Goal: Task Accomplishment & Management: Complete application form

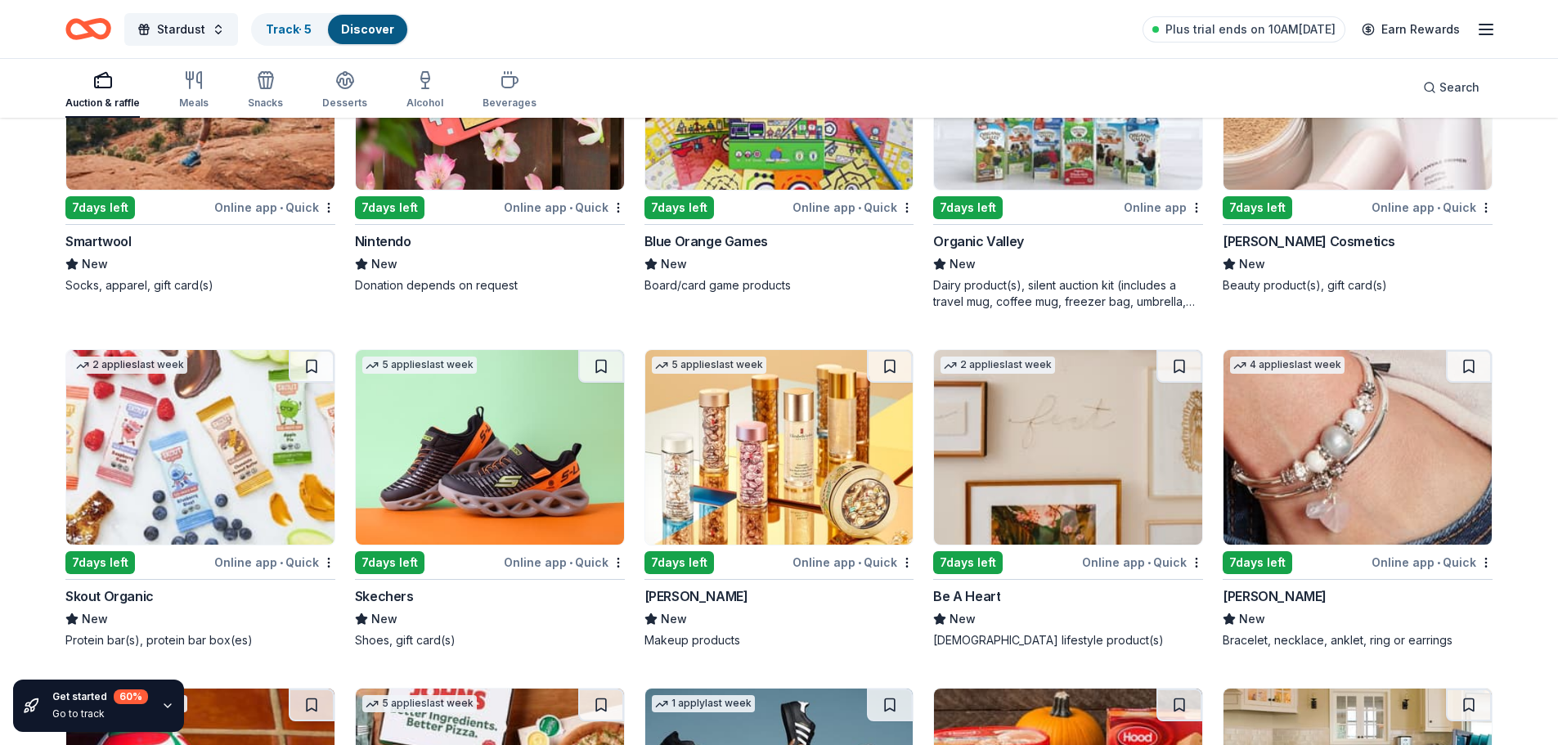
scroll to position [14789, 0]
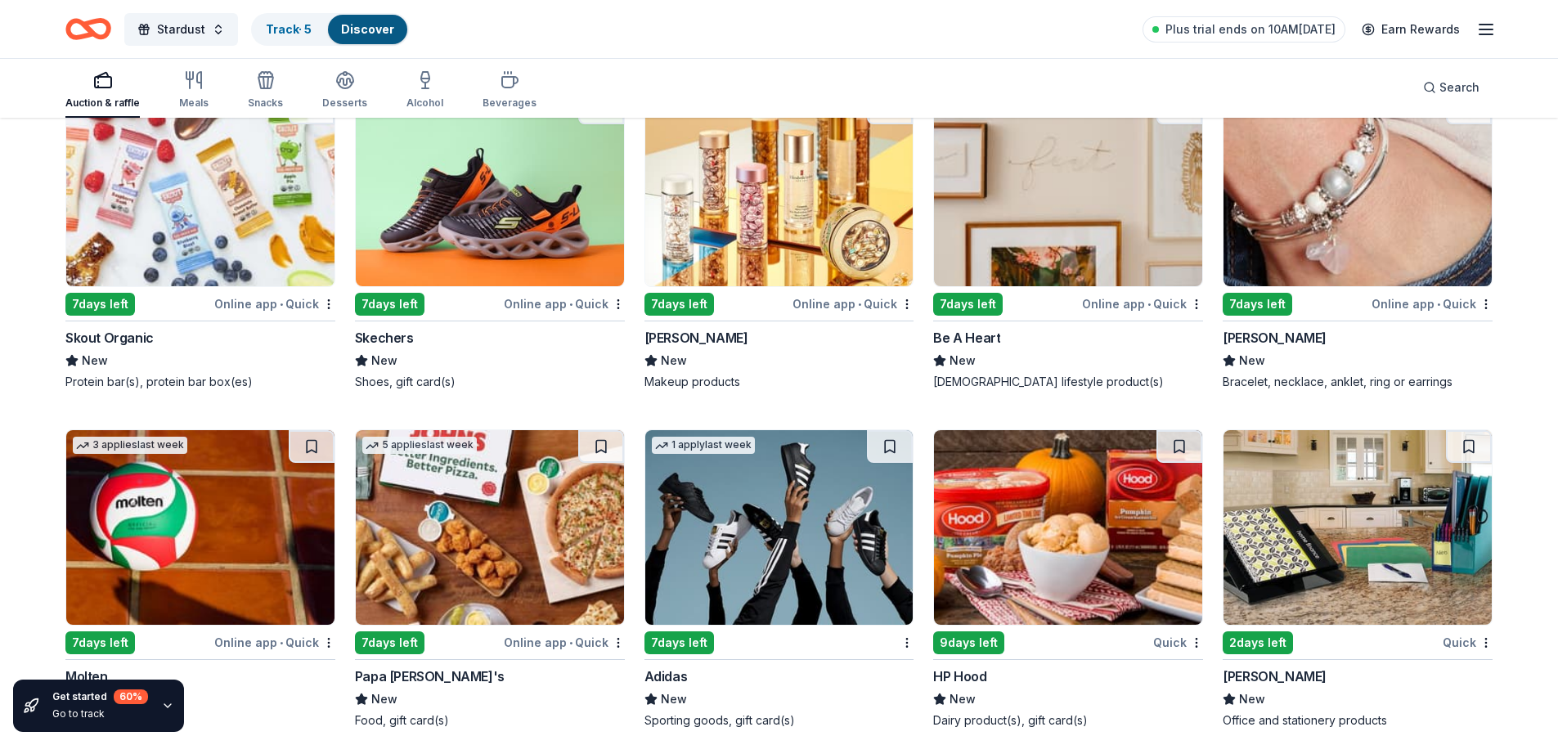
click at [1331, 500] on img at bounding box center [1357, 527] width 268 height 195
click at [1063, 523] on img at bounding box center [1068, 527] width 268 height 195
click at [778, 505] on img at bounding box center [779, 527] width 268 height 195
click at [129, 533] on img at bounding box center [200, 527] width 268 height 195
click at [1440, 200] on img at bounding box center [1357, 189] width 268 height 195
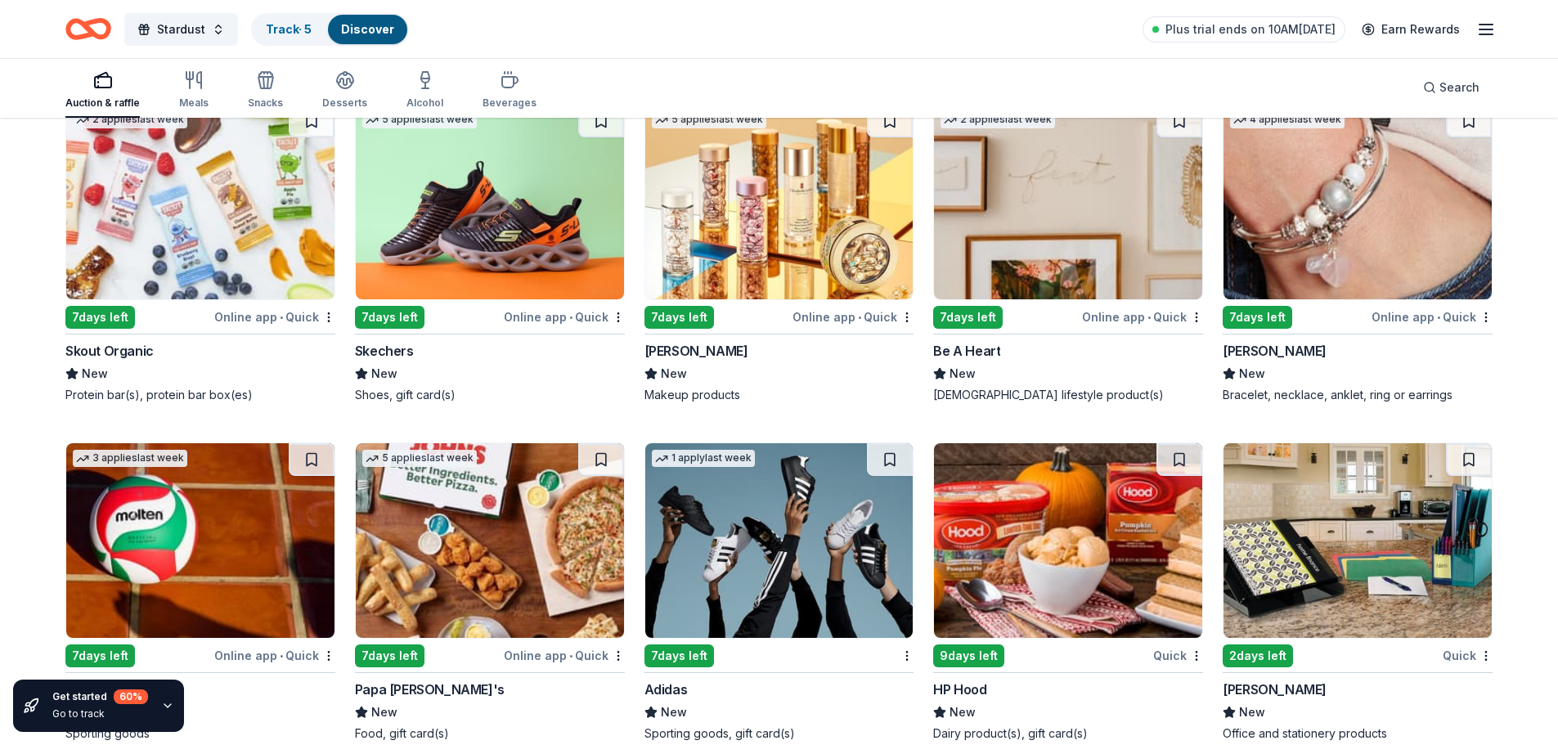
scroll to position [14543, 0]
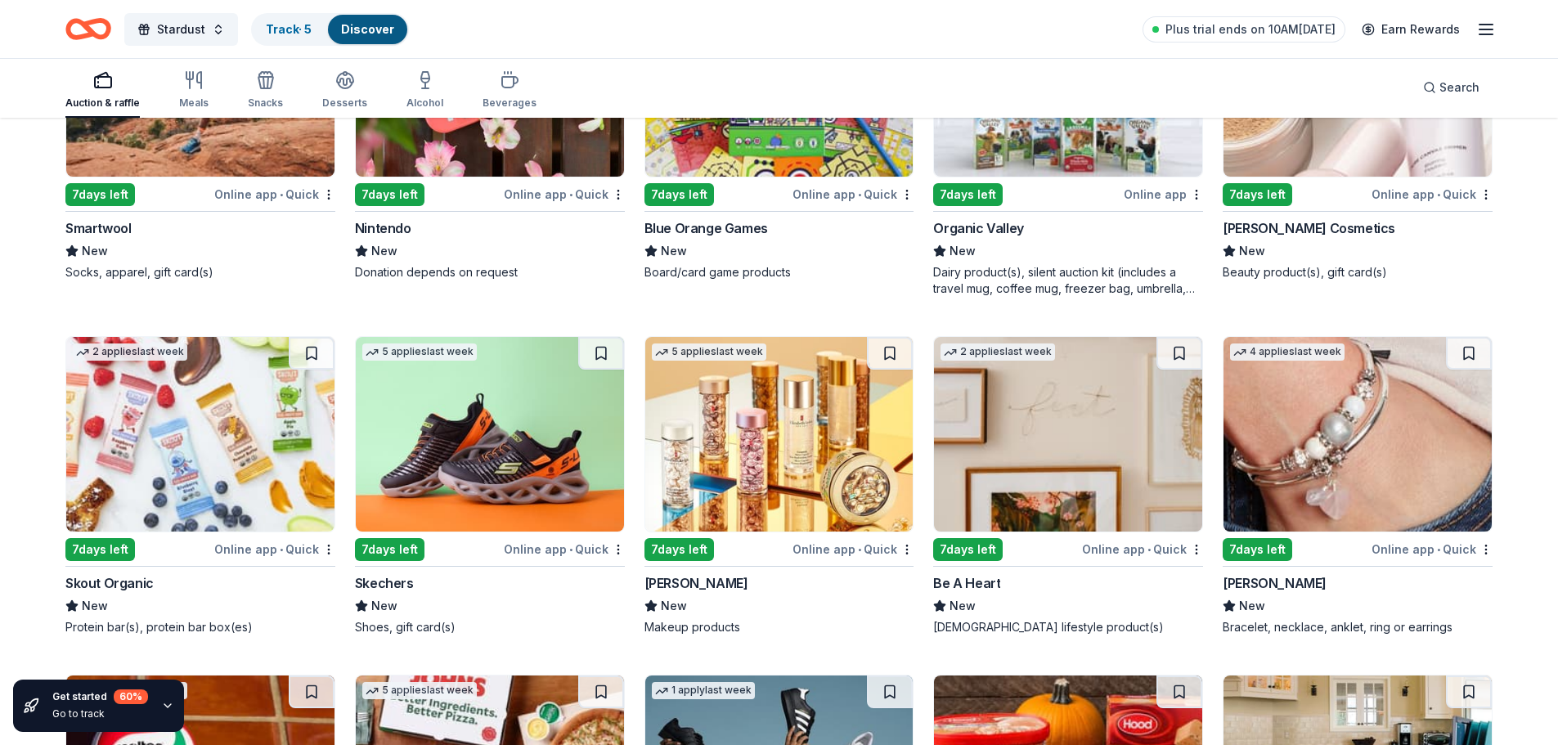
click at [1079, 416] on img at bounding box center [1068, 434] width 268 height 195
click at [805, 443] on img at bounding box center [779, 434] width 268 height 195
click at [491, 438] on img at bounding box center [490, 434] width 268 height 195
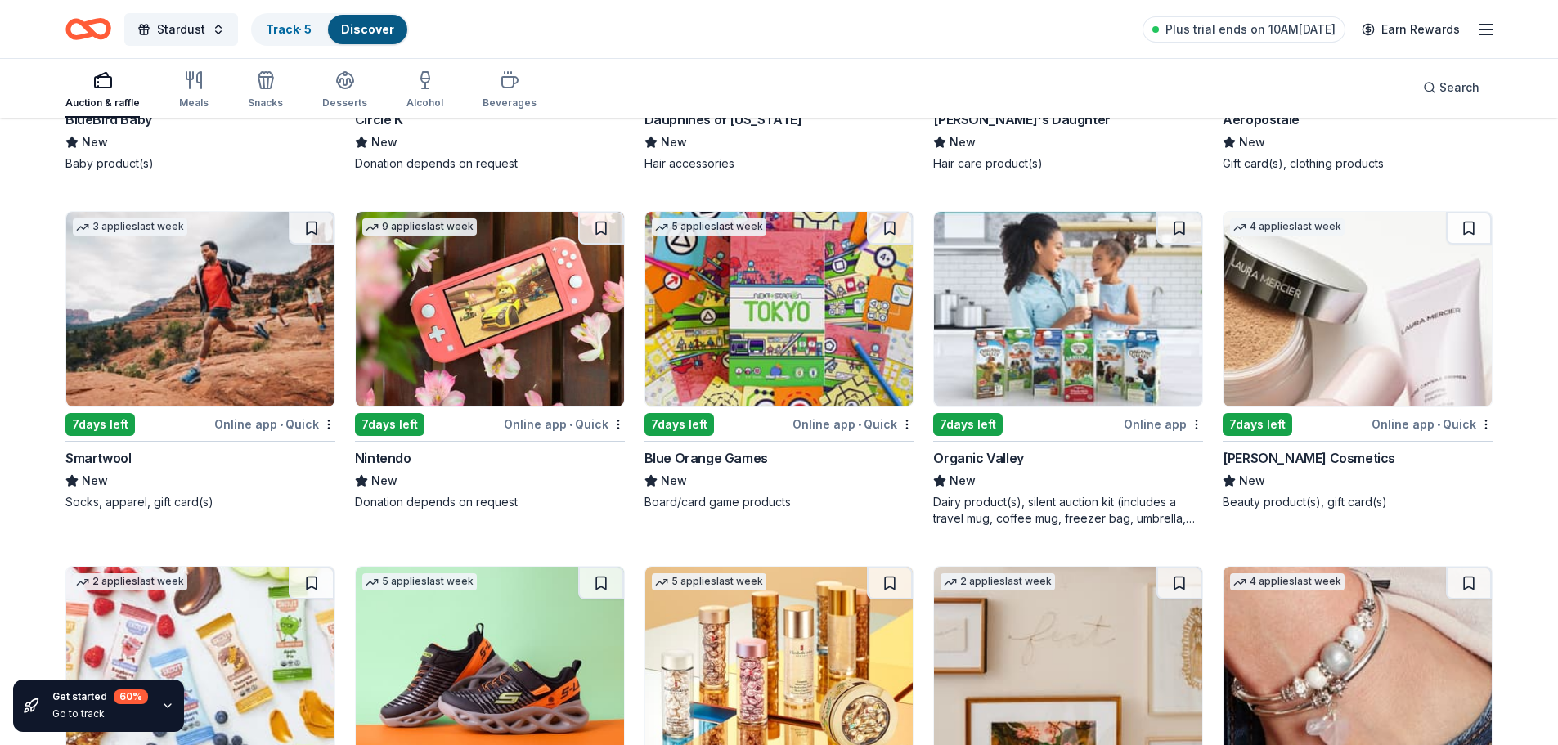
scroll to position [14298, 0]
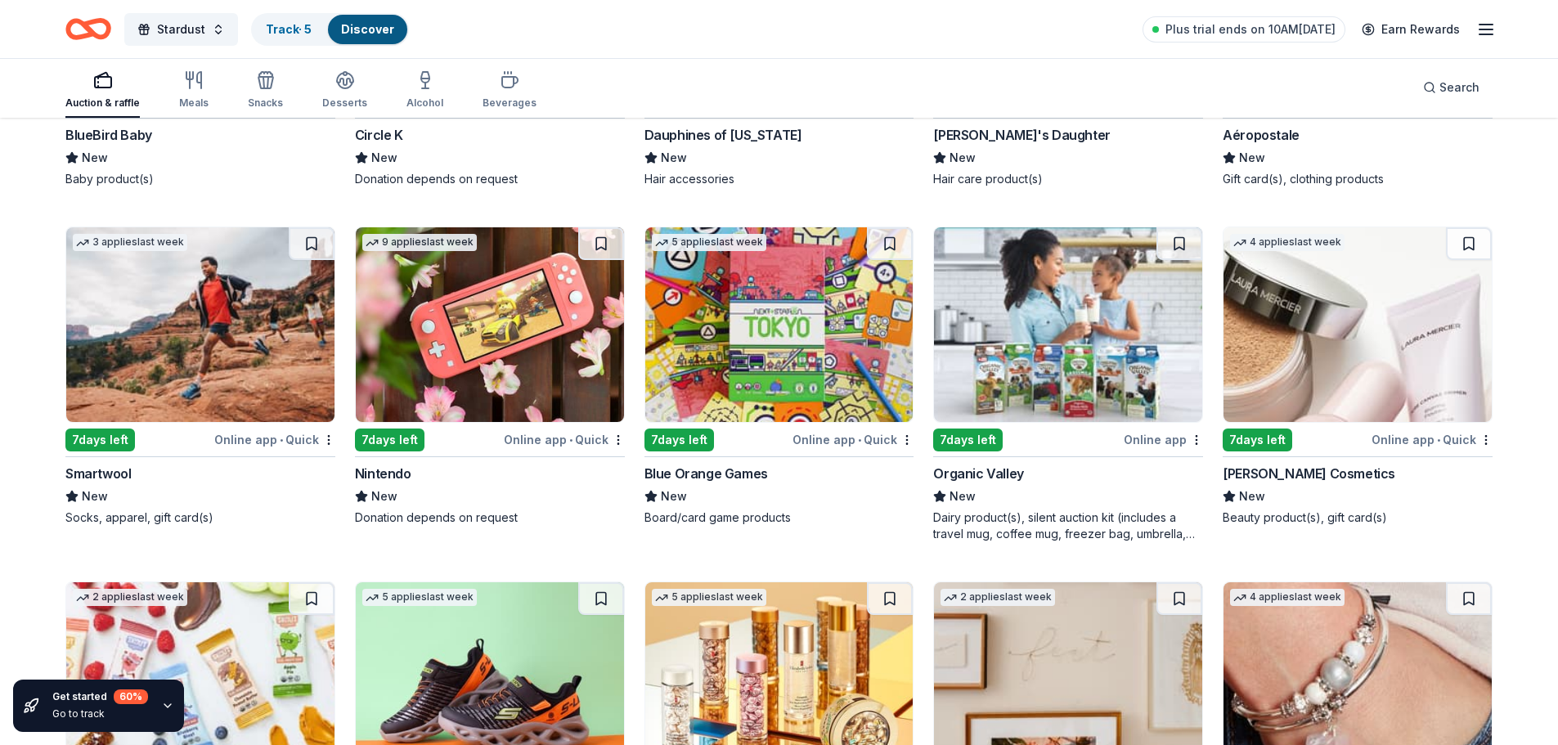
click at [1106, 321] on img at bounding box center [1068, 324] width 268 height 195
click at [778, 326] on img at bounding box center [779, 324] width 268 height 195
click at [428, 348] on img at bounding box center [490, 324] width 268 height 195
click at [213, 337] on img at bounding box center [200, 324] width 268 height 195
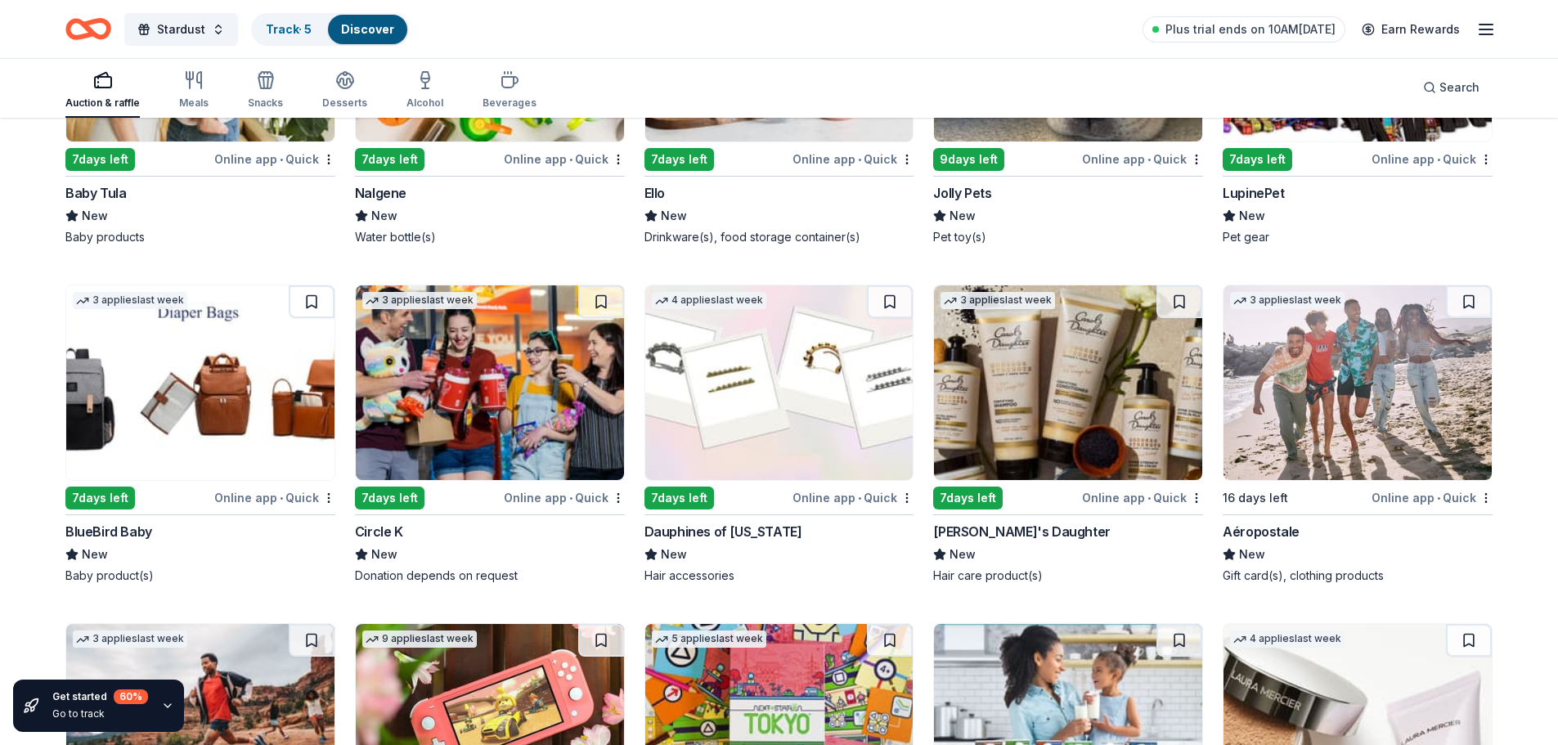
scroll to position [13808, 0]
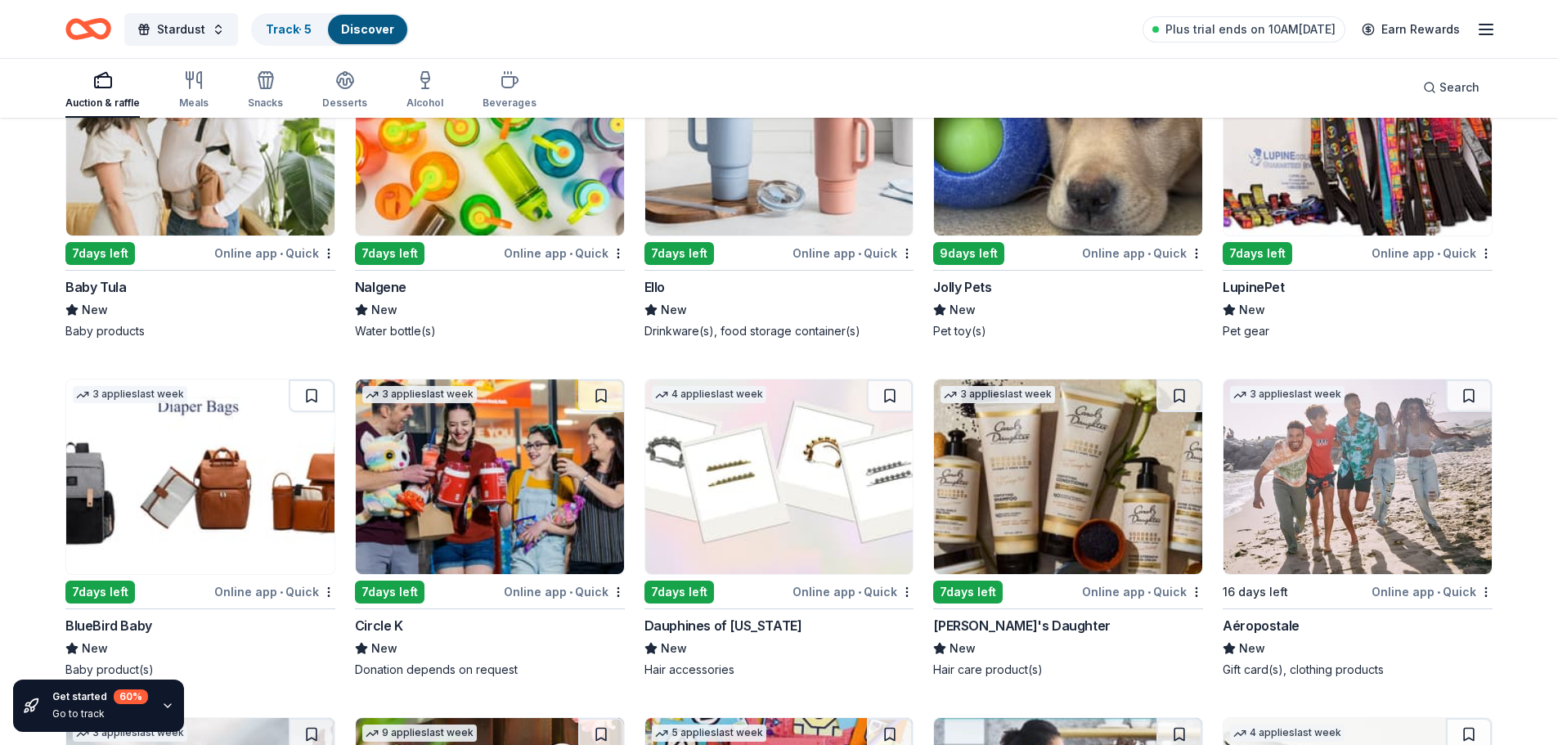
click at [1370, 494] on img at bounding box center [1357, 476] width 268 height 195
click at [1088, 437] on img at bounding box center [1068, 476] width 268 height 195
click at [505, 429] on img at bounding box center [490, 476] width 268 height 195
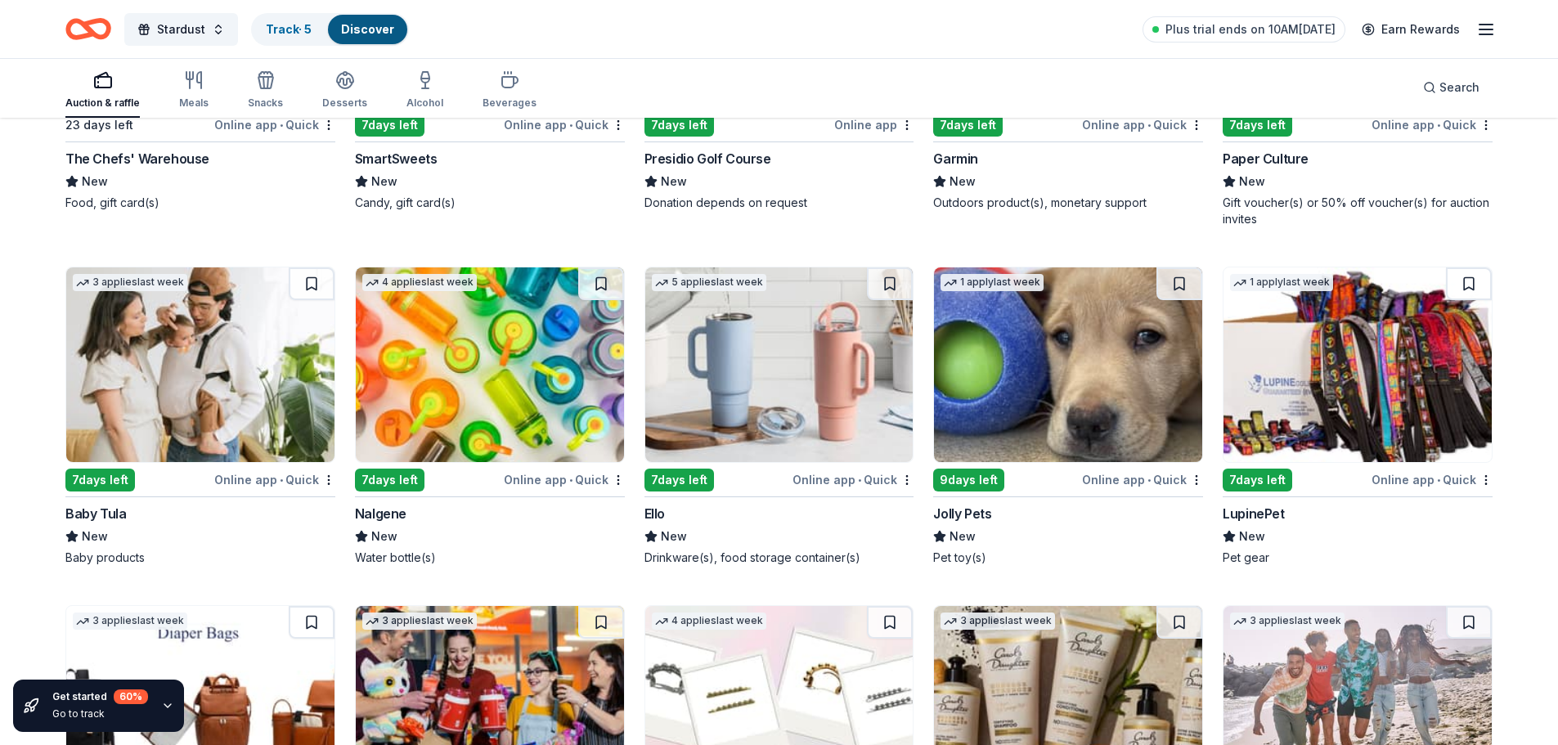
scroll to position [13562, 0]
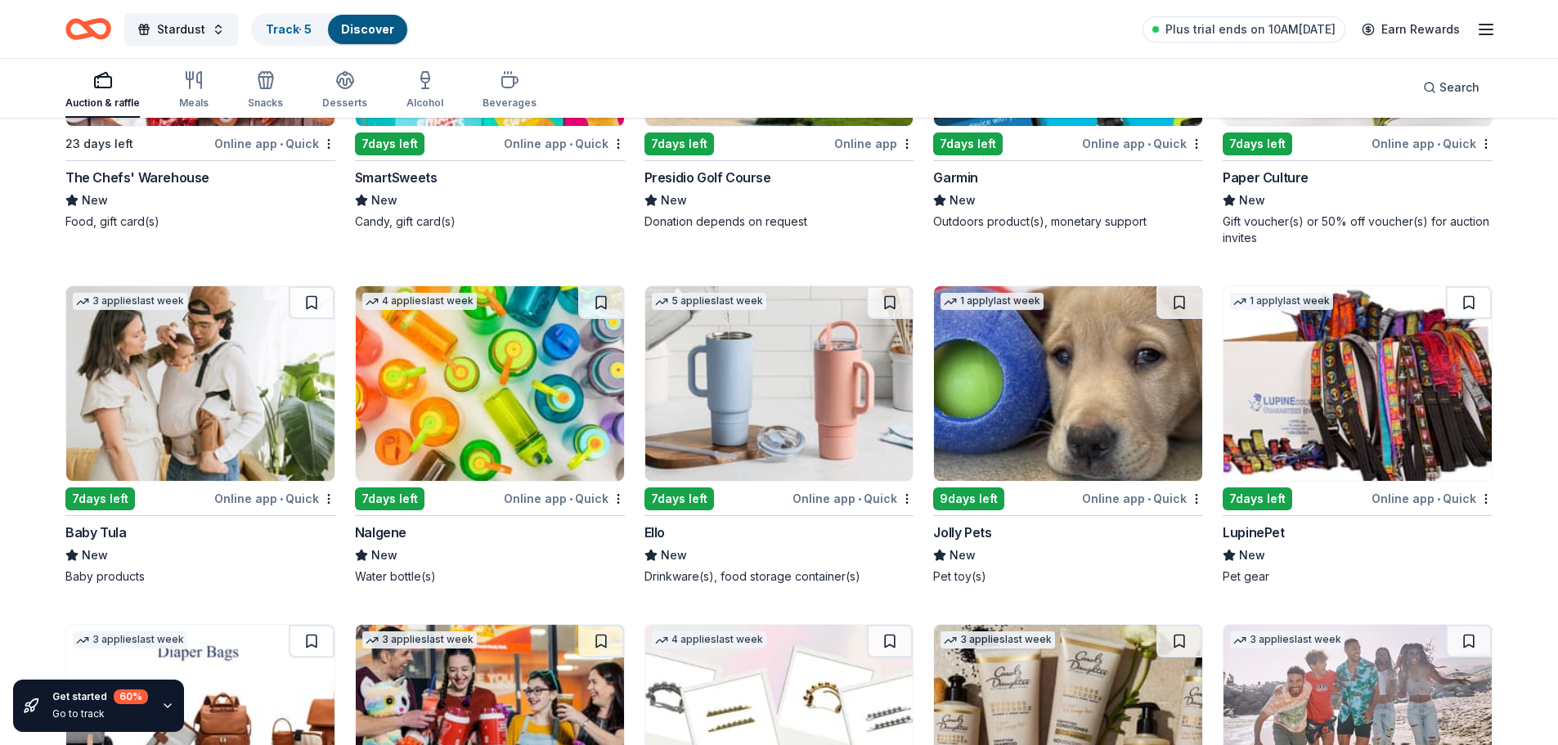
click at [768, 388] on img at bounding box center [779, 383] width 268 height 195
click at [507, 369] on img at bounding box center [490, 383] width 268 height 195
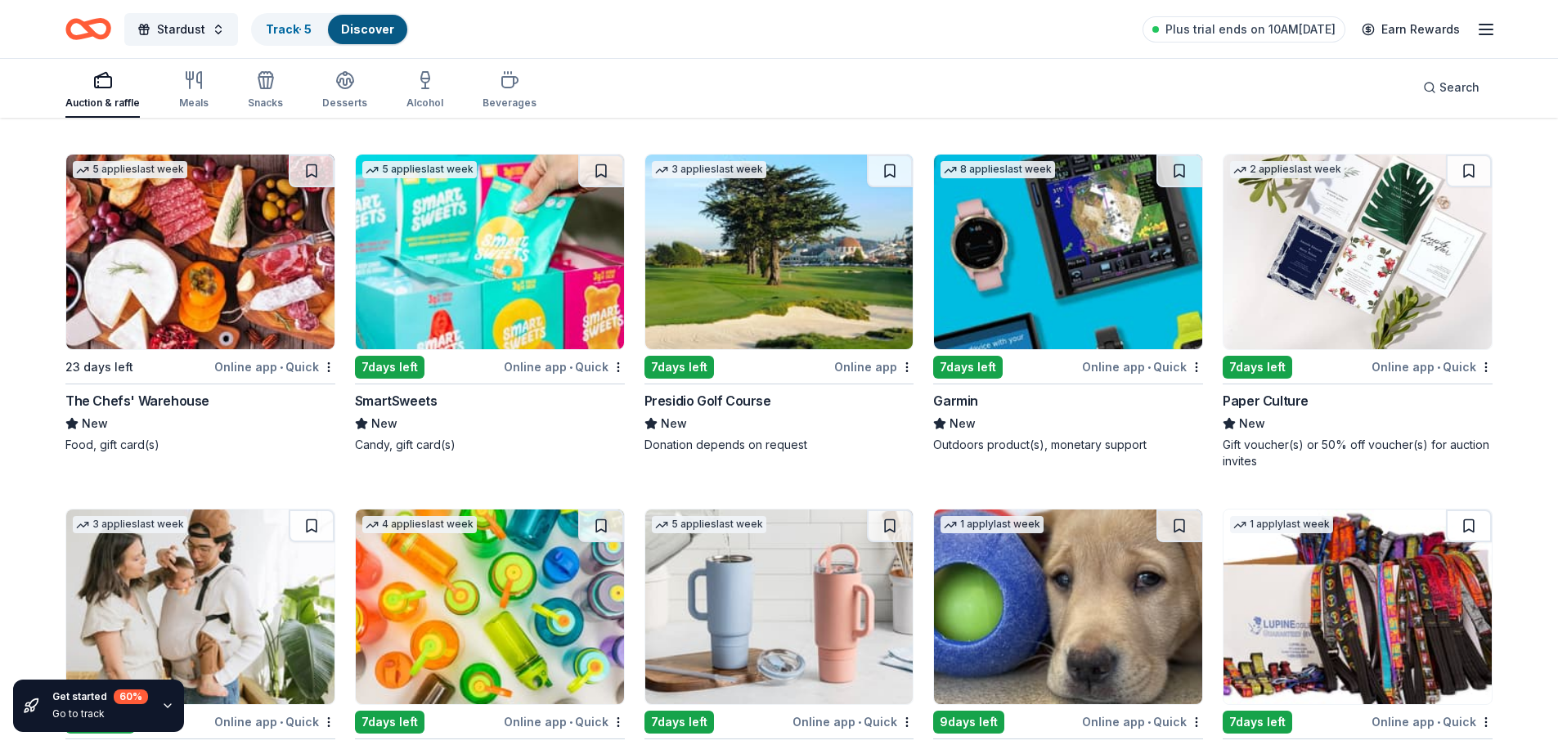
scroll to position [13235, 0]
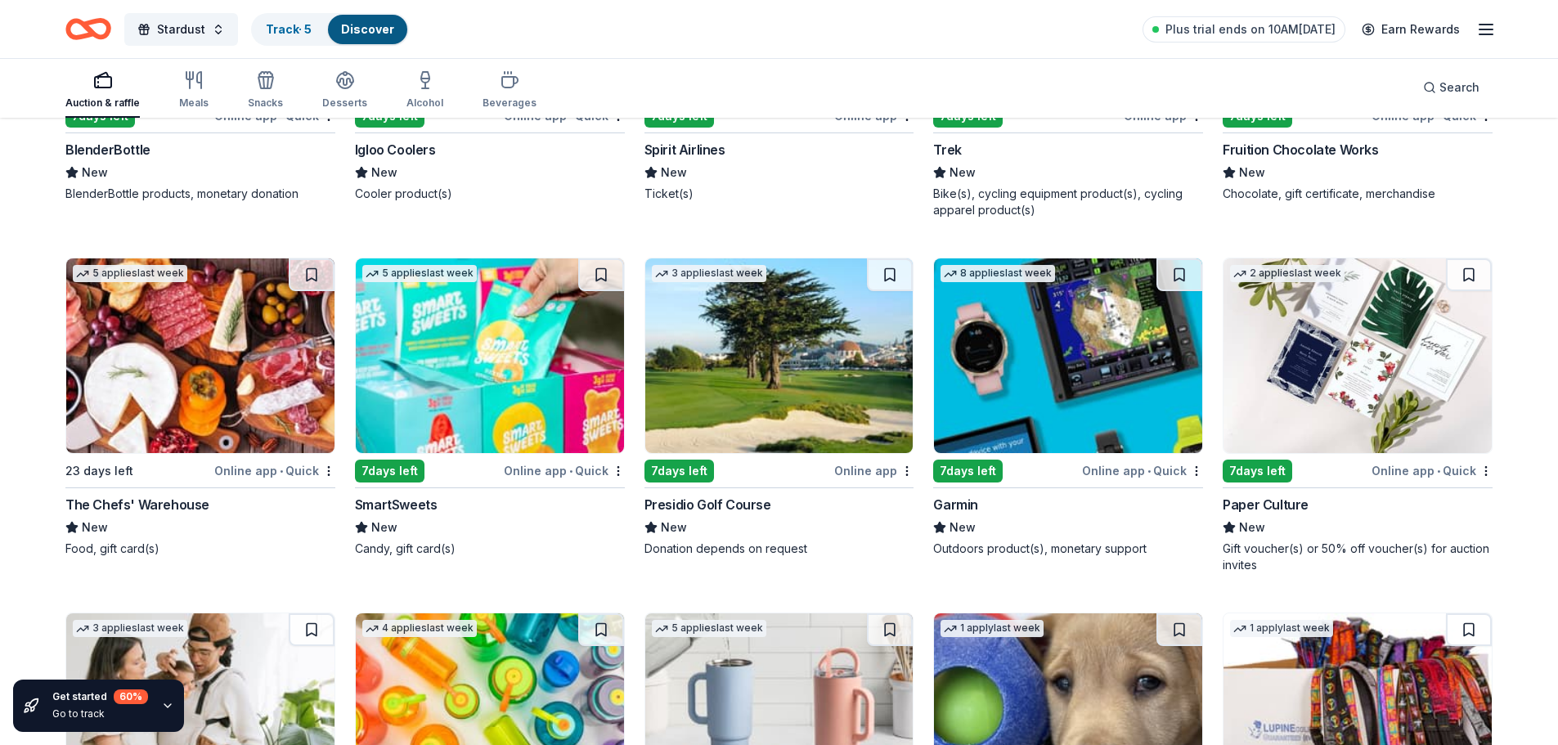
click at [1051, 385] on img at bounding box center [1068, 355] width 268 height 195
click at [747, 370] on img at bounding box center [779, 355] width 268 height 195
click at [192, 339] on img at bounding box center [200, 355] width 268 height 195
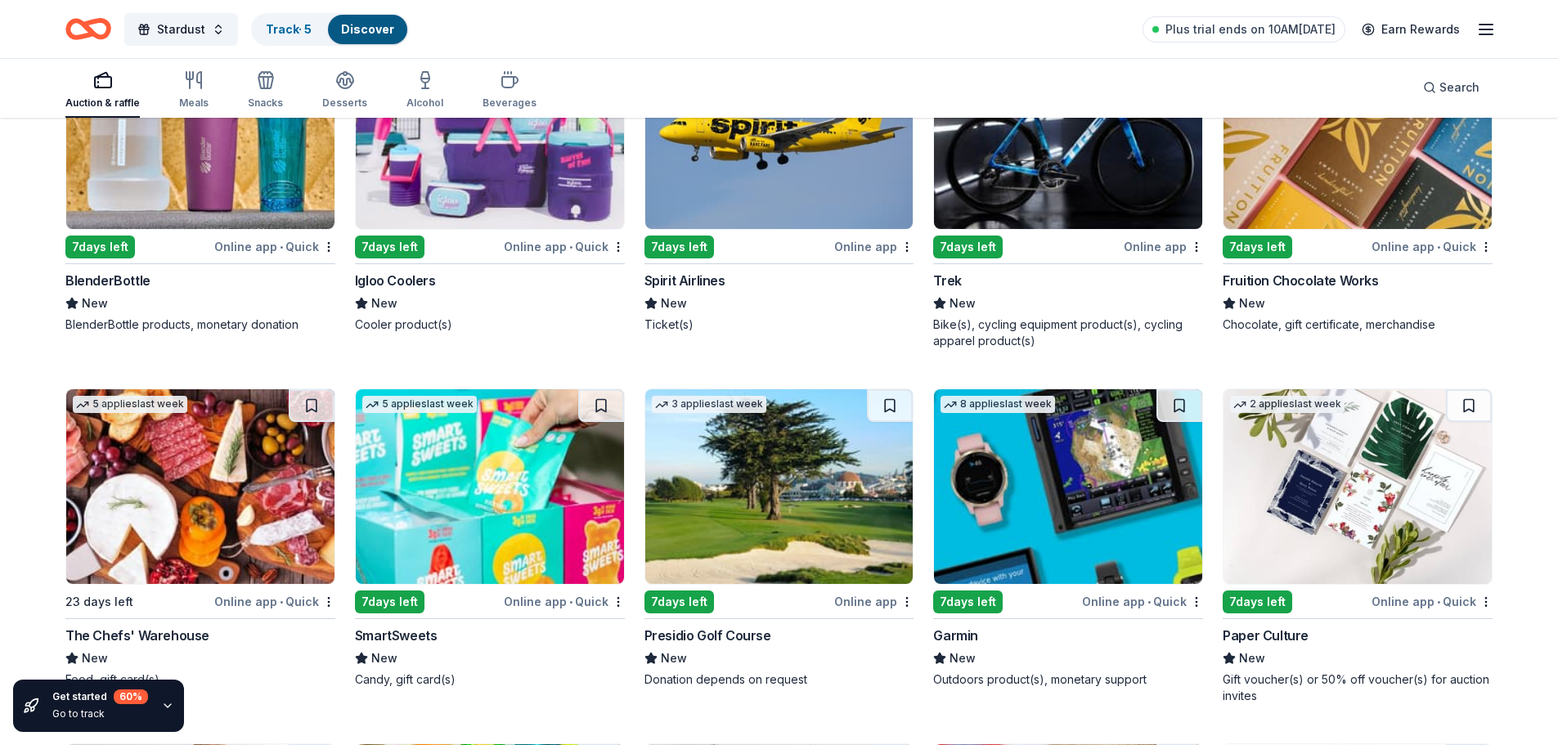
scroll to position [12826, 0]
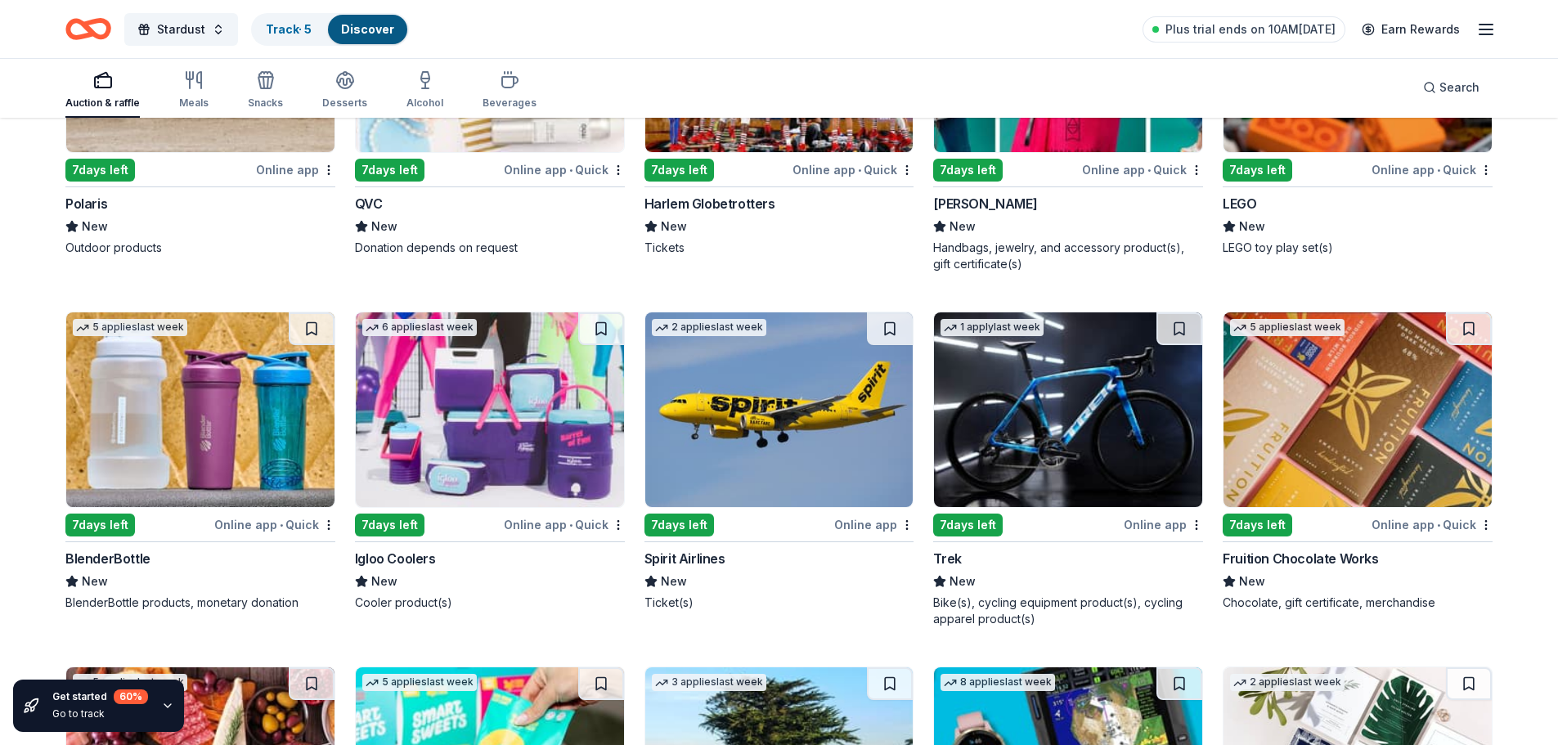
click at [1403, 404] on img at bounding box center [1357, 409] width 268 height 195
click at [1056, 401] on img at bounding box center [1068, 409] width 268 height 195
click at [809, 414] on img at bounding box center [779, 409] width 268 height 195
click at [249, 384] on img at bounding box center [200, 409] width 268 height 195
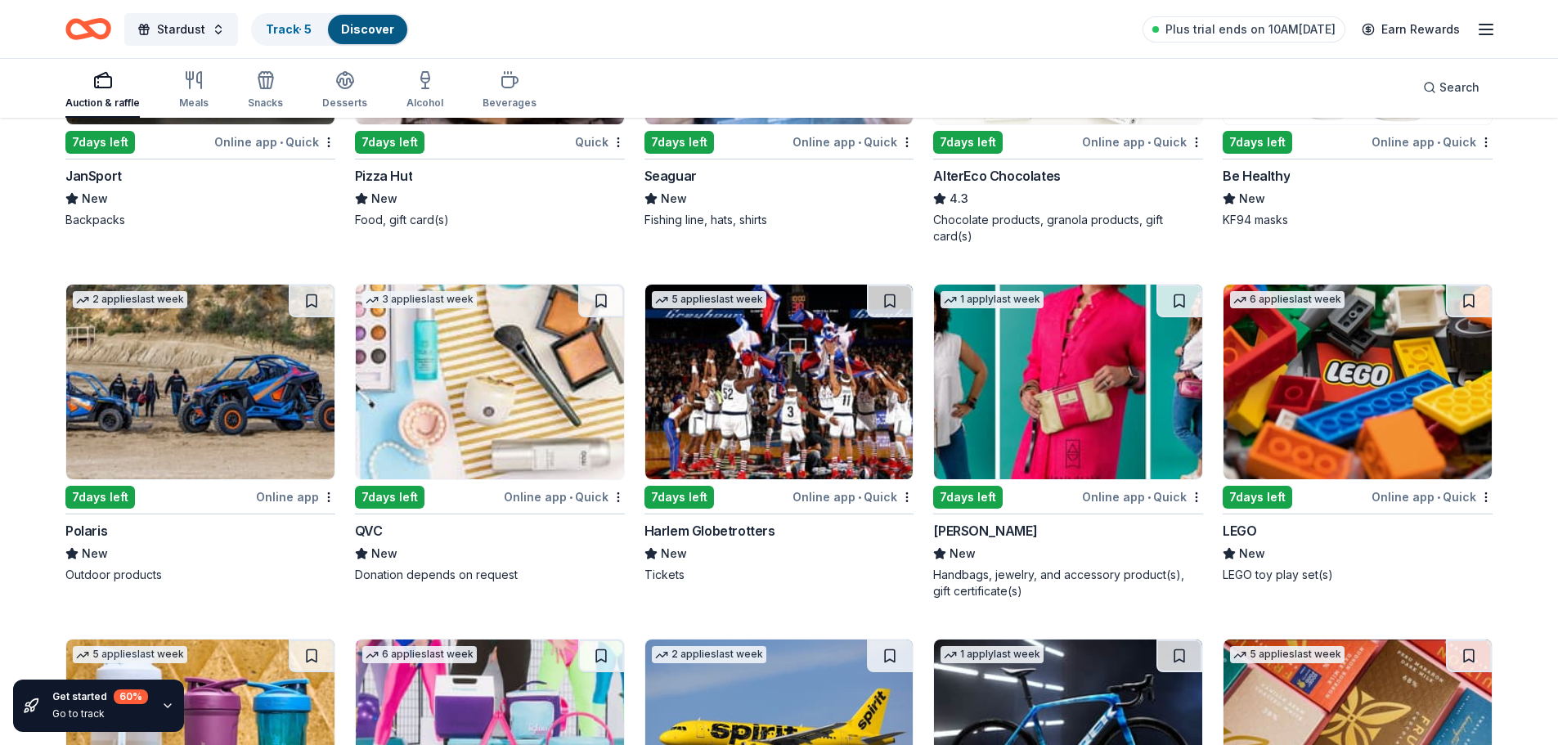
click at [1354, 357] on img at bounding box center [1357, 382] width 268 height 195
click at [400, 367] on img at bounding box center [490, 382] width 268 height 195
click at [212, 365] on img at bounding box center [200, 382] width 268 height 195
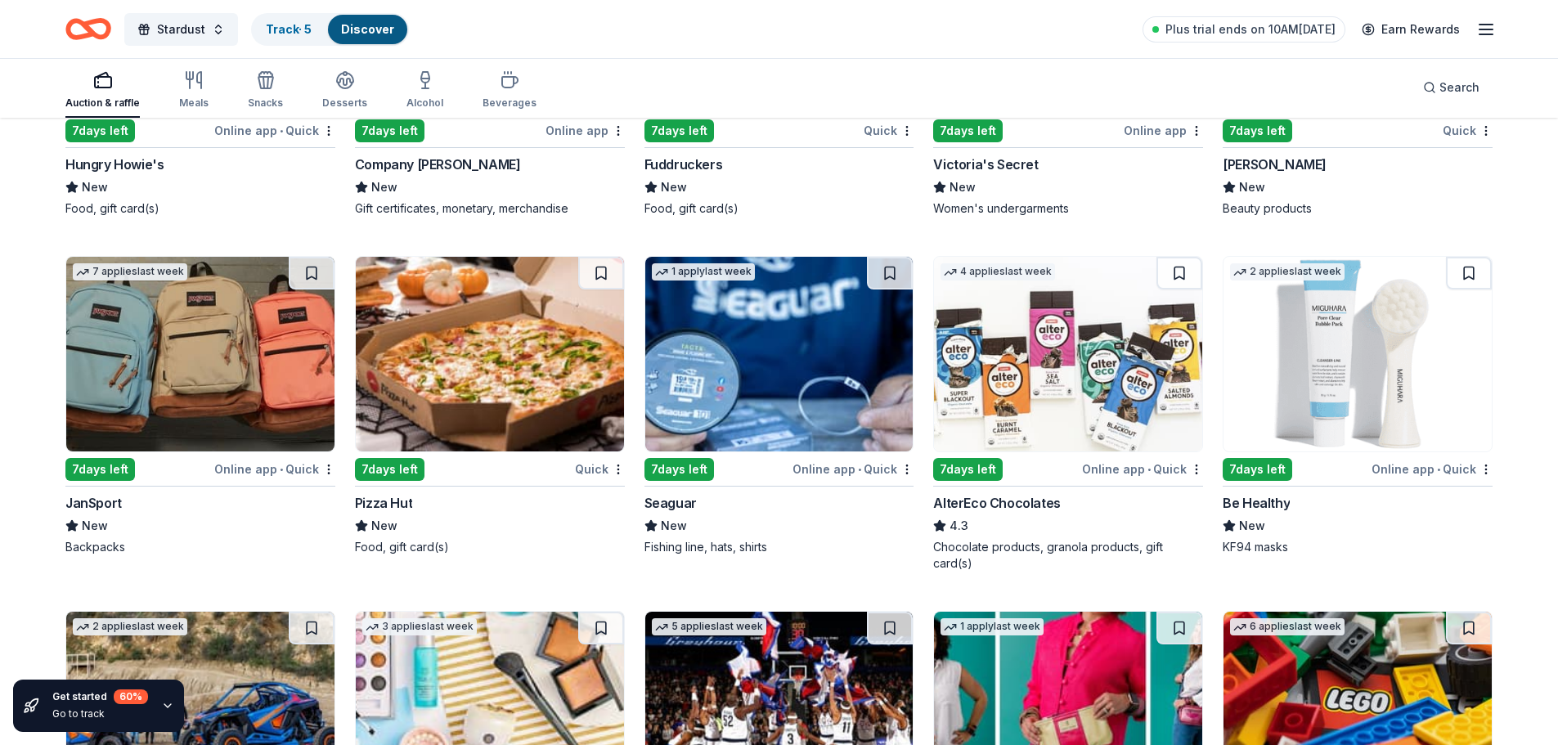
click at [453, 298] on img at bounding box center [490, 354] width 268 height 195
click at [166, 321] on img at bounding box center [200, 354] width 268 height 195
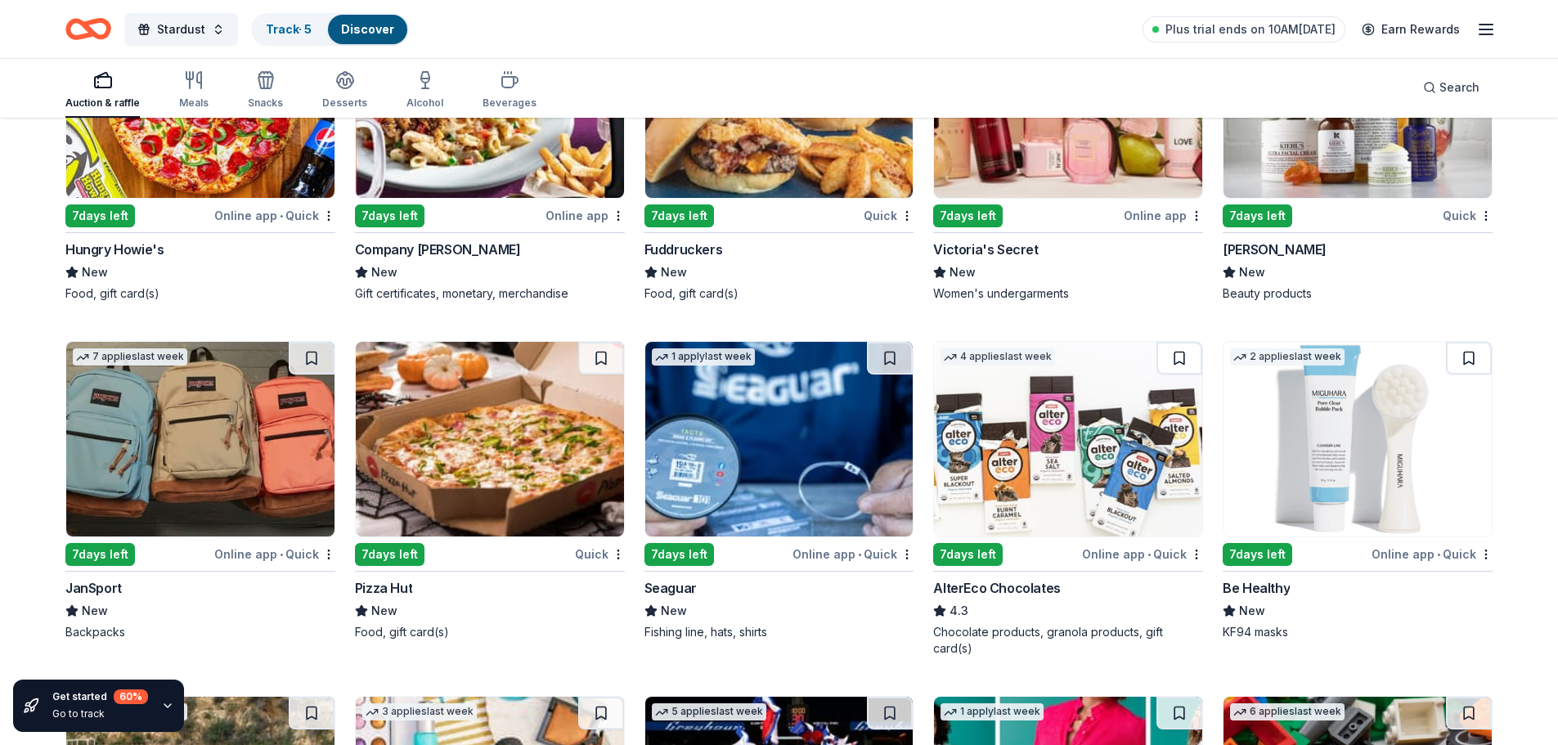
scroll to position [11845, 0]
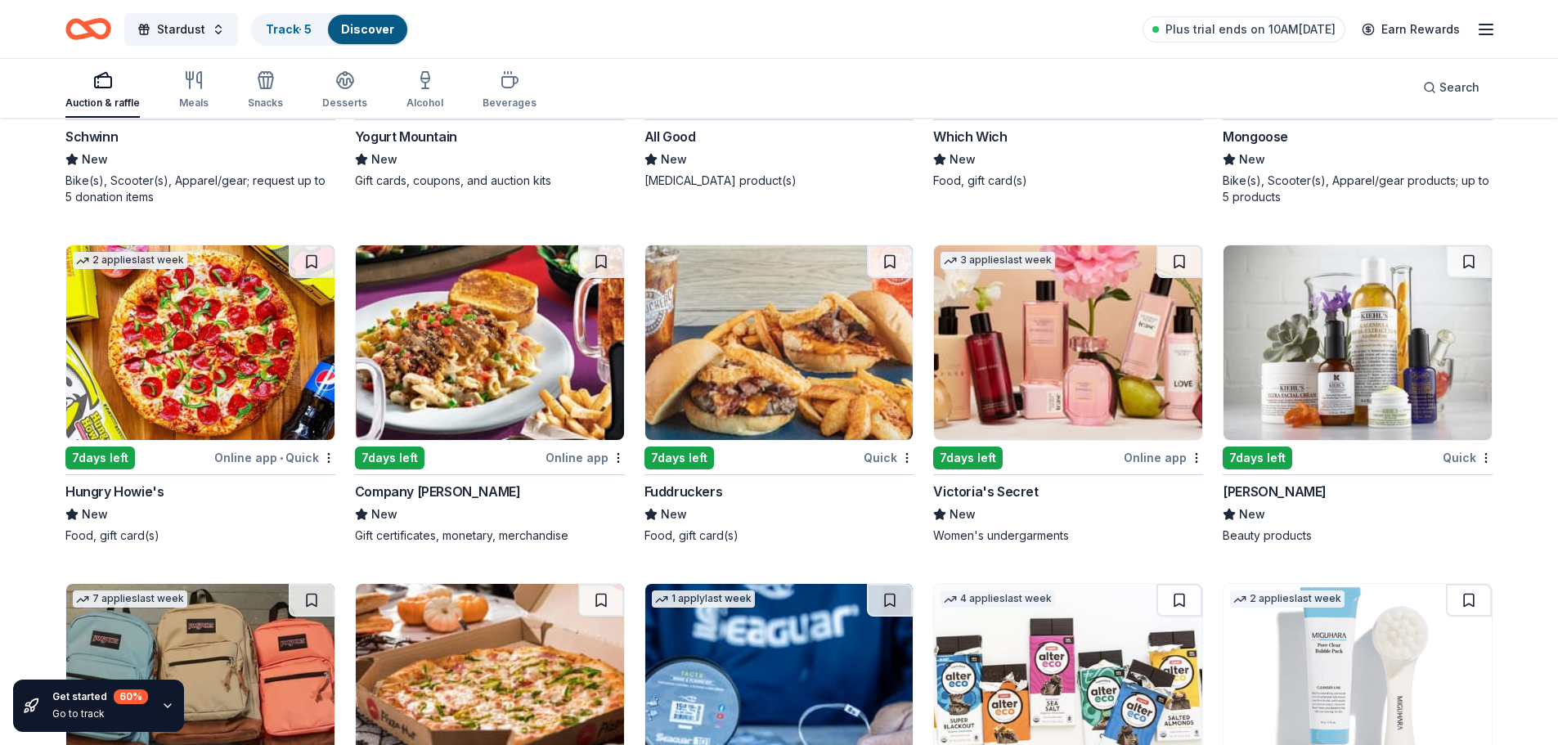
click at [1037, 312] on img at bounding box center [1068, 342] width 268 height 195
click at [802, 333] on img at bounding box center [779, 342] width 268 height 195
click at [563, 374] on img at bounding box center [490, 342] width 268 height 195
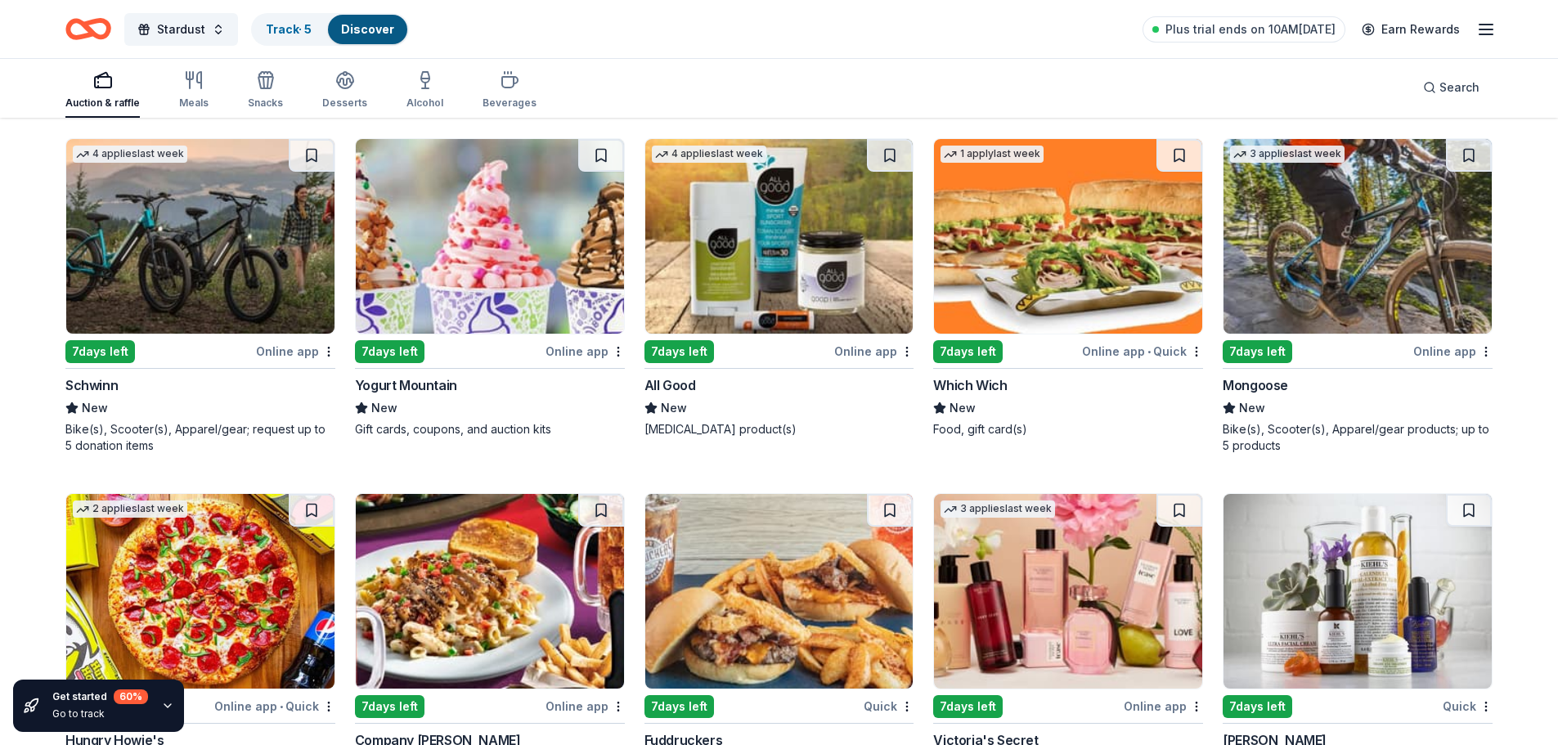
scroll to position [11518, 0]
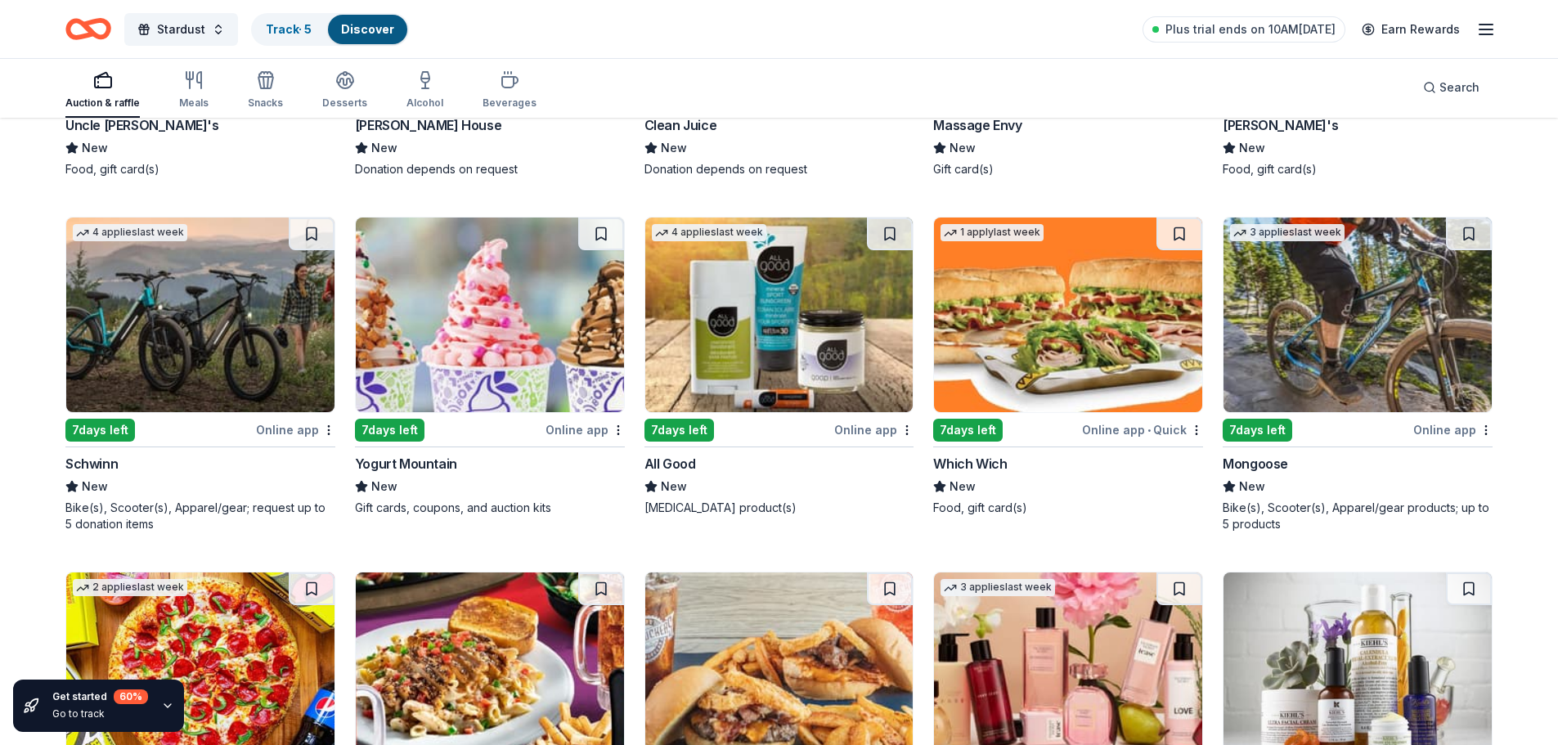
click at [160, 600] on img at bounding box center [200, 669] width 268 height 195
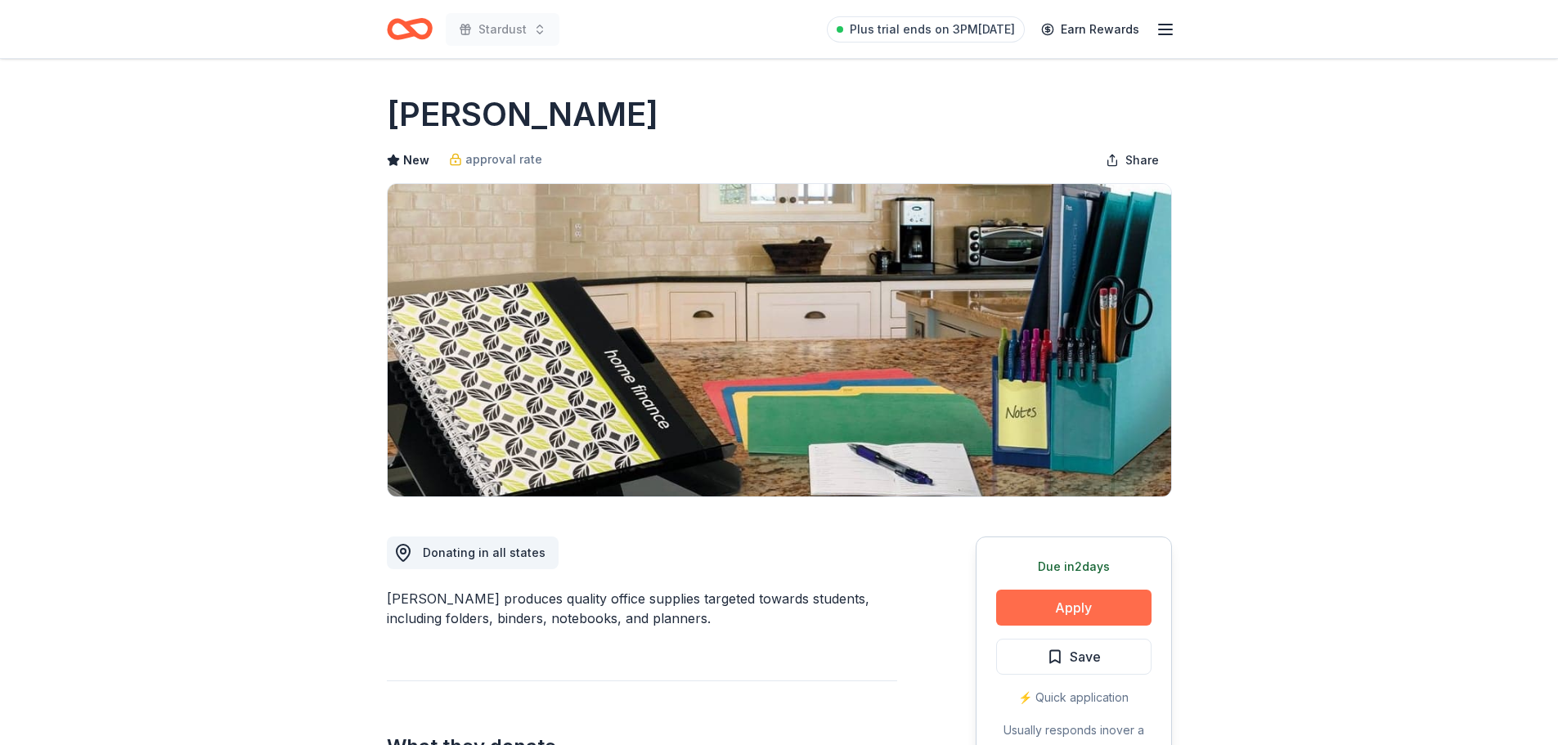
click at [1104, 603] on button "Apply" at bounding box center [1073, 608] width 155 height 36
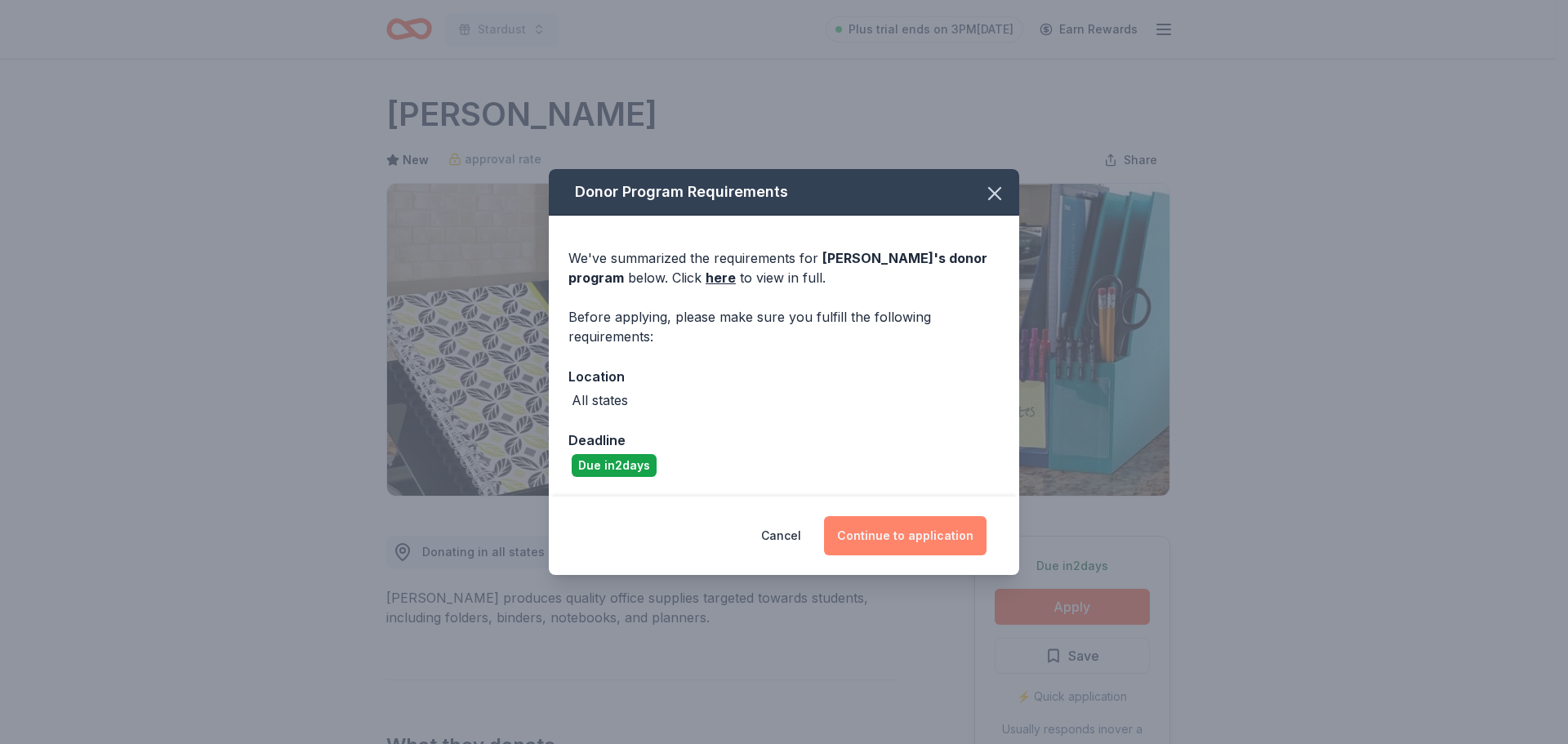
click at [941, 540] on button "Continue to application" at bounding box center [905, 535] width 163 height 39
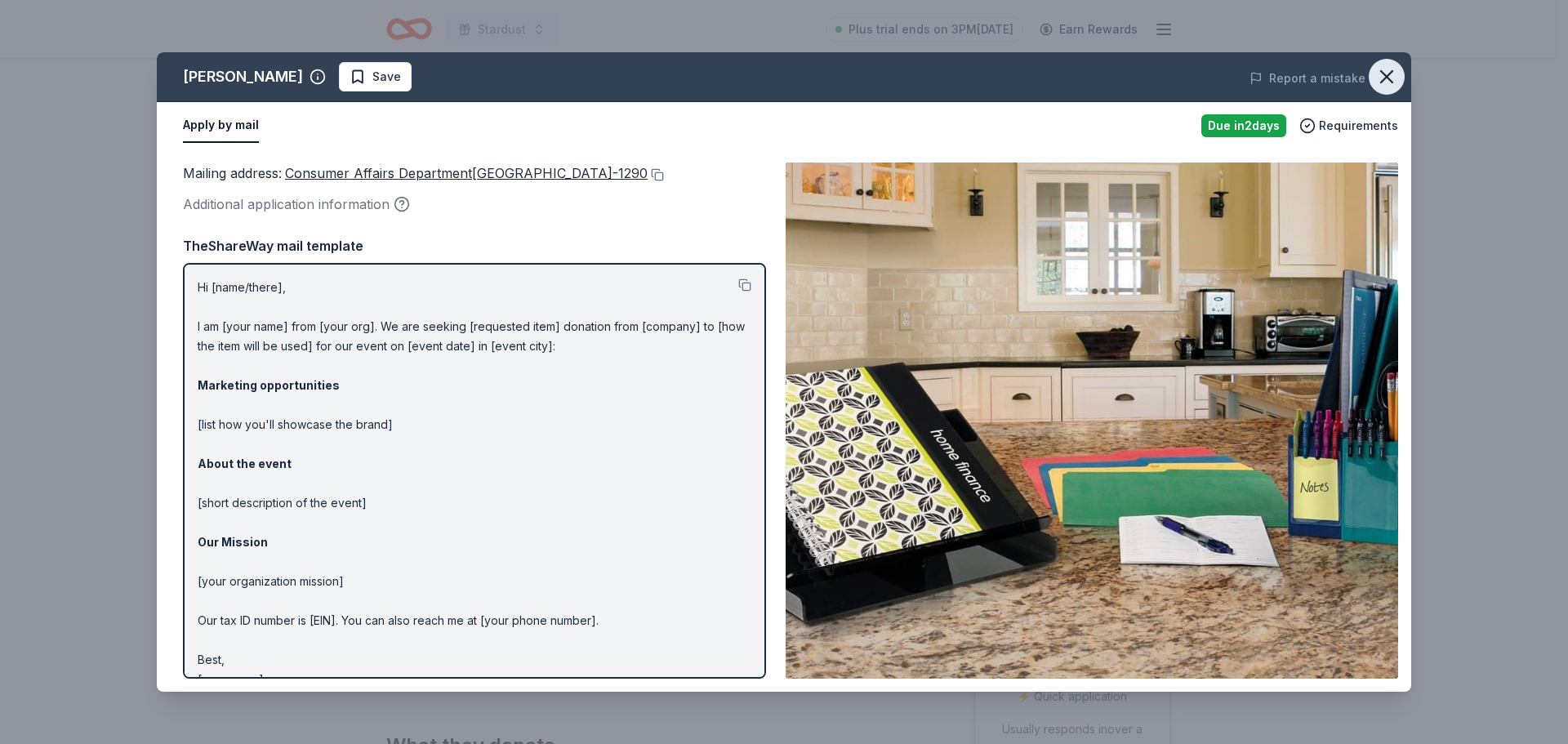
click at [1399, 74] on button "button" at bounding box center [1387, 77] width 36 height 36
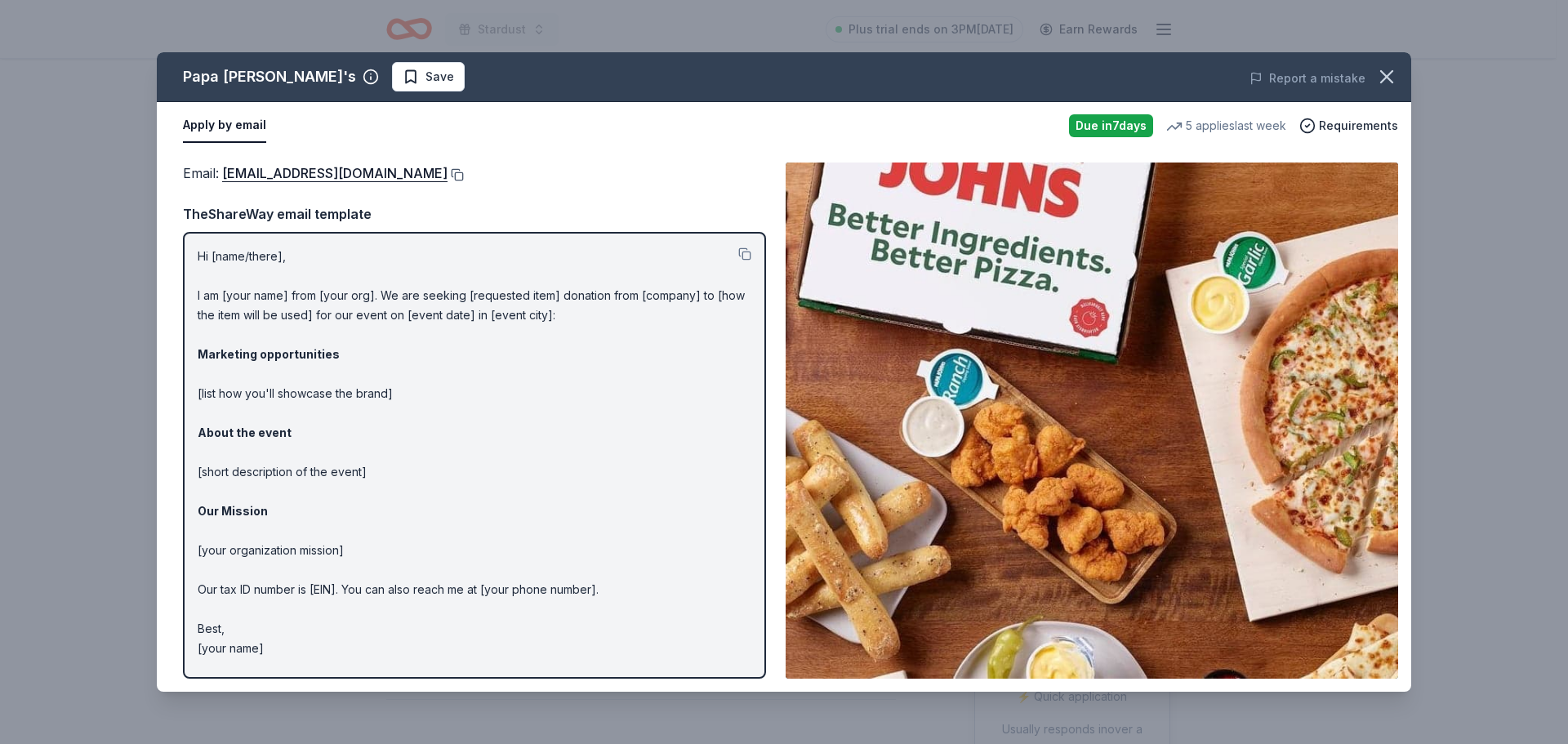
click at [447, 176] on button at bounding box center [455, 174] width 16 height 13
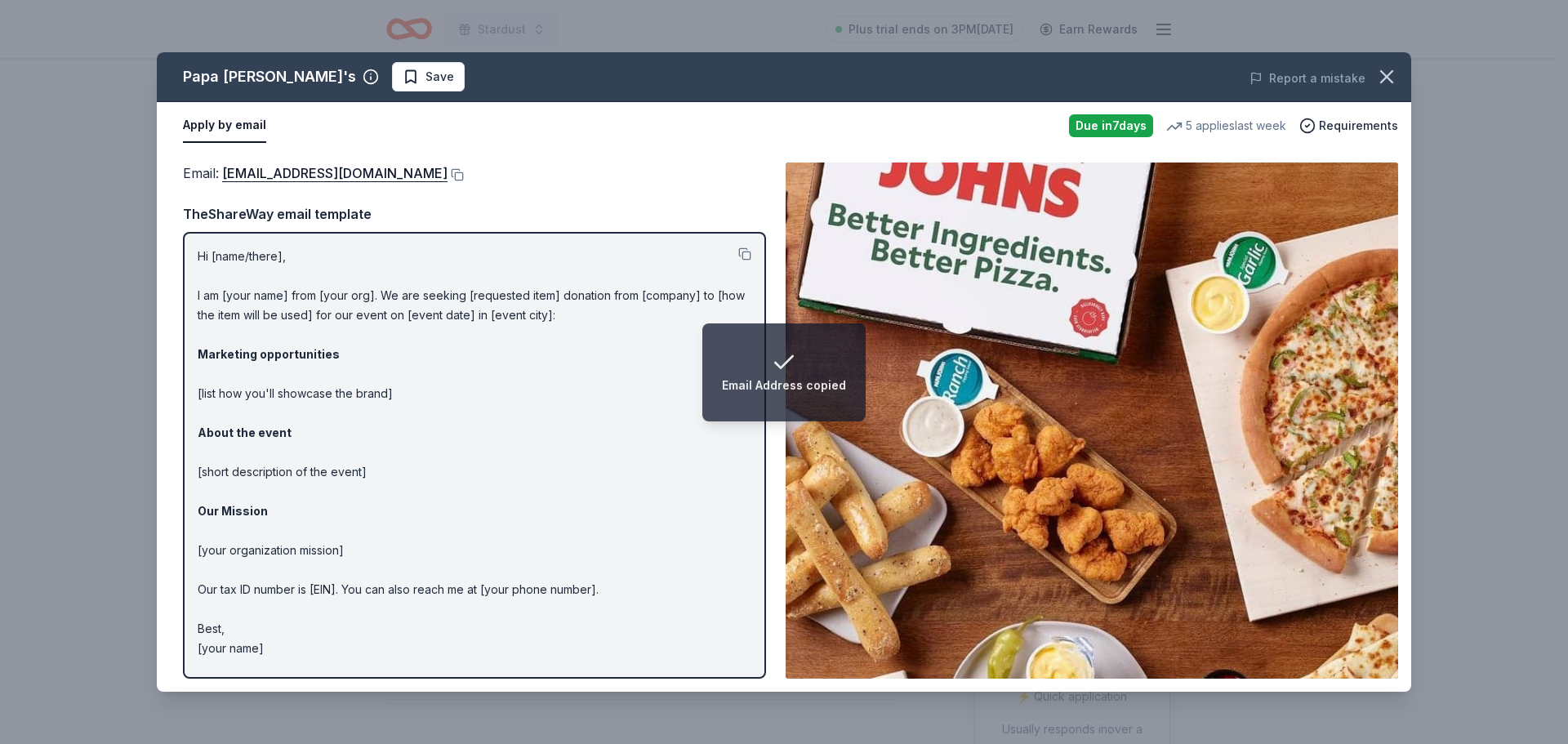
click at [453, 354] on p "Hi [name/there], I am [your name] from [your org]. We are seeking [requested it…" at bounding box center [474, 452] width 553 height 411
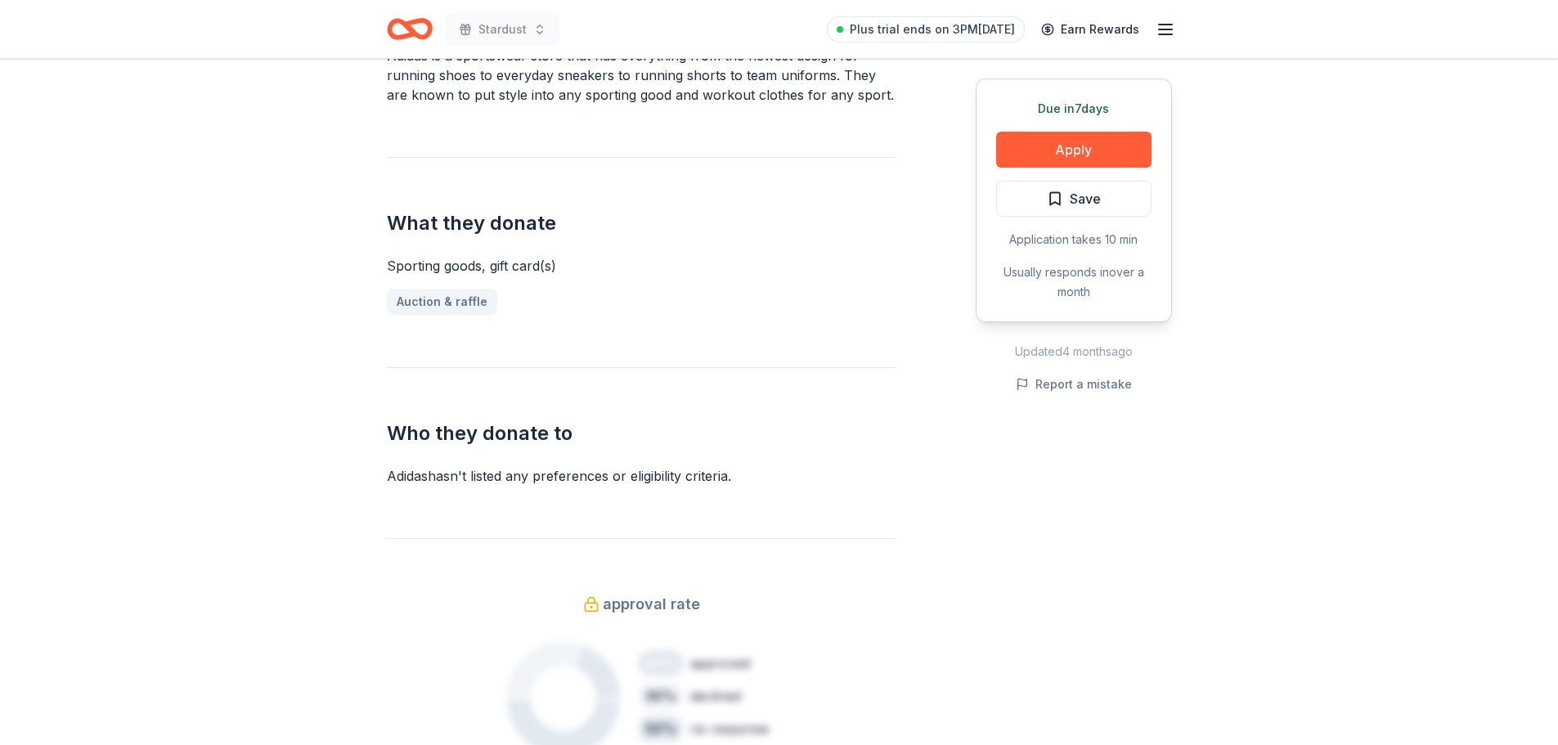
scroll to position [409, 0]
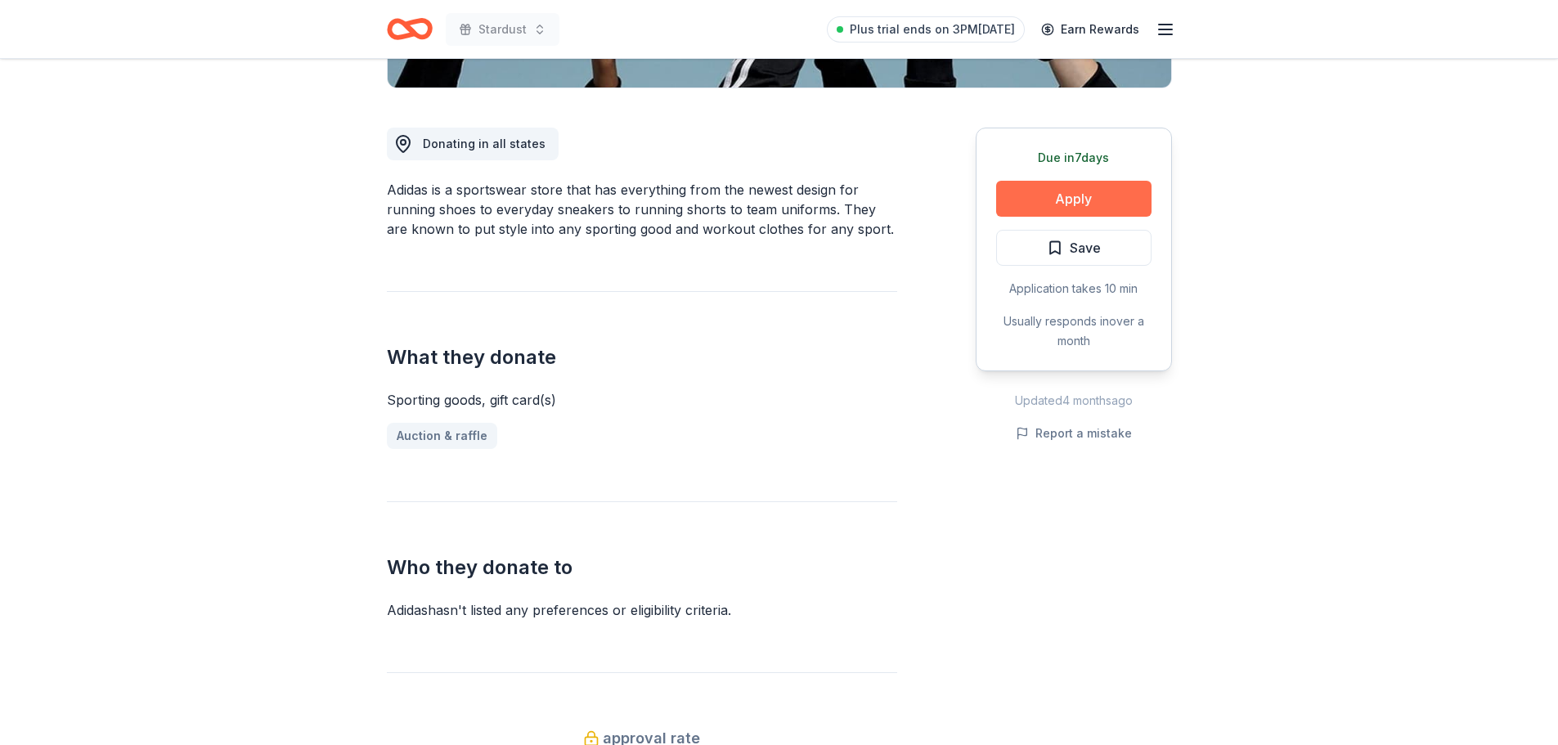
click at [1102, 190] on button "Apply" at bounding box center [1073, 199] width 155 height 36
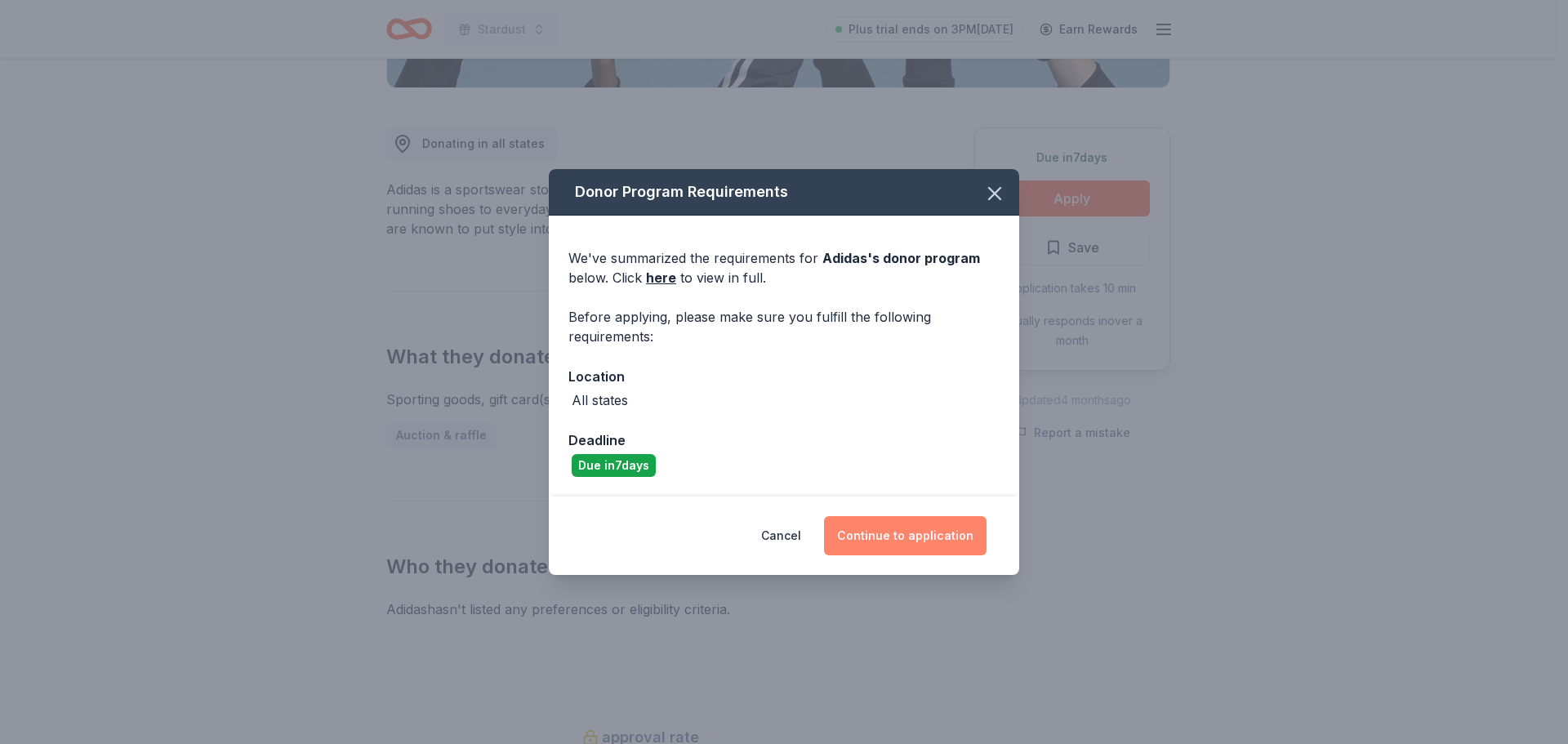
click at [924, 548] on button "Continue to application" at bounding box center [905, 535] width 163 height 39
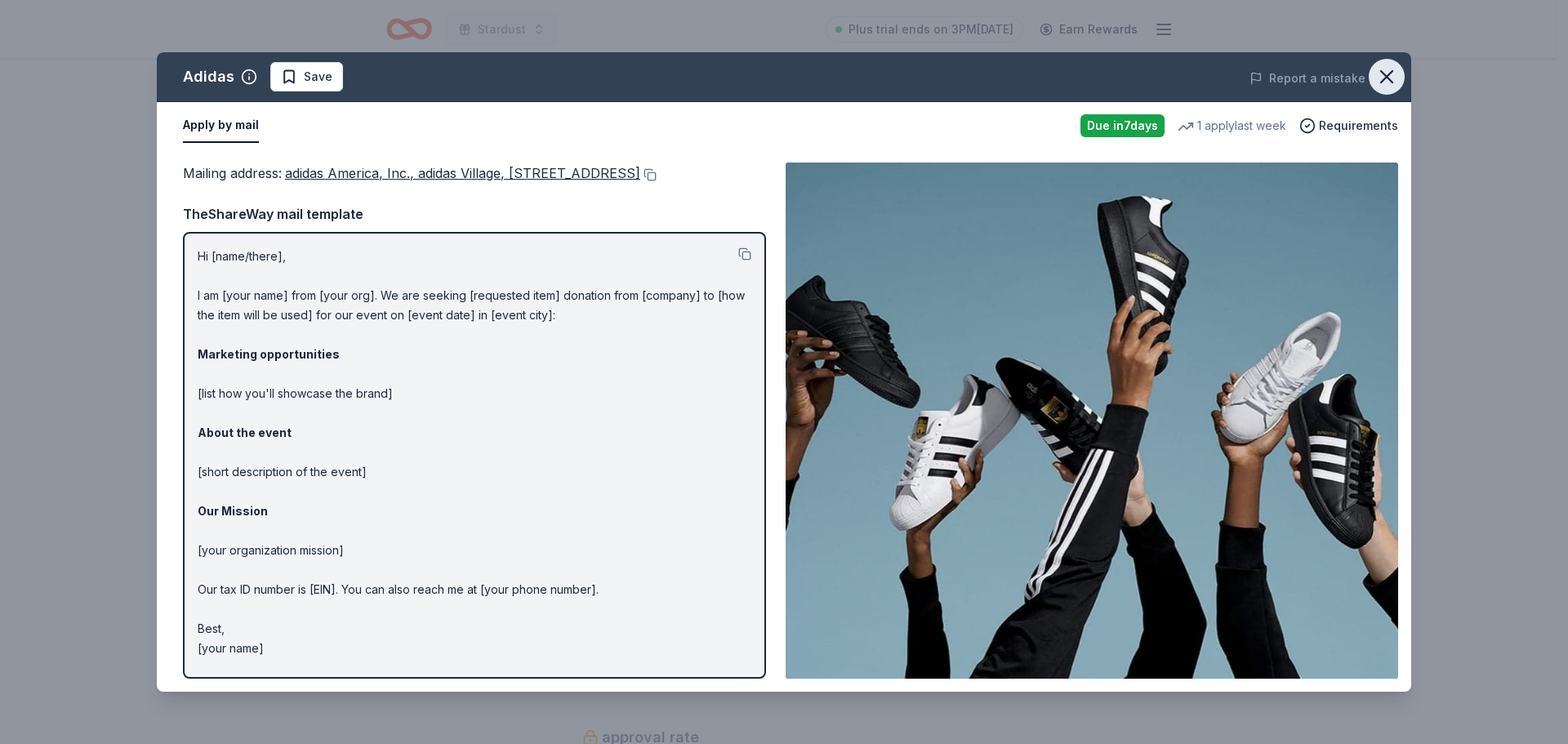
click at [1391, 72] on icon "button" at bounding box center [1386, 76] width 11 height 11
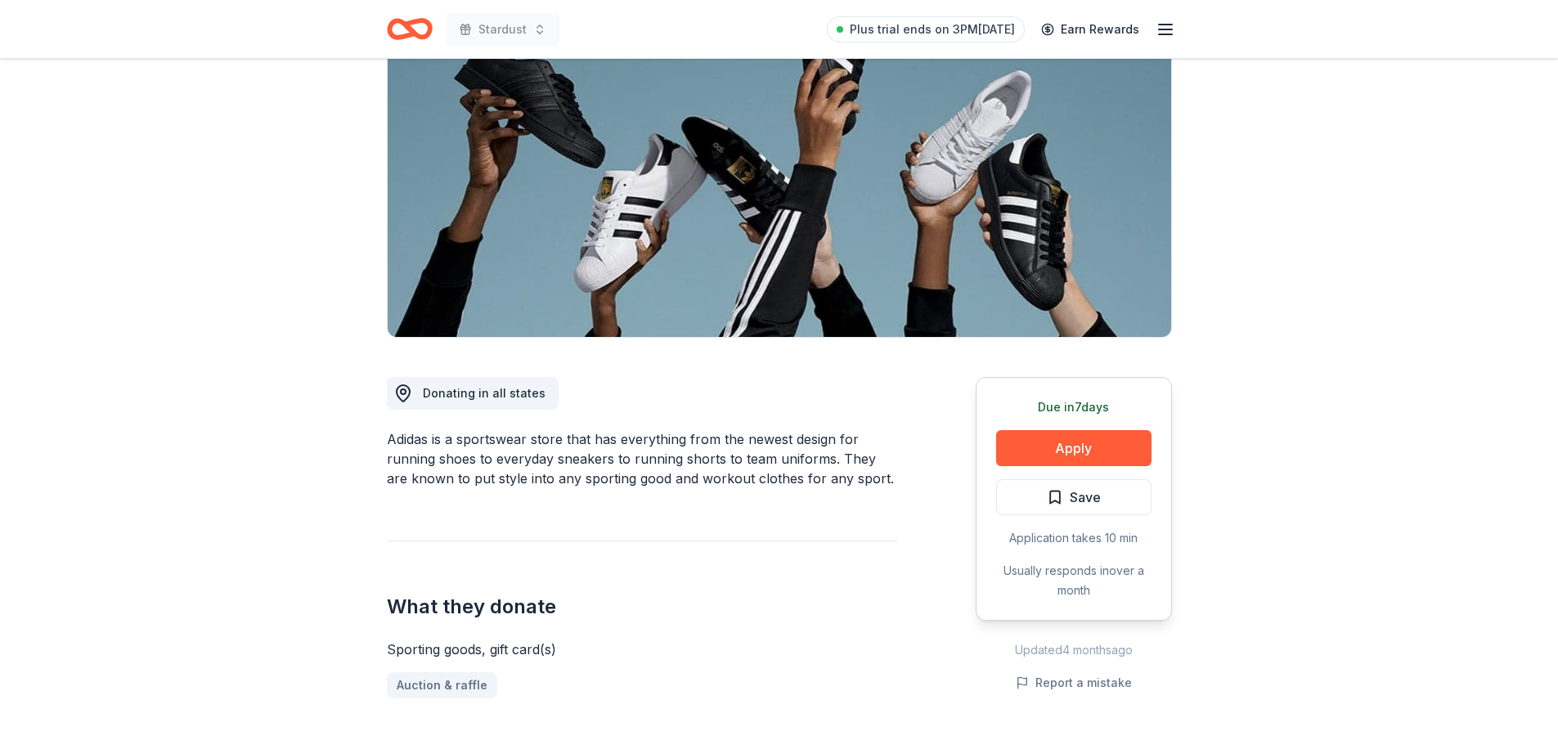
scroll to position [0, 0]
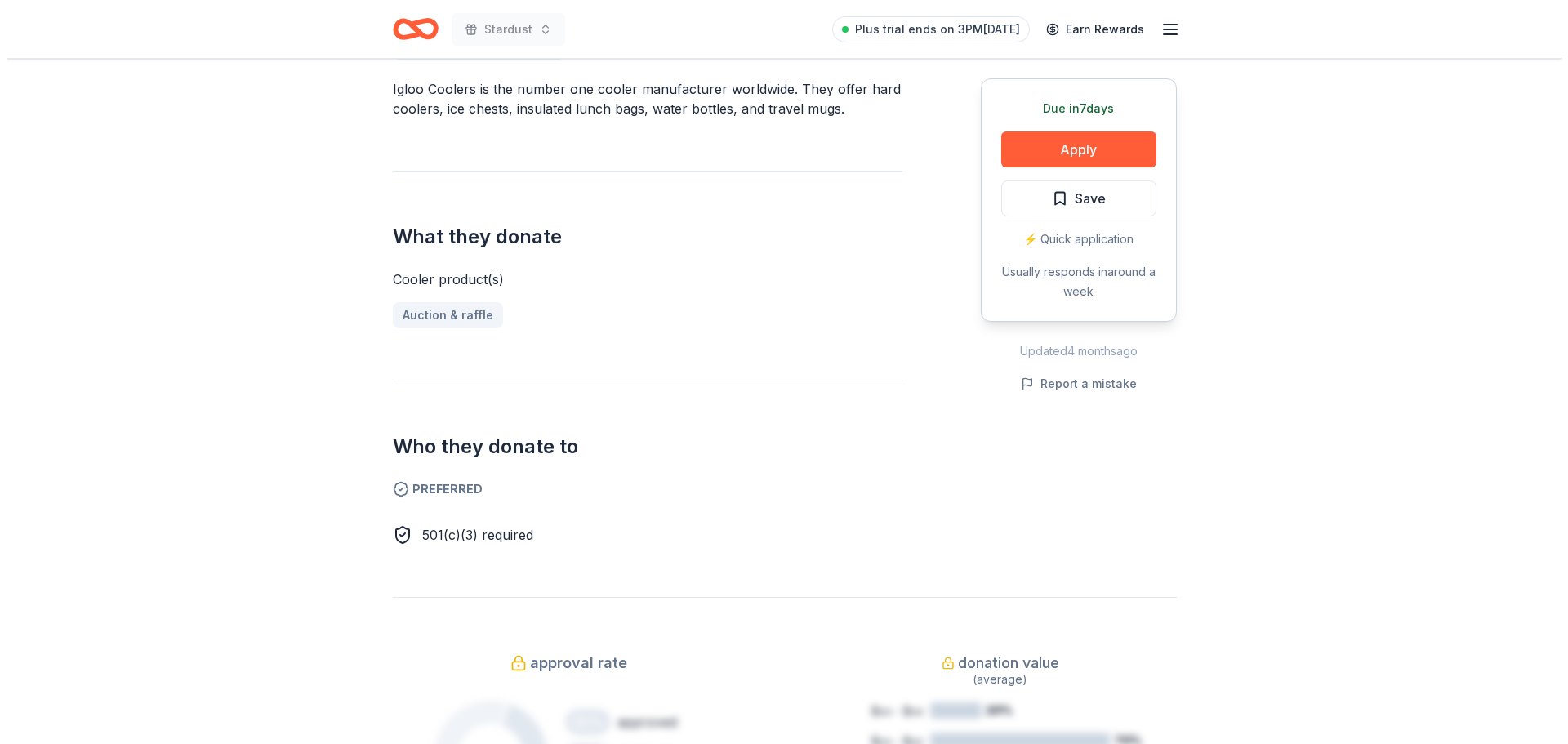
scroll to position [408, 0]
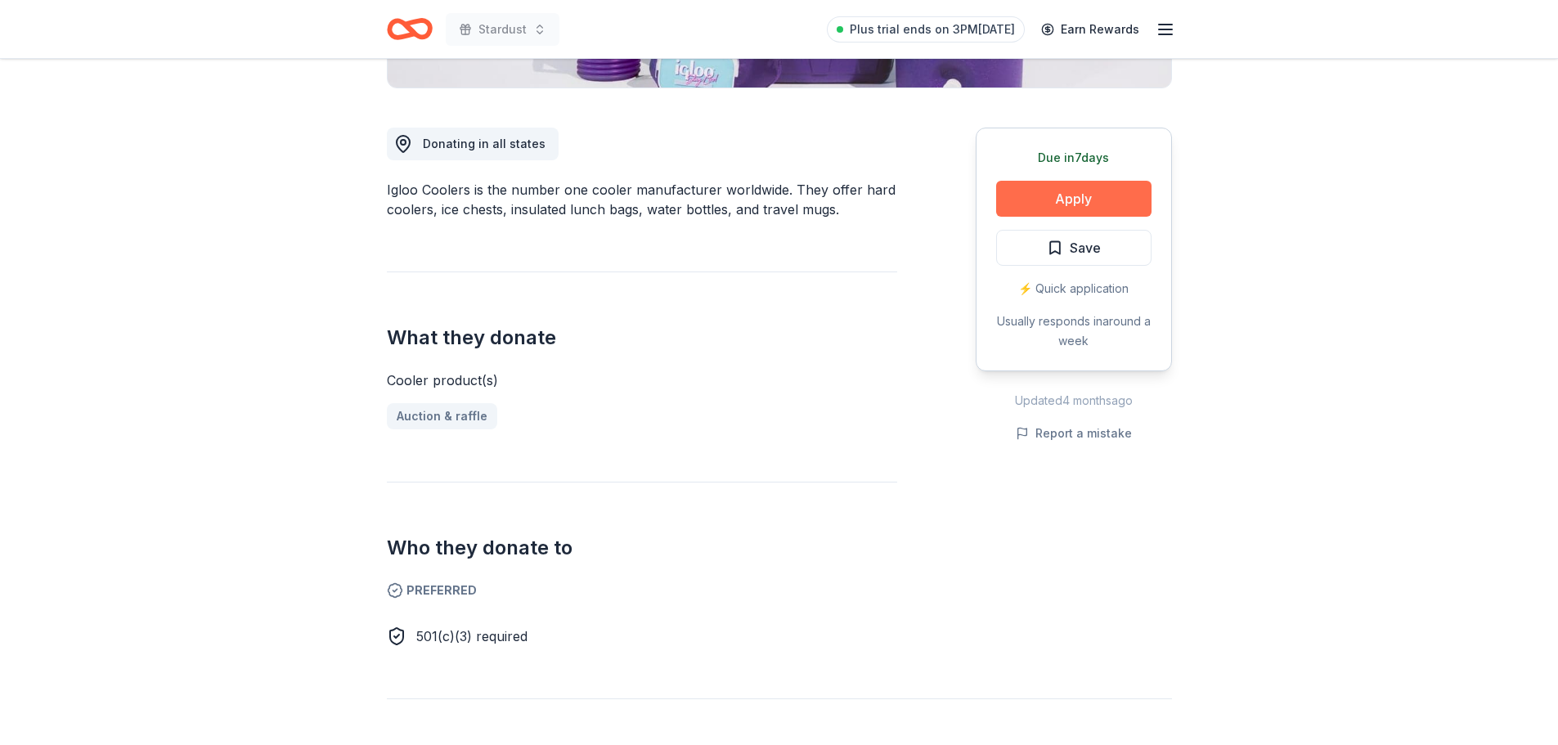
click at [1109, 211] on button "Apply" at bounding box center [1073, 199] width 155 height 36
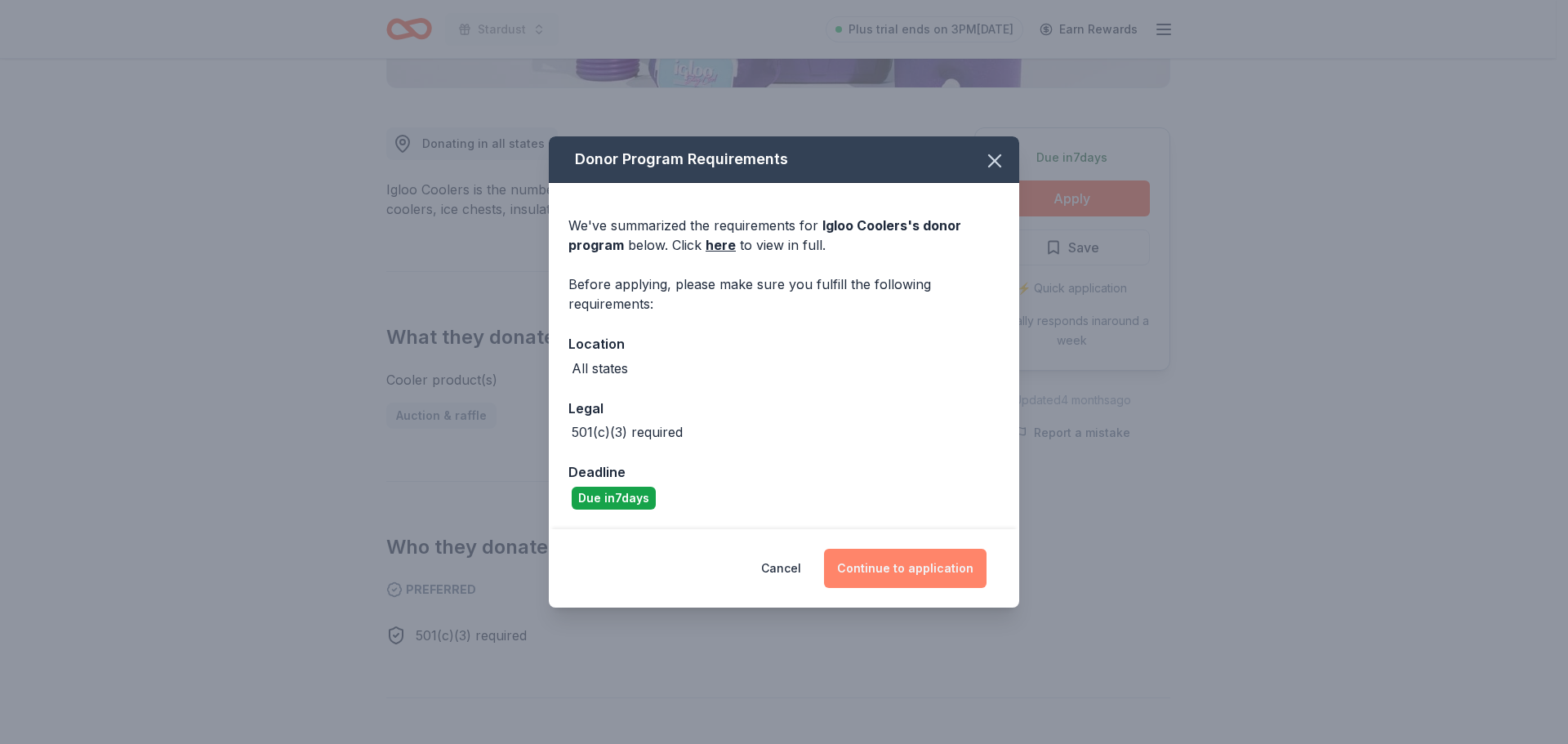
click at [938, 576] on button "Continue to application" at bounding box center [905, 568] width 163 height 39
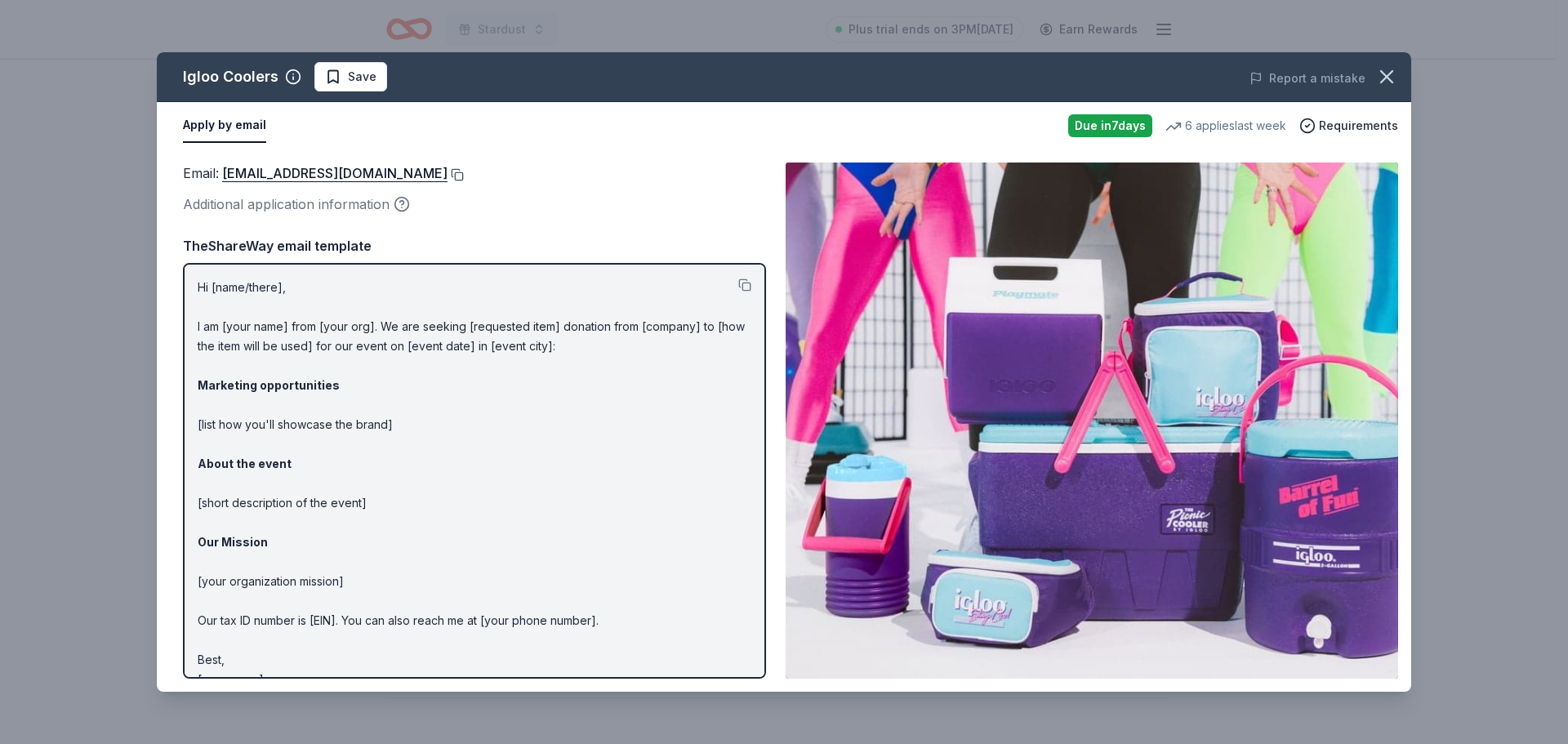
click at [447, 174] on button at bounding box center [455, 174] width 16 height 13
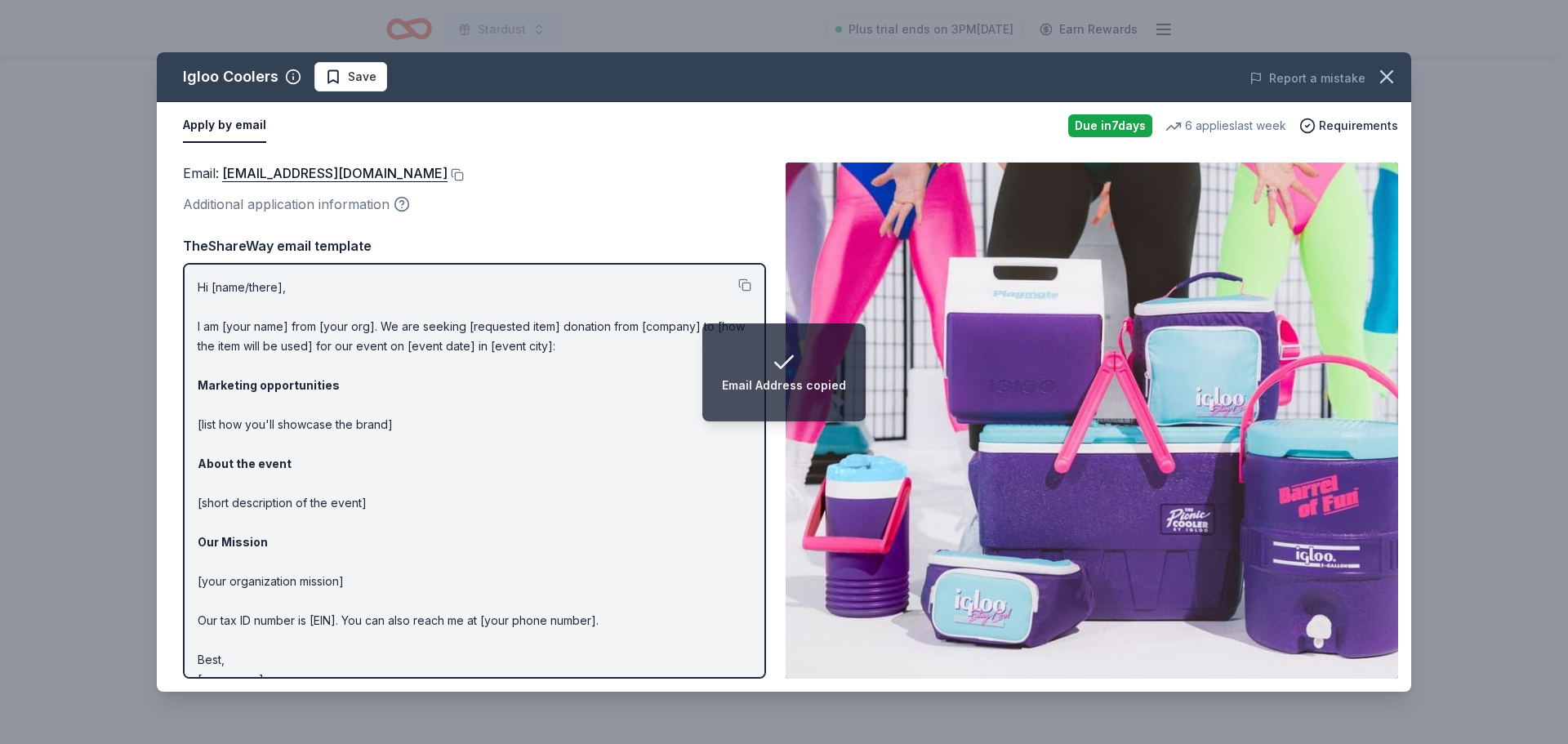
click at [398, 201] on icon "button" at bounding box center [401, 204] width 16 height 16
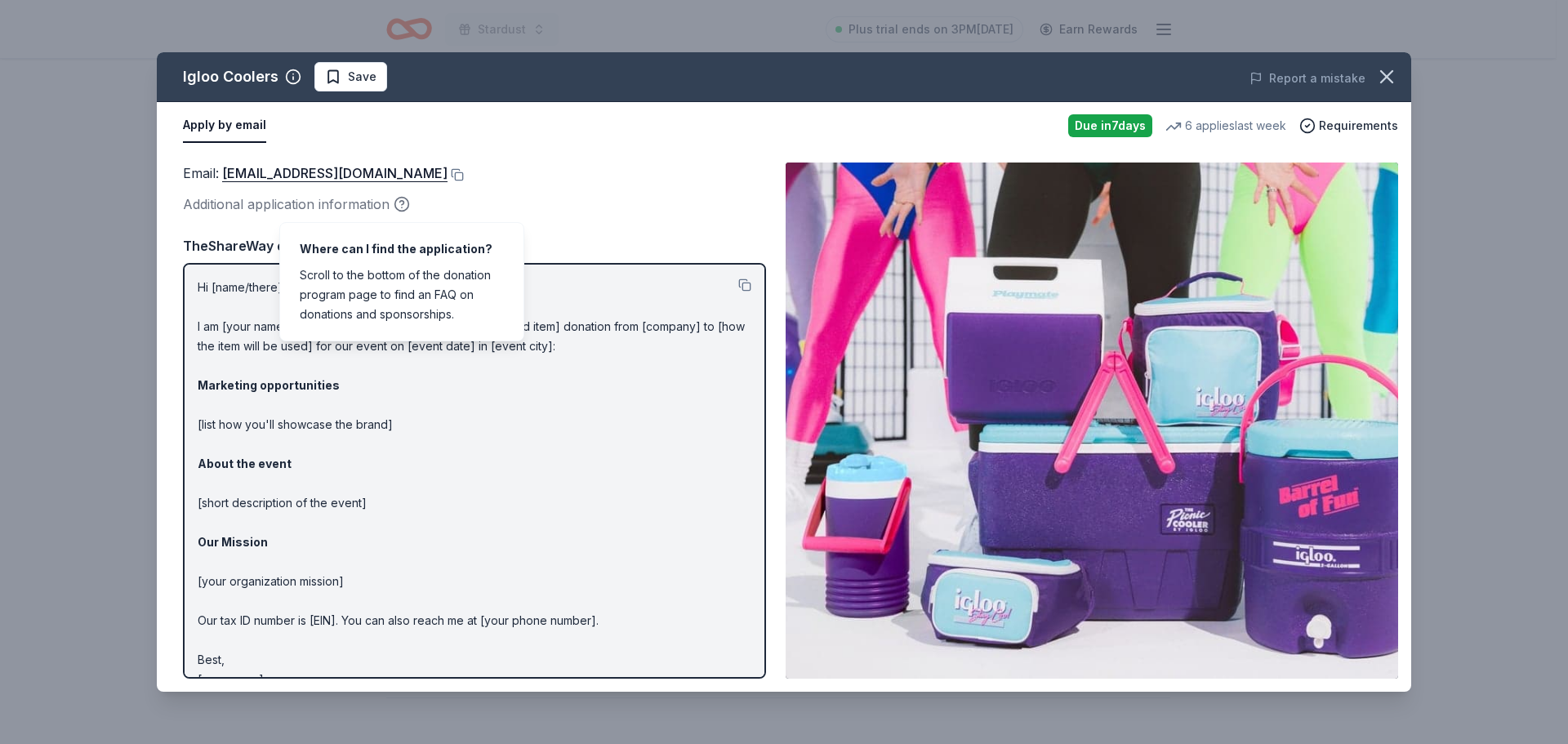
click at [612, 317] on p "Hi [name/there], I am [your name] from [your org]. We are seeking [requested it…" at bounding box center [474, 483] width 553 height 411
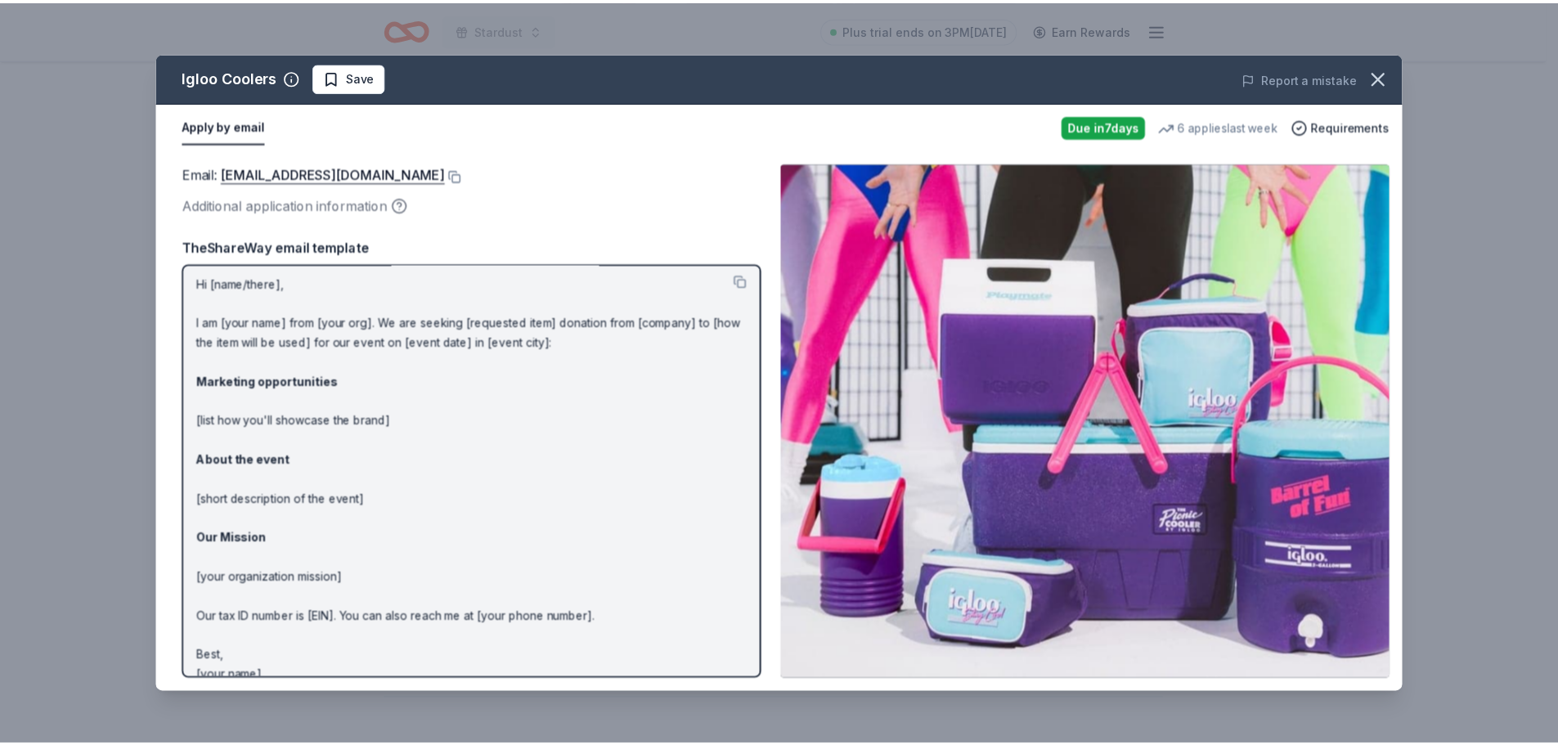
scroll to position [0, 0]
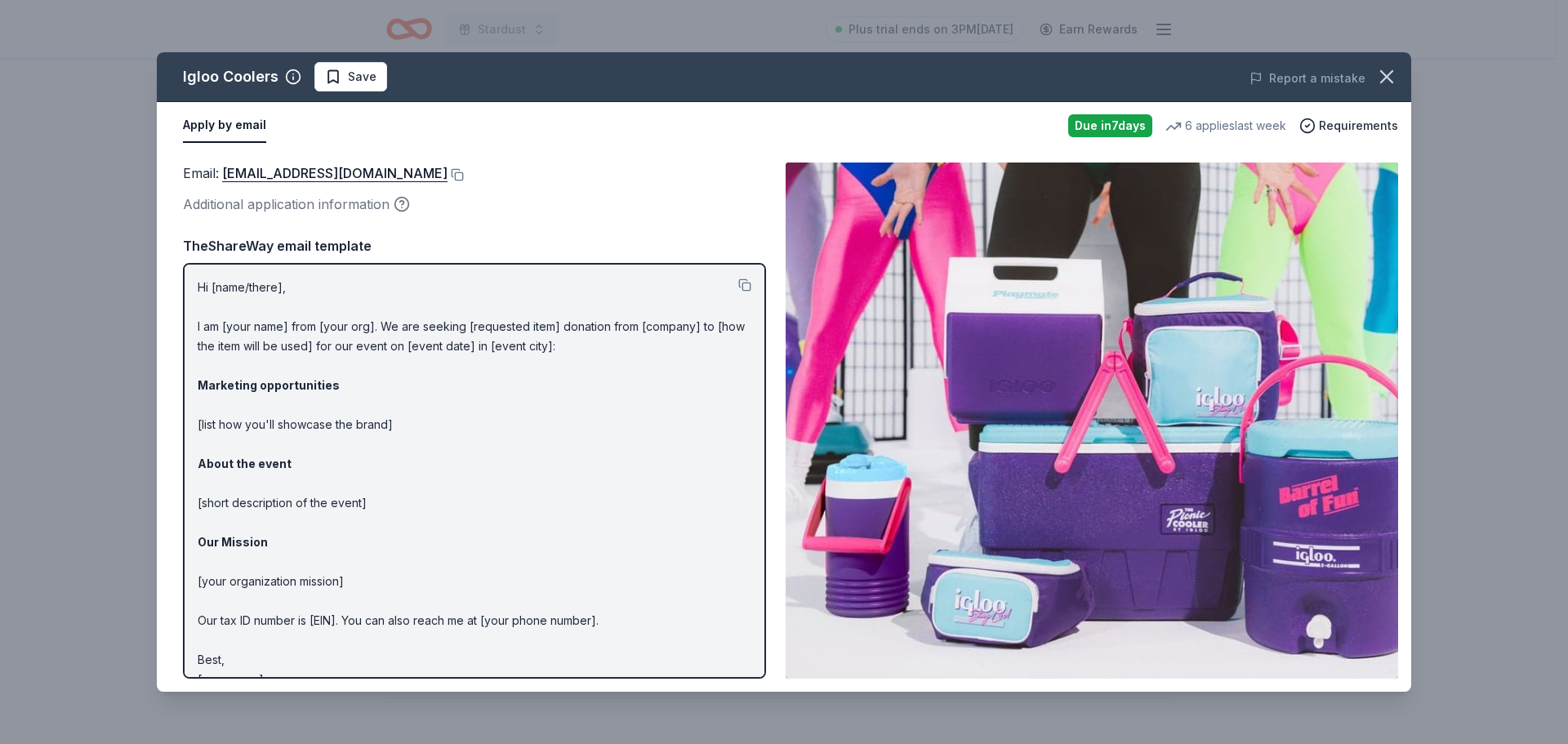
click at [598, 228] on div "Email : donations@igloocorp.com Additional application information TheShareWay …" at bounding box center [474, 420] width 583 height 516
click at [1382, 71] on icon "button" at bounding box center [1386, 76] width 11 height 11
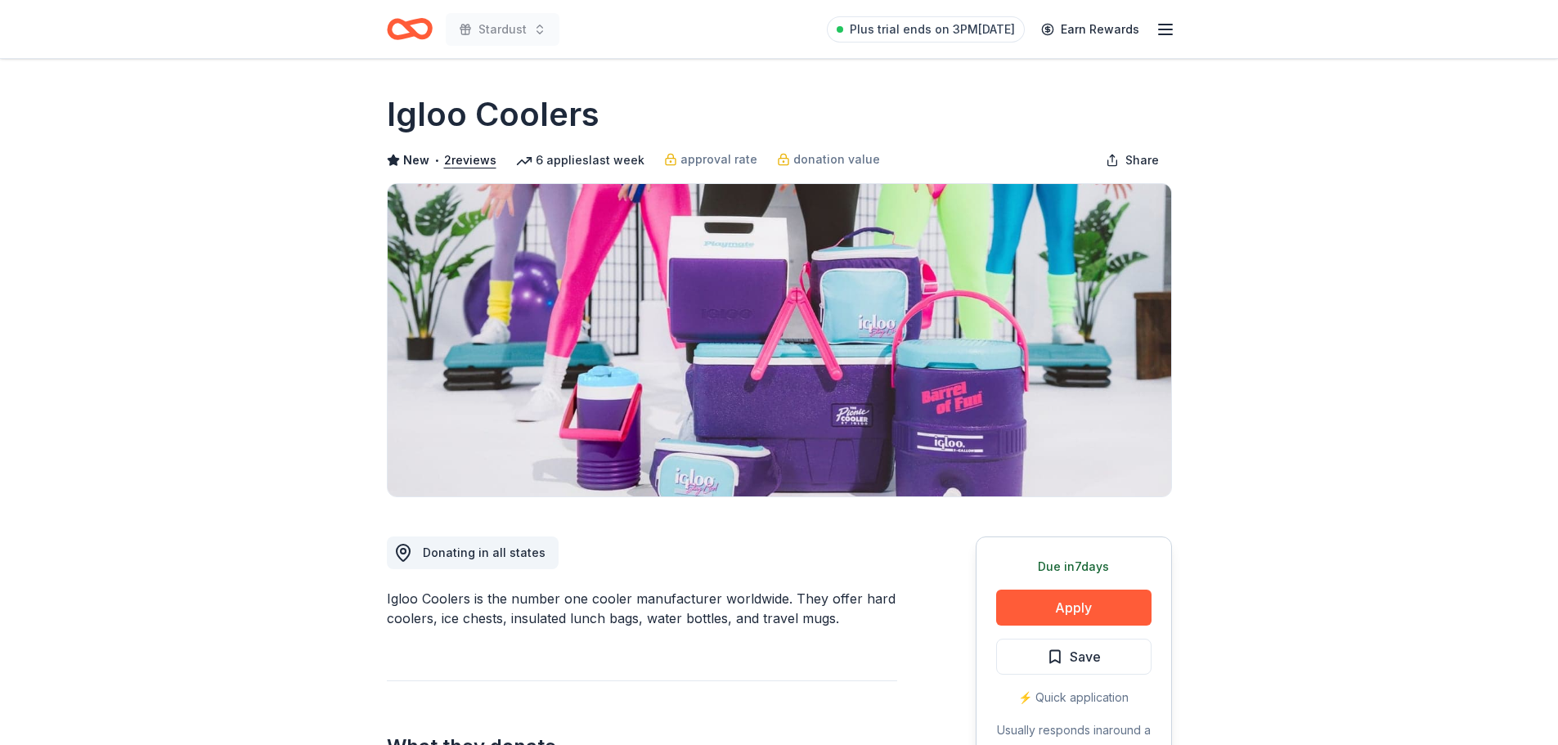
scroll to position [164, 0]
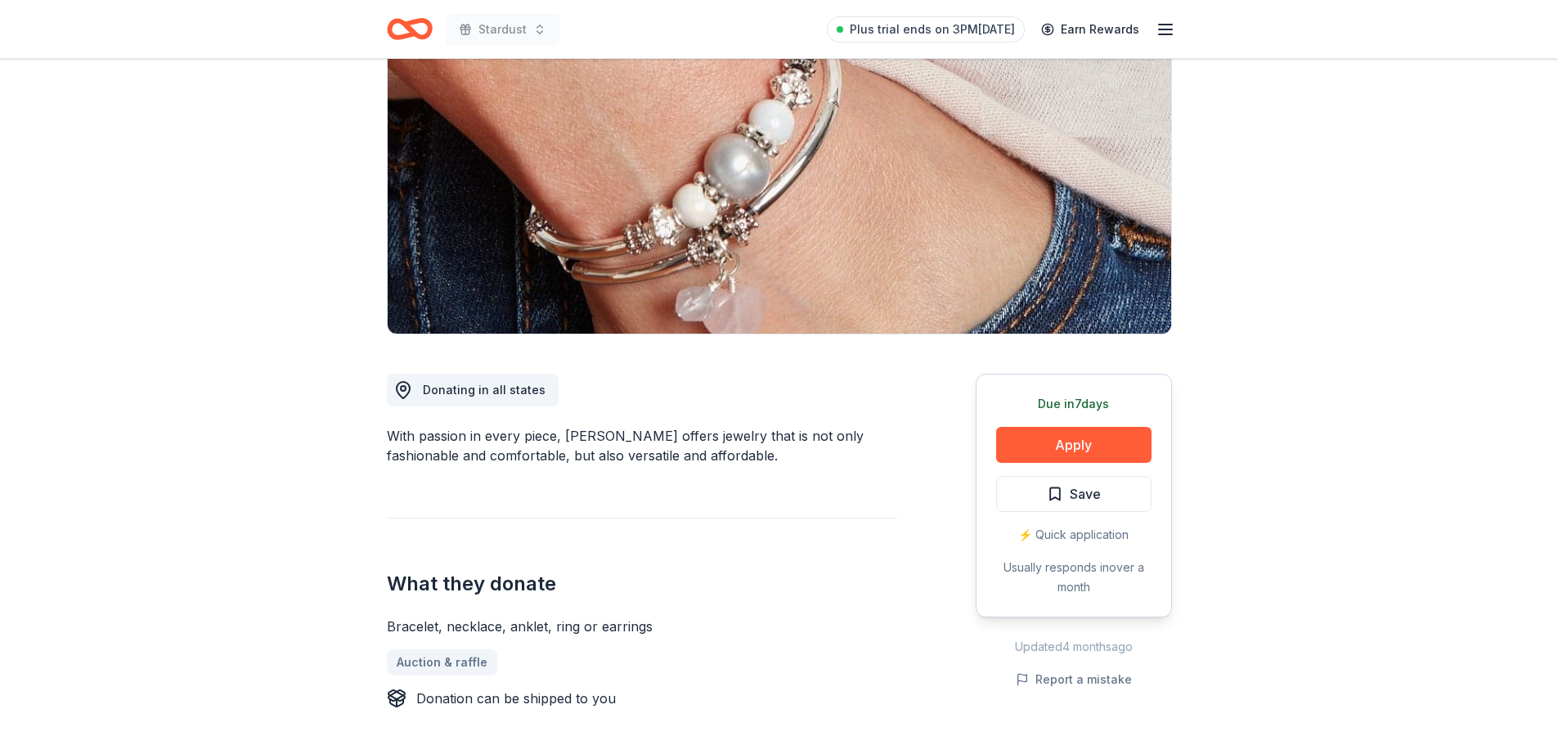
scroll to position [164, 0]
click at [1081, 446] on button "Apply" at bounding box center [1073, 444] width 155 height 36
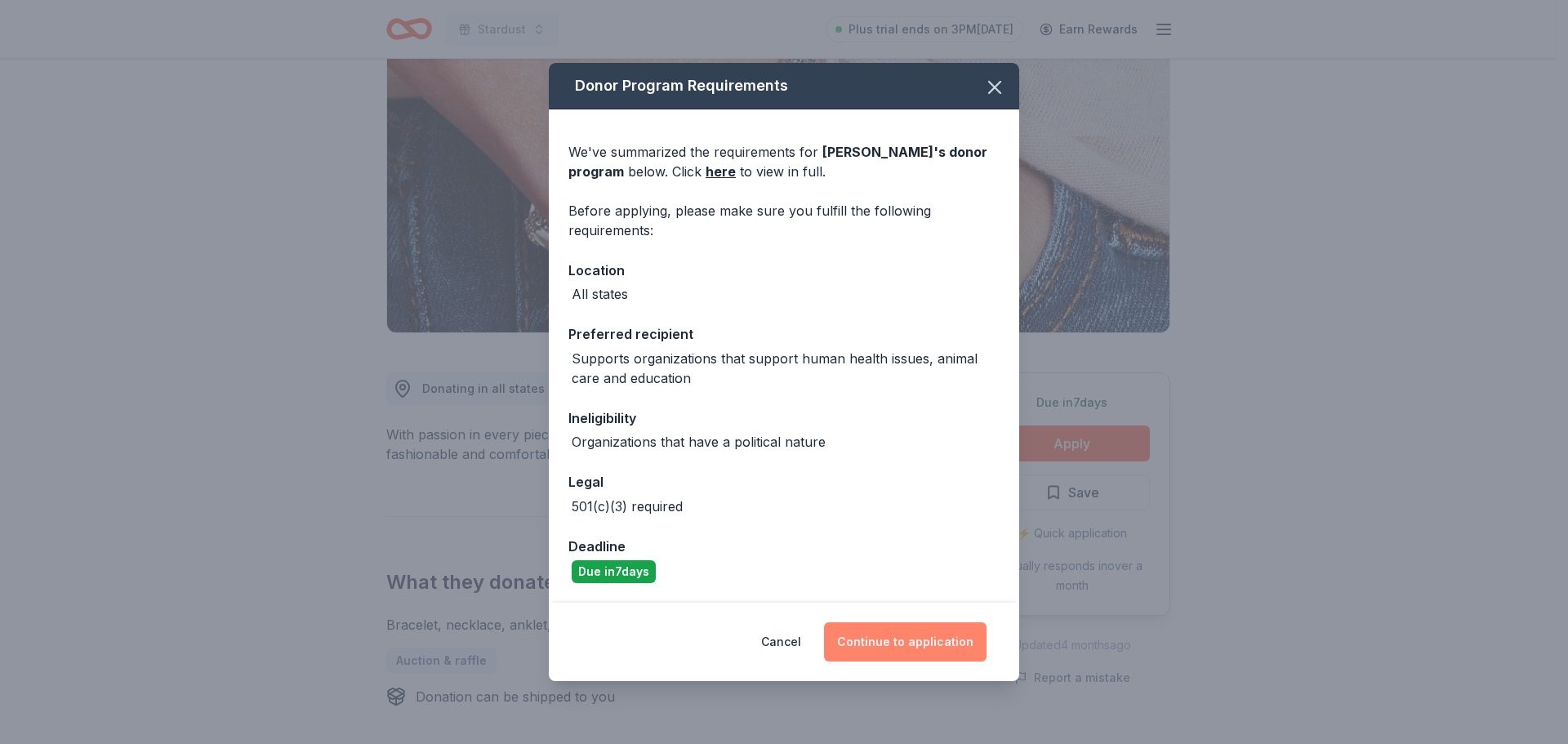
click at [903, 638] on button "Continue to application" at bounding box center [905, 641] width 163 height 39
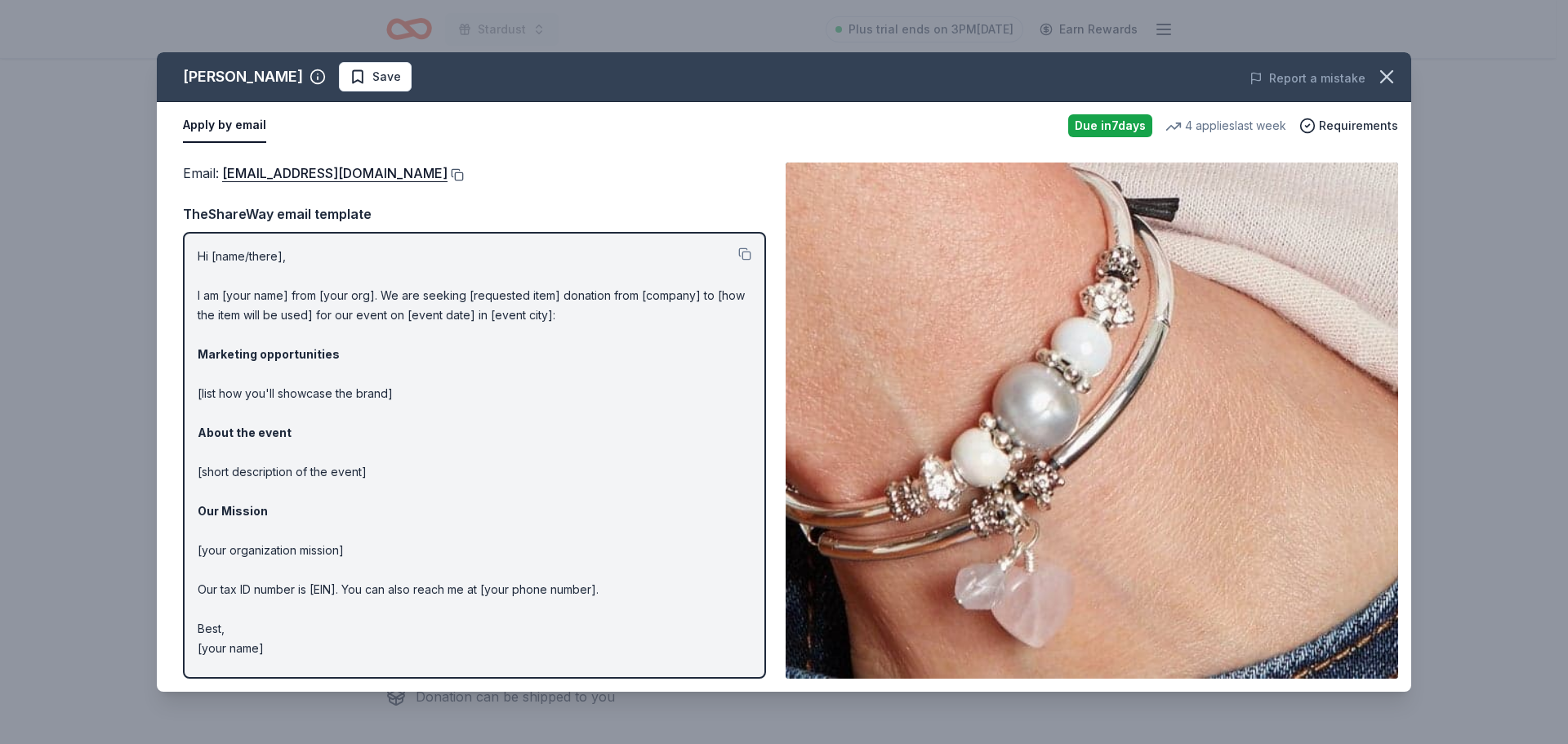
click at [447, 175] on button at bounding box center [455, 174] width 16 height 13
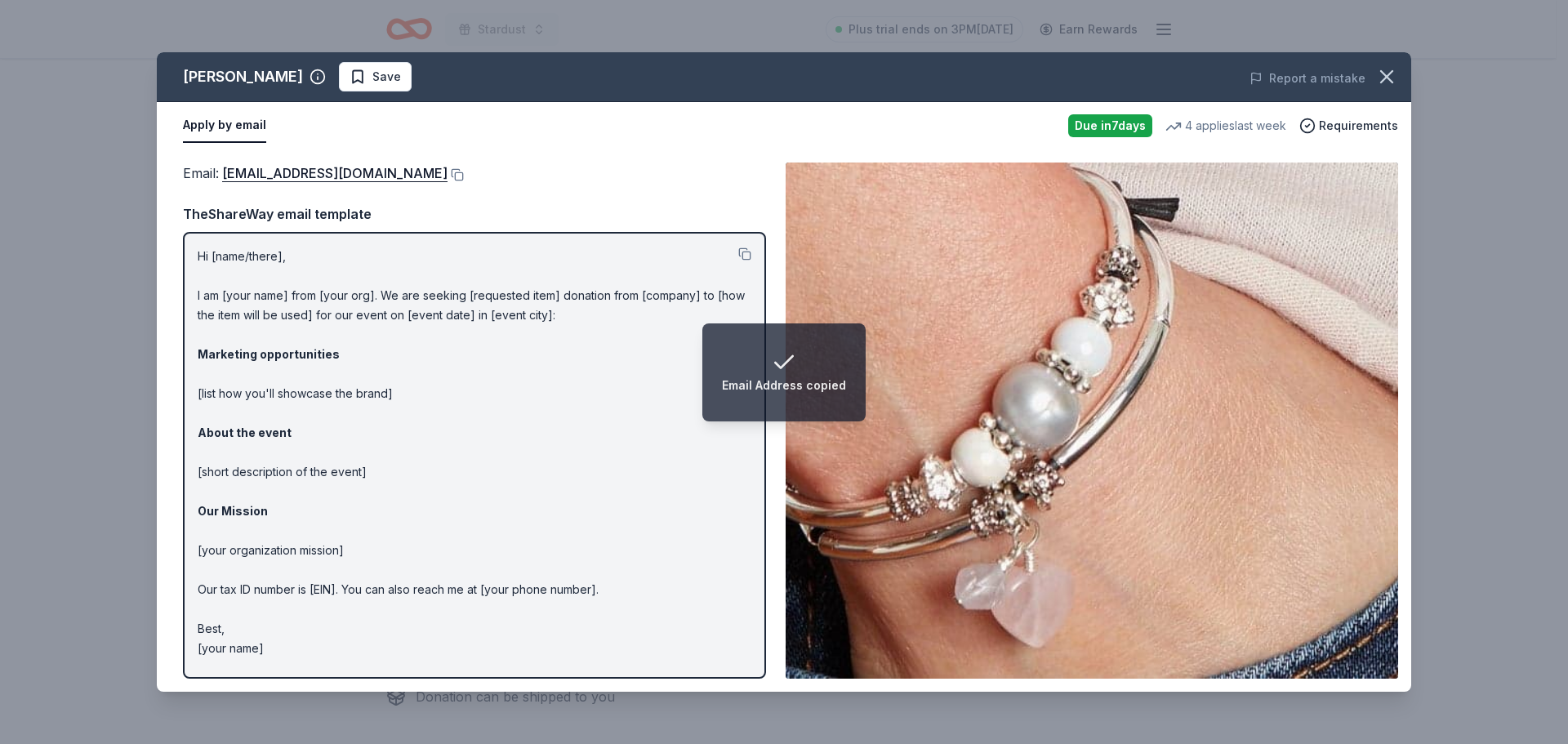
click at [1389, 74] on icon "button" at bounding box center [1386, 76] width 23 height 23
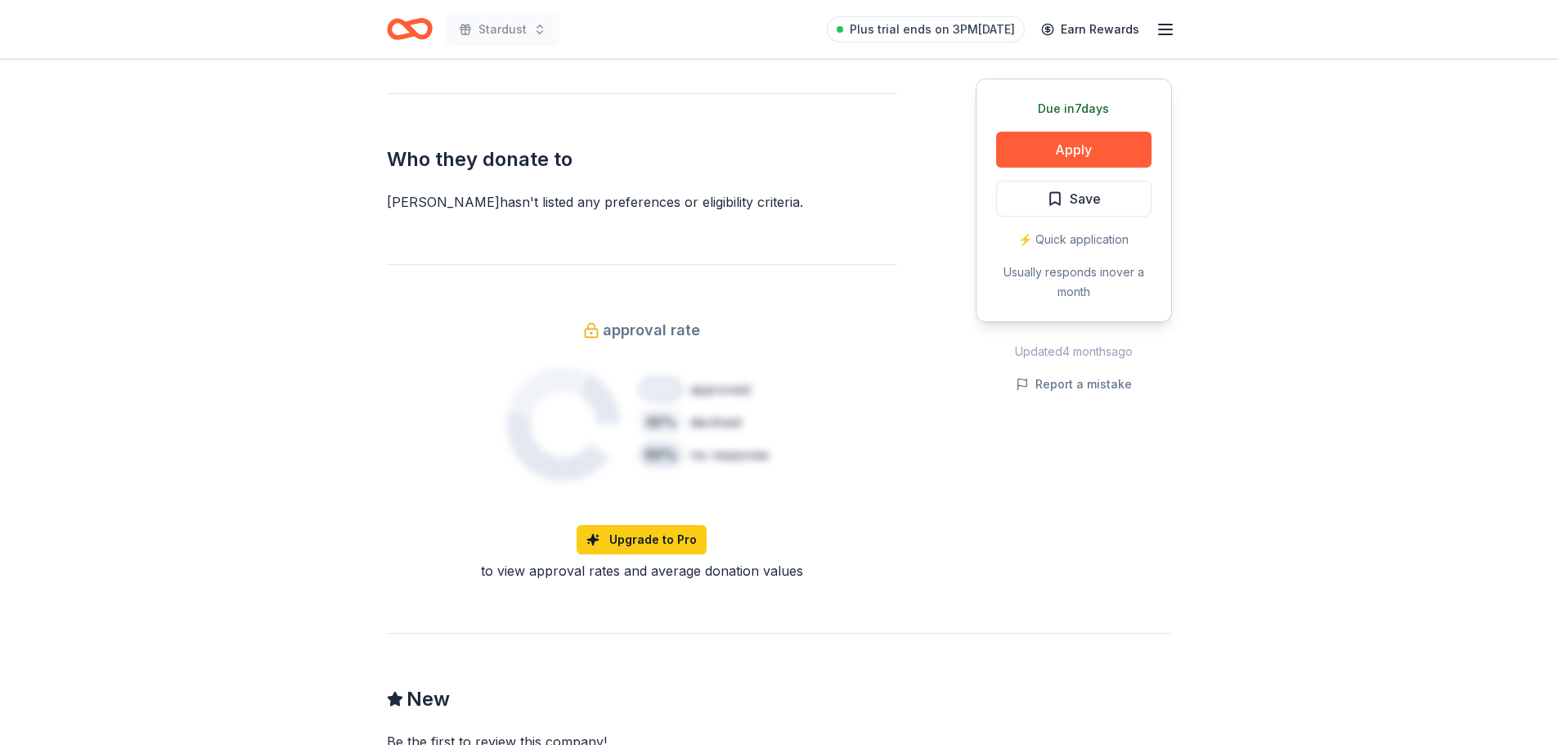
scroll to position [818, 0]
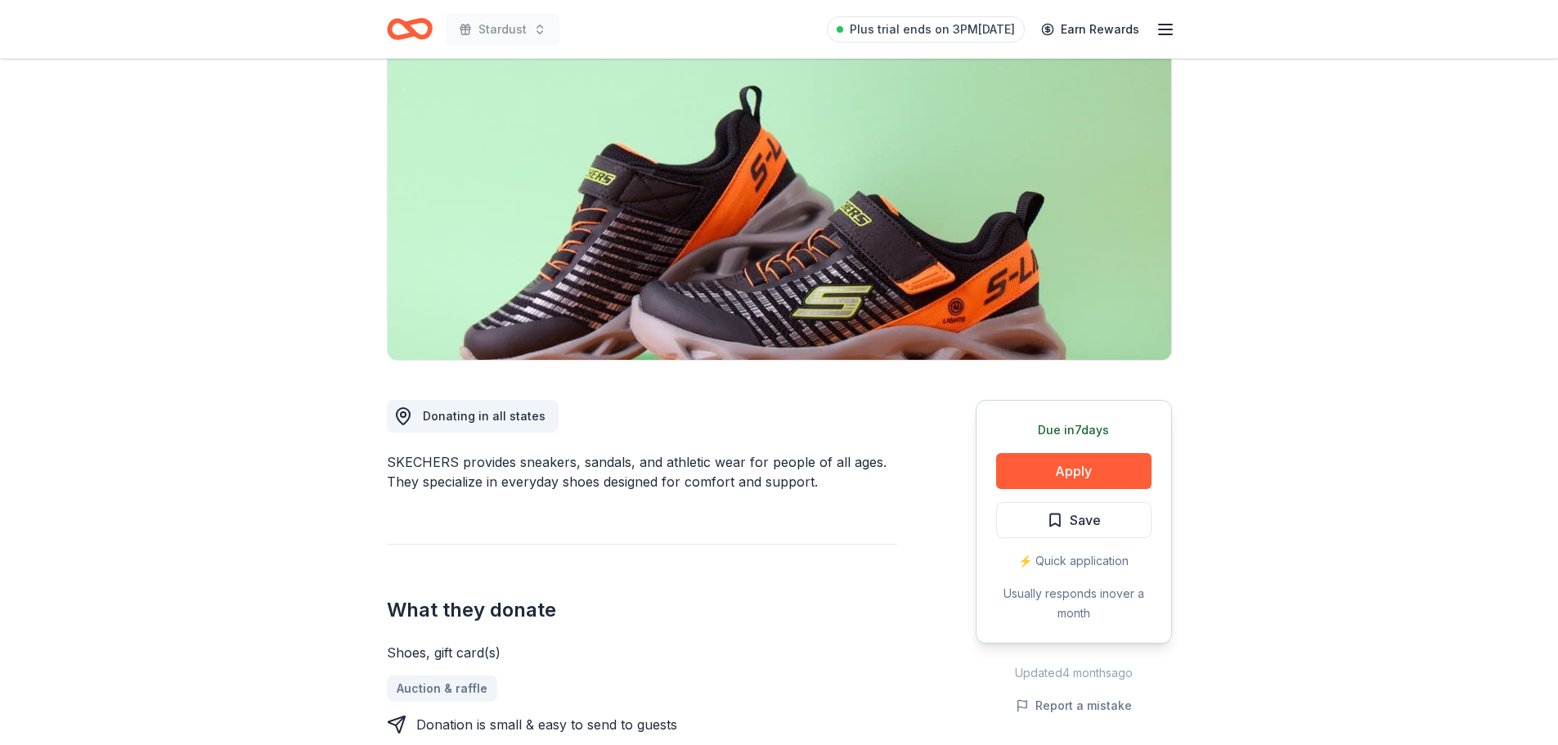
scroll to position [164, 0]
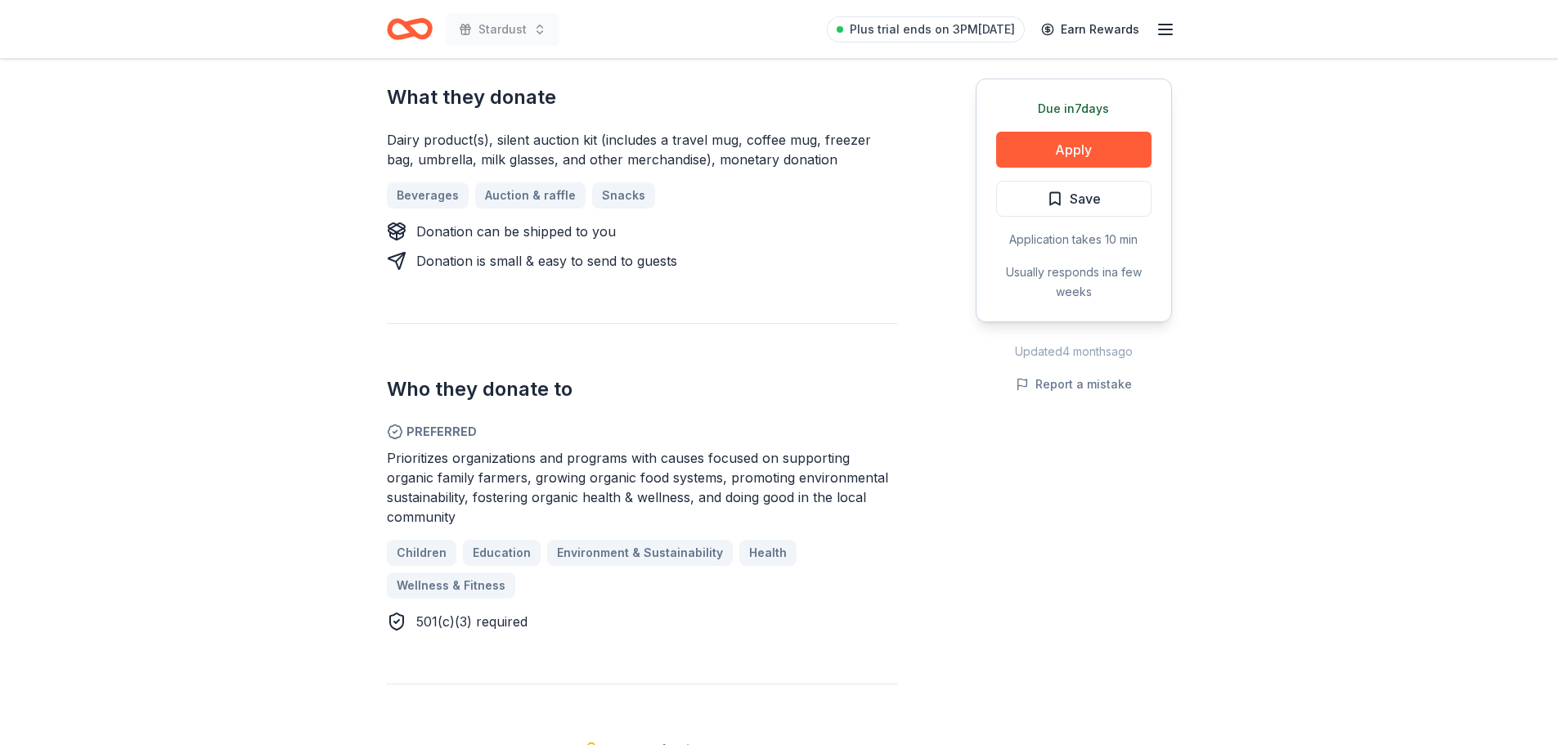
scroll to position [654, 0]
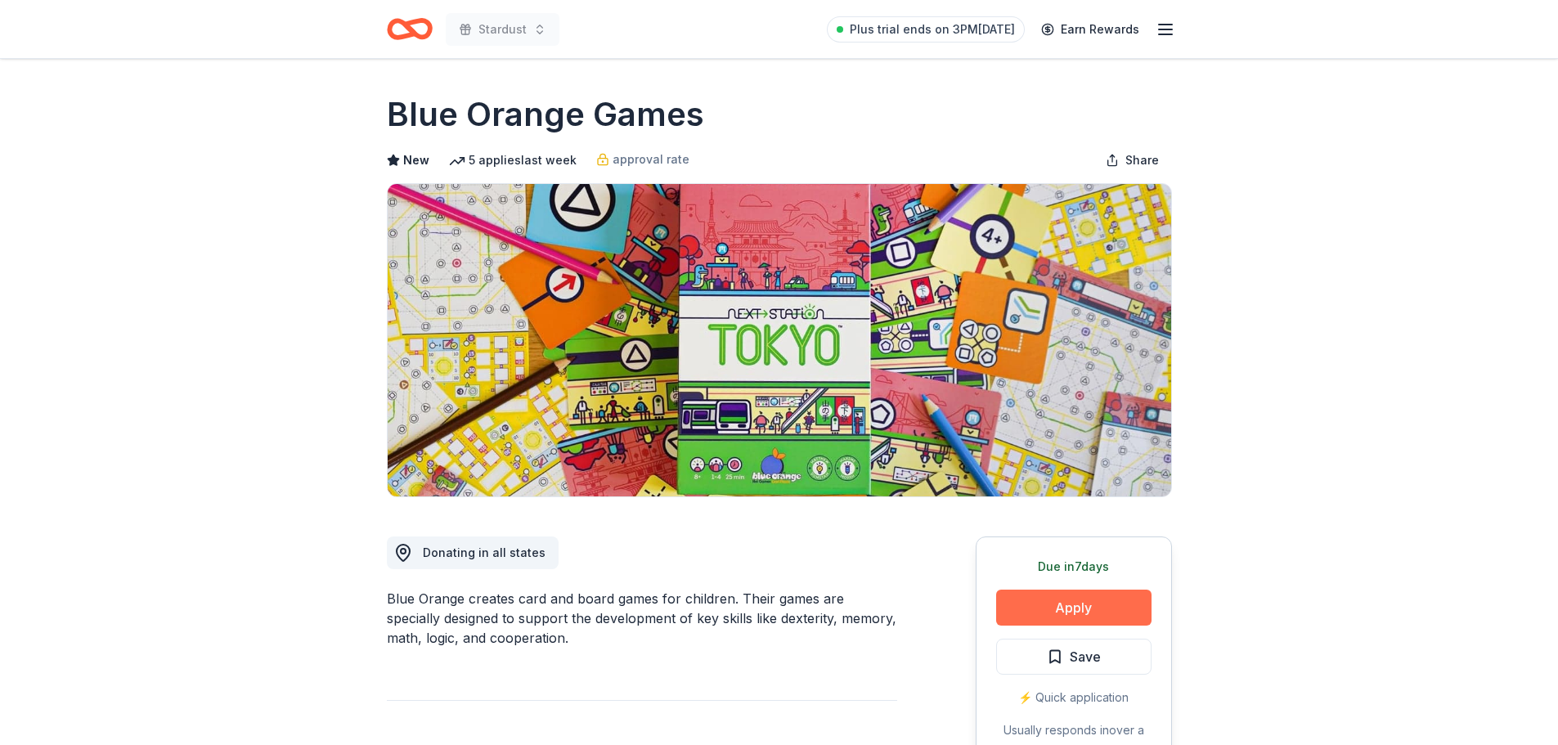
click at [1102, 609] on button "Apply" at bounding box center [1073, 608] width 155 height 36
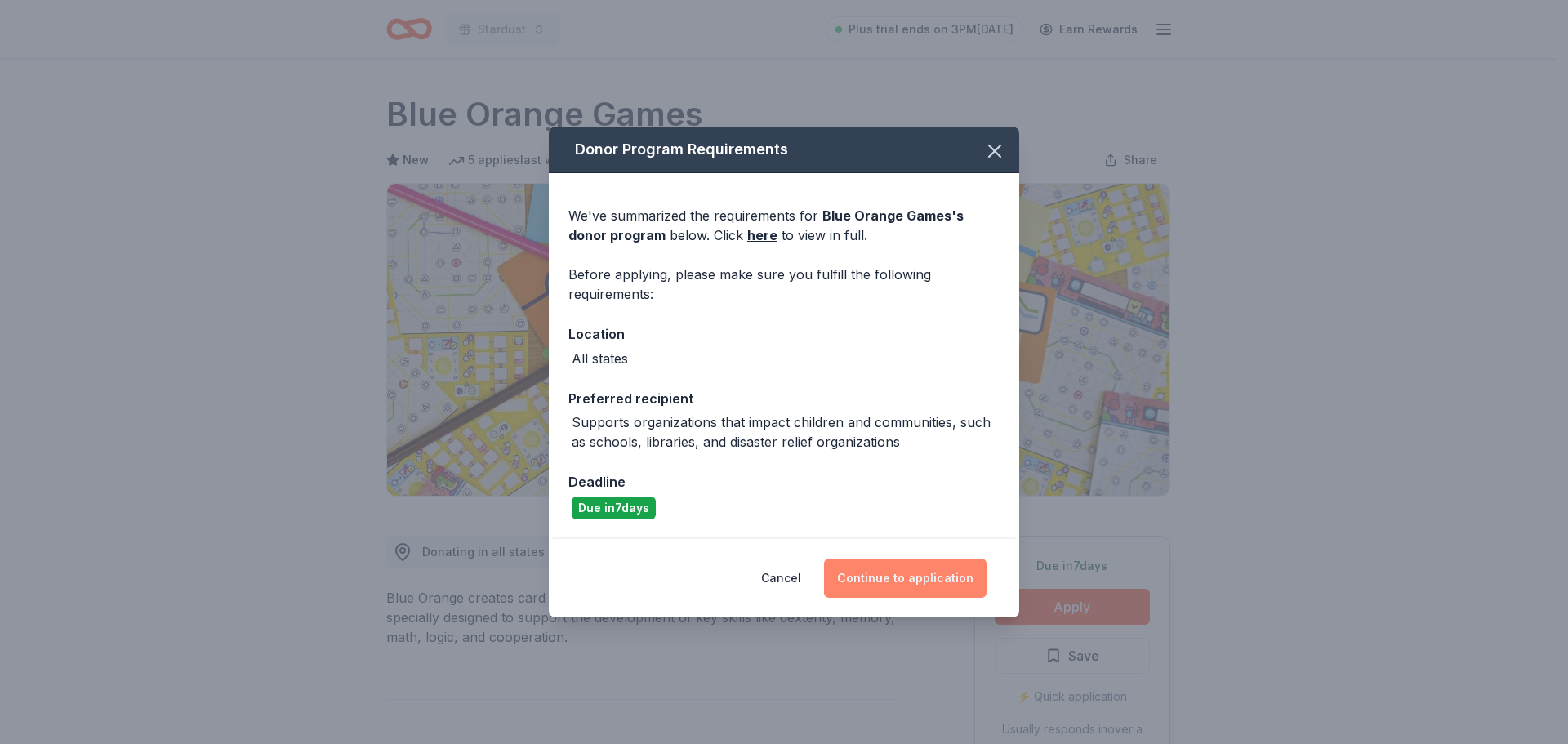
click at [906, 571] on button "Continue to application" at bounding box center [905, 577] width 163 height 39
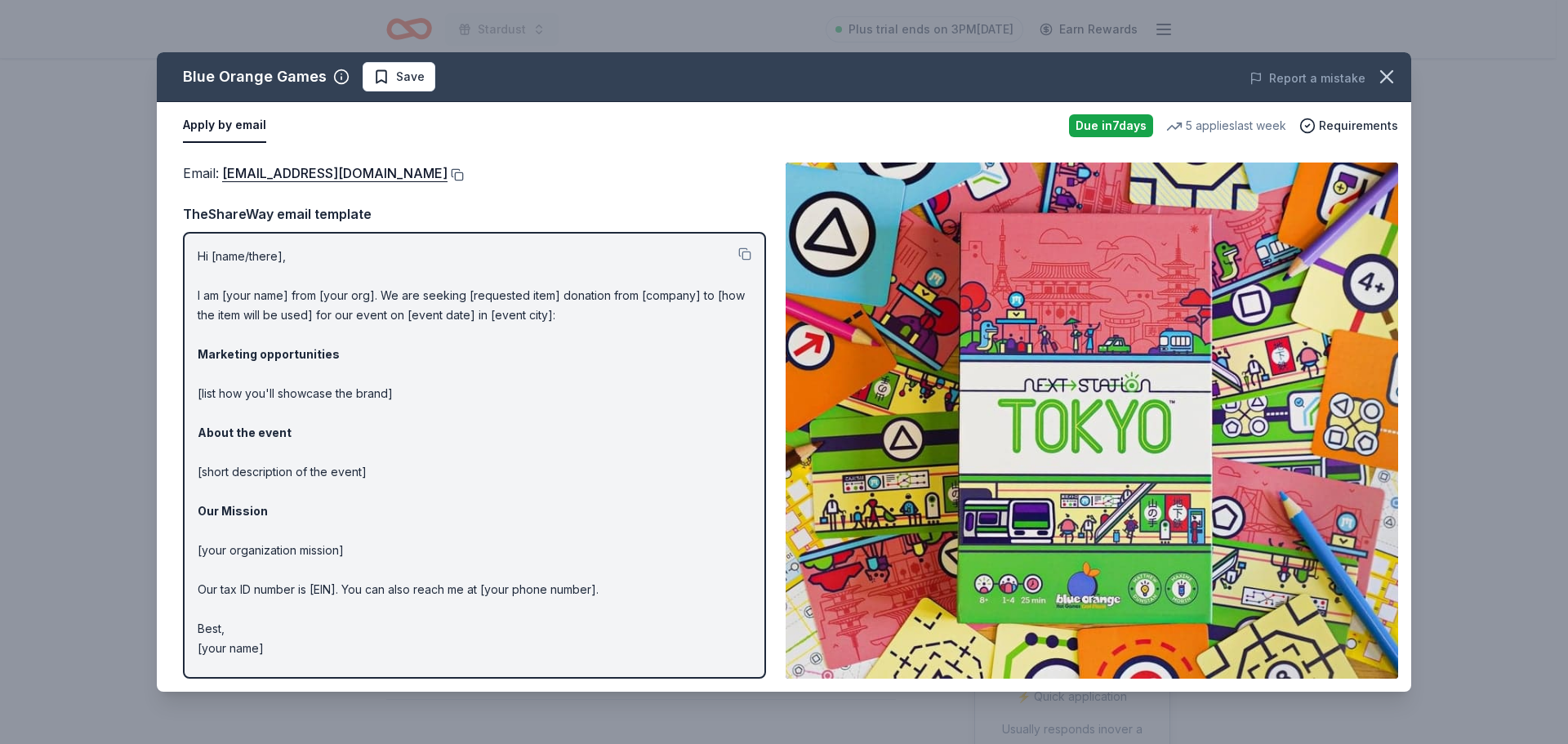
click at [447, 175] on button at bounding box center [455, 174] width 16 height 13
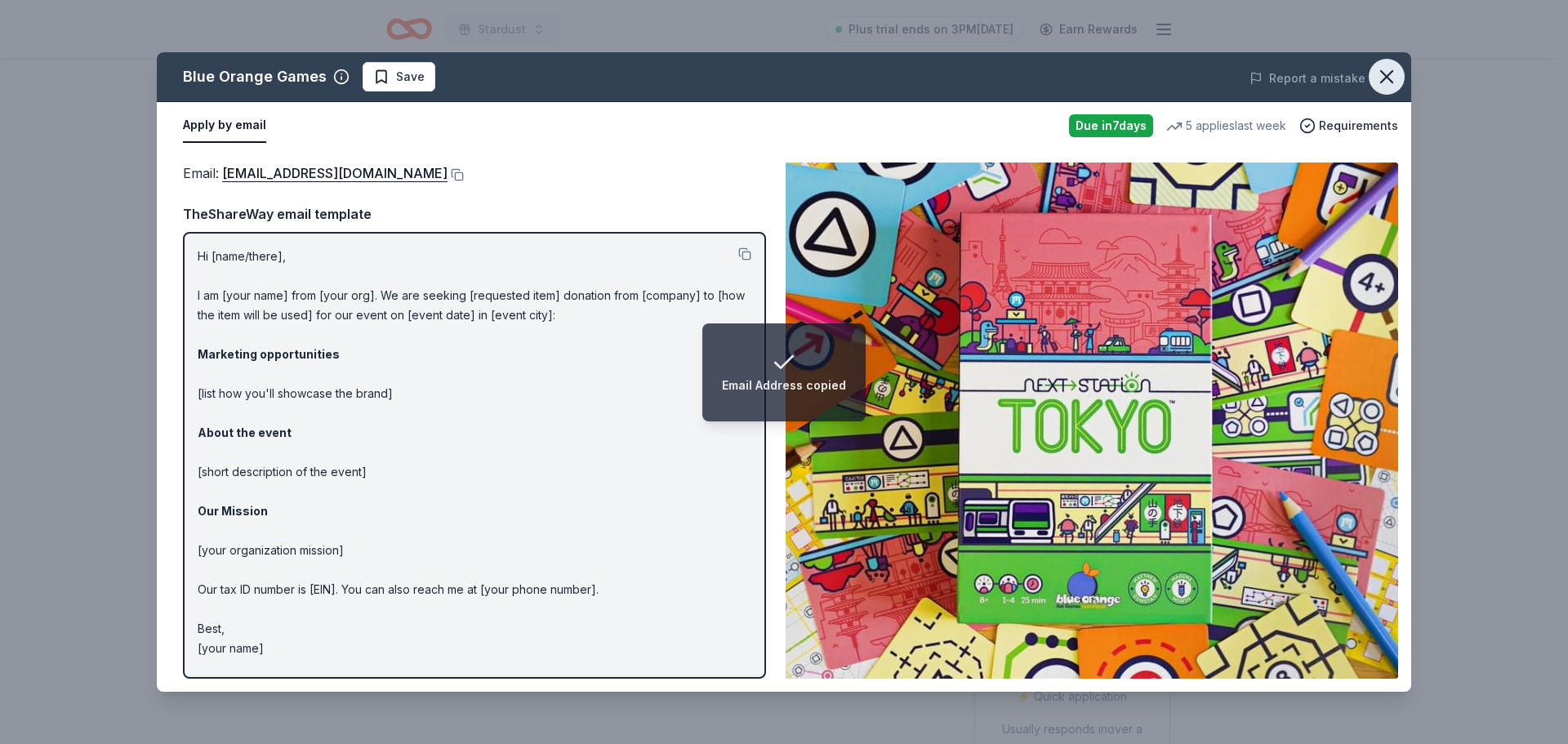
click at [1381, 73] on icon "button" at bounding box center [1386, 76] width 23 height 23
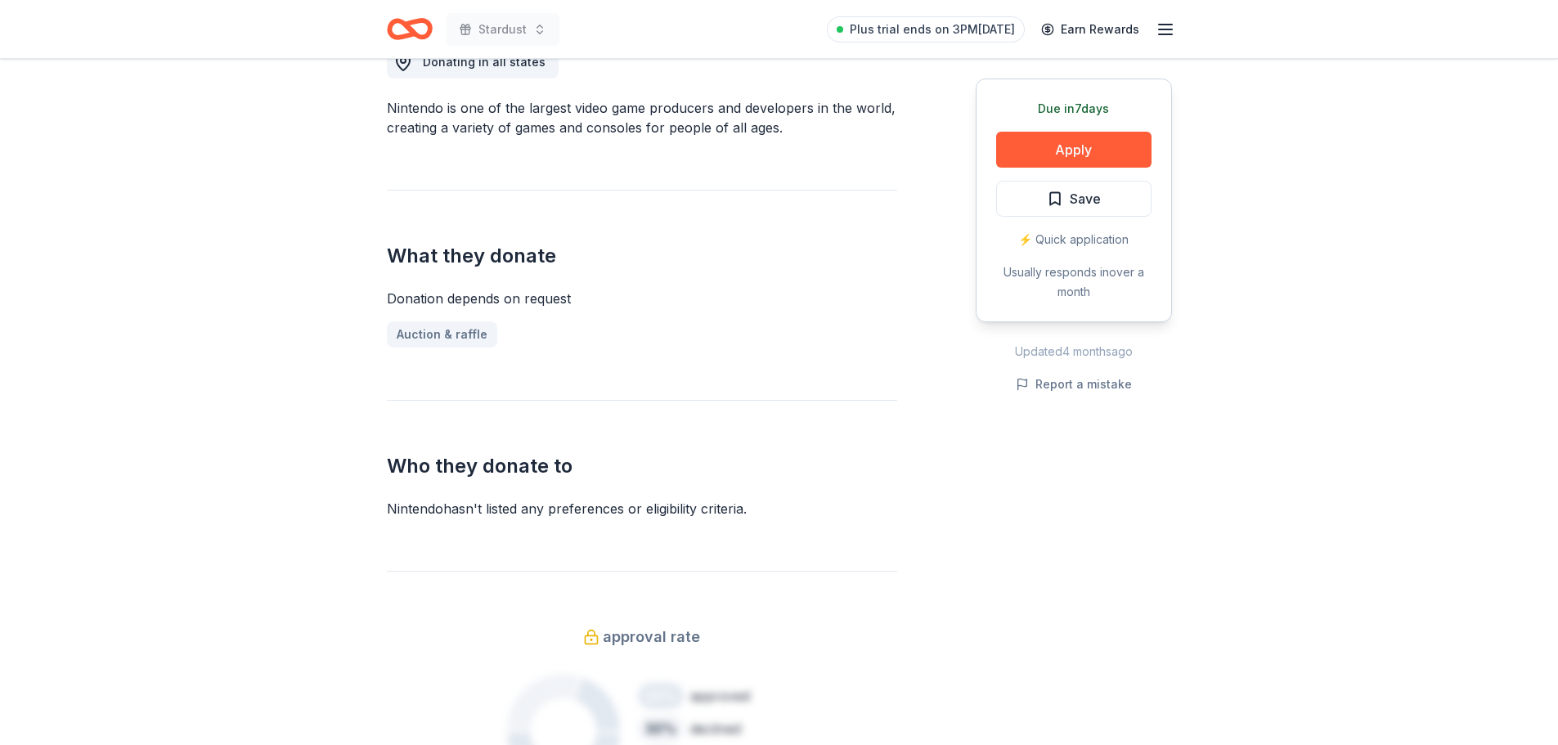
scroll to position [245, 0]
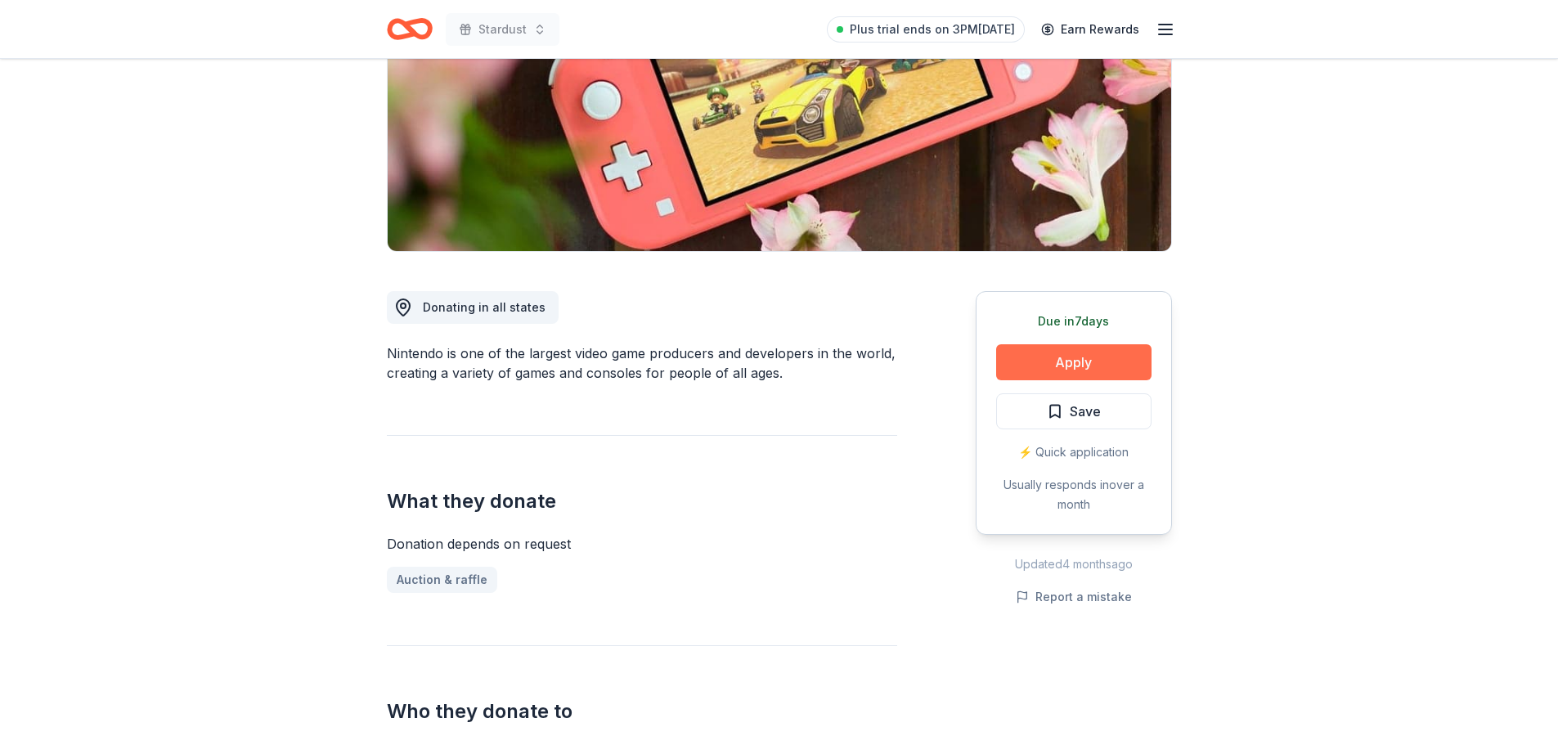
click at [1075, 351] on button "Apply" at bounding box center [1073, 362] width 155 height 36
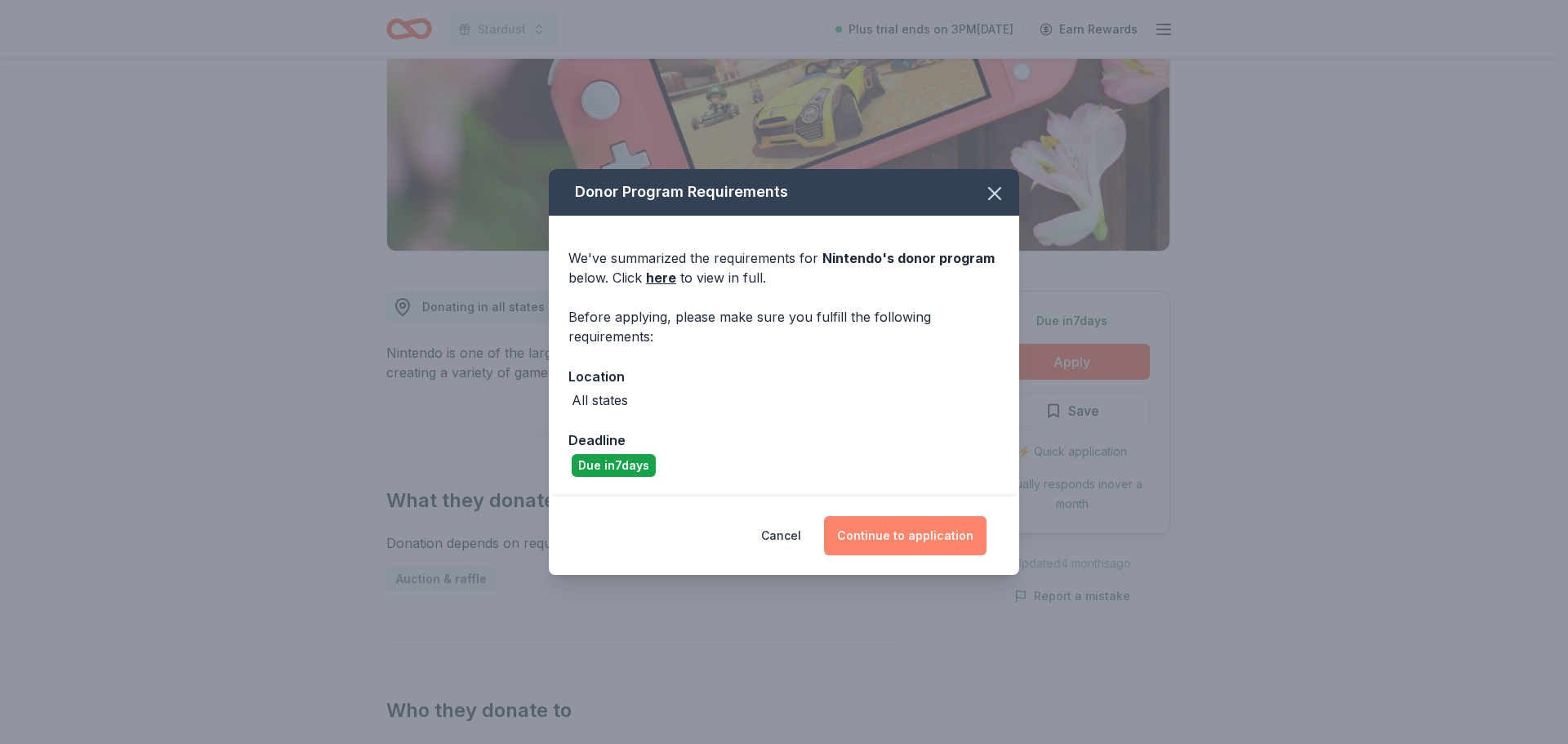
click at [925, 552] on button "Continue to application" at bounding box center [905, 535] width 163 height 39
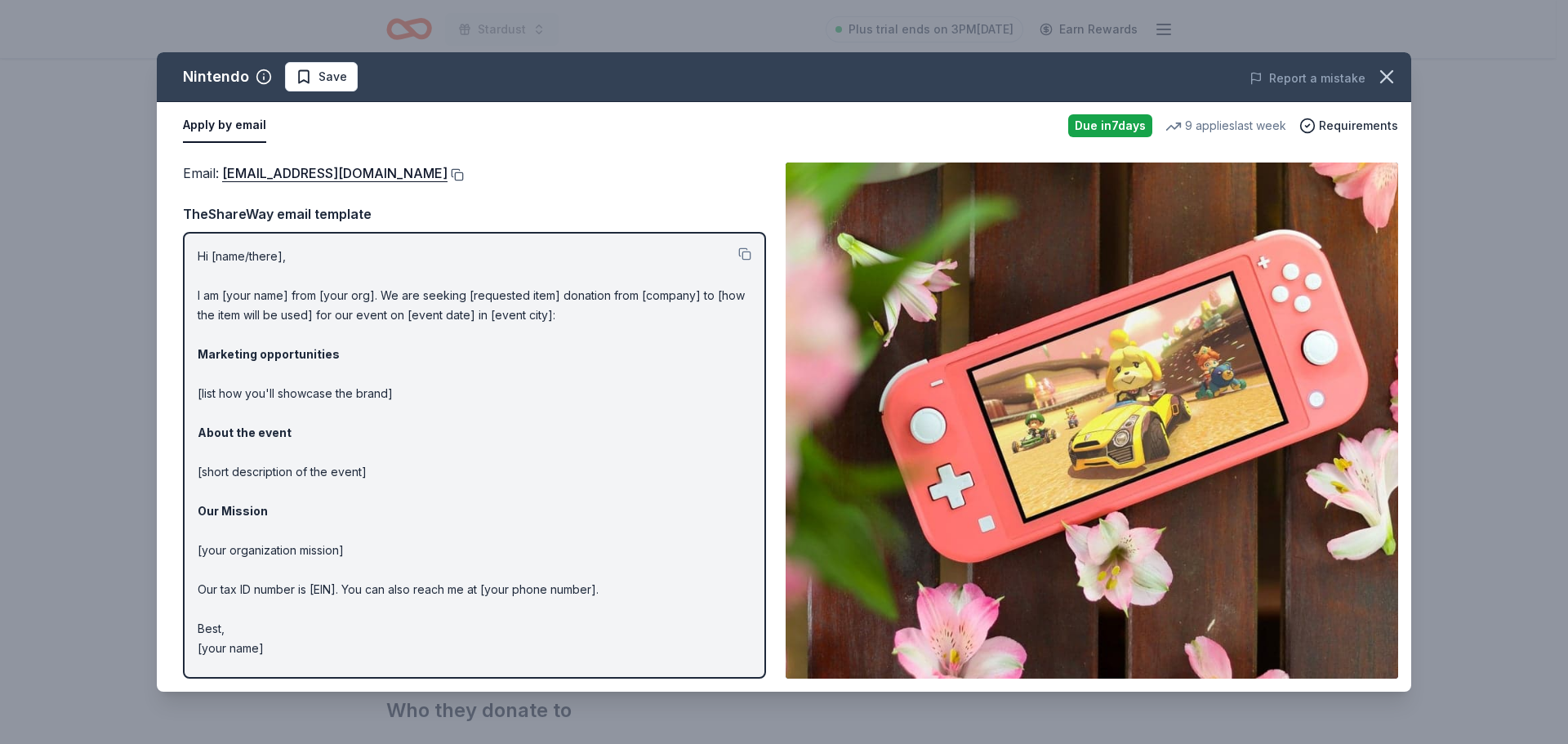
click at [463, 170] on button at bounding box center [455, 174] width 16 height 13
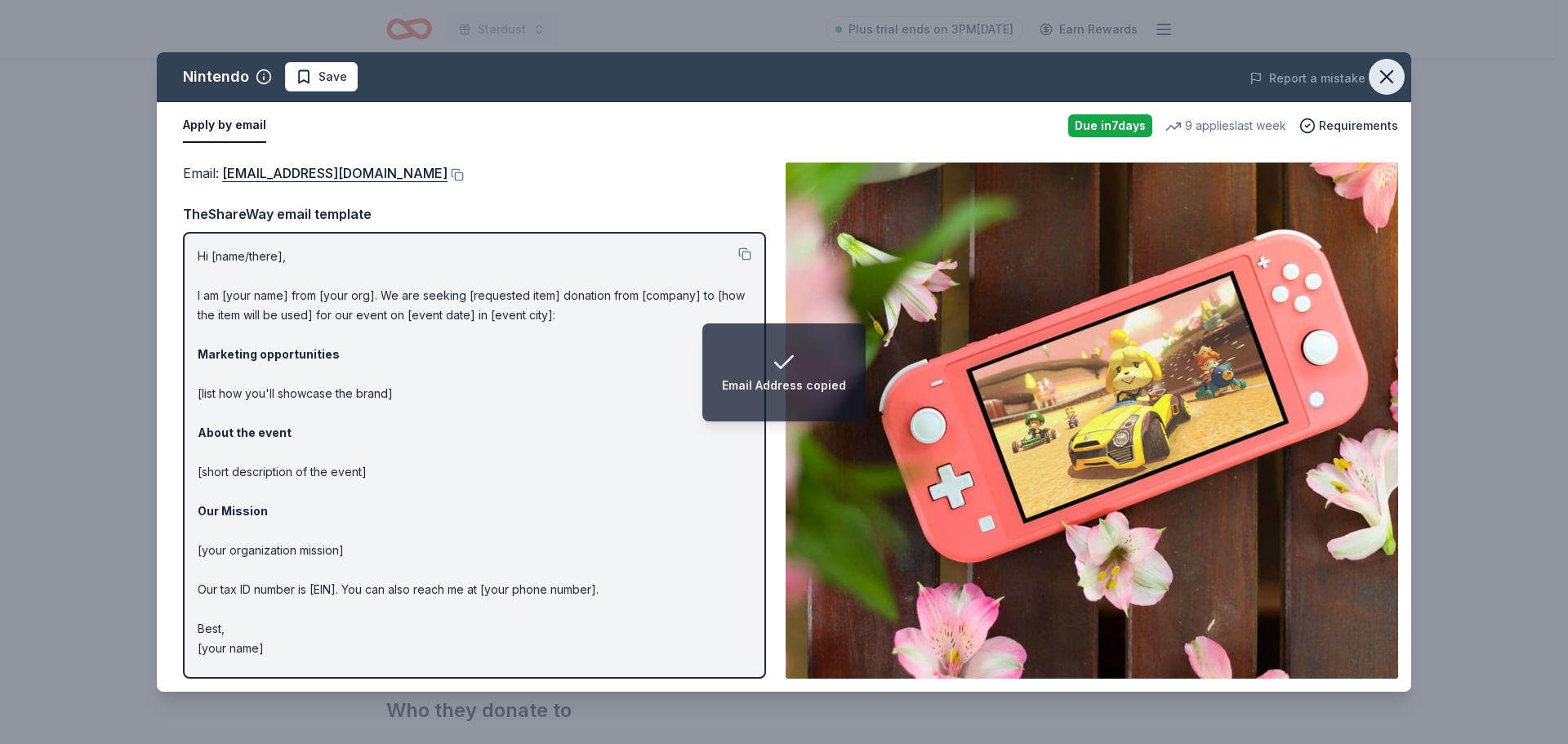
click at [1378, 86] on icon "button" at bounding box center [1386, 76] width 23 height 23
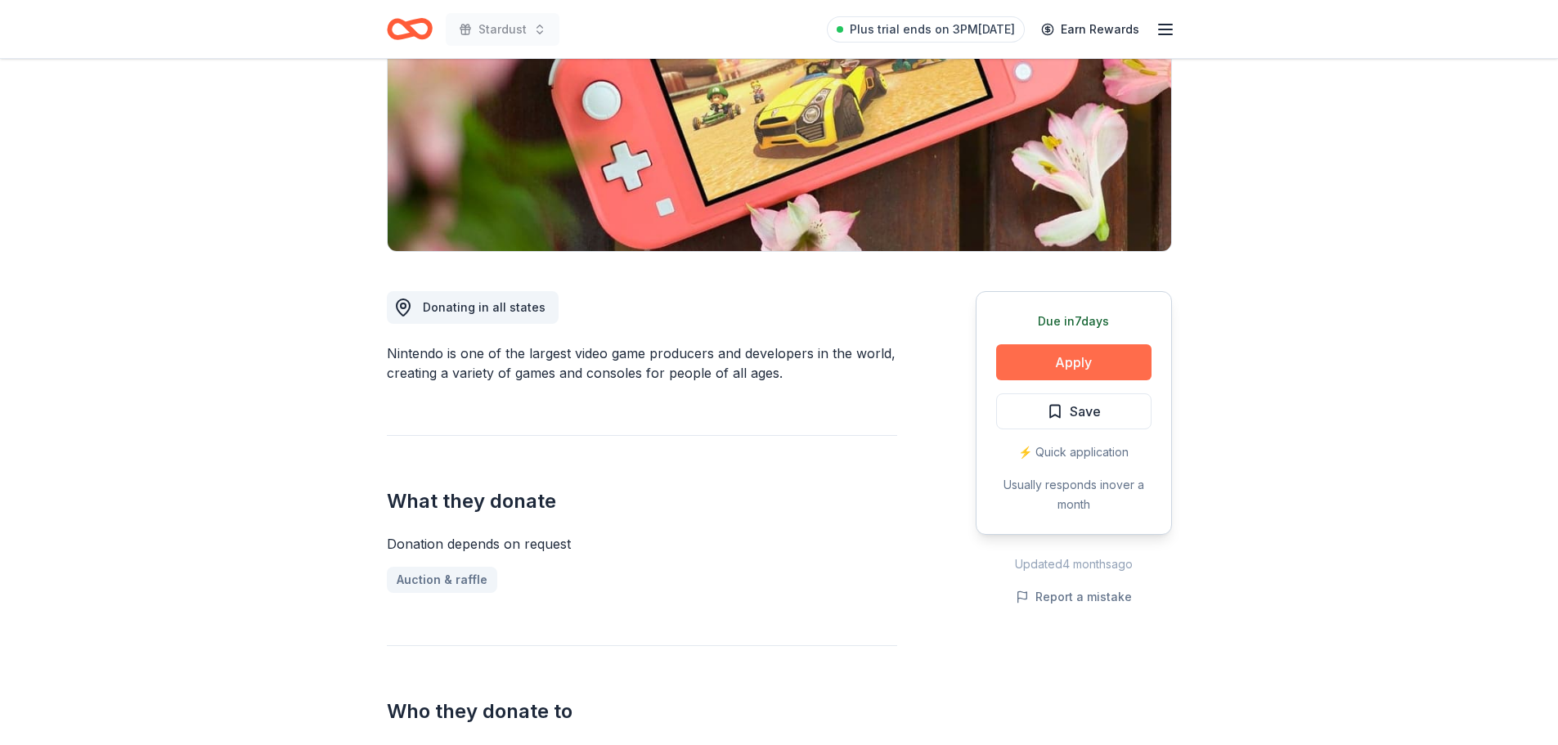
click at [1086, 363] on button "Apply" at bounding box center [1073, 362] width 155 height 36
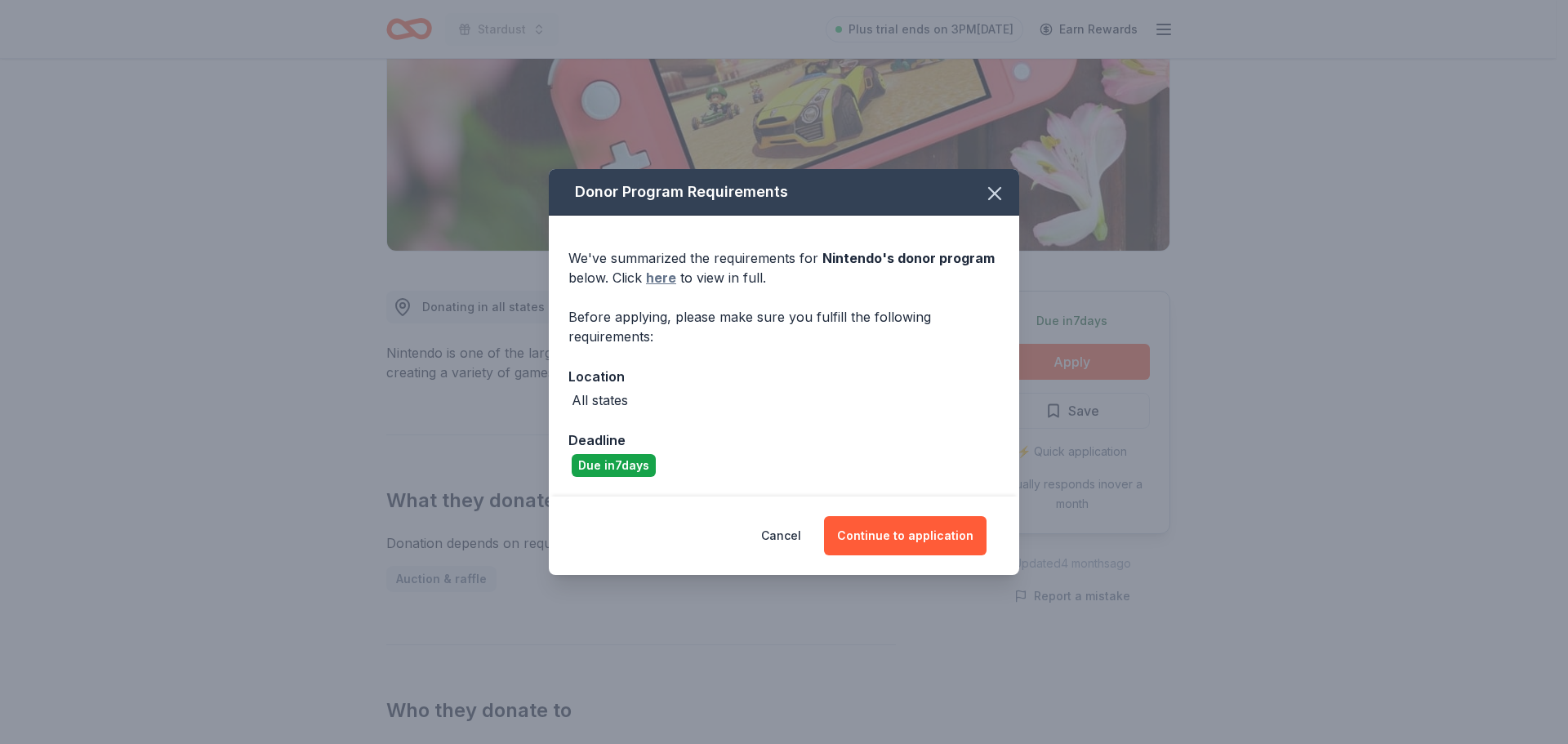
click at [646, 272] on link "here" at bounding box center [661, 278] width 30 height 20
click at [988, 190] on icon "button" at bounding box center [995, 193] width 23 height 23
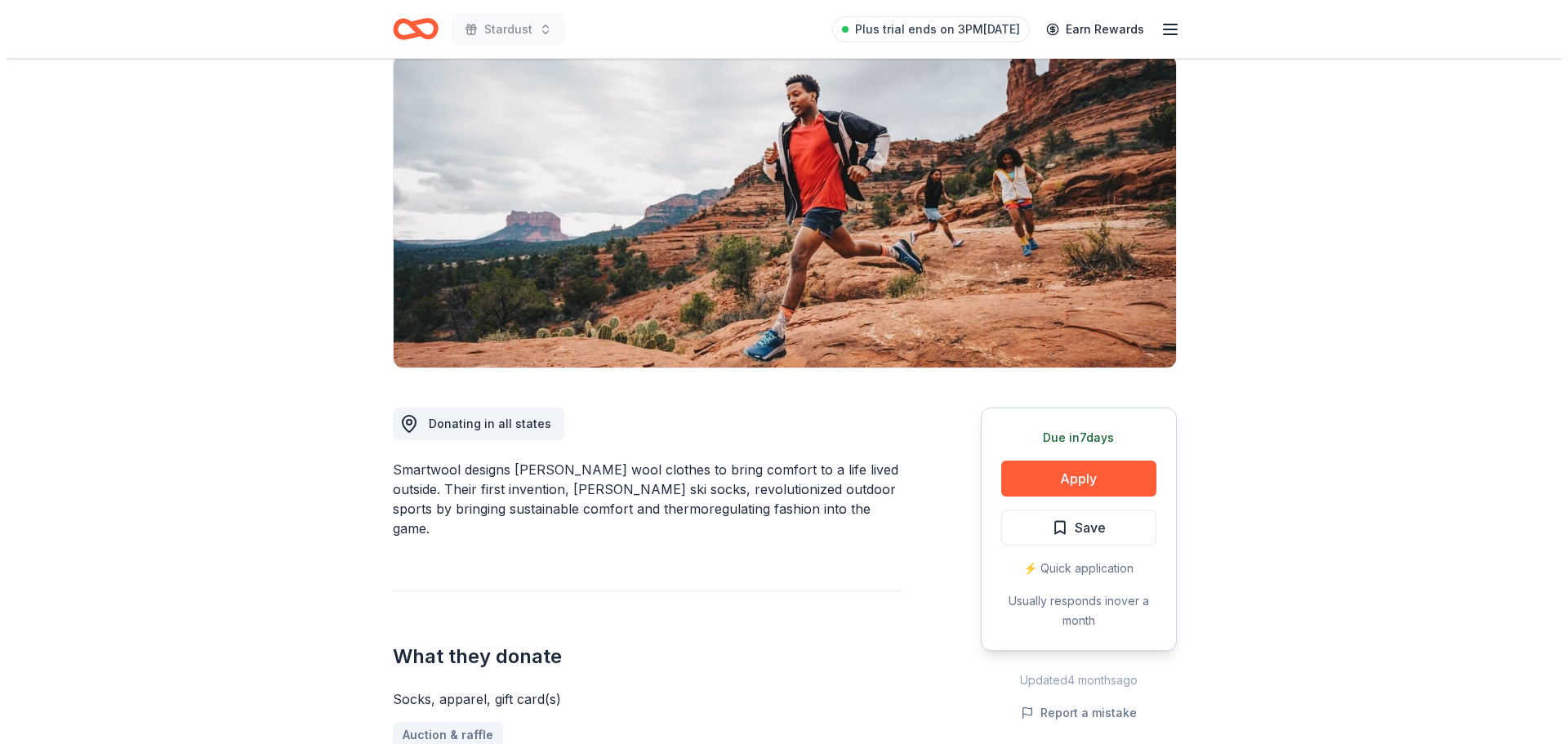
scroll to position [164, 0]
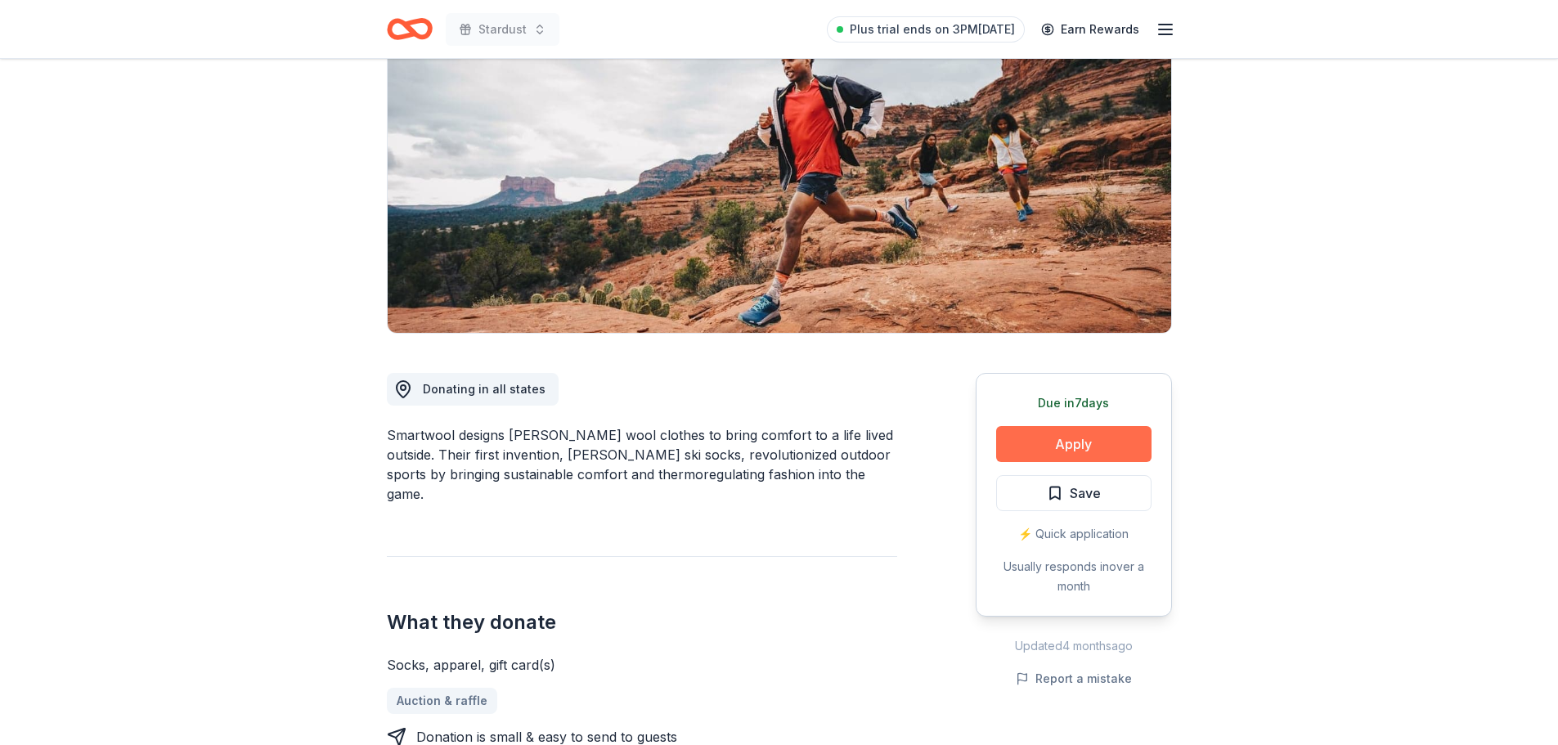
click at [1088, 444] on button "Apply" at bounding box center [1073, 444] width 155 height 36
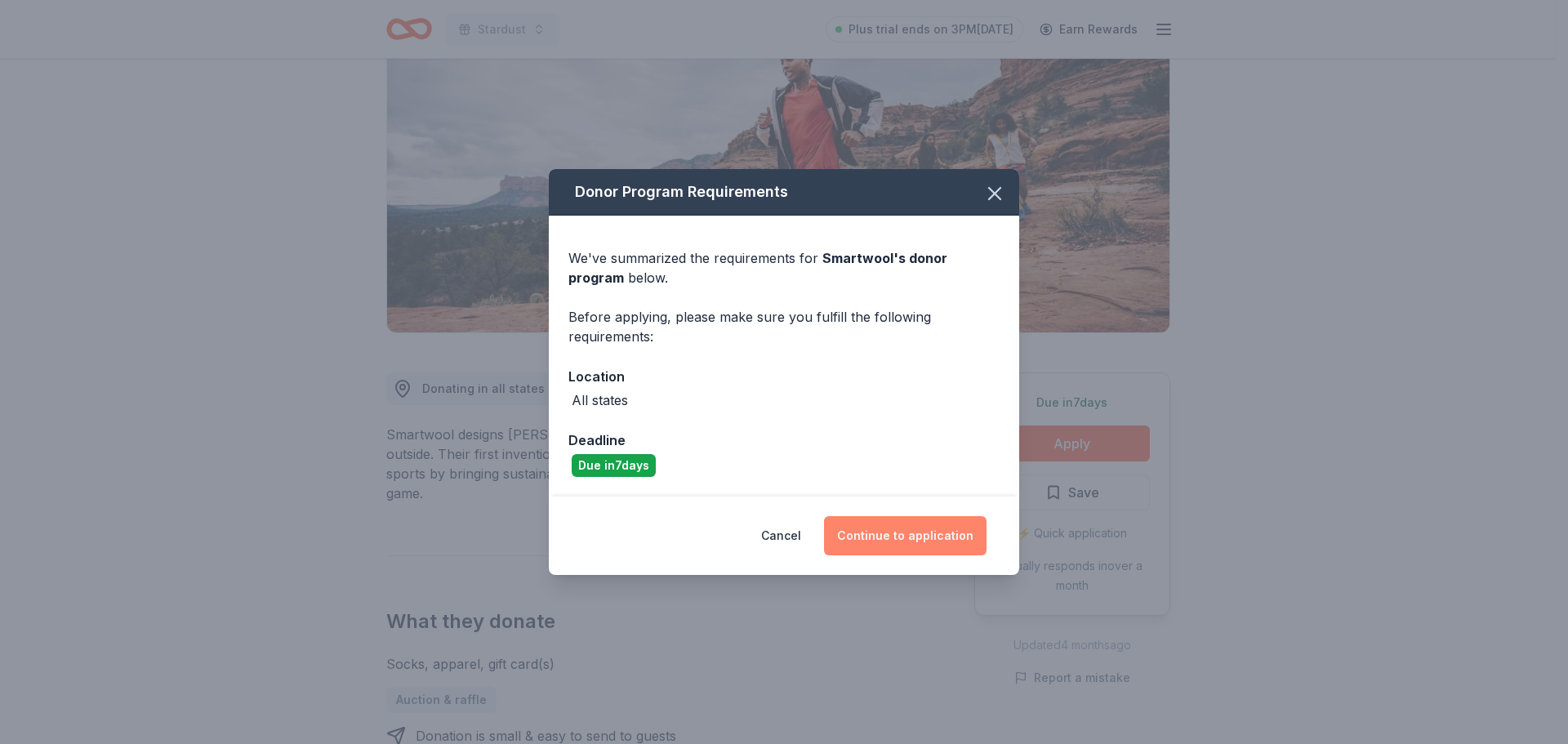
scroll to position [0, 0]
click at [874, 543] on button "Continue to application" at bounding box center [905, 535] width 163 height 39
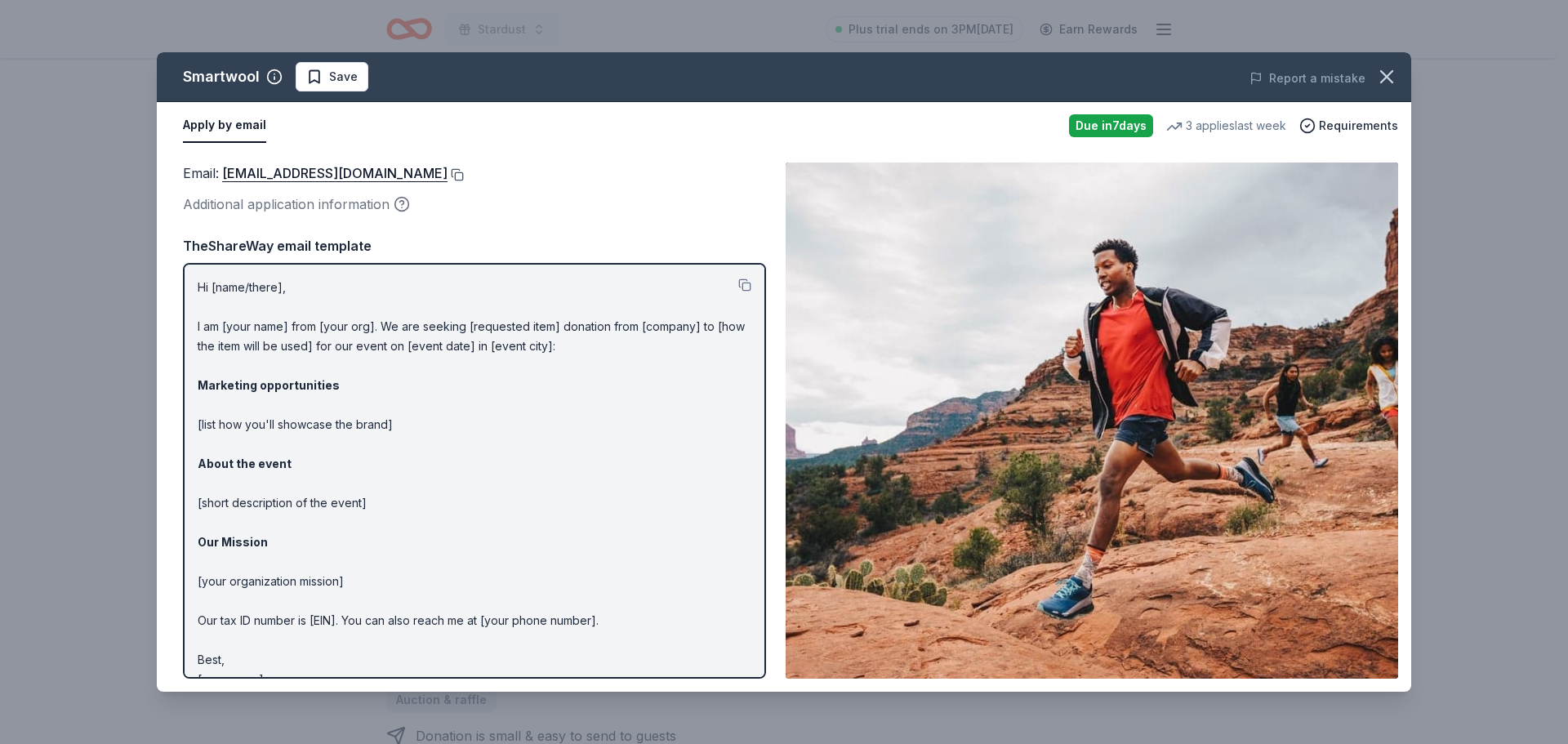
click at [447, 173] on button at bounding box center [455, 174] width 16 height 13
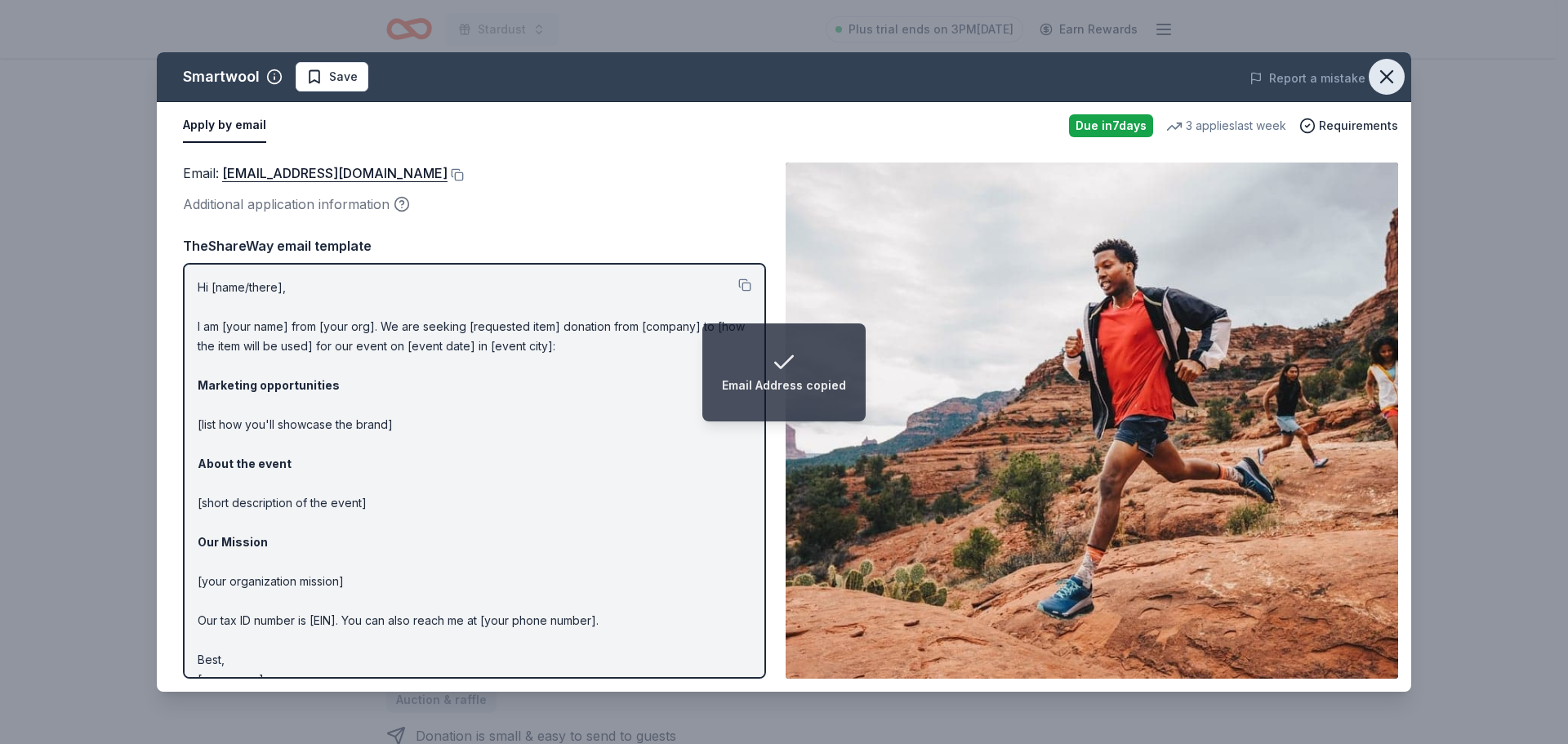
click at [1391, 80] on icon "button" at bounding box center [1386, 76] width 11 height 11
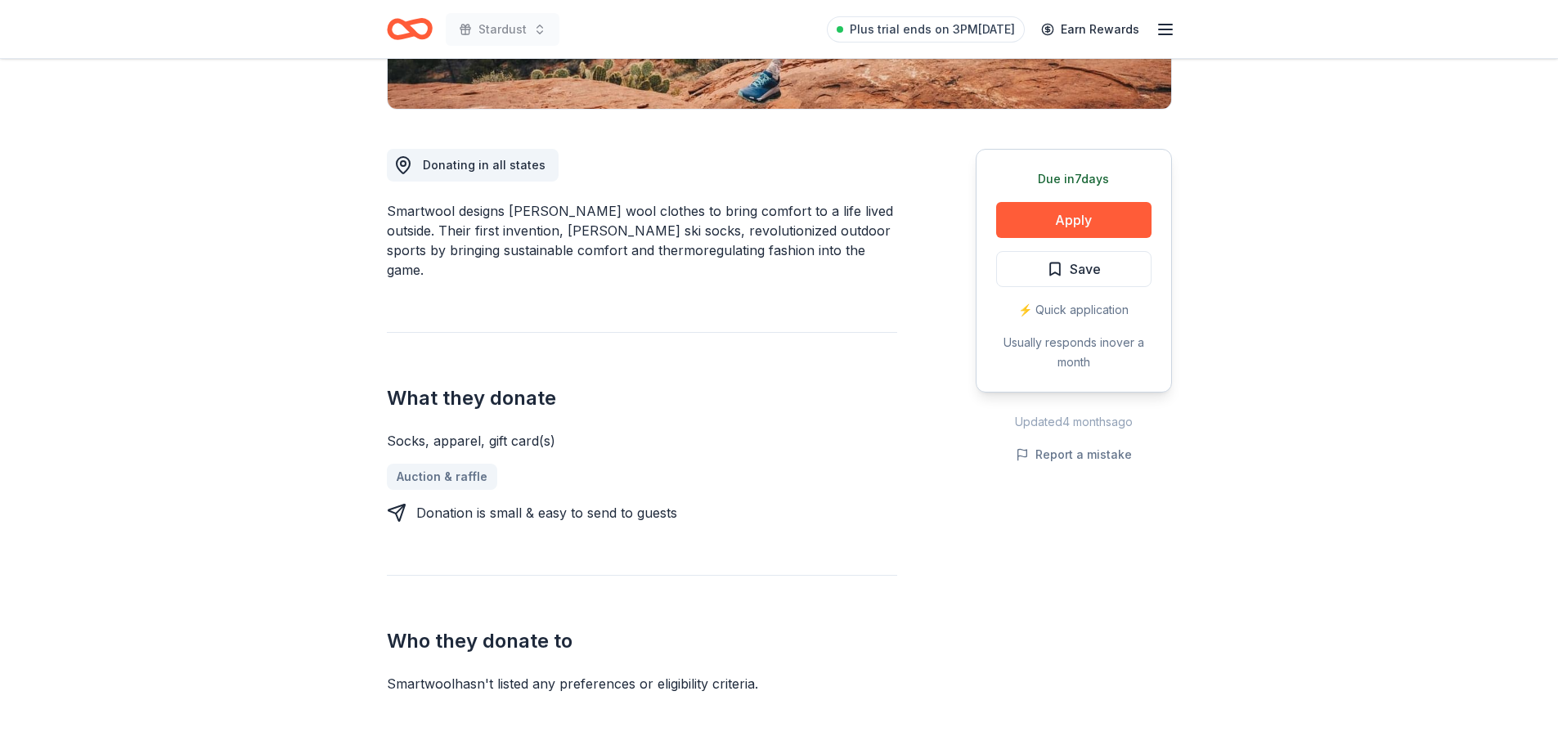
scroll to position [245, 0]
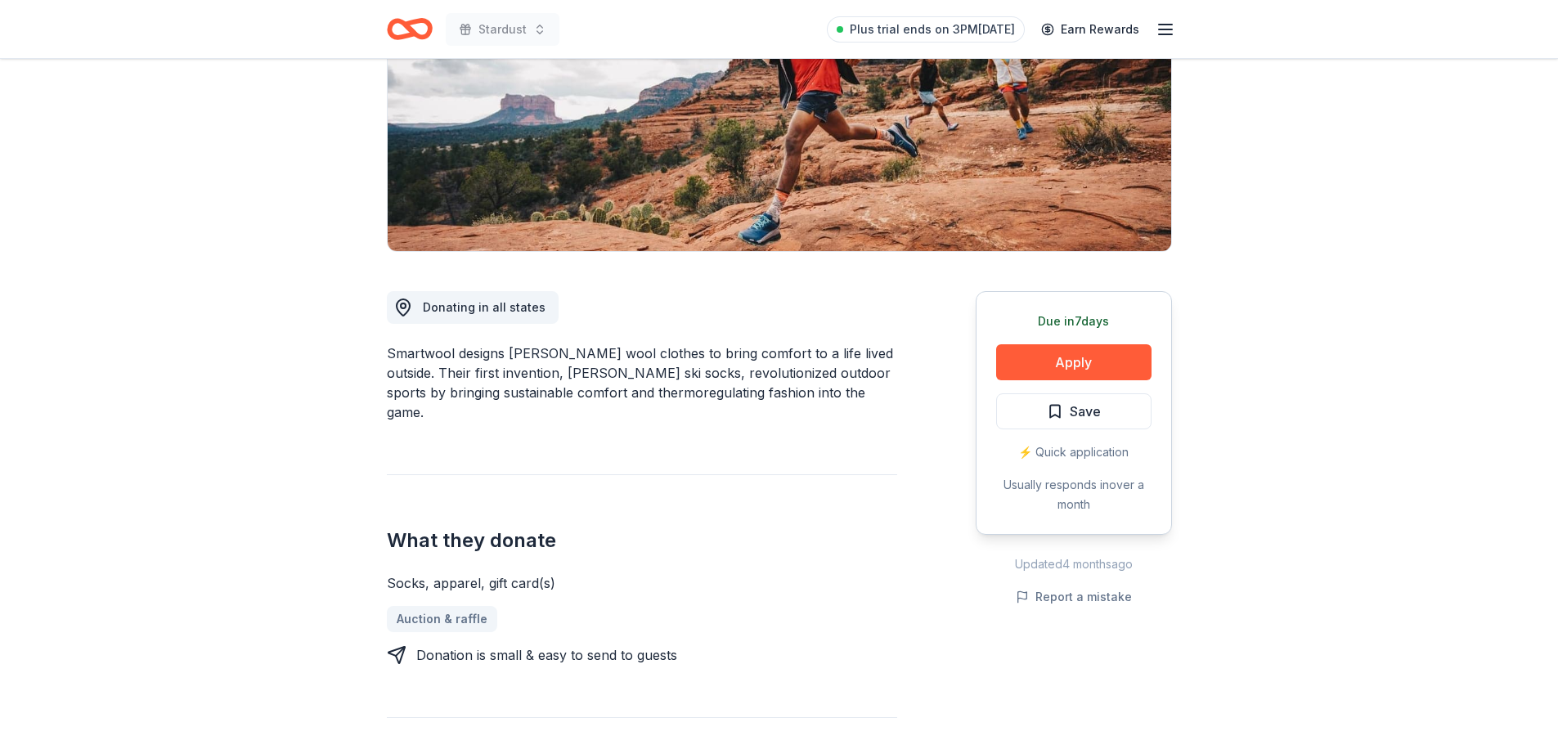
click at [444, 354] on div "Smartwool designs Merino wool clothes to bring comfort to a life lived outside.…" at bounding box center [642, 382] width 510 height 79
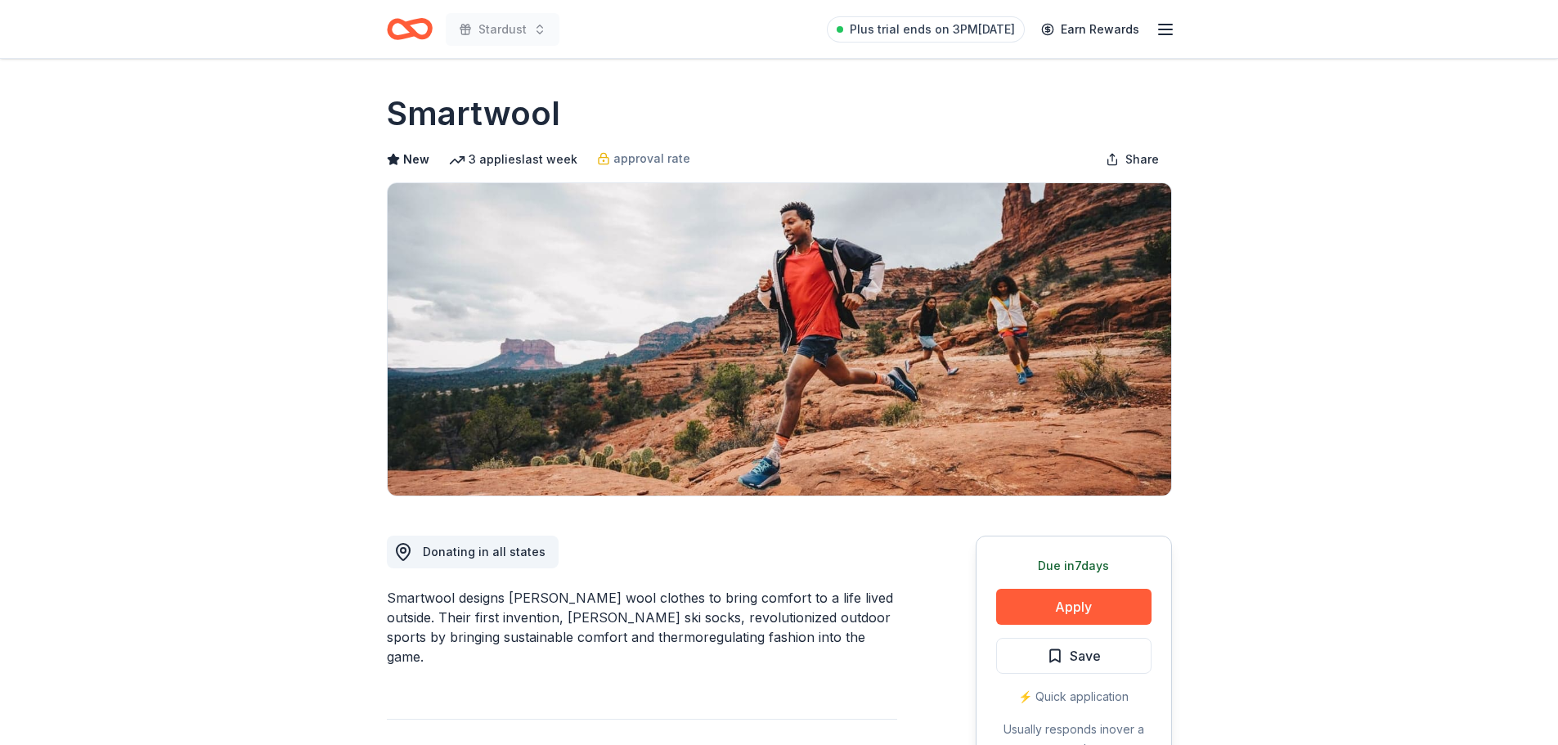
scroll to position [0, 0]
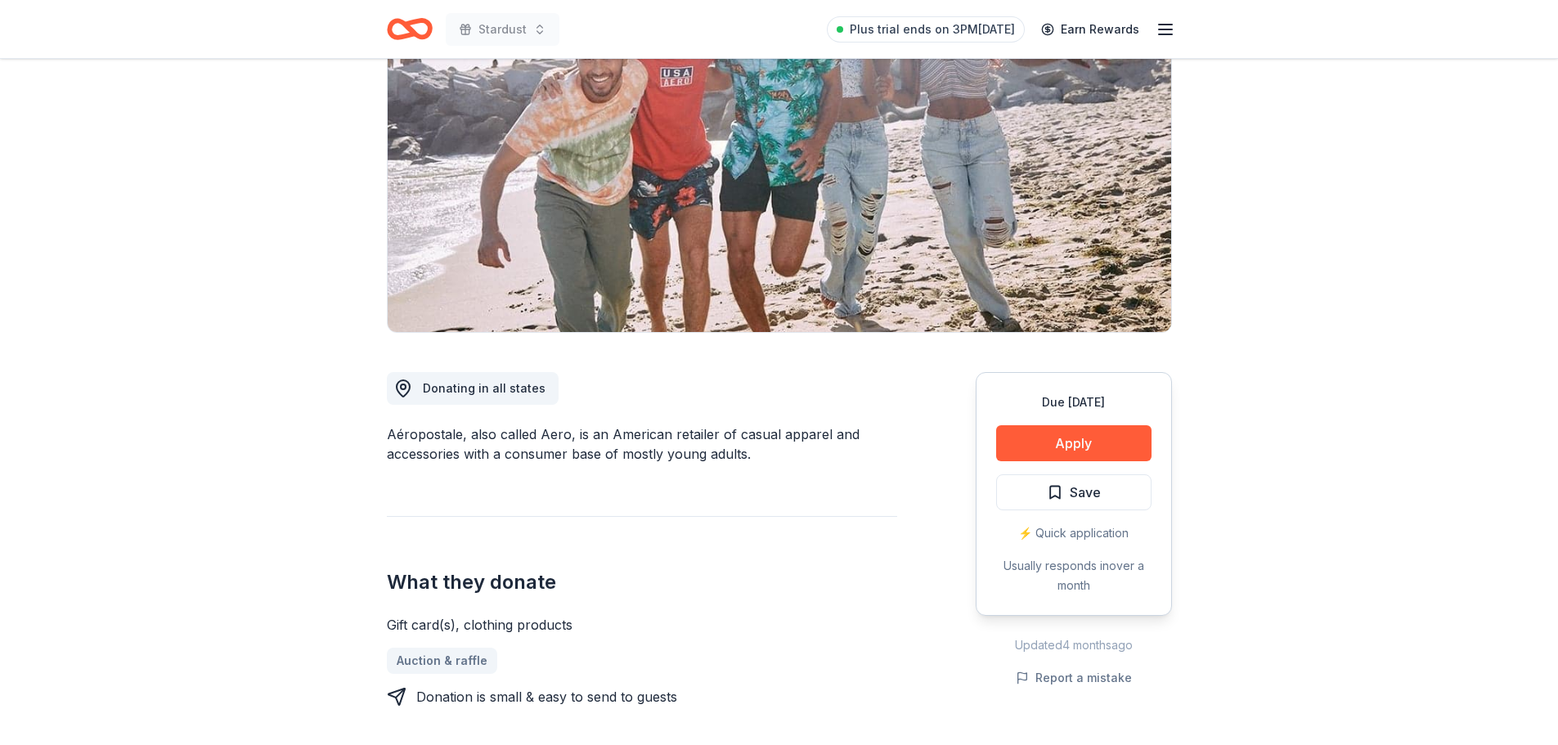
scroll to position [164, 0]
click at [1067, 435] on button "Apply" at bounding box center [1073, 444] width 155 height 36
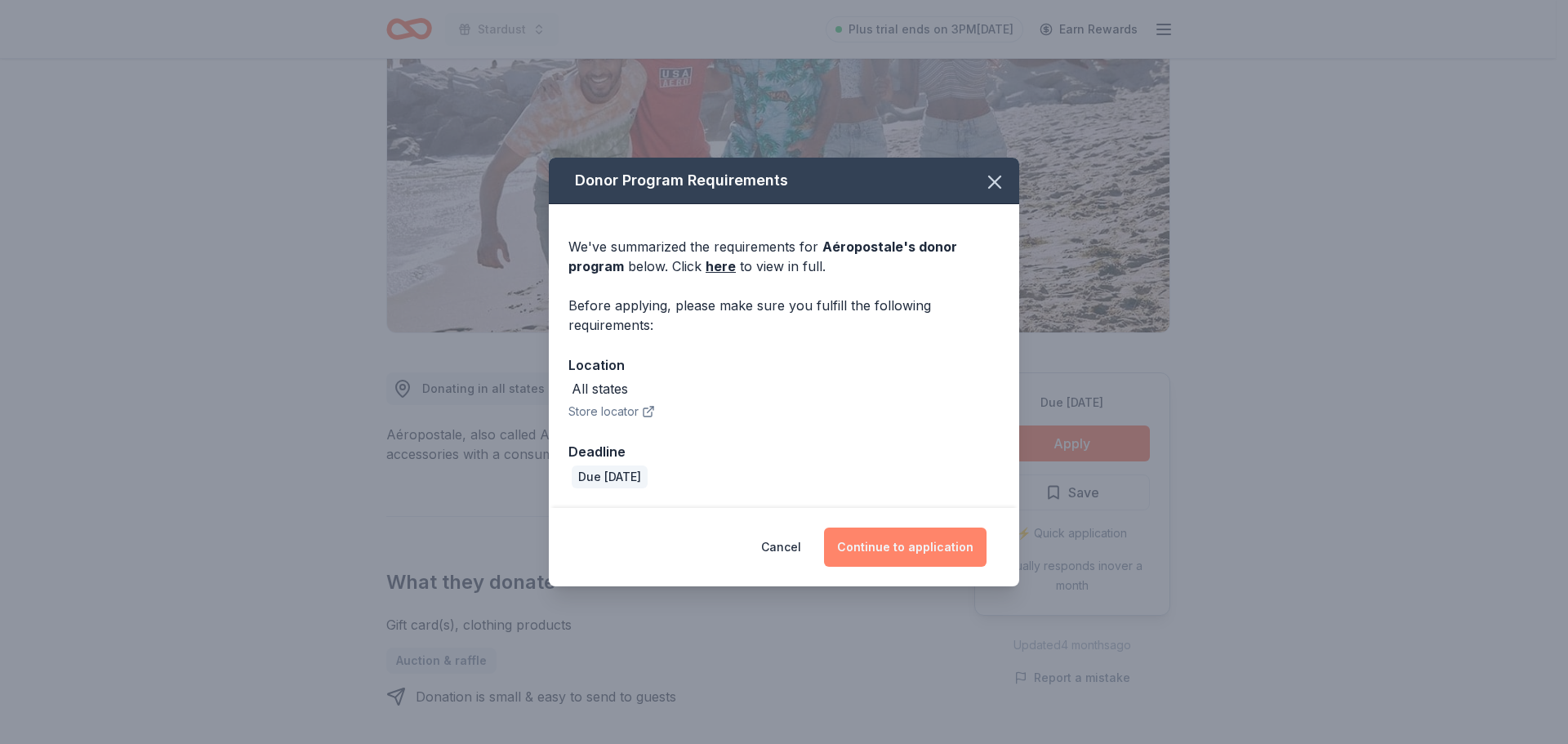
click at [886, 546] on button "Continue to application" at bounding box center [905, 546] width 163 height 39
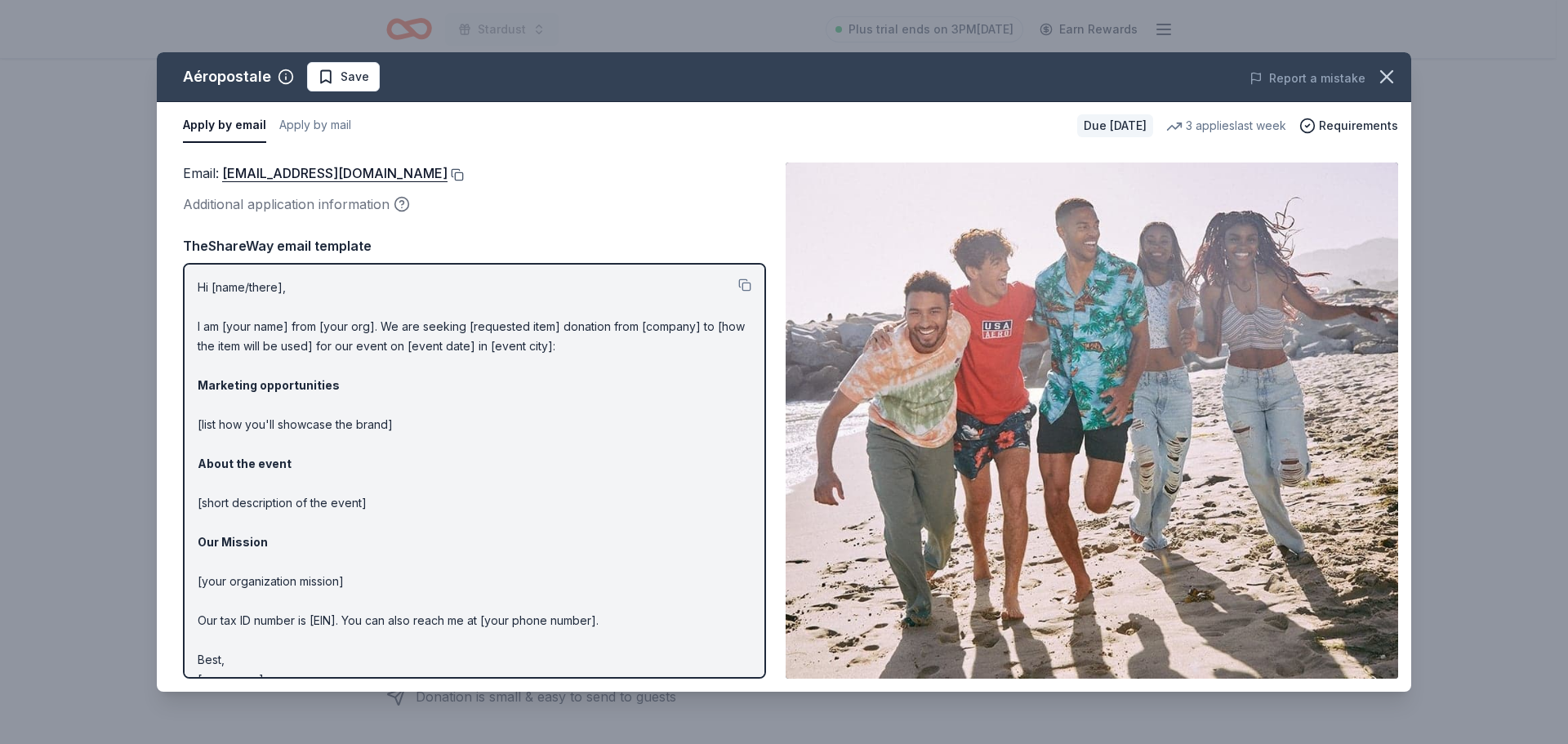
click at [463, 178] on button at bounding box center [455, 174] width 16 height 13
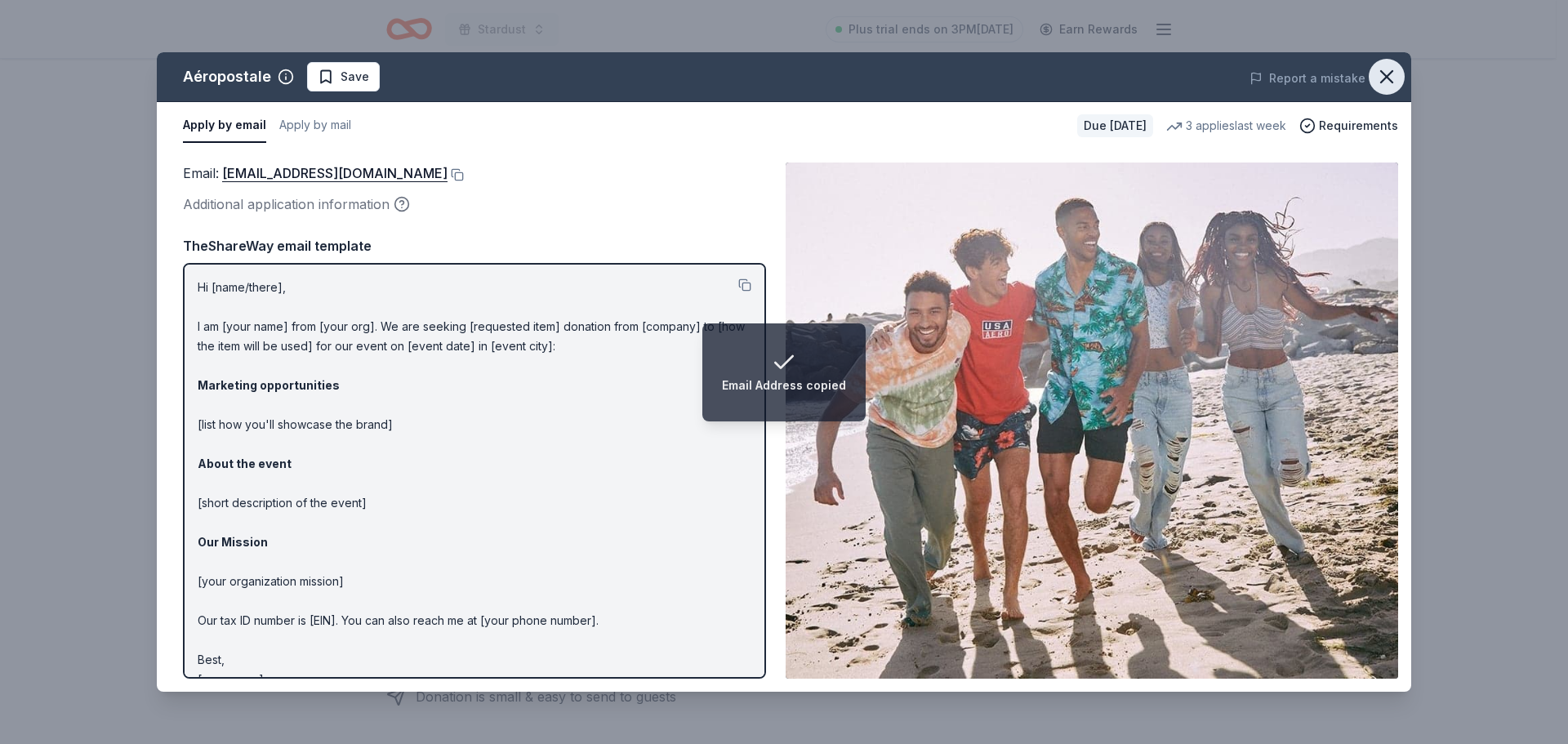
click at [1392, 70] on icon "button" at bounding box center [1386, 76] width 23 height 23
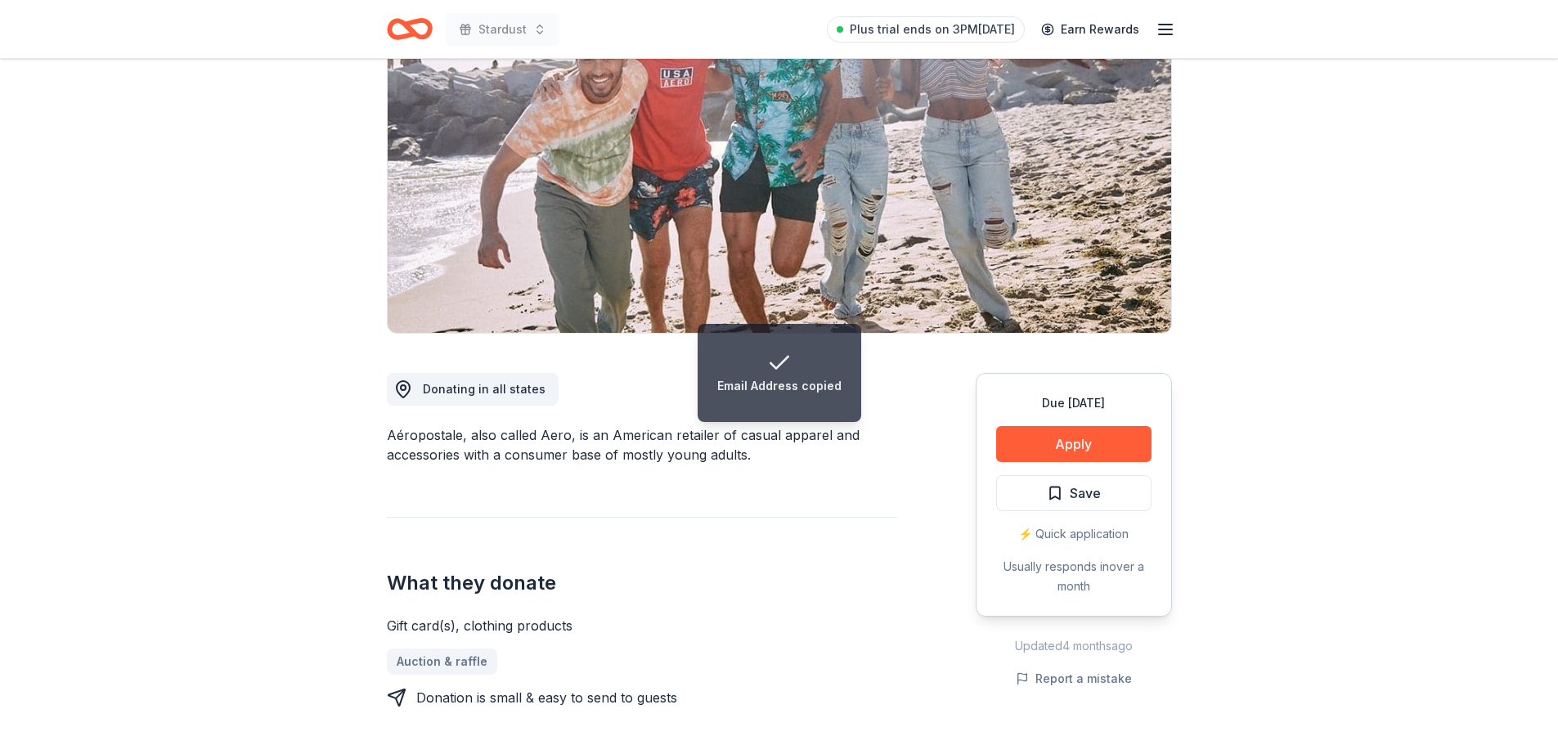
click at [413, 438] on div "Aéropostale, also called Aero, is an American retailer of casual apparel and ac…" at bounding box center [642, 444] width 510 height 39
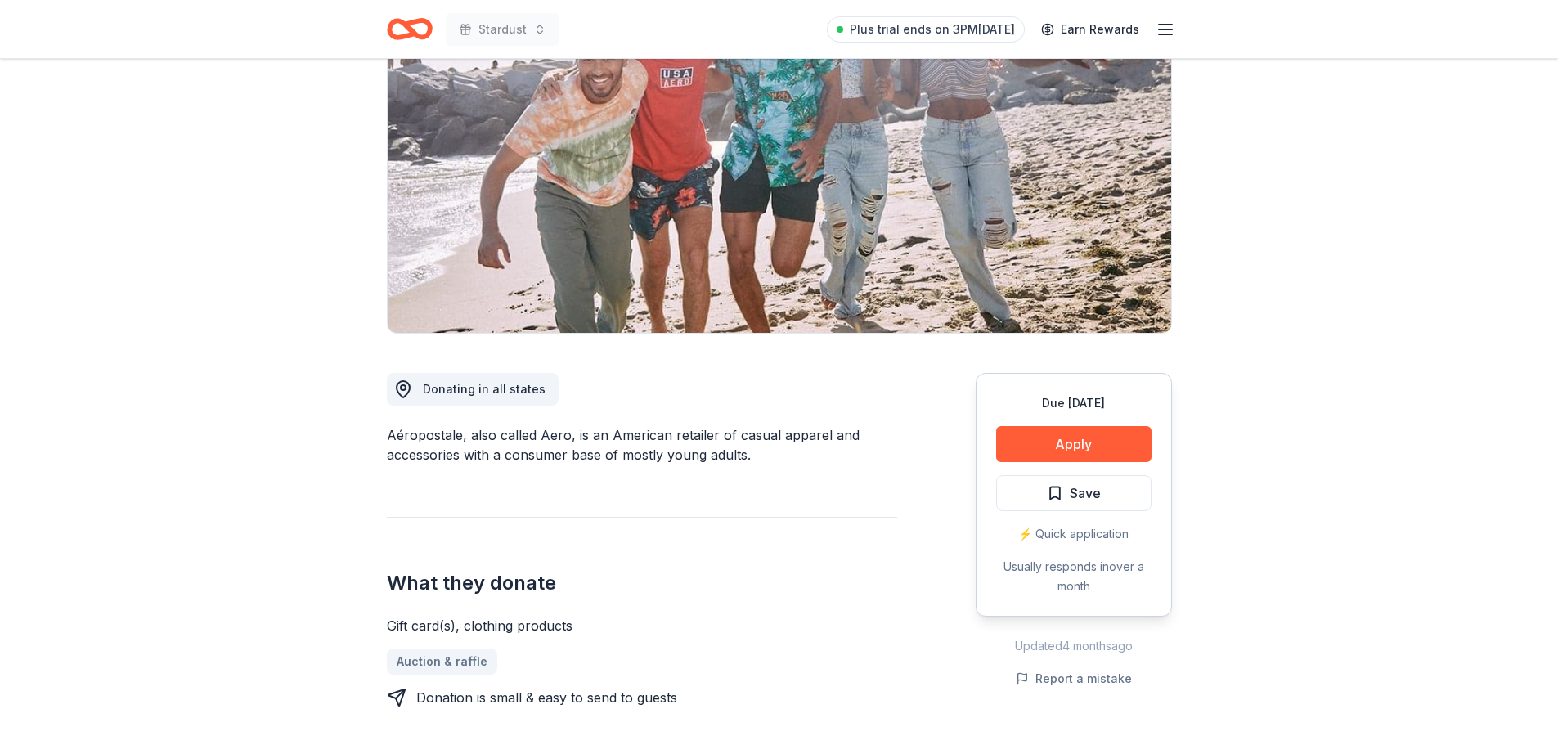
click at [405, 436] on div "Aéropostale, also called Aero, is an American retailer of casual apparel and ac…" at bounding box center [642, 444] width 510 height 39
drag, startPoint x: 387, startPoint y: 435, endPoint x: 449, endPoint y: 433, distance: 62.2
click at [449, 433] on div "Aéropostale, also called Aero, is an American retailer of casual apparel and ac…" at bounding box center [642, 444] width 510 height 39
drag, startPoint x: 464, startPoint y: 436, endPoint x: 424, endPoint y: 438, distance: 40.1
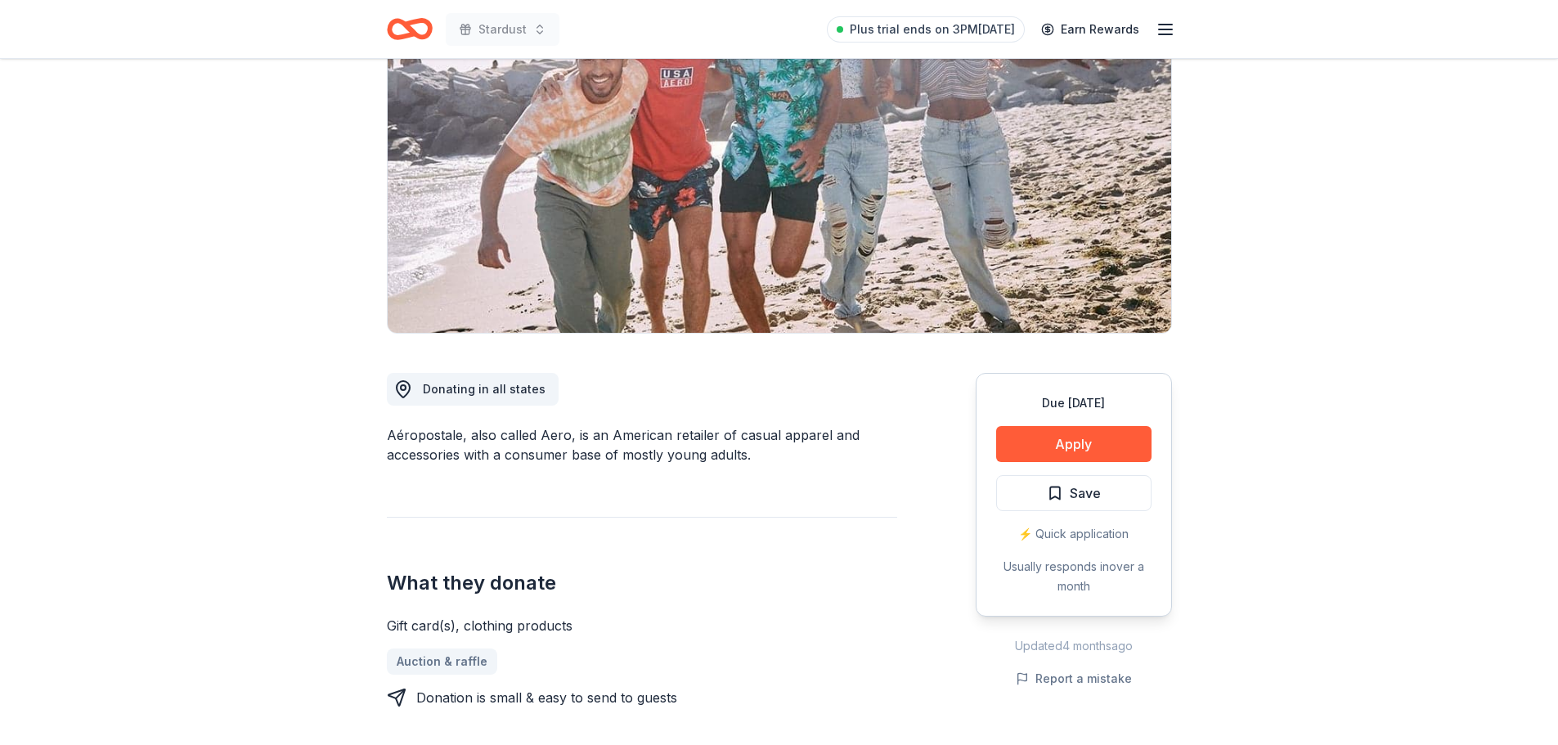
click at [424, 438] on div "Aéropostale, also called Aero, is an American retailer of casual apparel and ac…" at bounding box center [642, 444] width 510 height 39
click at [417, 437] on div "Aéropostale, also called Aero, is an American retailer of casual apparel and ac…" at bounding box center [642, 444] width 510 height 39
click at [1101, 456] on button "Apply" at bounding box center [1073, 444] width 155 height 36
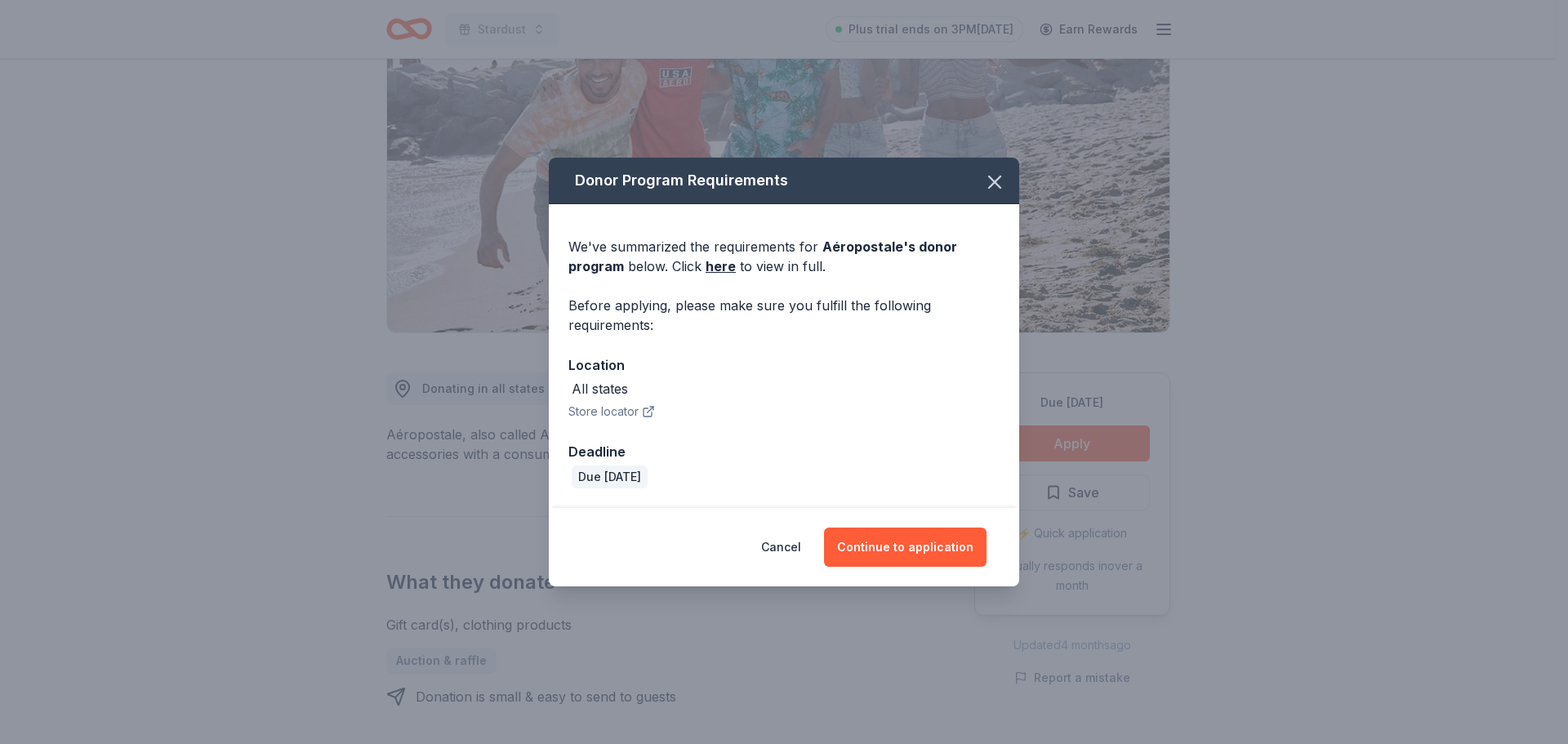
click at [586, 411] on button "Store locator" at bounding box center [611, 411] width 87 height 20
click at [1006, 177] on button "button" at bounding box center [995, 182] width 36 height 36
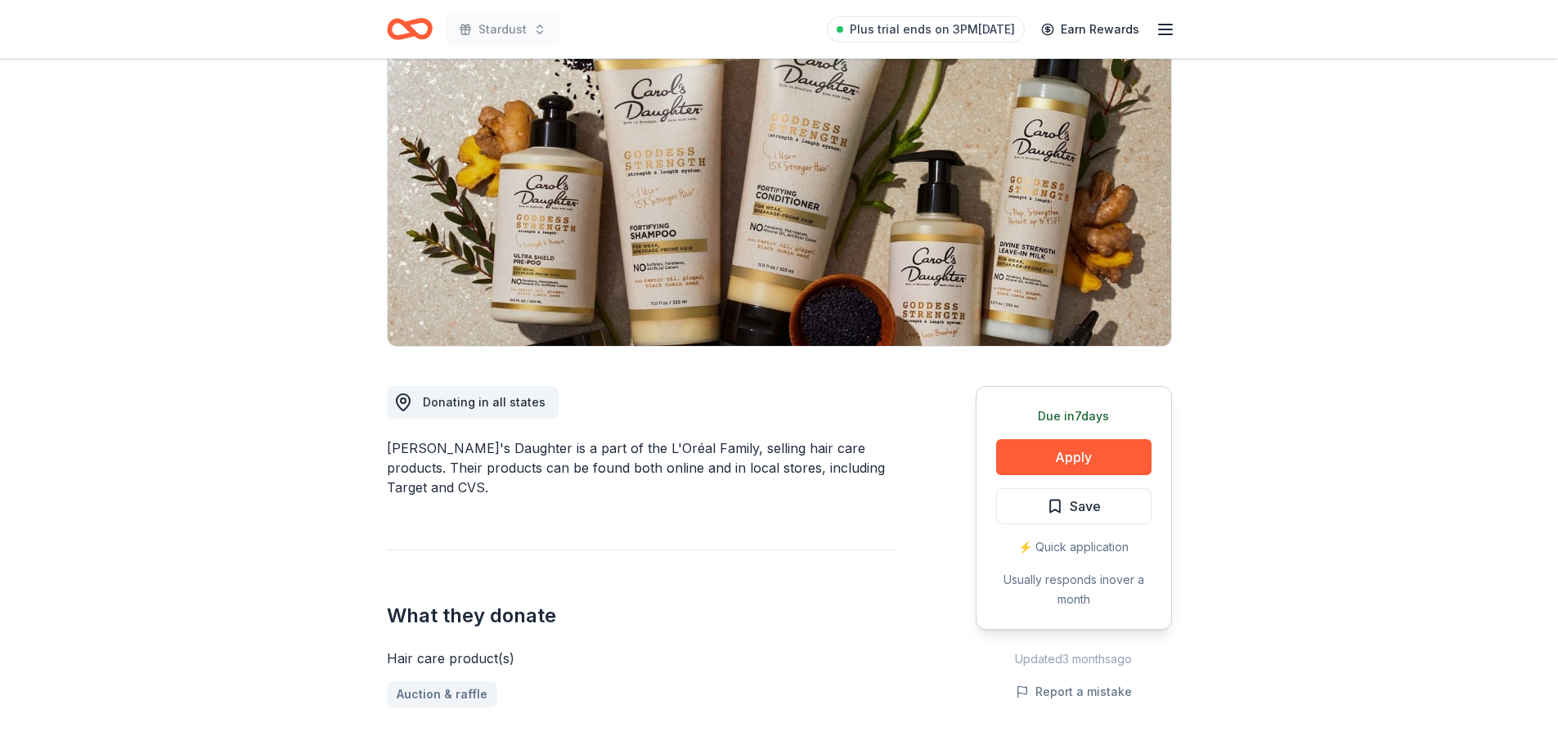
scroll to position [164, 0]
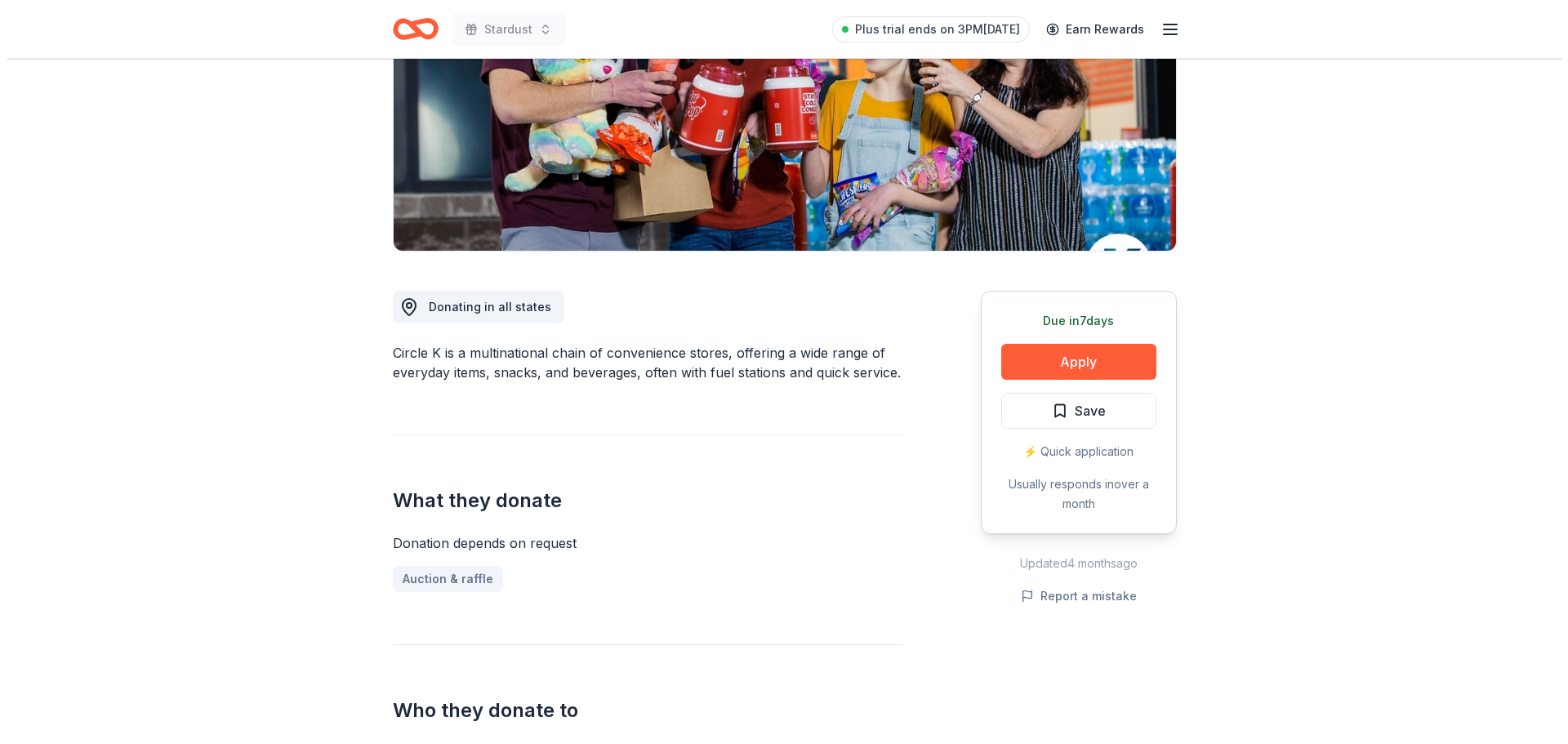
scroll to position [408, 0]
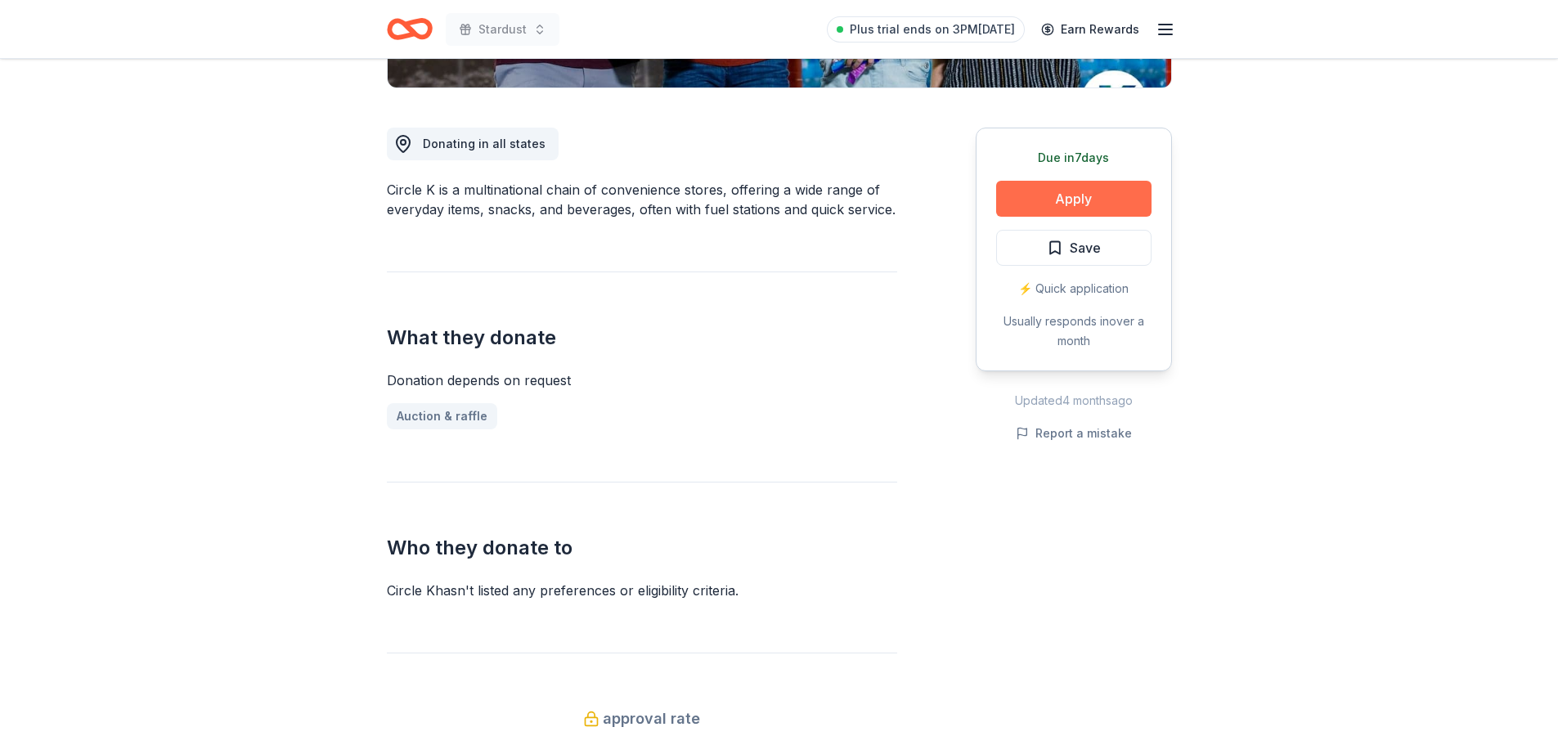
click at [1078, 203] on button "Apply" at bounding box center [1073, 199] width 155 height 36
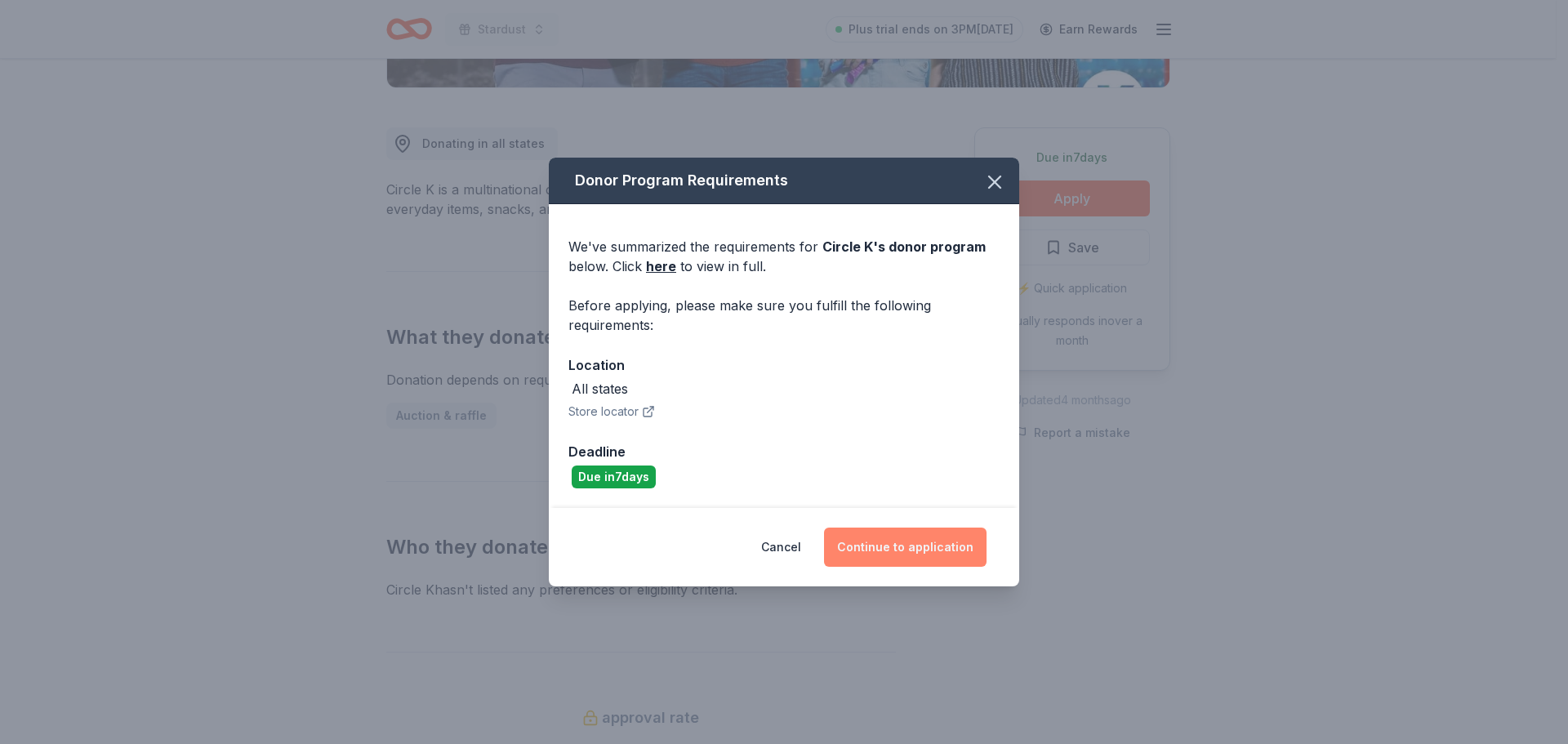
click at [872, 548] on button "Continue to application" at bounding box center [905, 546] width 163 height 39
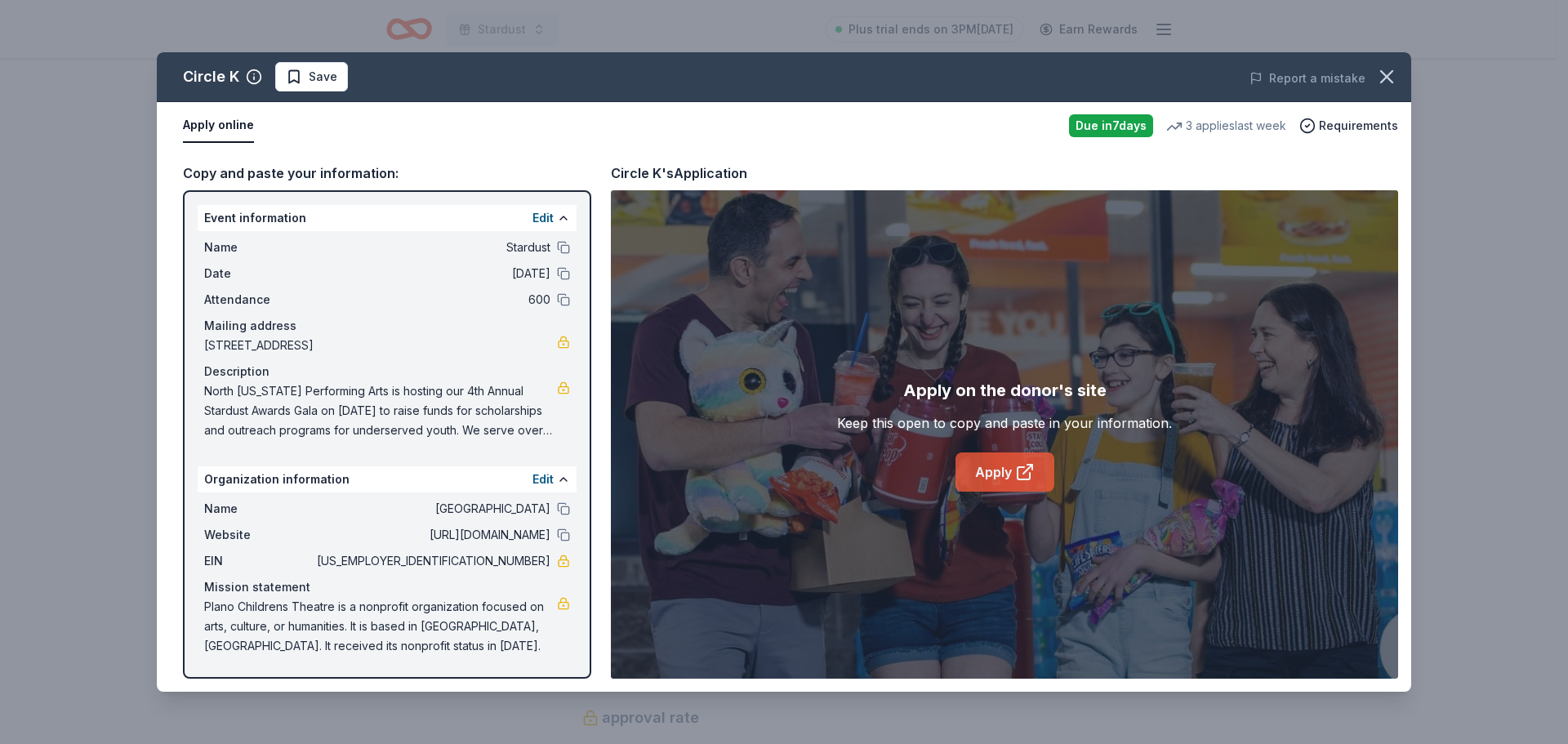
click at [1006, 474] on link "Apply" at bounding box center [1005, 471] width 99 height 39
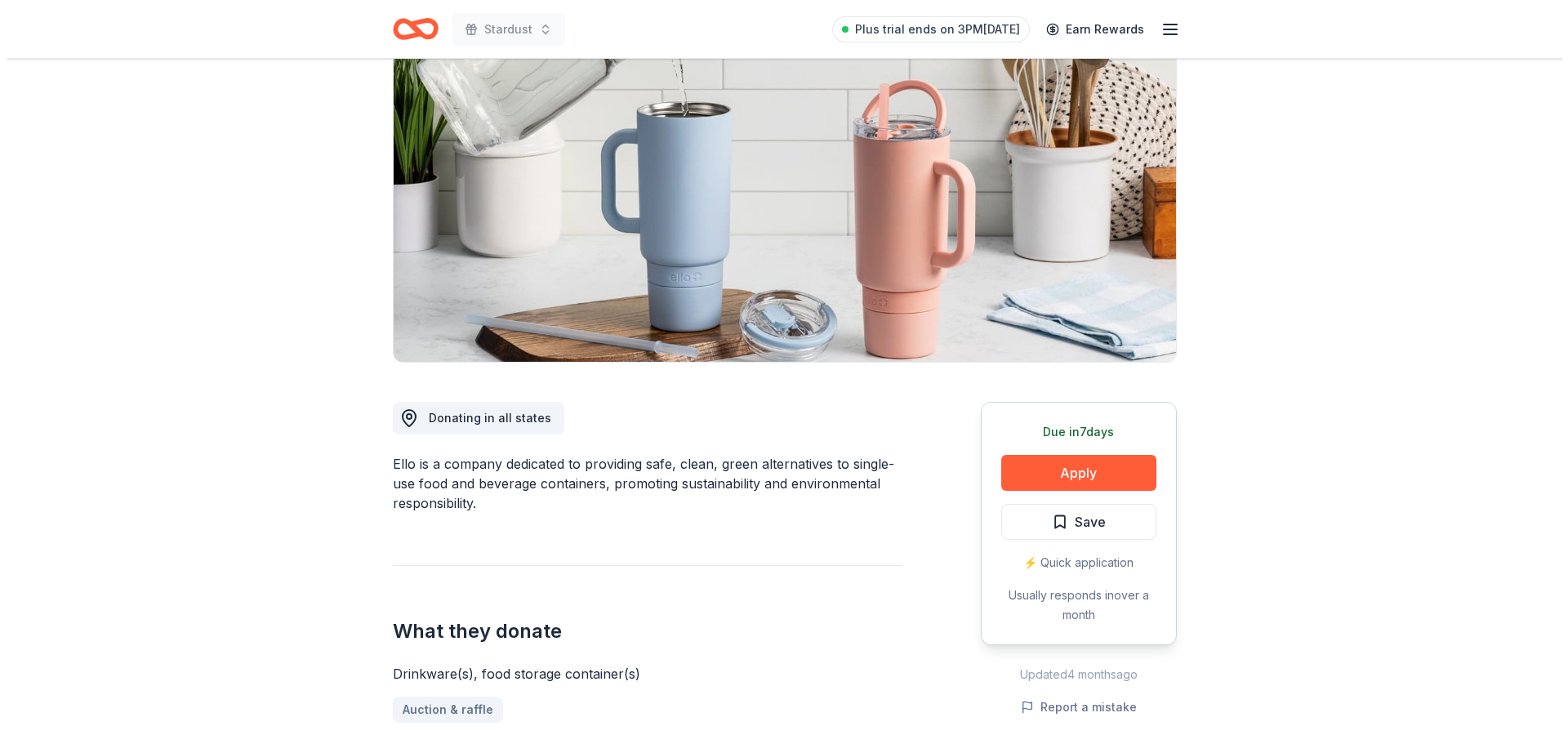
scroll to position [164, 0]
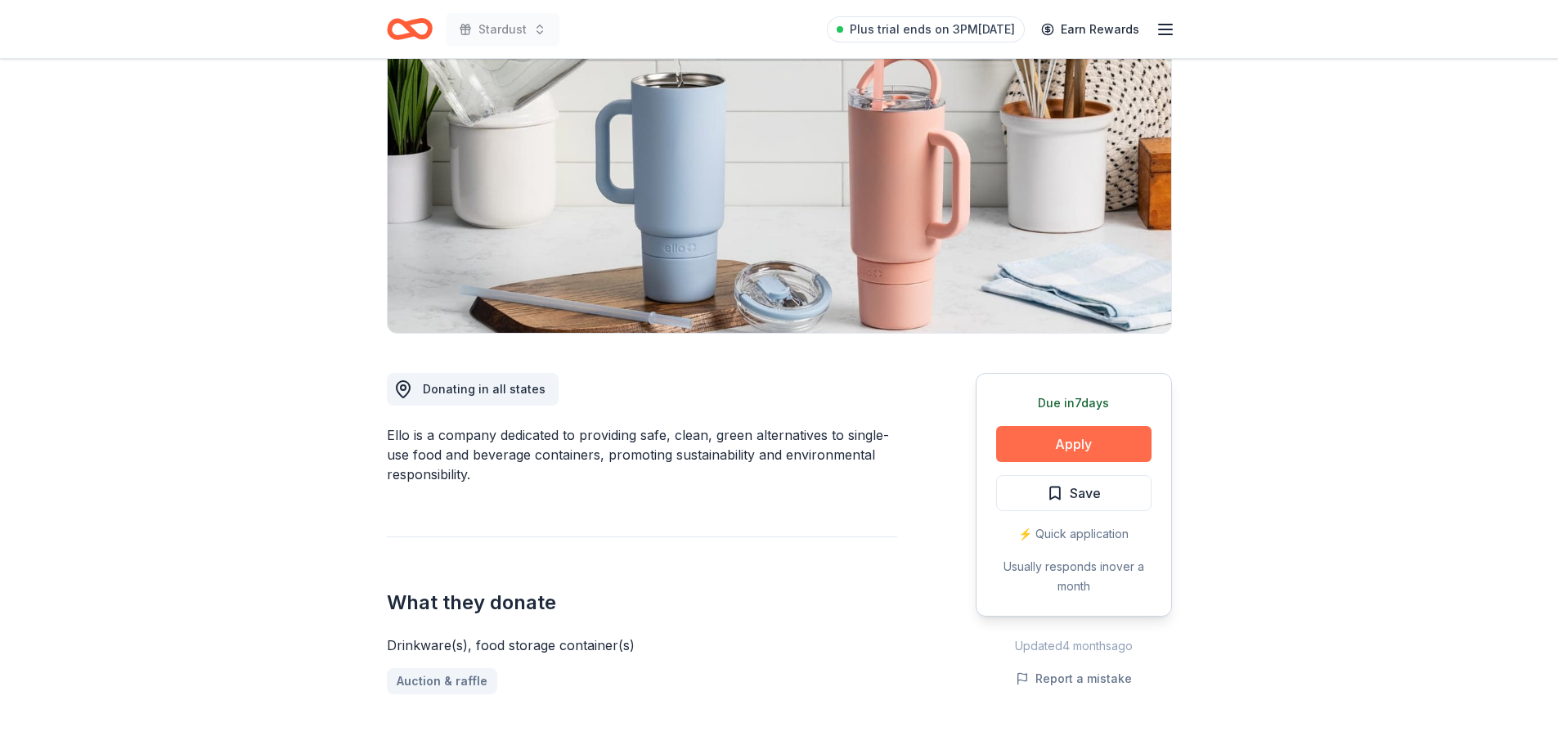
click at [1052, 440] on button "Apply" at bounding box center [1073, 444] width 155 height 36
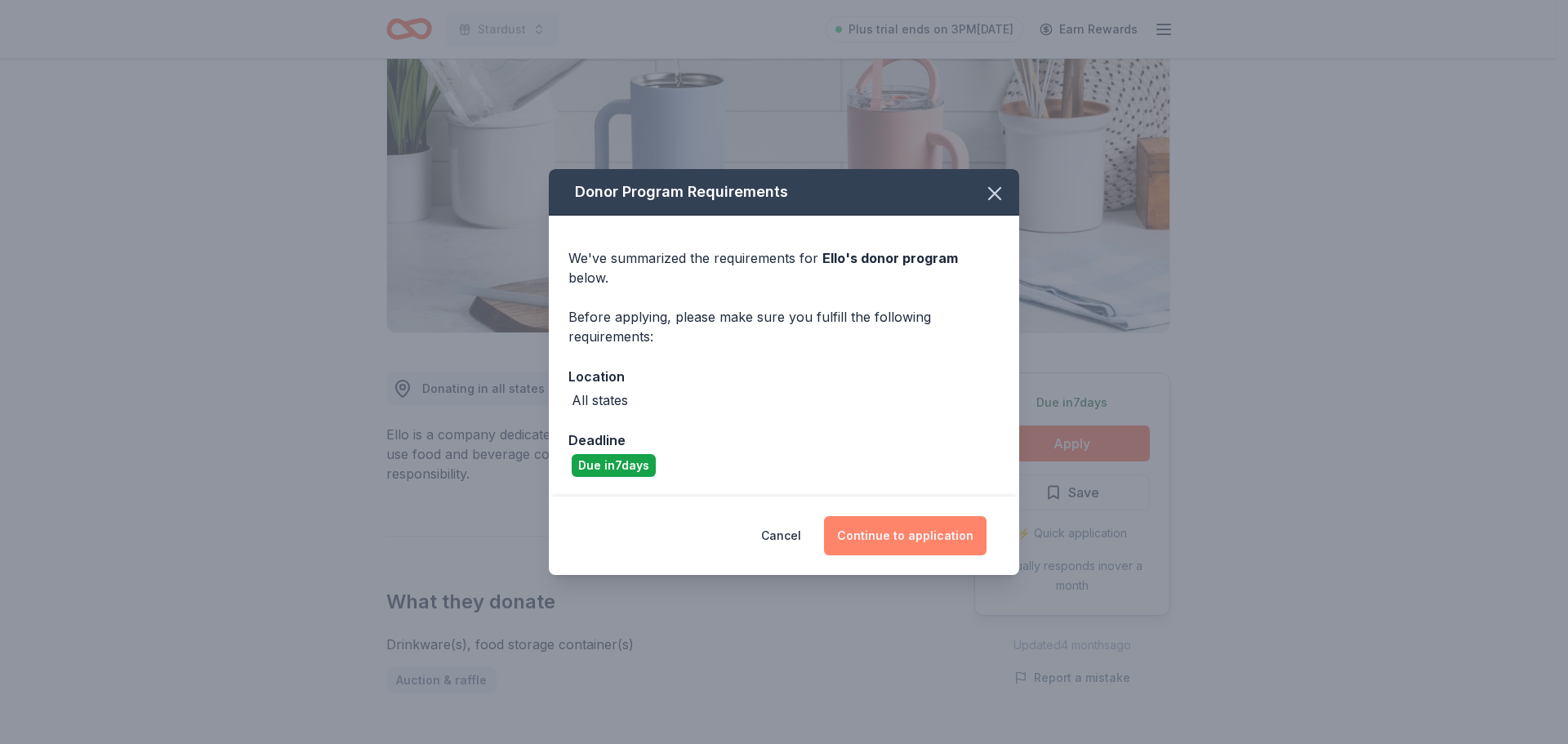
click at [899, 517] on button "Continue to application" at bounding box center [905, 535] width 163 height 39
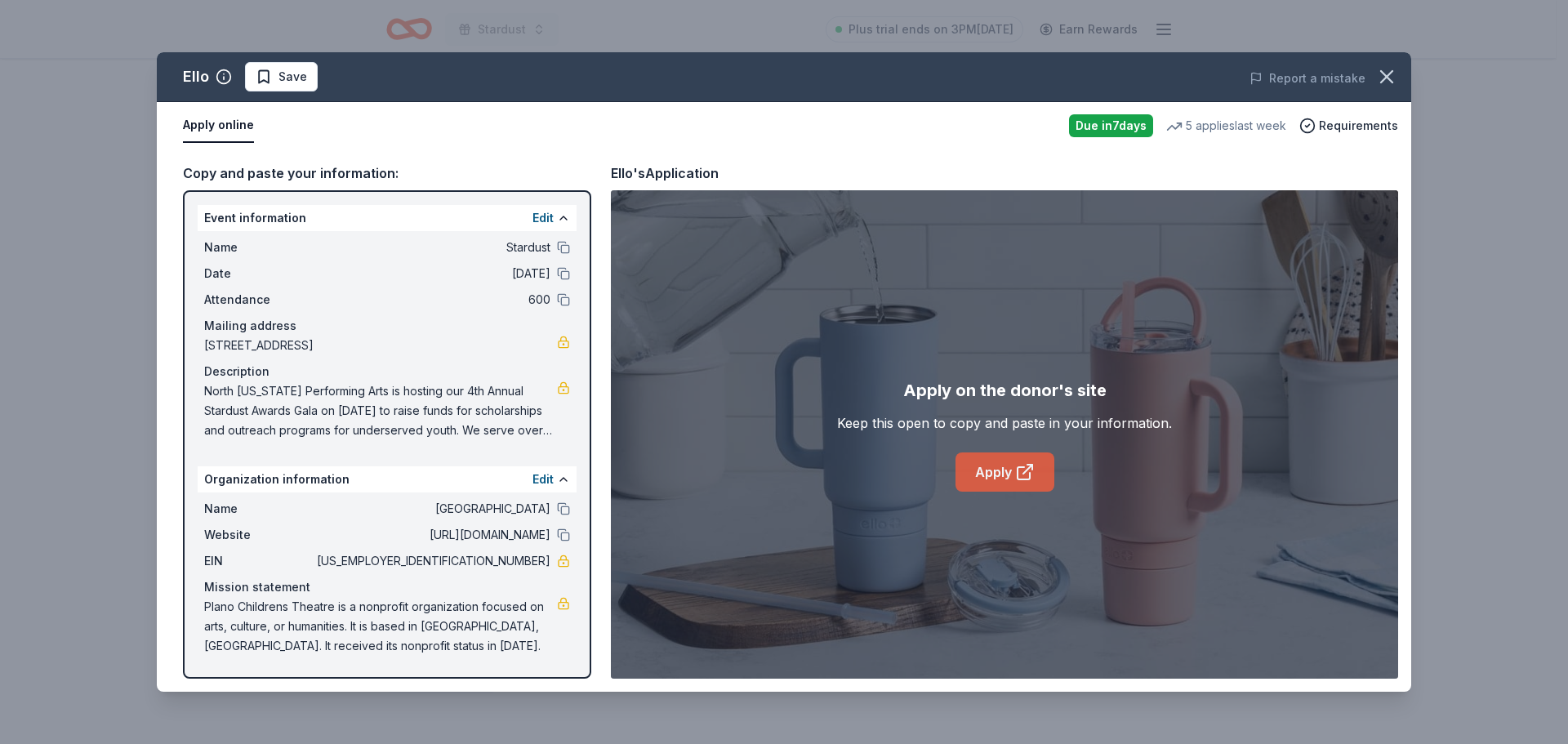
click at [1022, 479] on icon at bounding box center [1024, 473] width 12 height 12
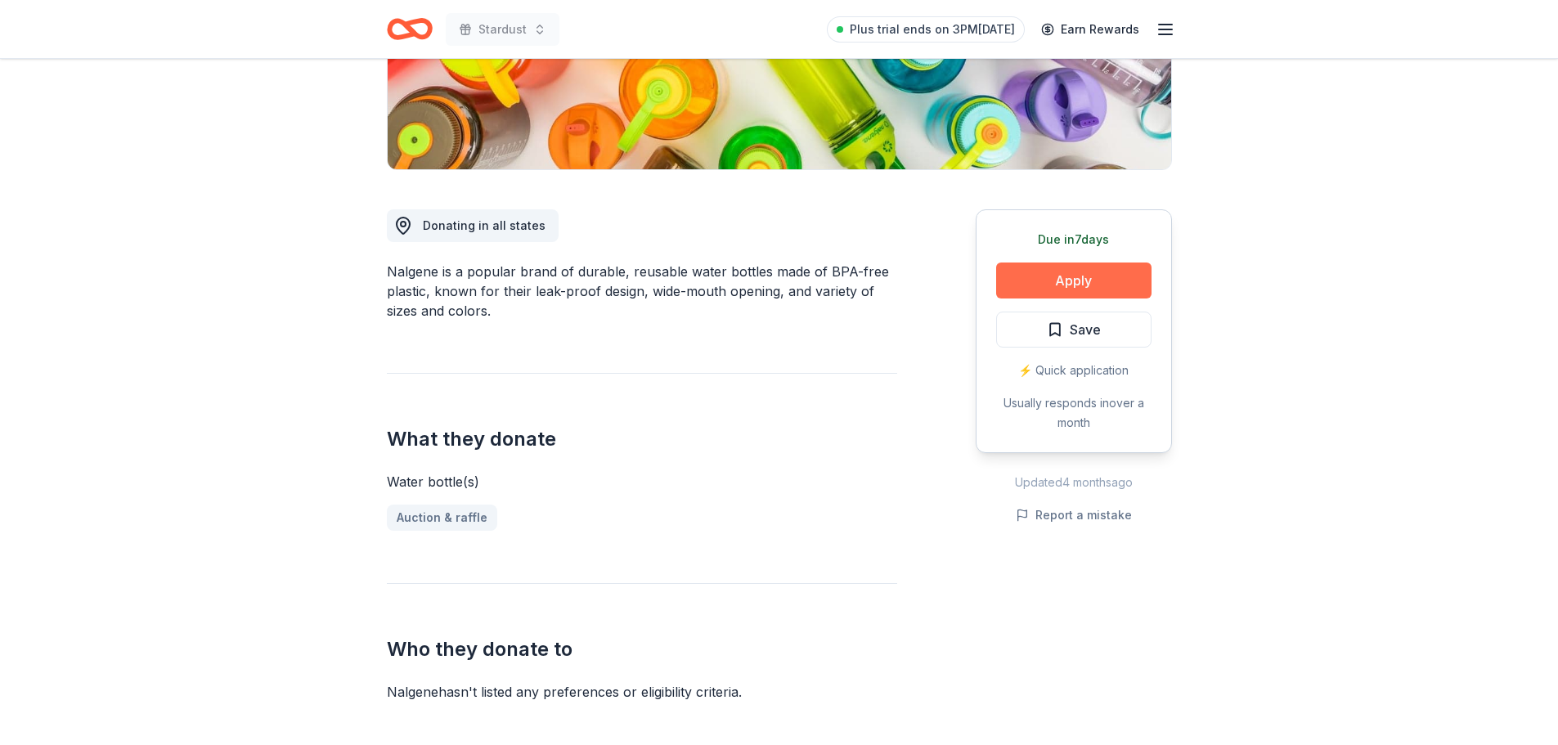
click at [1070, 276] on button "Apply" at bounding box center [1073, 280] width 155 height 36
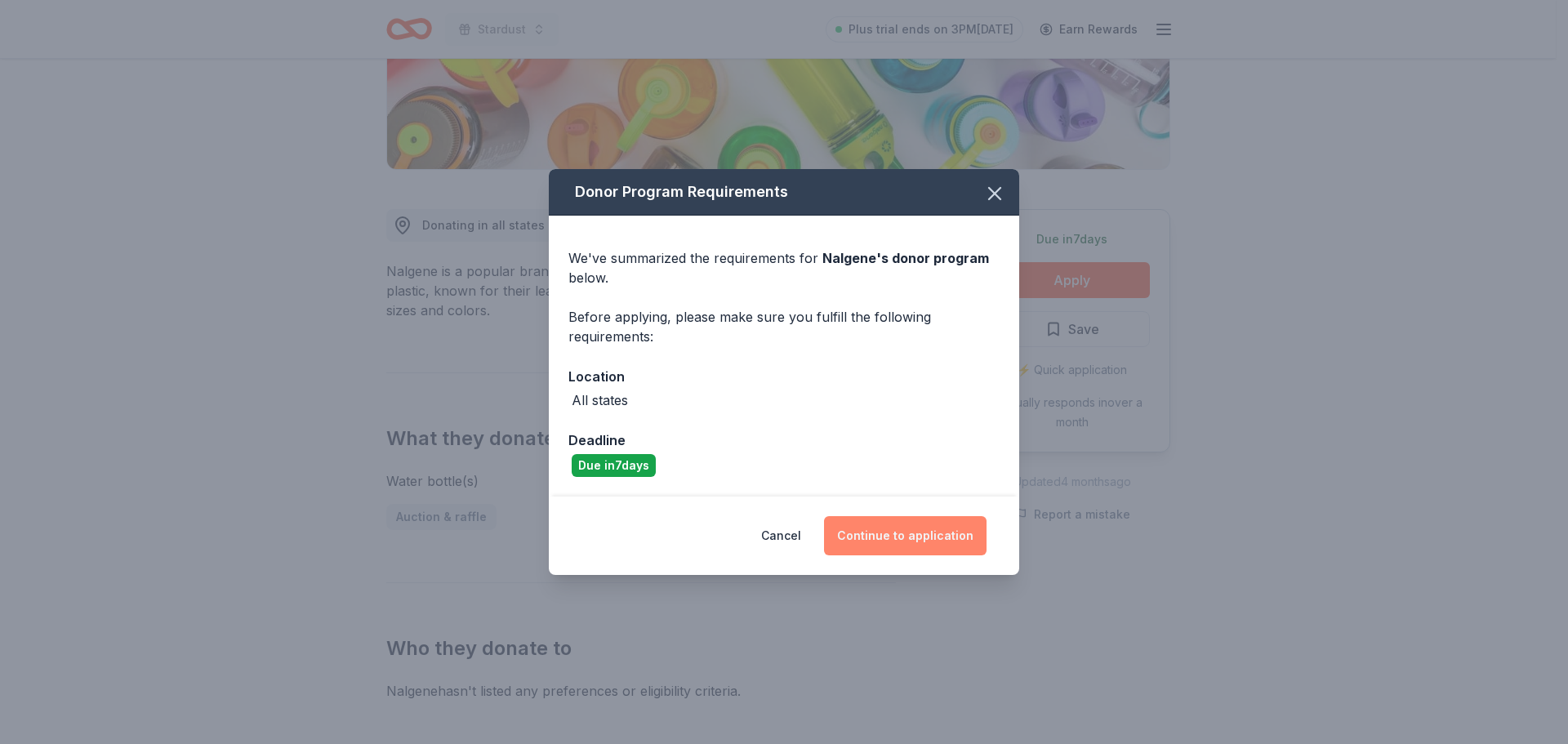
click at [905, 520] on button "Continue to application" at bounding box center [905, 535] width 163 height 39
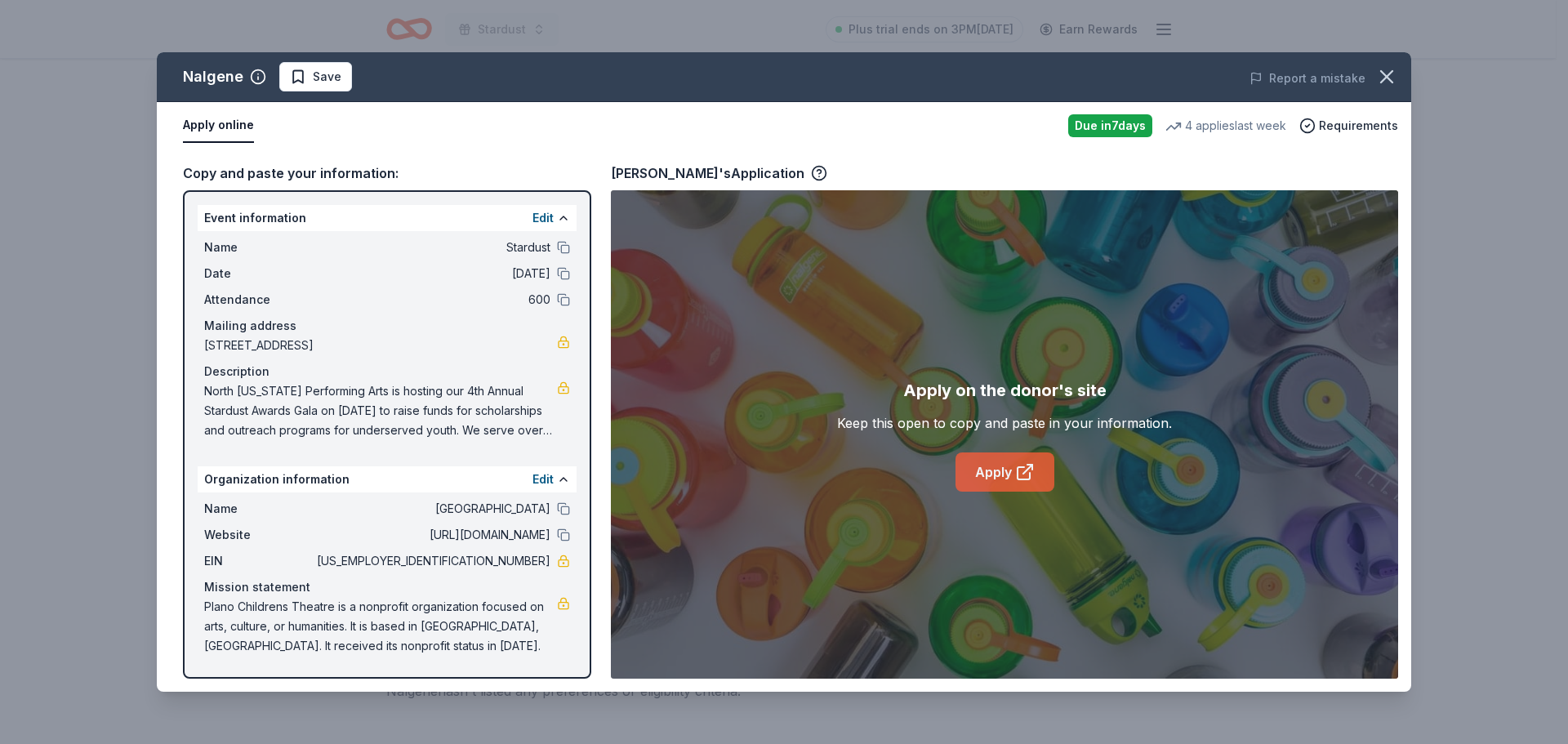
click at [1016, 468] on icon at bounding box center [1025, 472] width 20 height 20
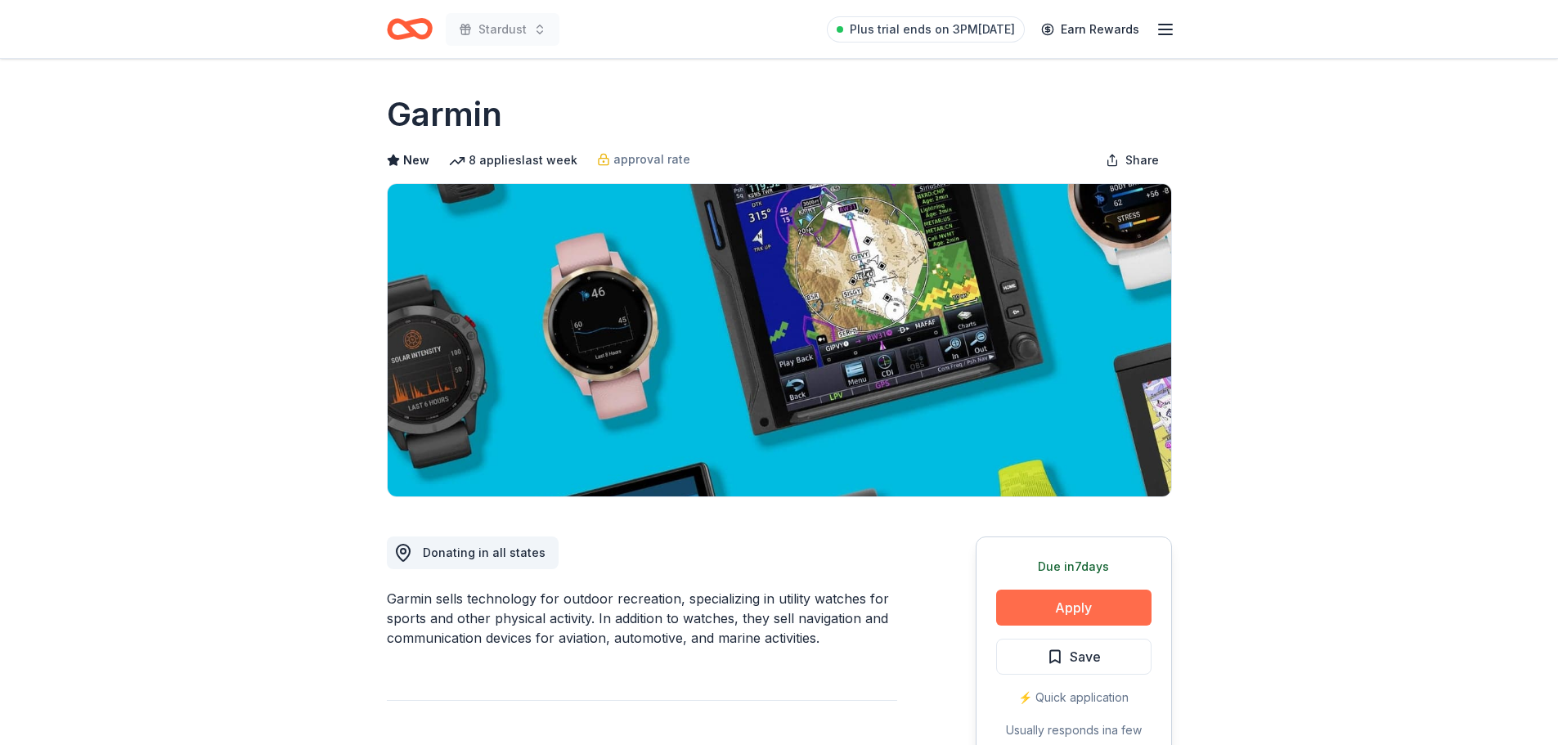
click at [1105, 599] on button "Apply" at bounding box center [1073, 608] width 155 height 36
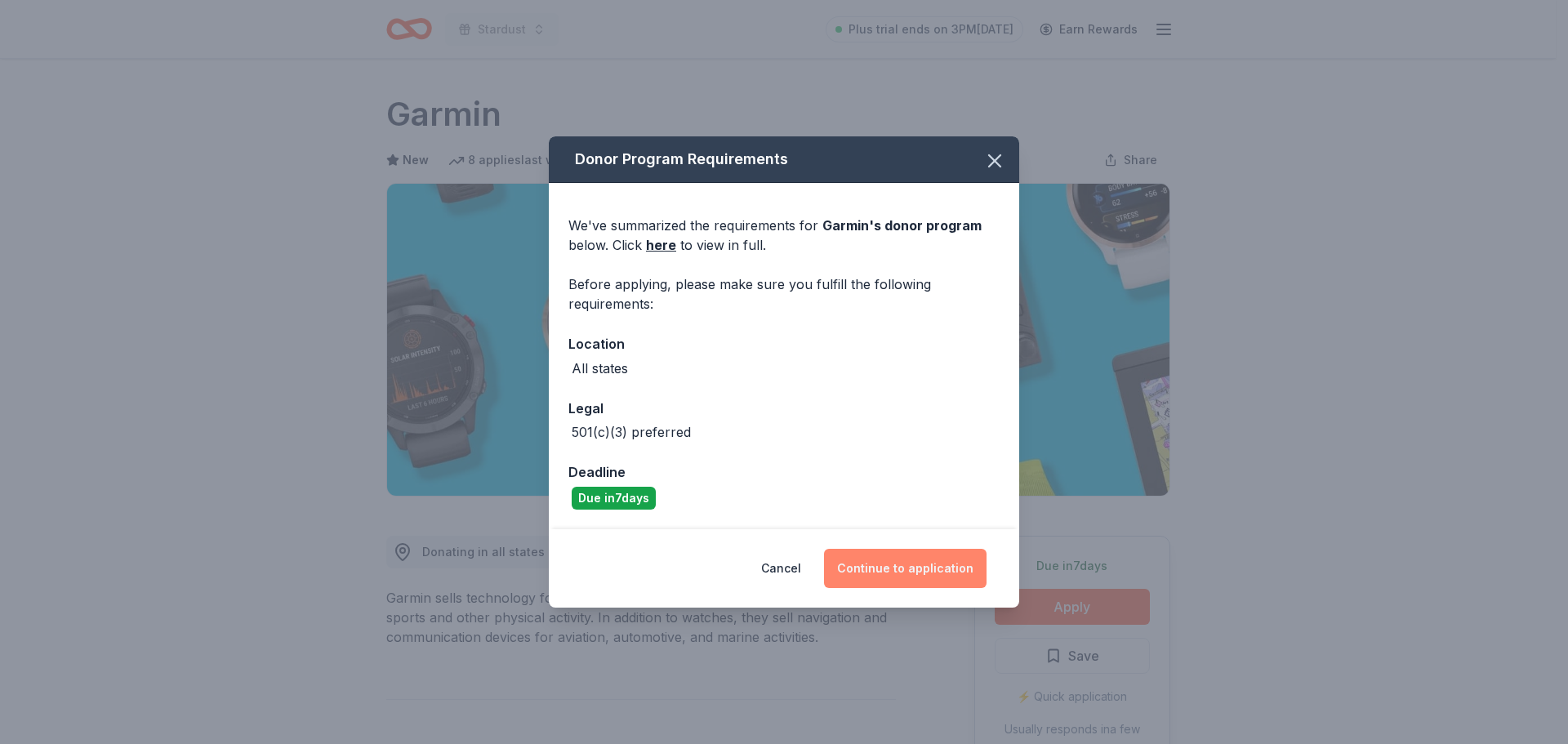
click at [918, 568] on button "Continue to application" at bounding box center [905, 568] width 163 height 39
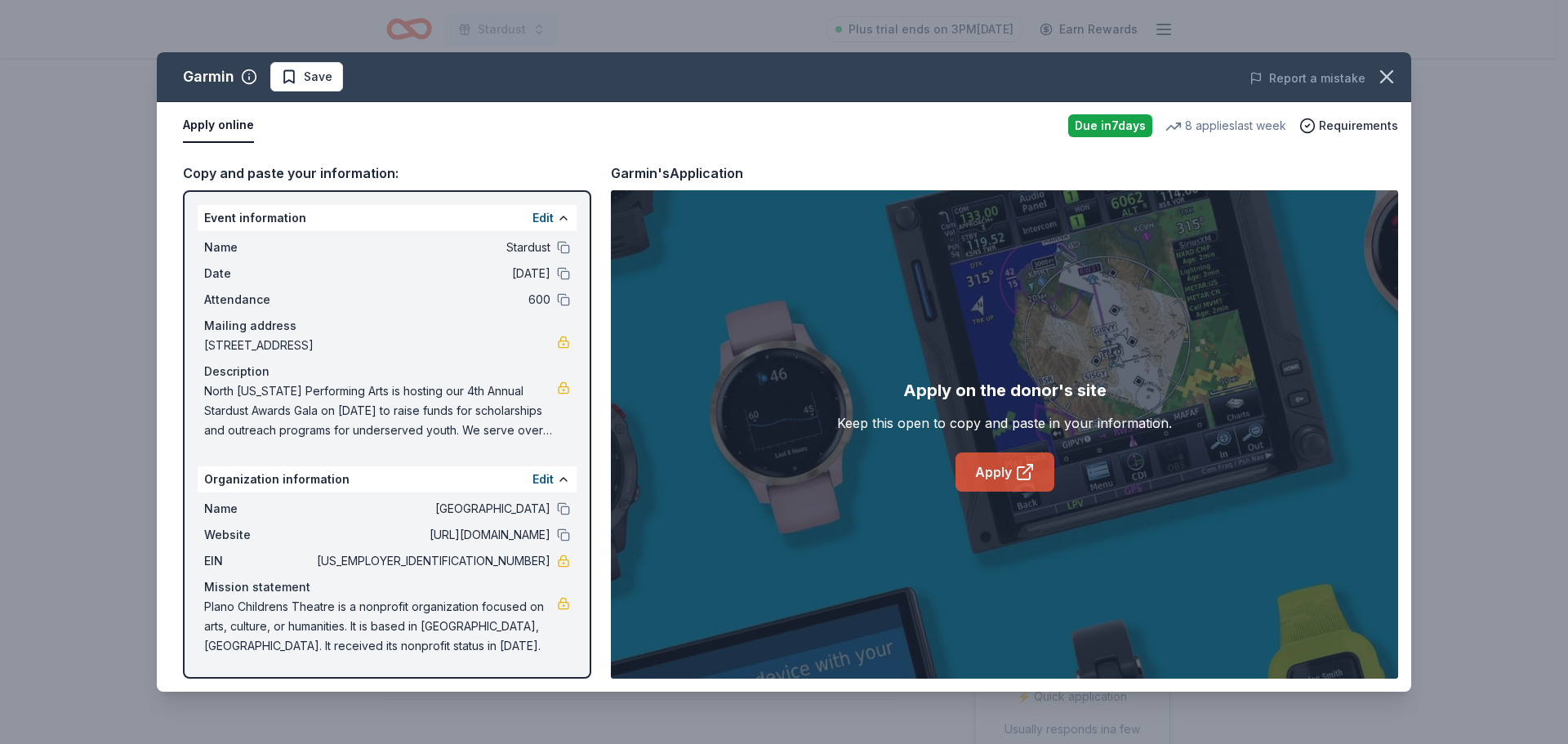
click at [1007, 473] on link "Apply" at bounding box center [1005, 471] width 99 height 39
click at [1378, 76] on icon "button" at bounding box center [1386, 76] width 23 height 23
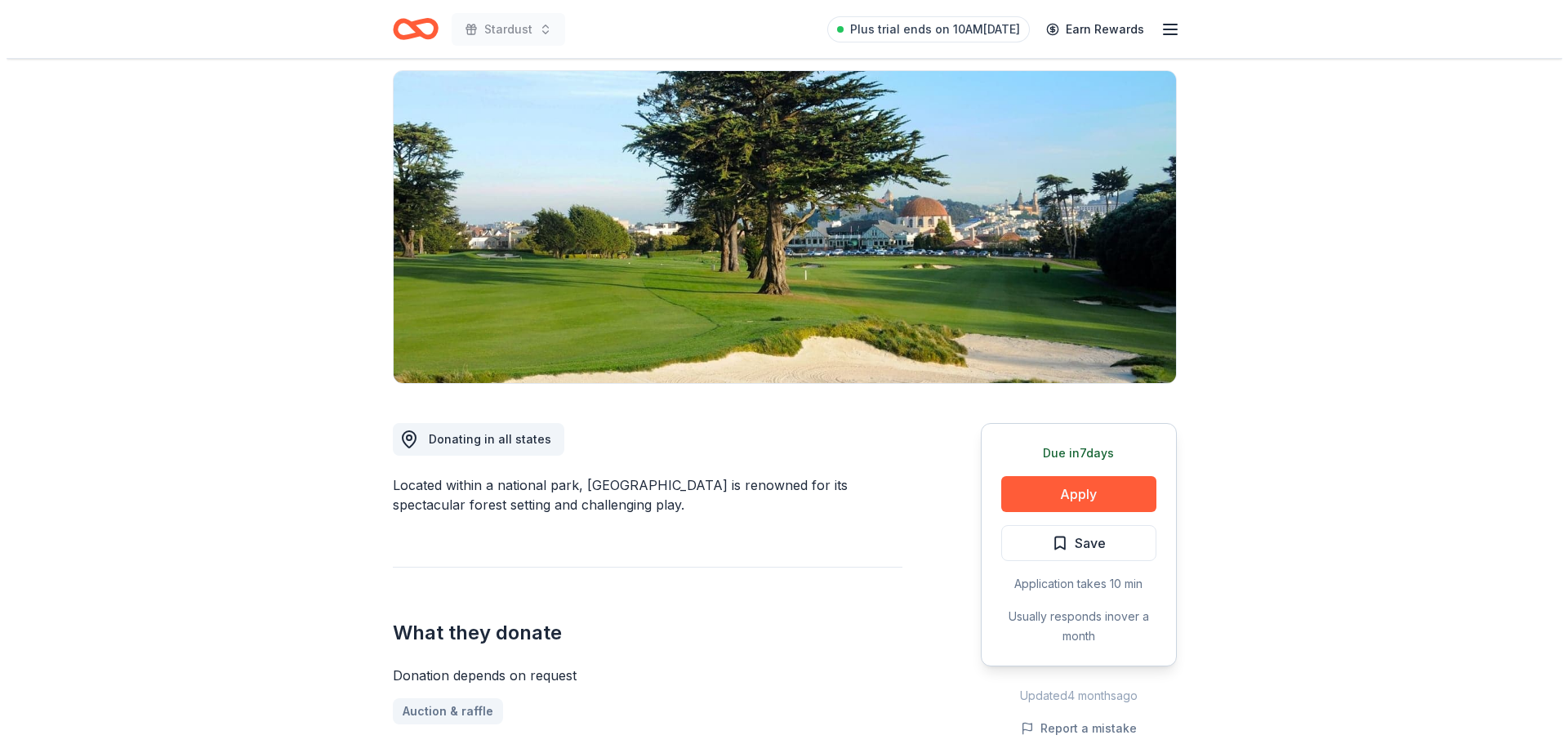
scroll to position [164, 0]
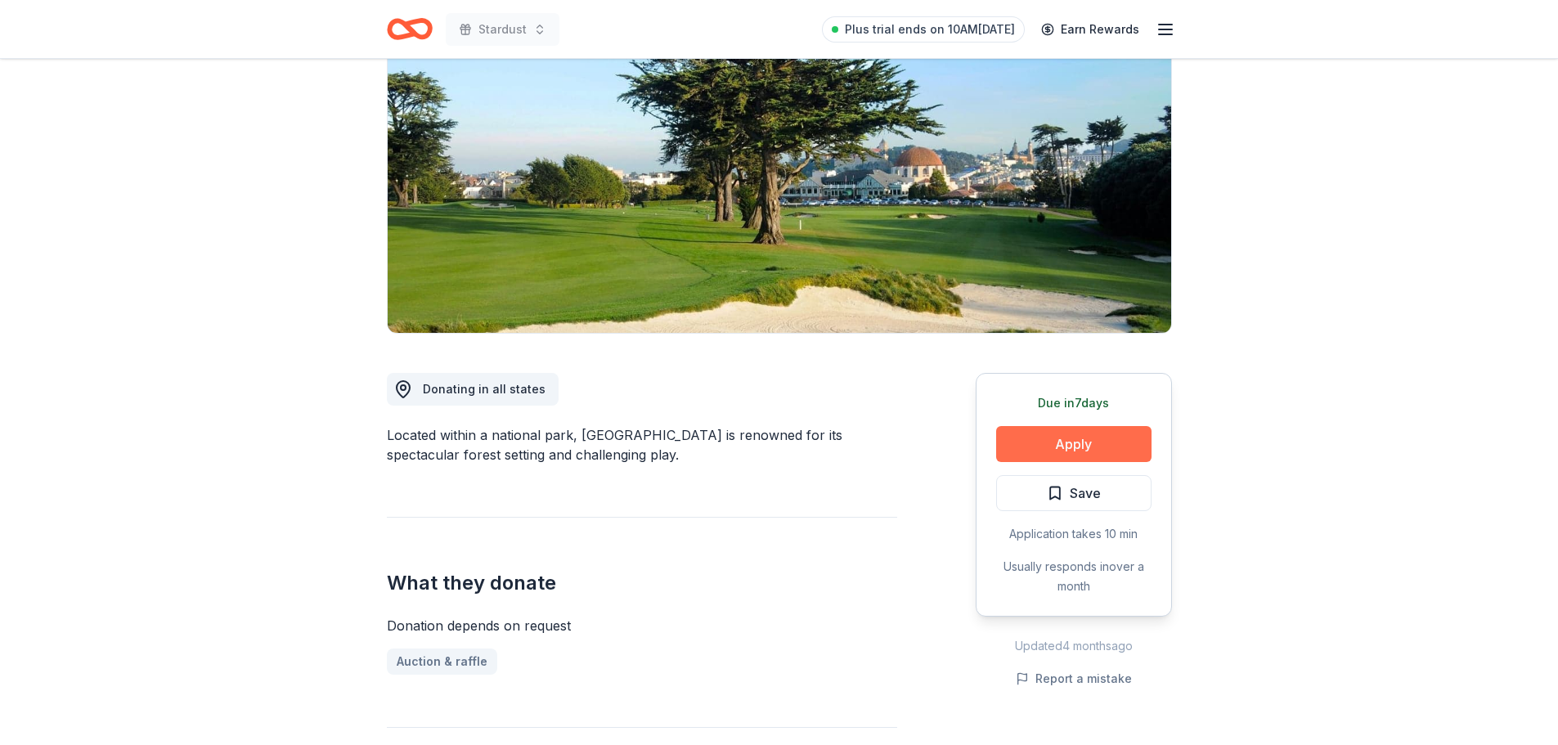
click at [1048, 435] on button "Apply" at bounding box center [1073, 444] width 155 height 36
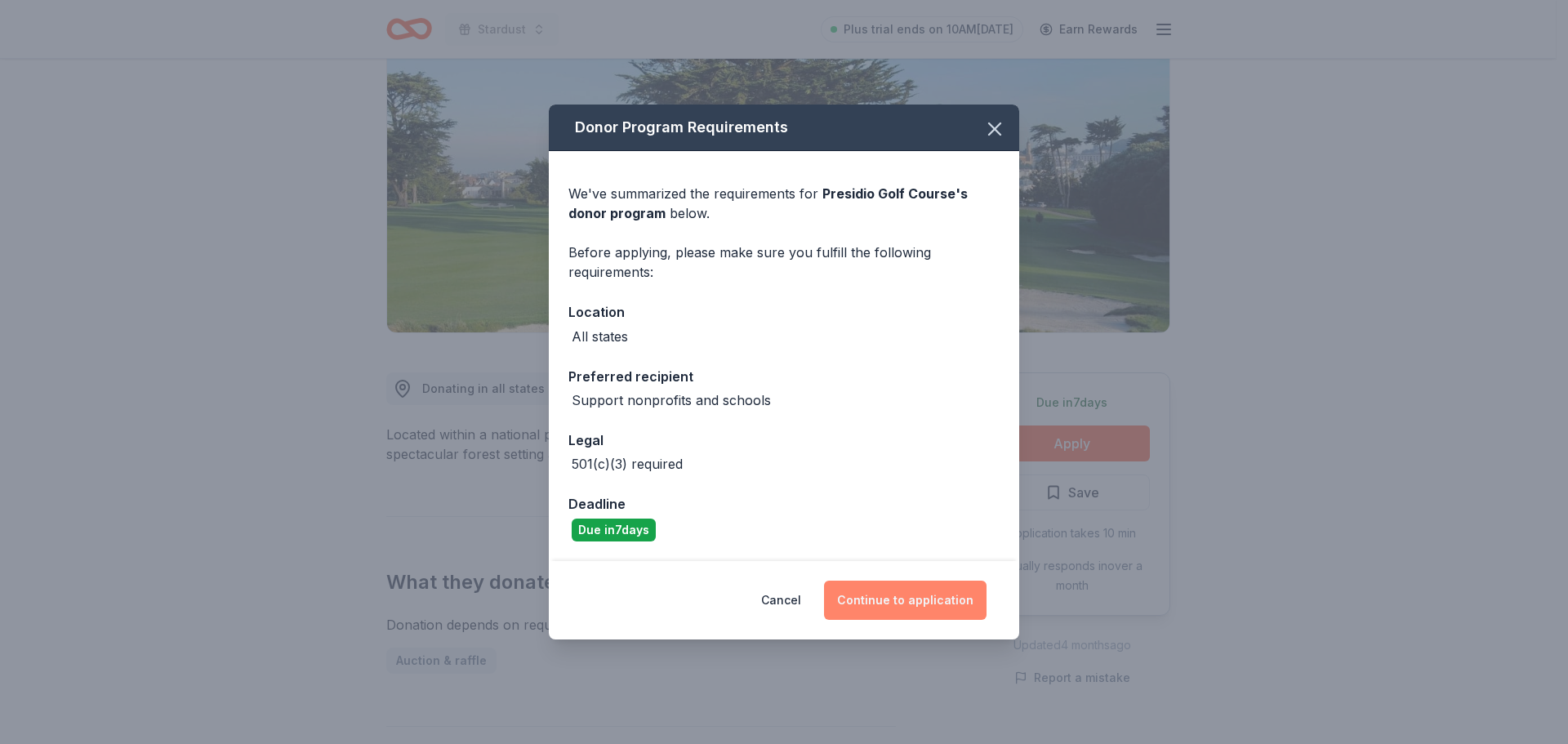
click at [899, 603] on button "Continue to application" at bounding box center [905, 599] width 163 height 39
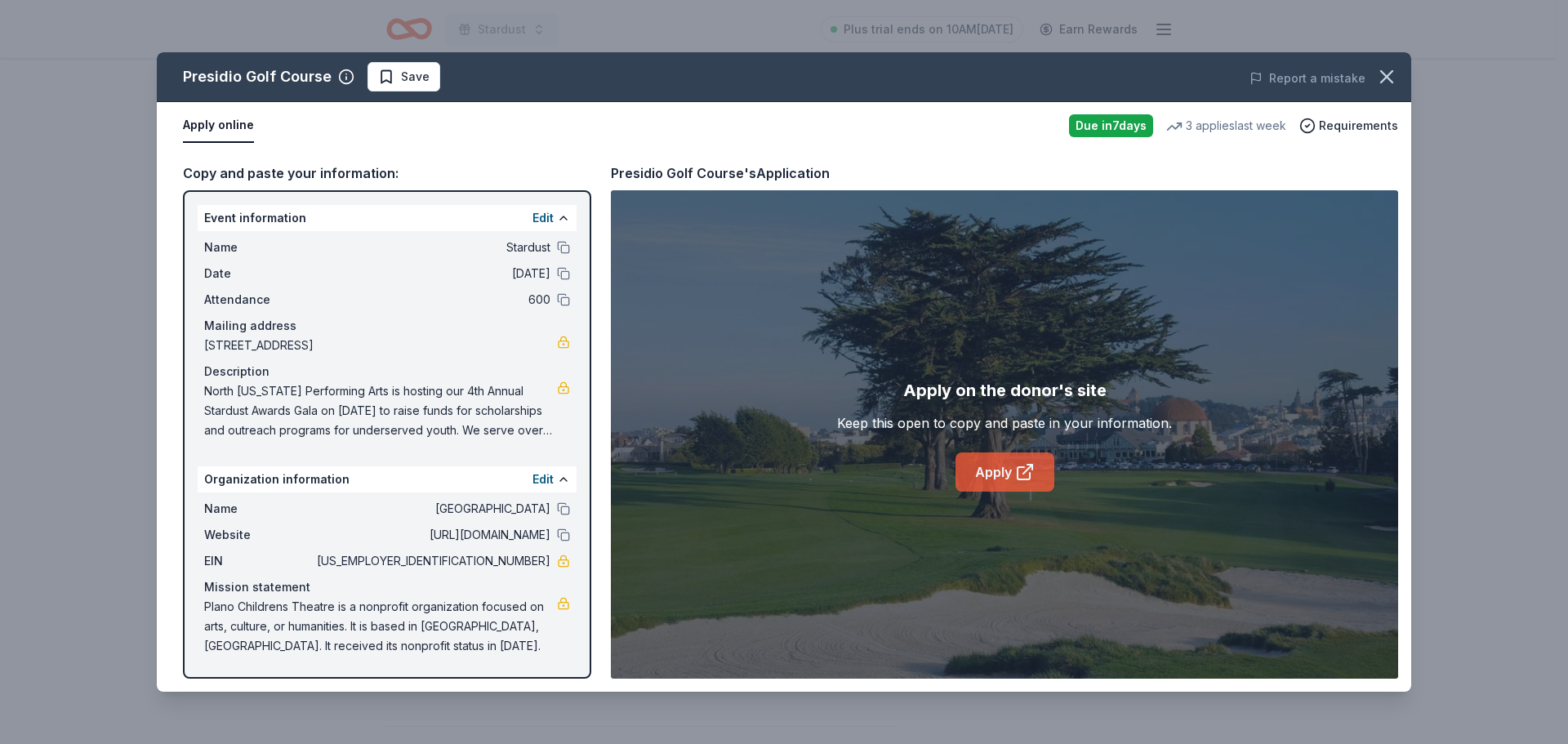
click at [997, 459] on link "Apply" at bounding box center [1005, 471] width 99 height 39
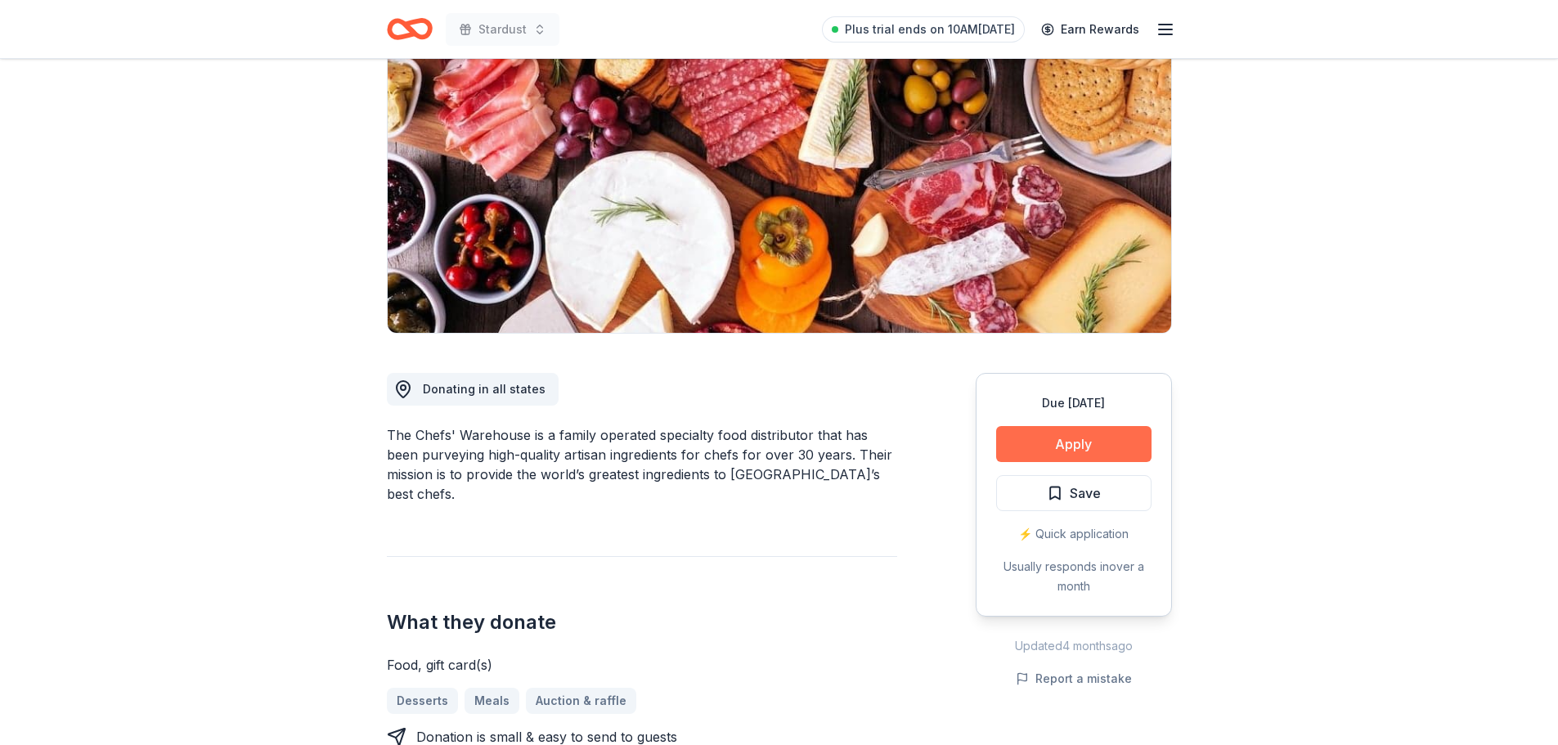
click at [1048, 442] on button "Apply" at bounding box center [1073, 444] width 155 height 36
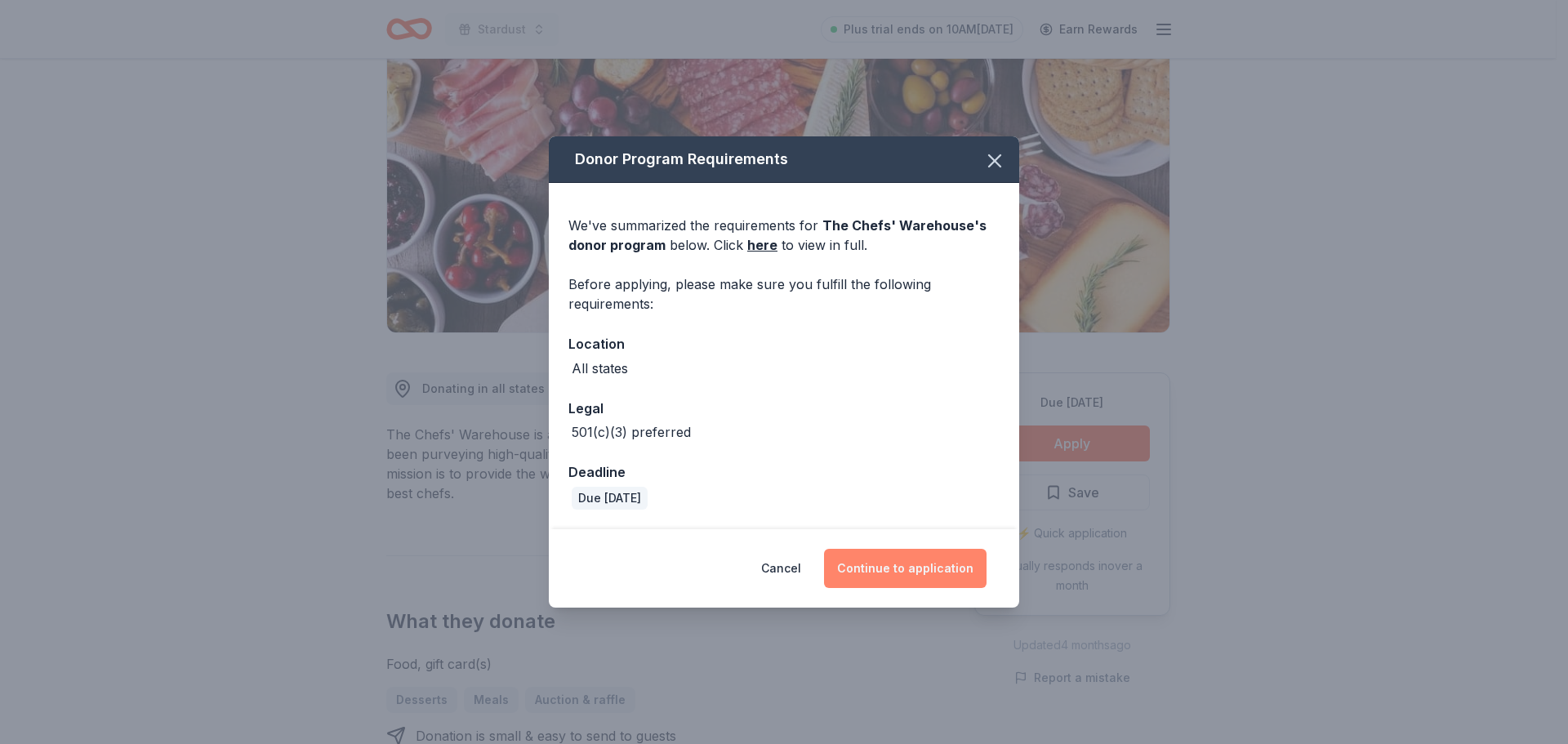
click at [910, 570] on button "Continue to application" at bounding box center [905, 568] width 163 height 39
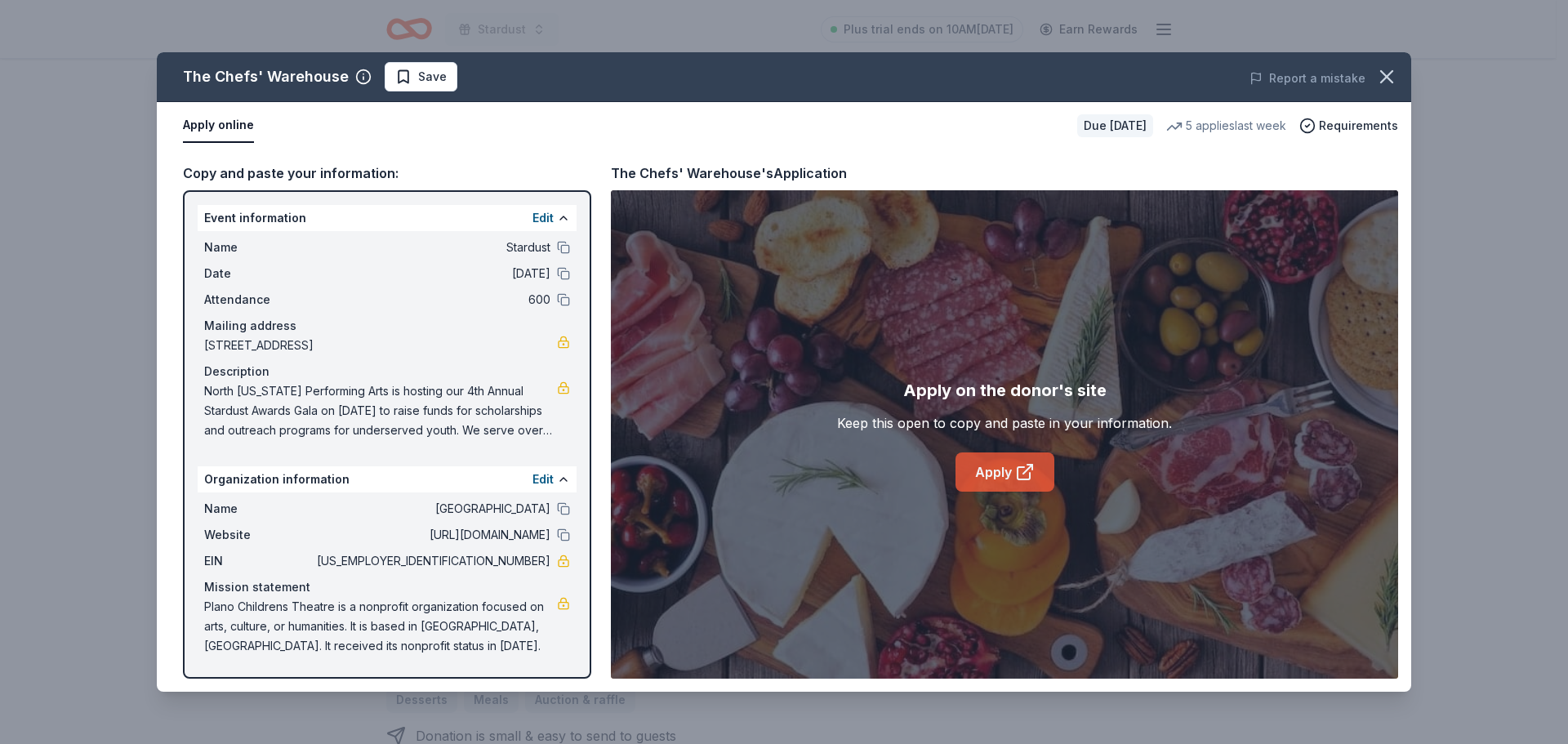
click at [988, 468] on link "Apply" at bounding box center [1005, 471] width 99 height 39
click at [1392, 71] on icon "button" at bounding box center [1386, 76] width 11 height 11
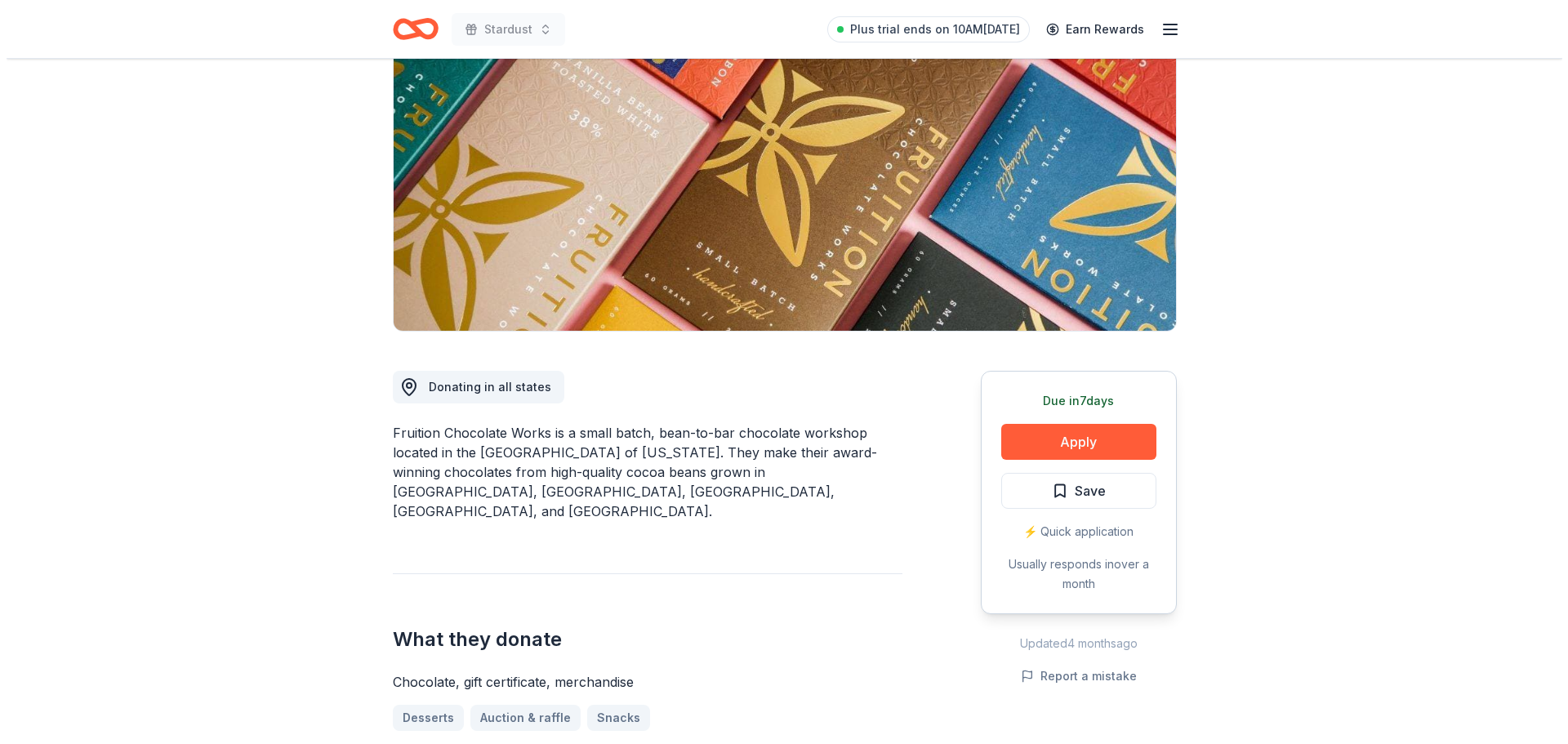
scroll to position [245, 0]
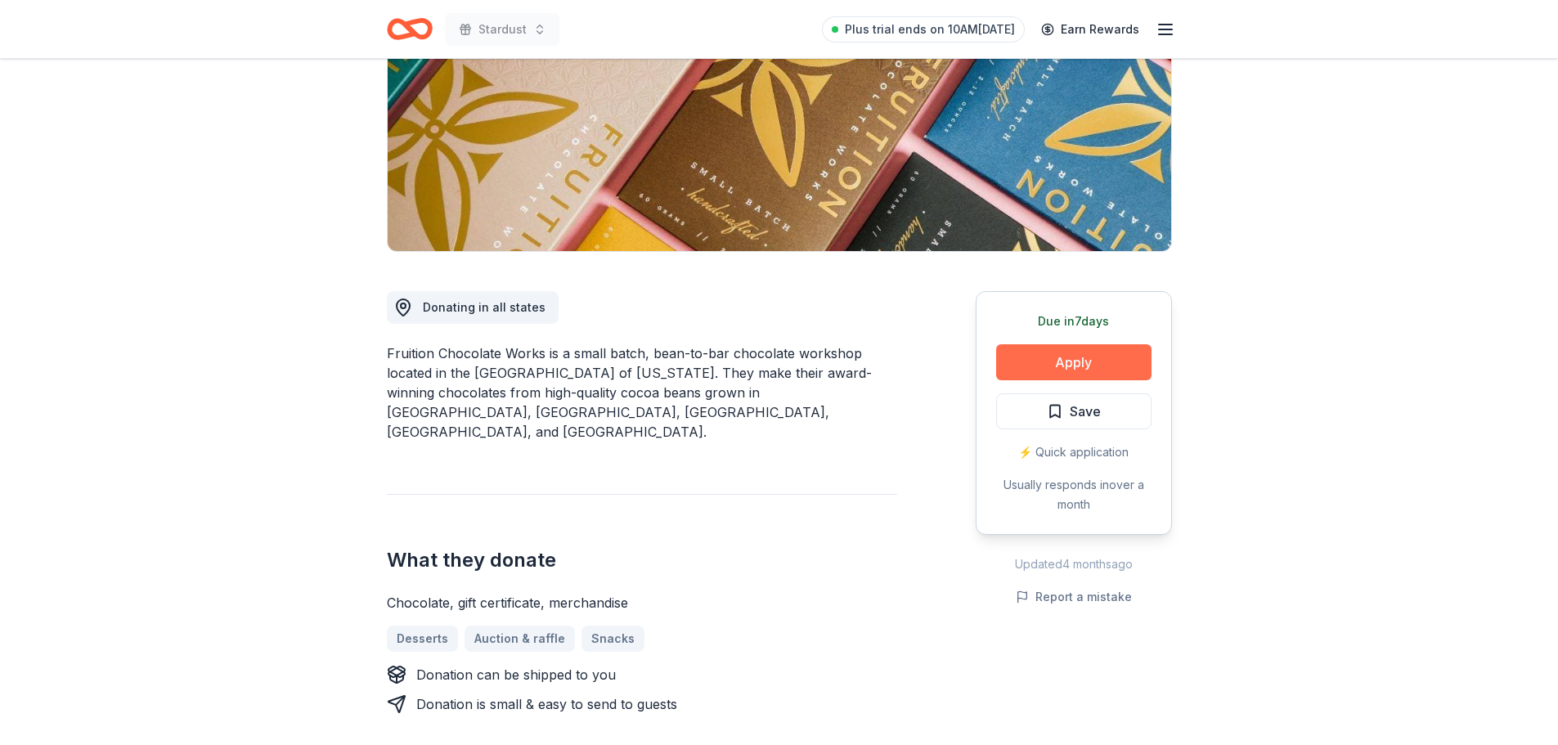
click at [1035, 371] on button "Apply" at bounding box center [1073, 362] width 155 height 36
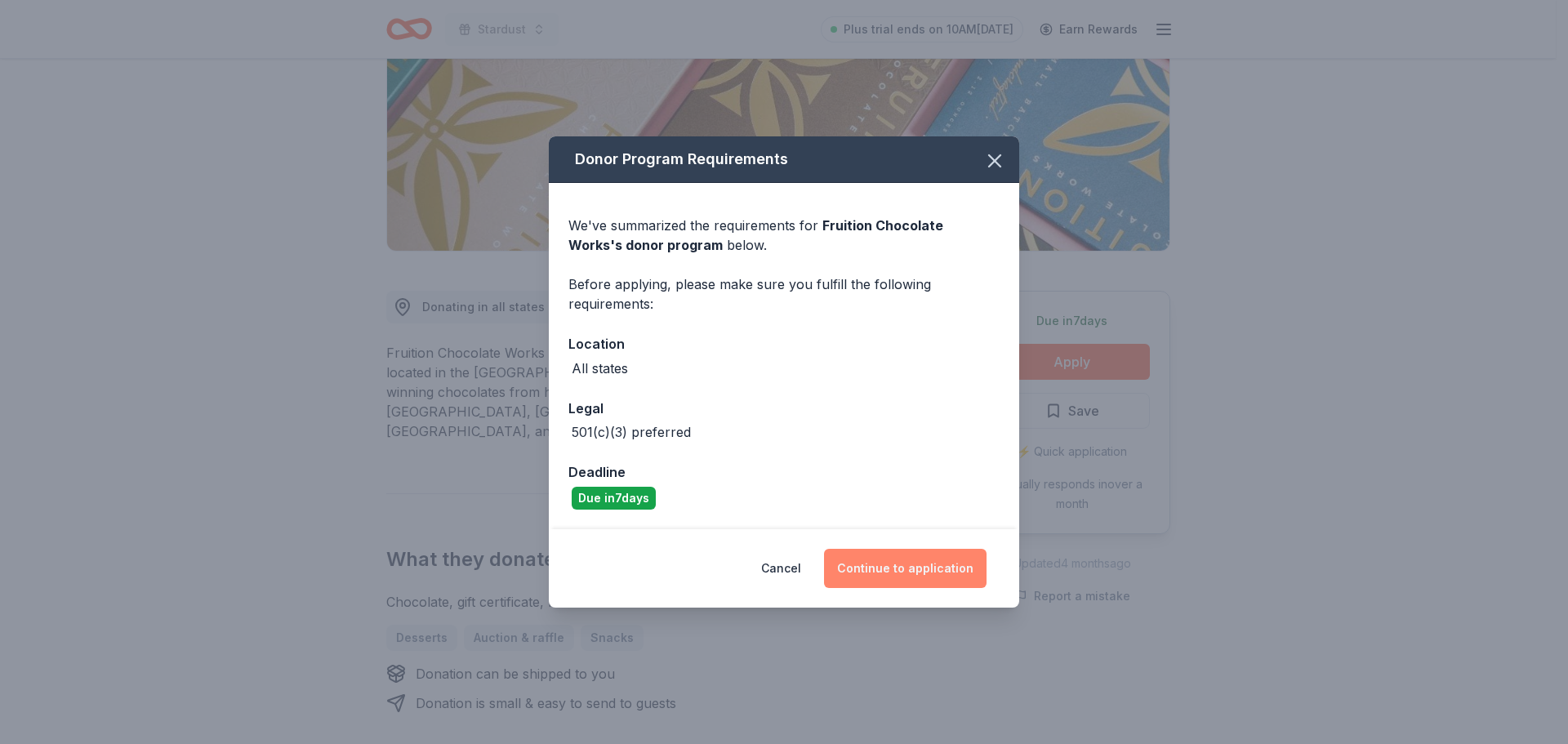
click at [921, 558] on button "Continue to application" at bounding box center [905, 568] width 163 height 39
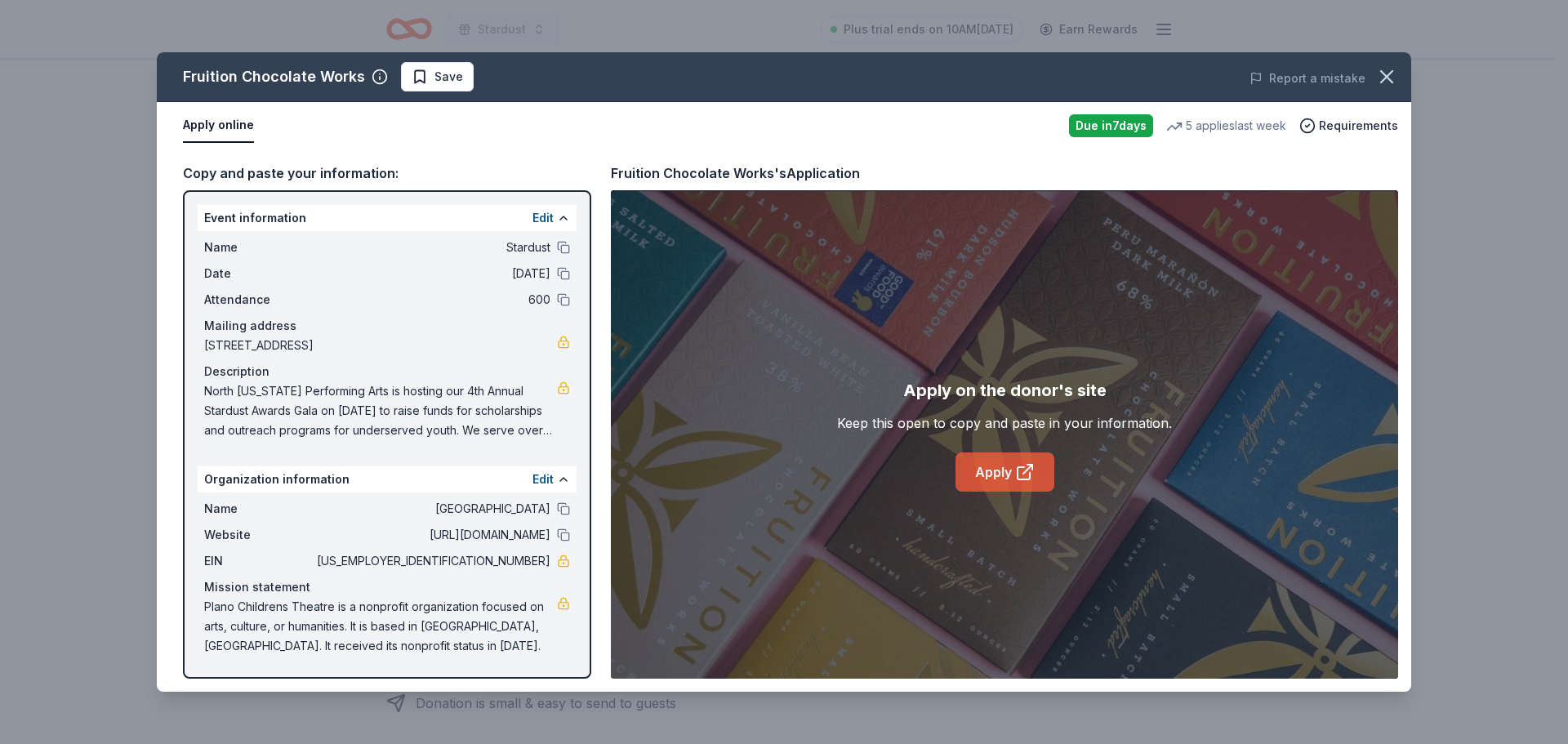
click at [1012, 469] on link "Apply" at bounding box center [1005, 471] width 99 height 39
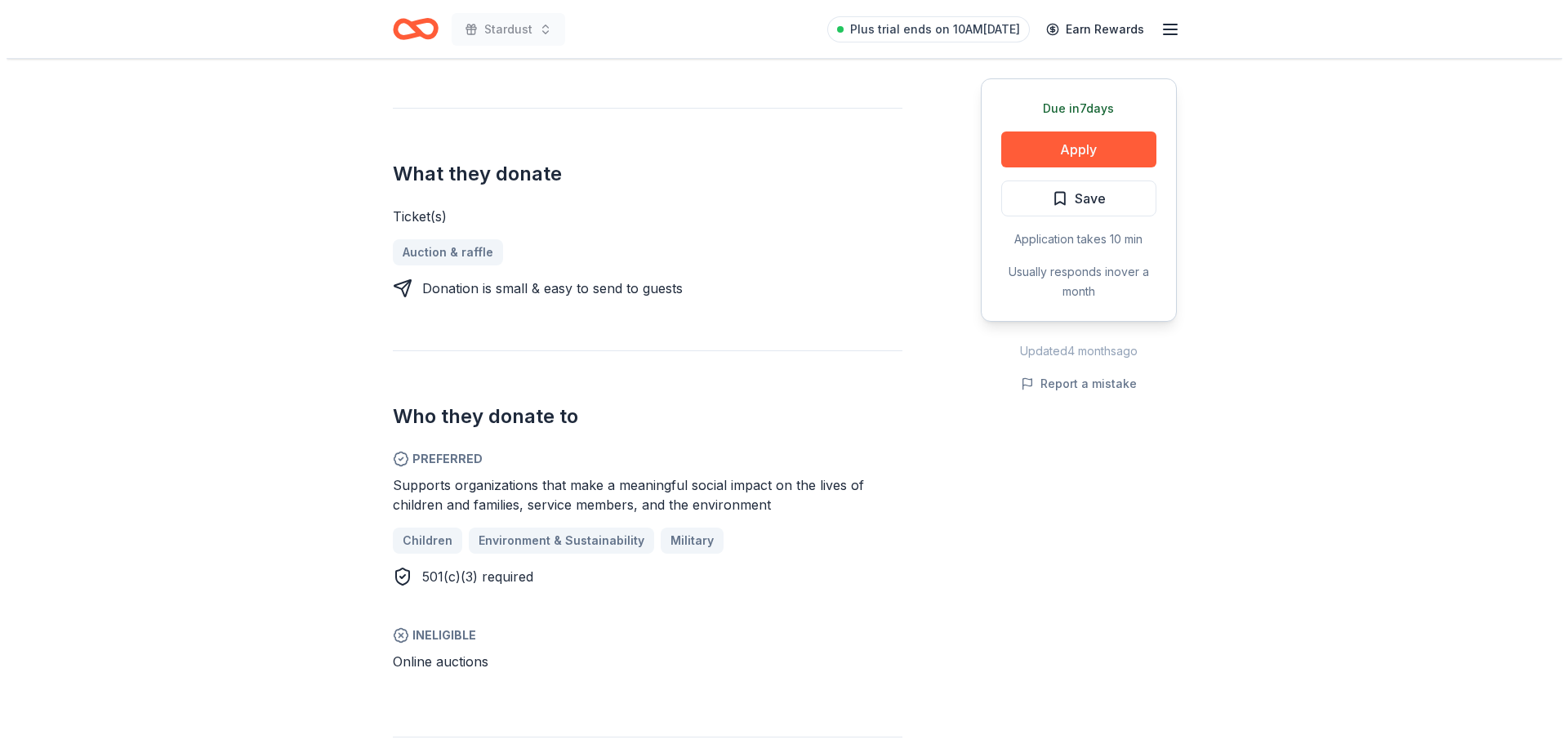
scroll to position [327, 0]
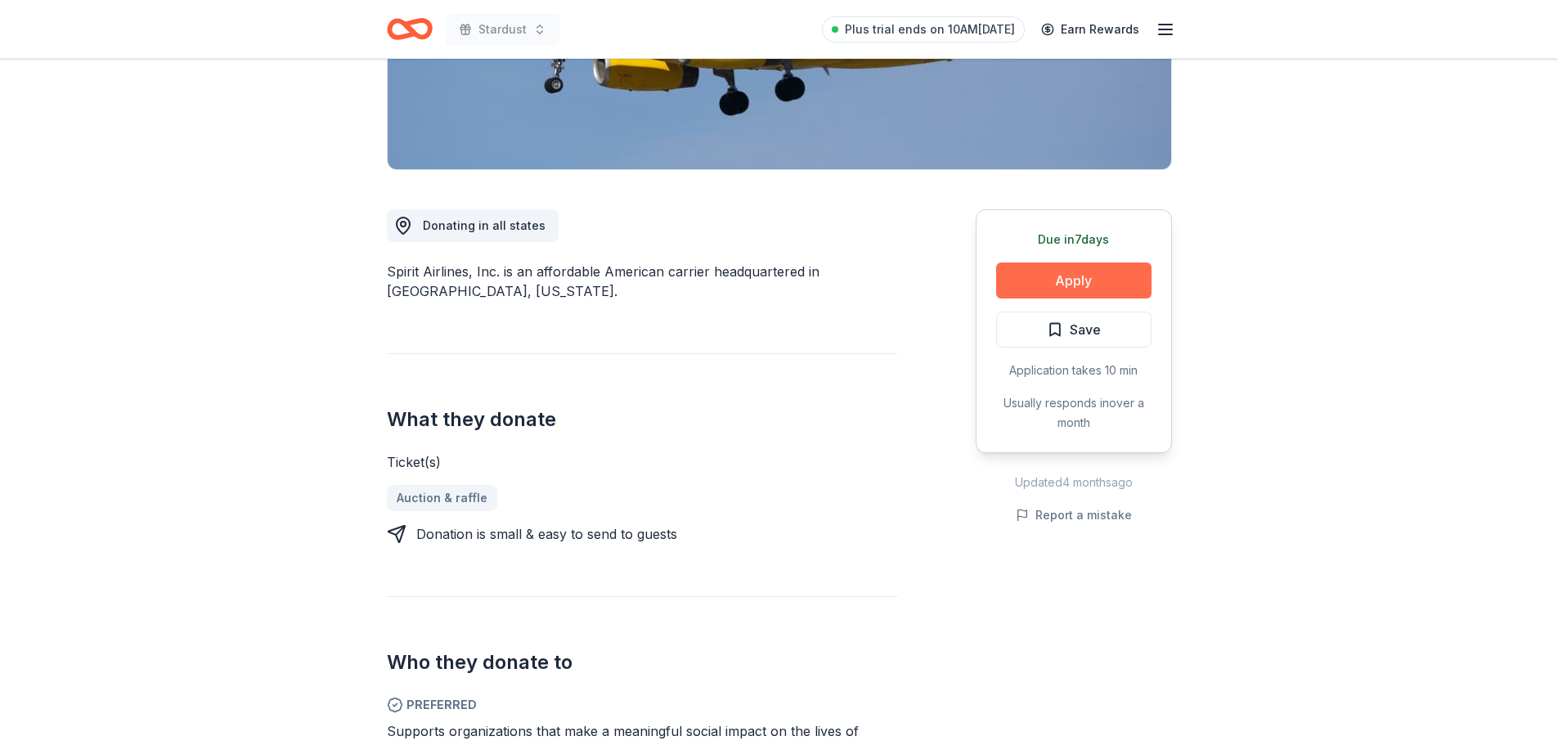
click at [1037, 273] on button "Apply" at bounding box center [1073, 280] width 155 height 36
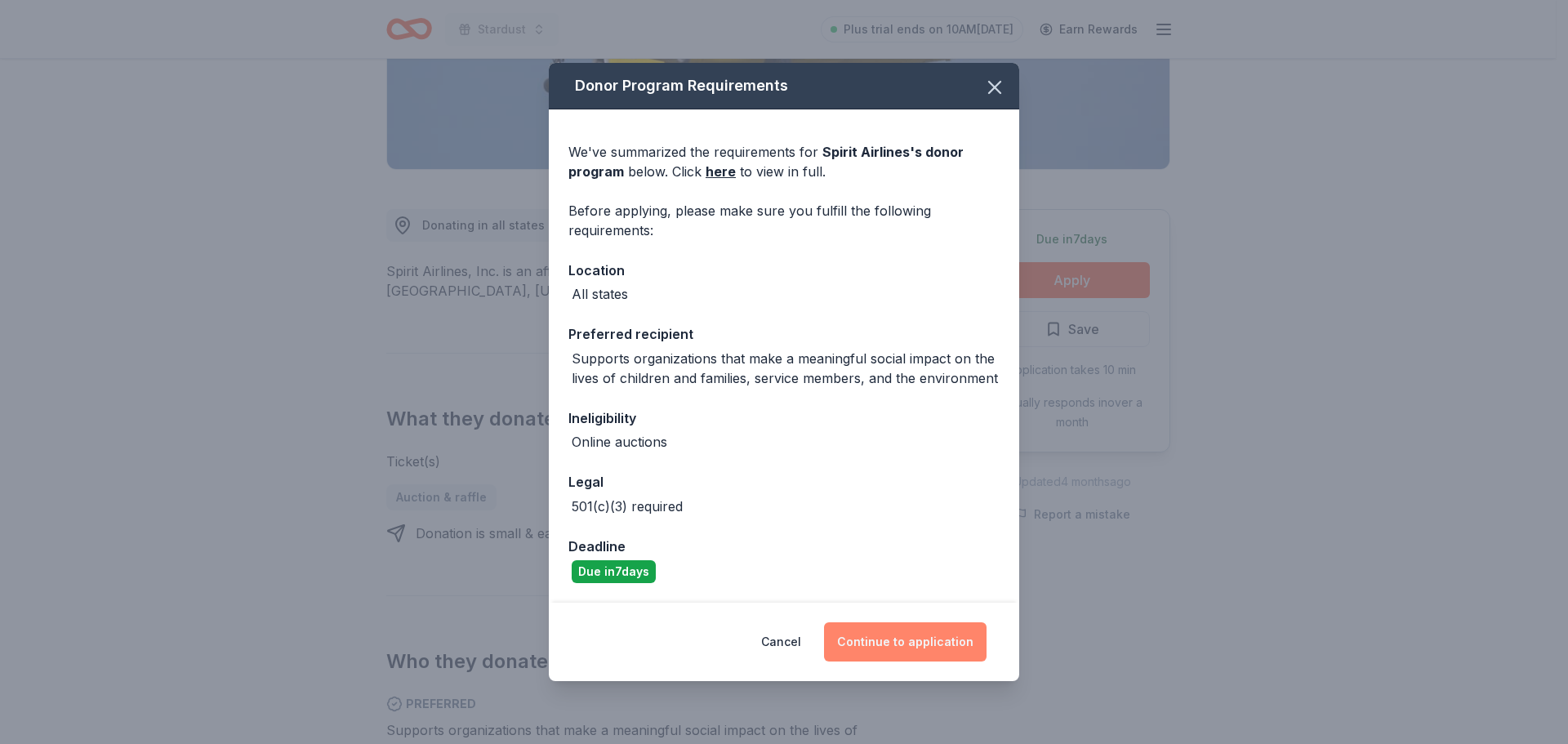
click at [875, 635] on button "Continue to application" at bounding box center [905, 641] width 163 height 39
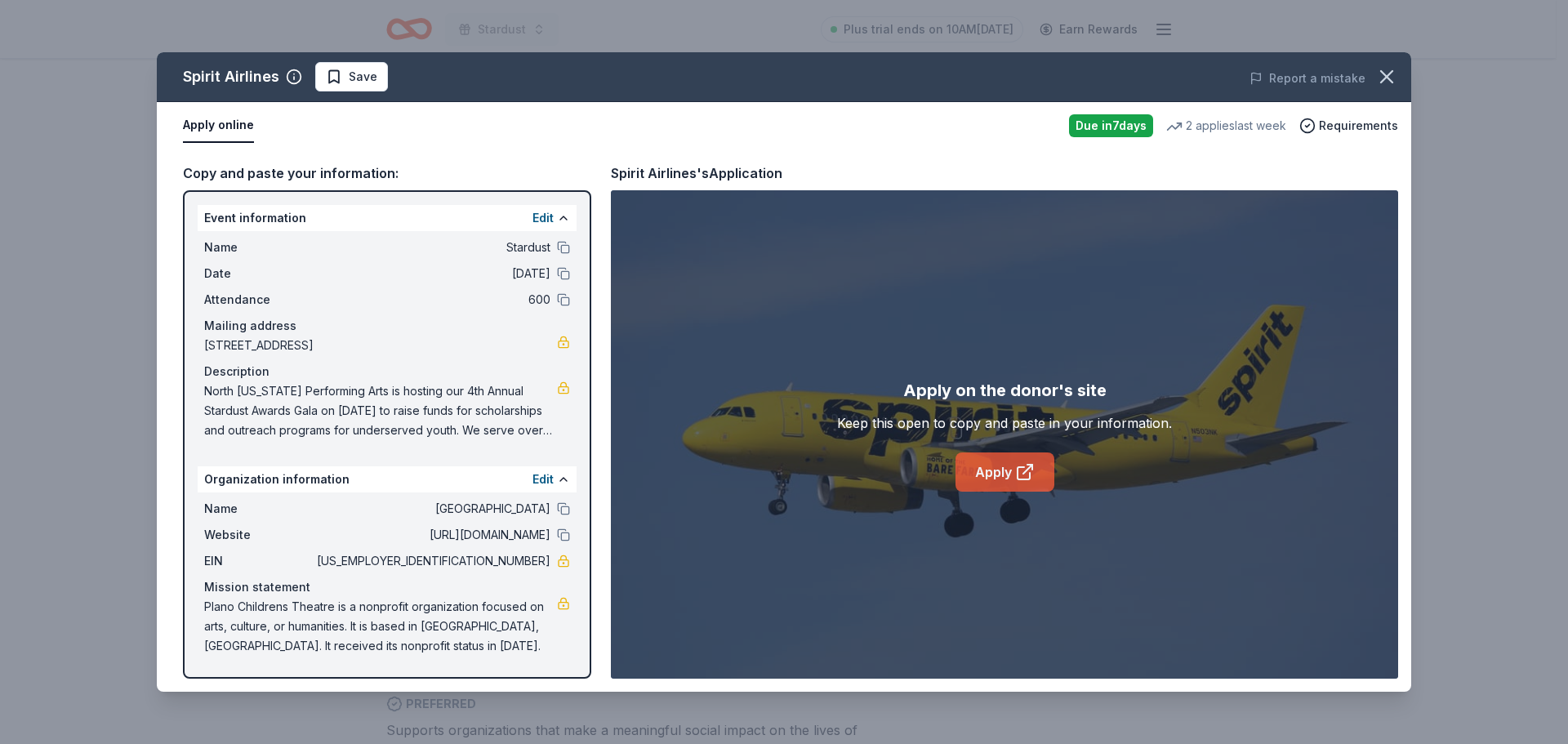
click at [991, 463] on link "Apply" at bounding box center [1005, 471] width 99 height 39
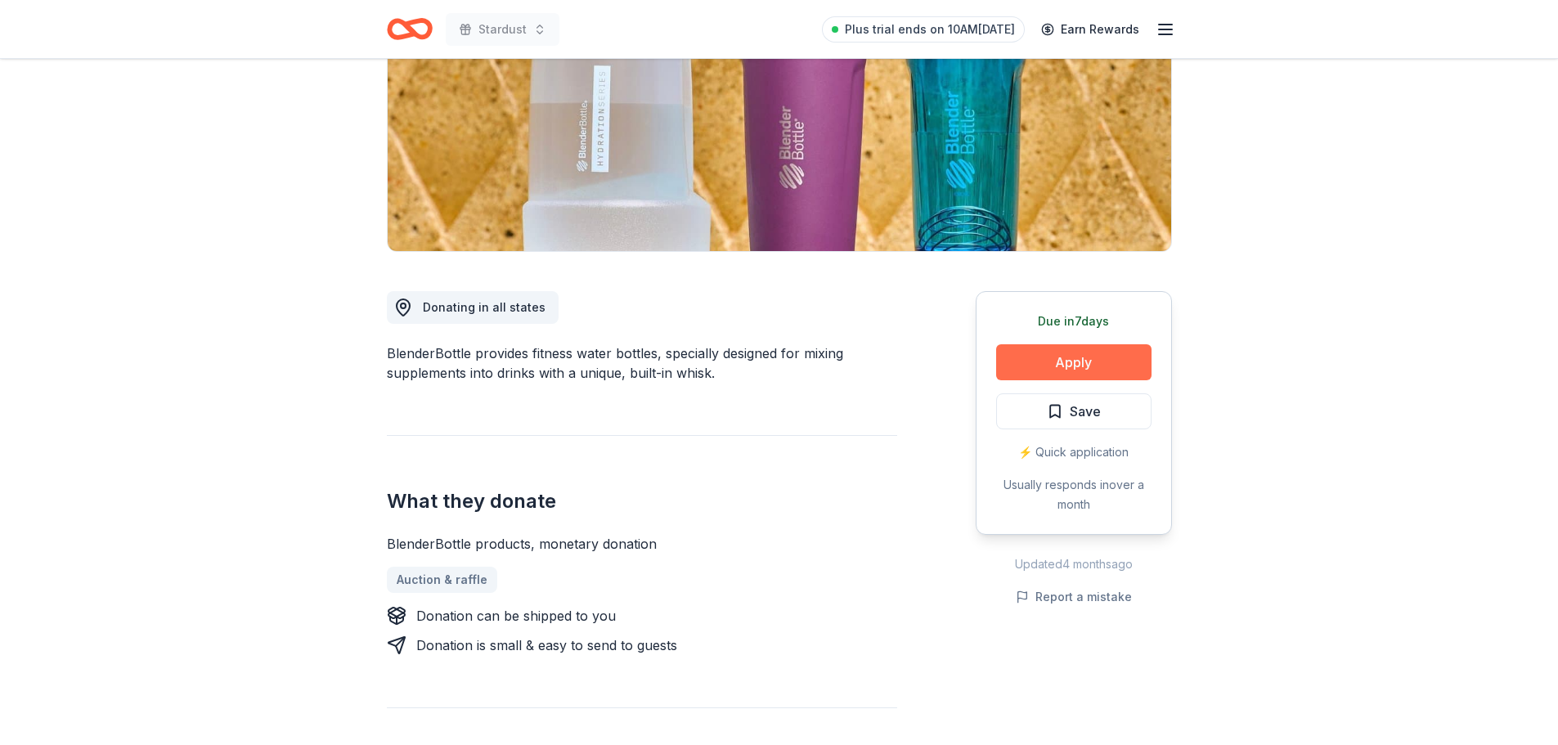
click at [1108, 360] on button "Apply" at bounding box center [1073, 362] width 155 height 36
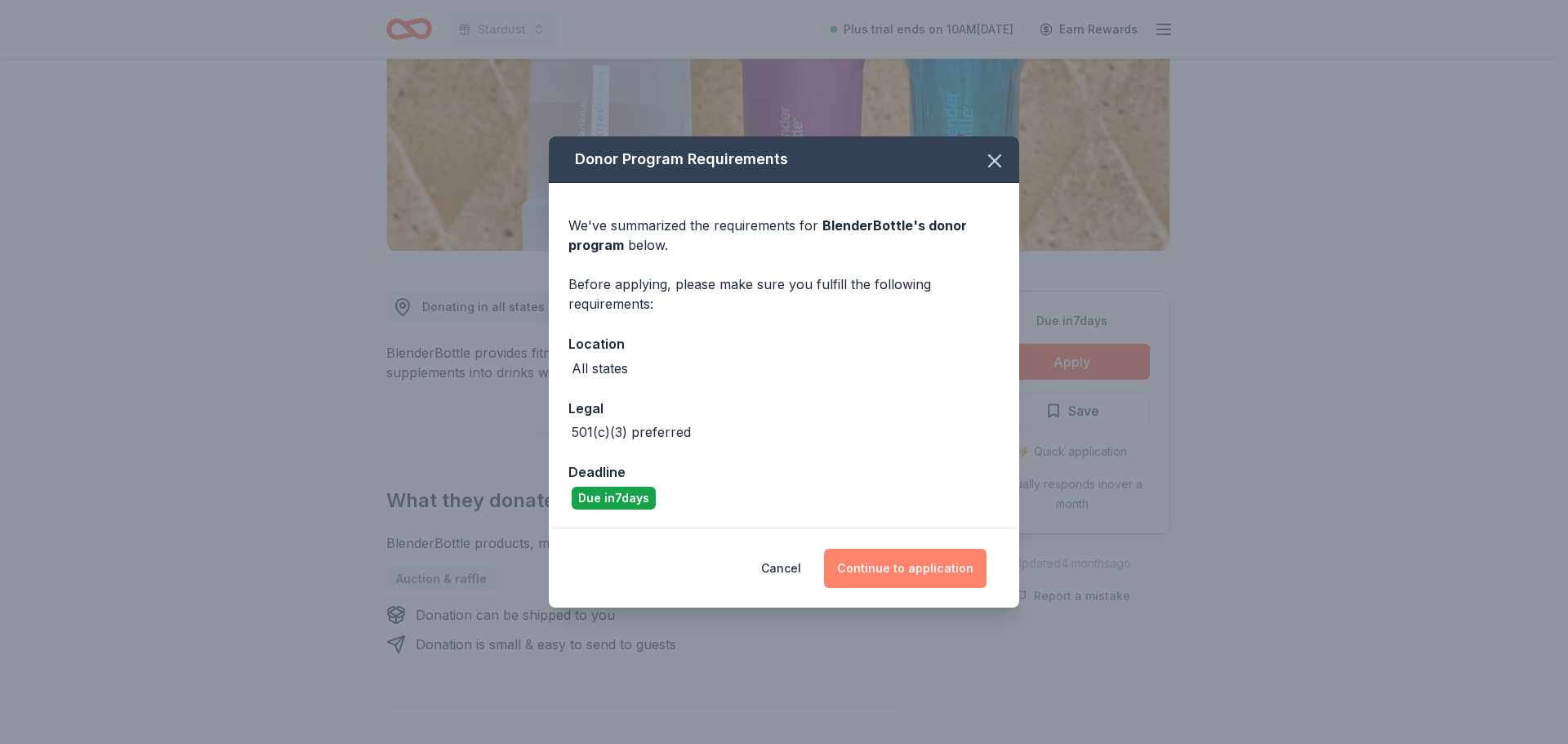
click at [930, 567] on button "Continue to application" at bounding box center [905, 568] width 163 height 39
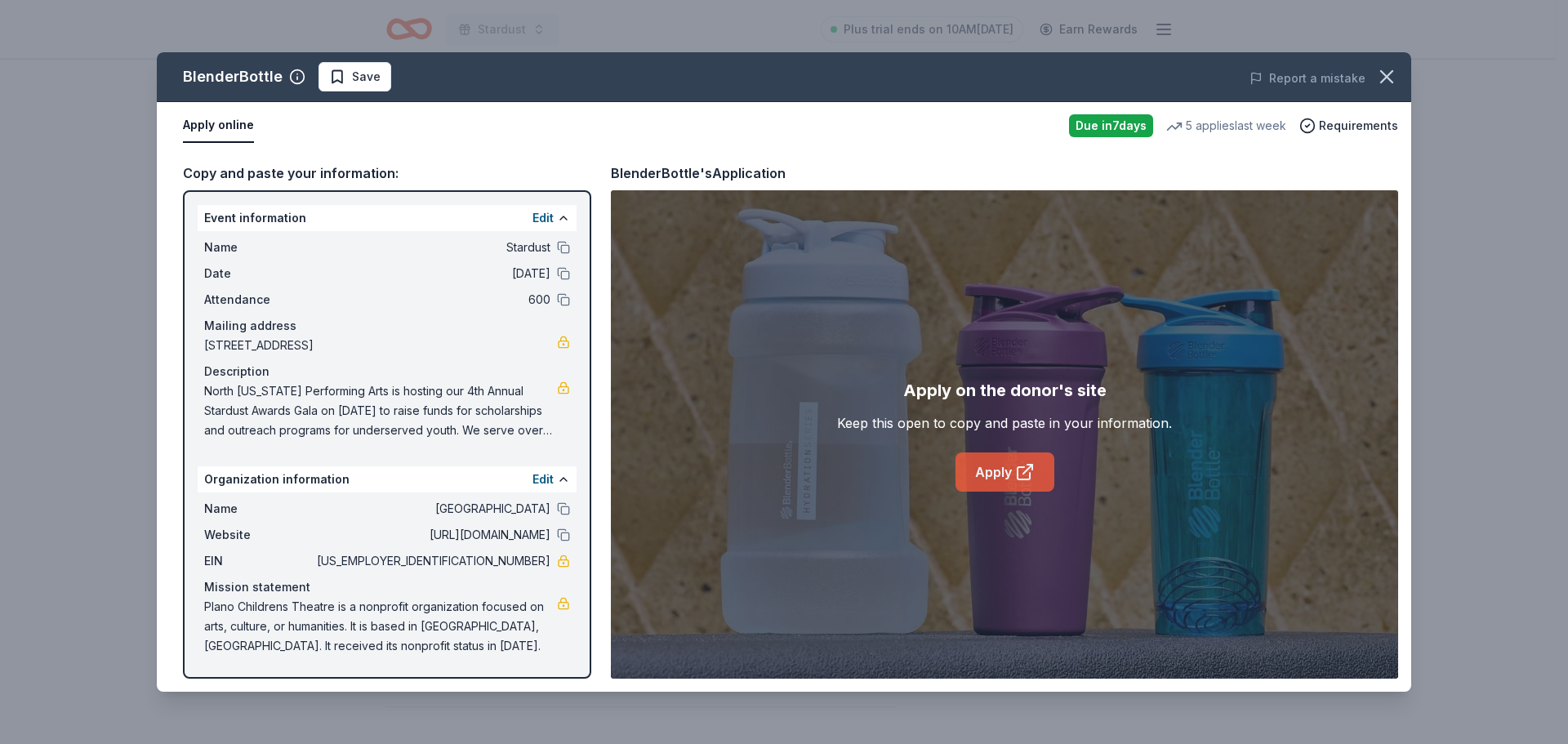
click at [990, 472] on link "Apply" at bounding box center [1005, 471] width 99 height 39
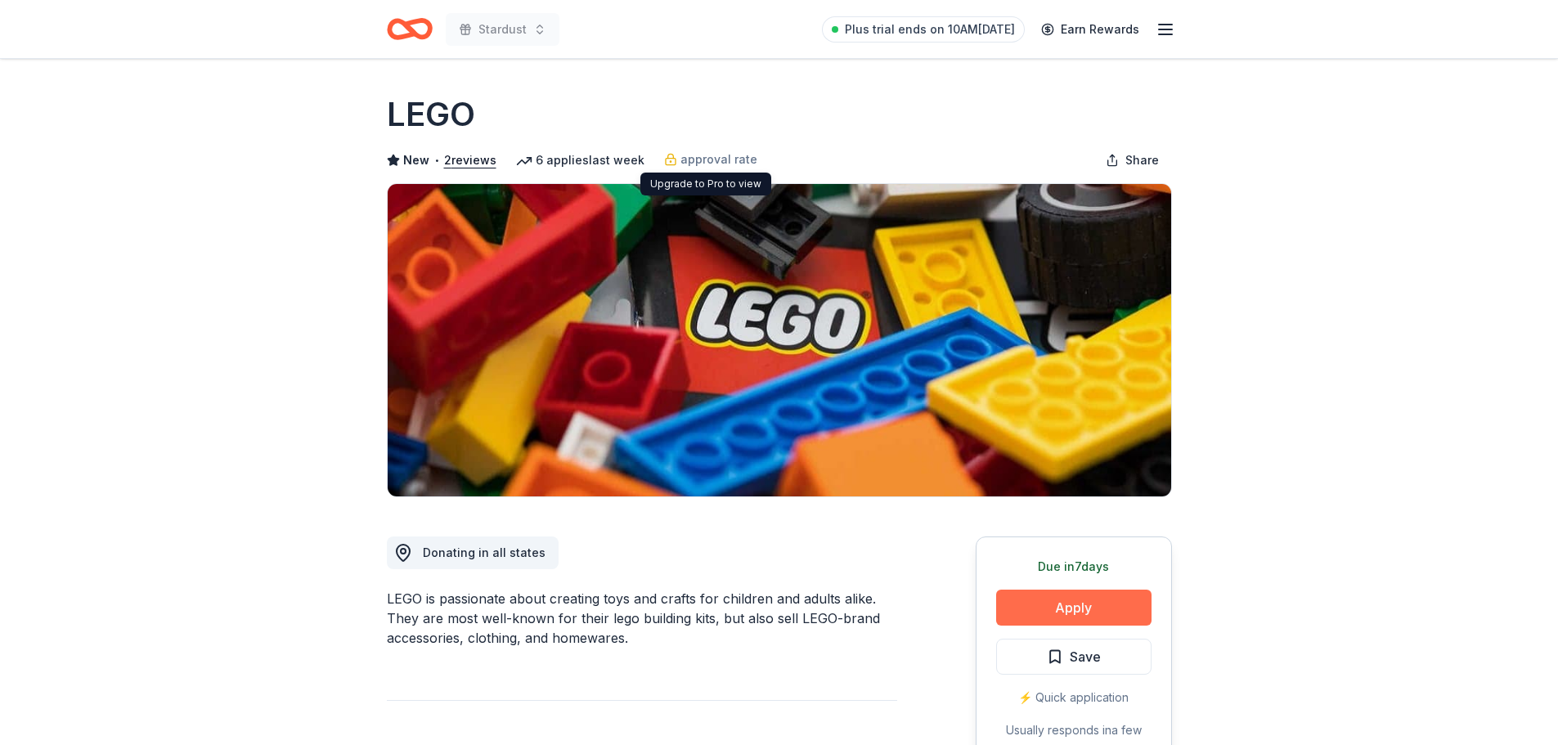
click at [1061, 606] on button "Apply" at bounding box center [1073, 608] width 155 height 36
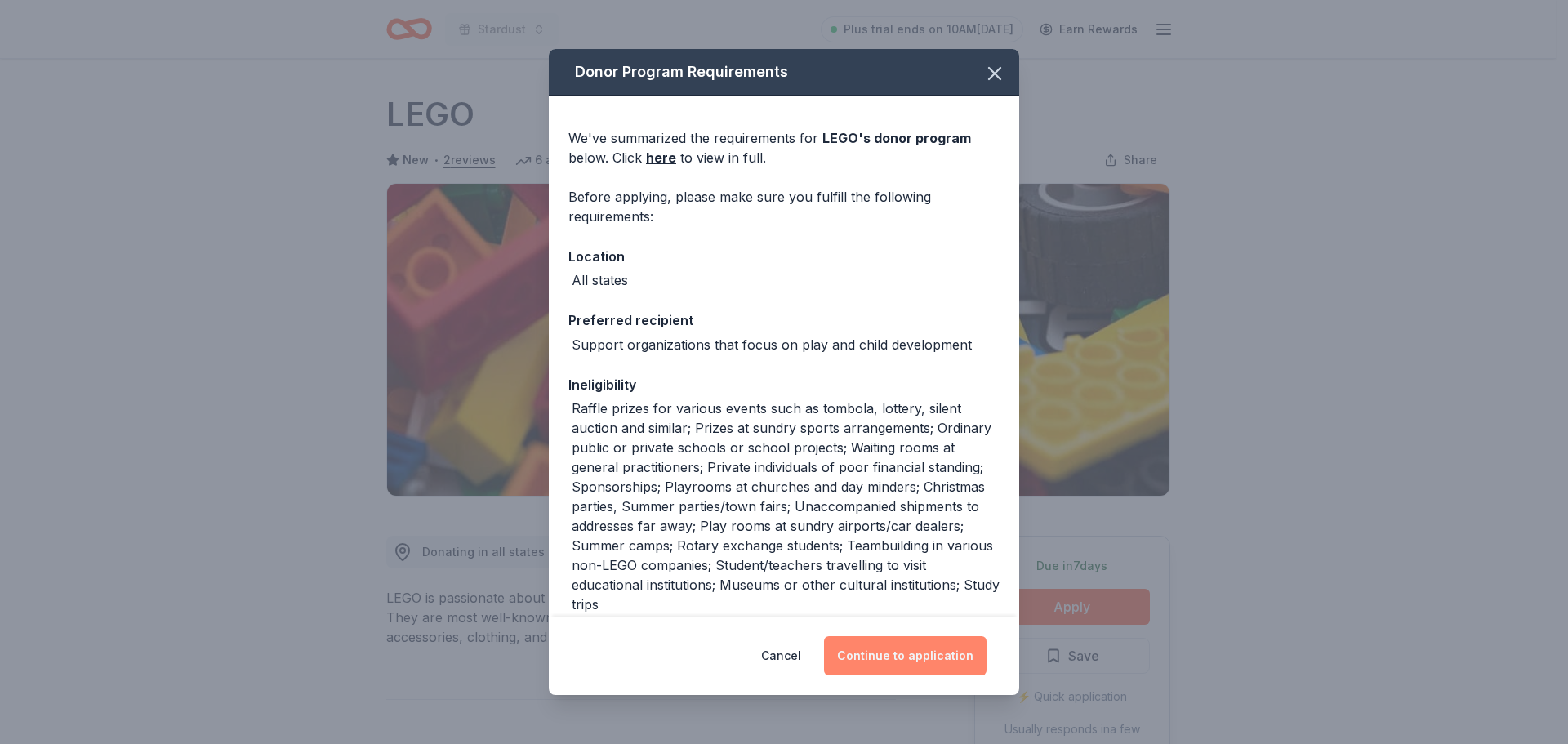
click at [883, 658] on button "Continue to application" at bounding box center [905, 655] width 163 height 39
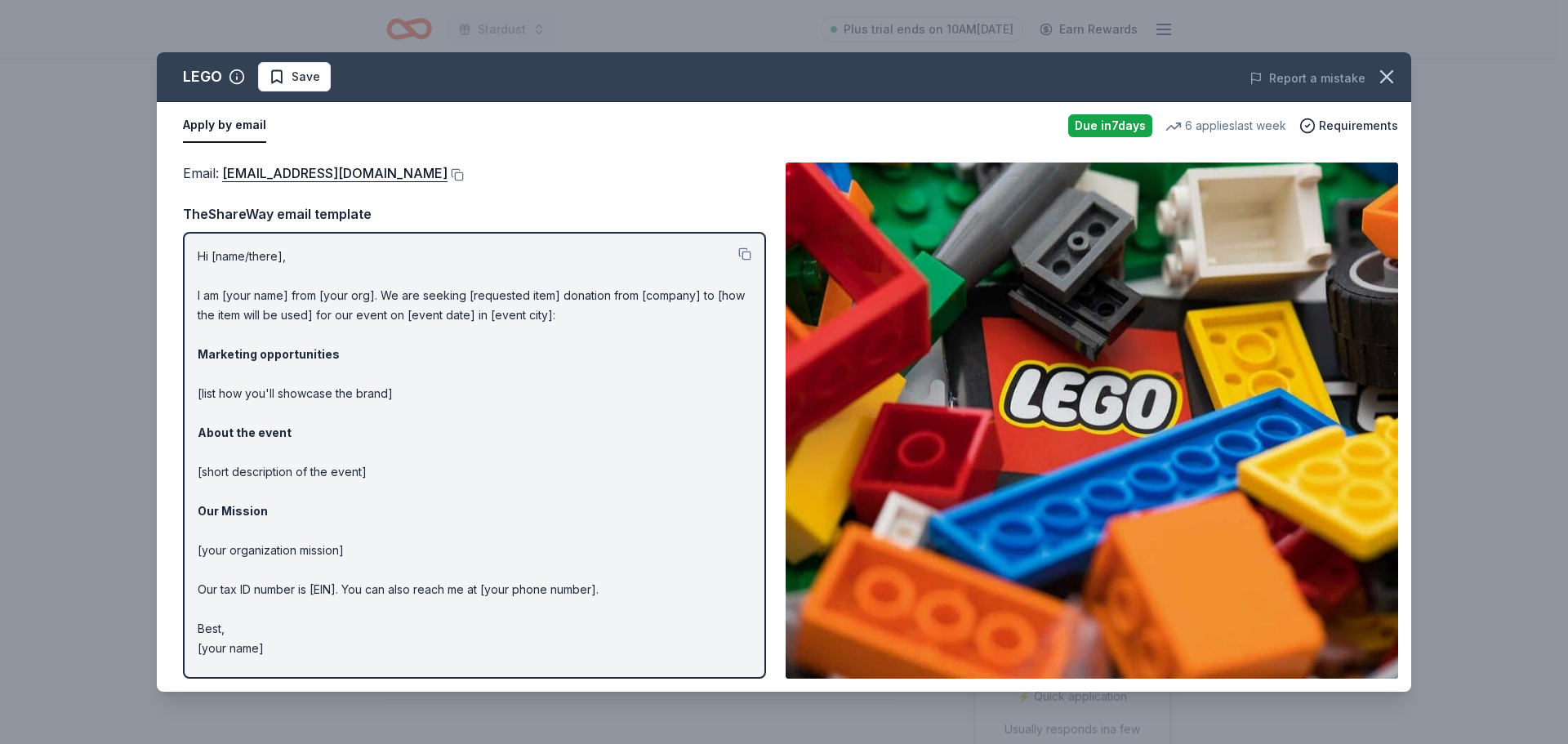
click at [447, 172] on button at bounding box center [455, 174] width 16 height 13
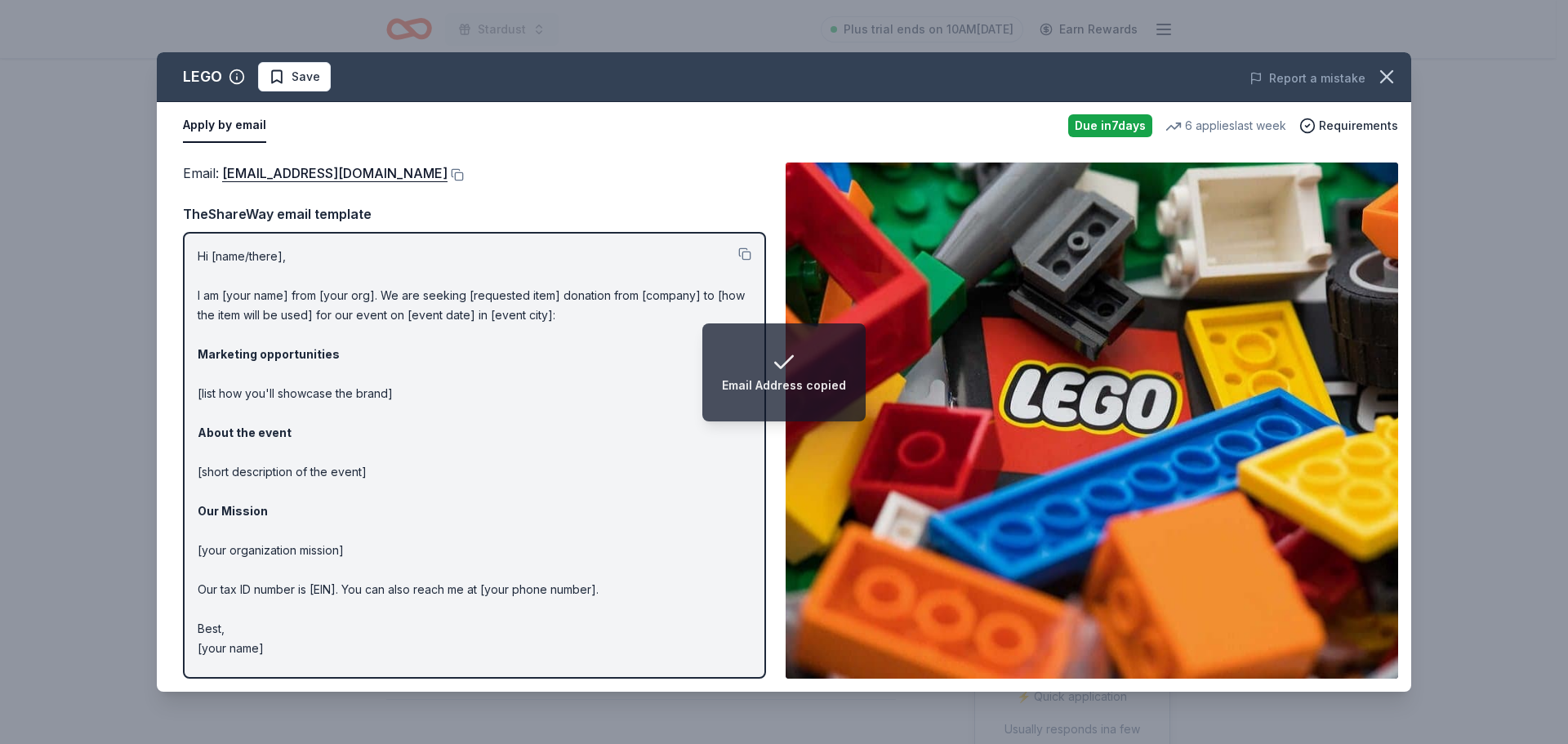
click at [447, 176] on button at bounding box center [455, 174] width 16 height 13
click at [1382, 79] on icon "button" at bounding box center [1386, 76] width 23 height 23
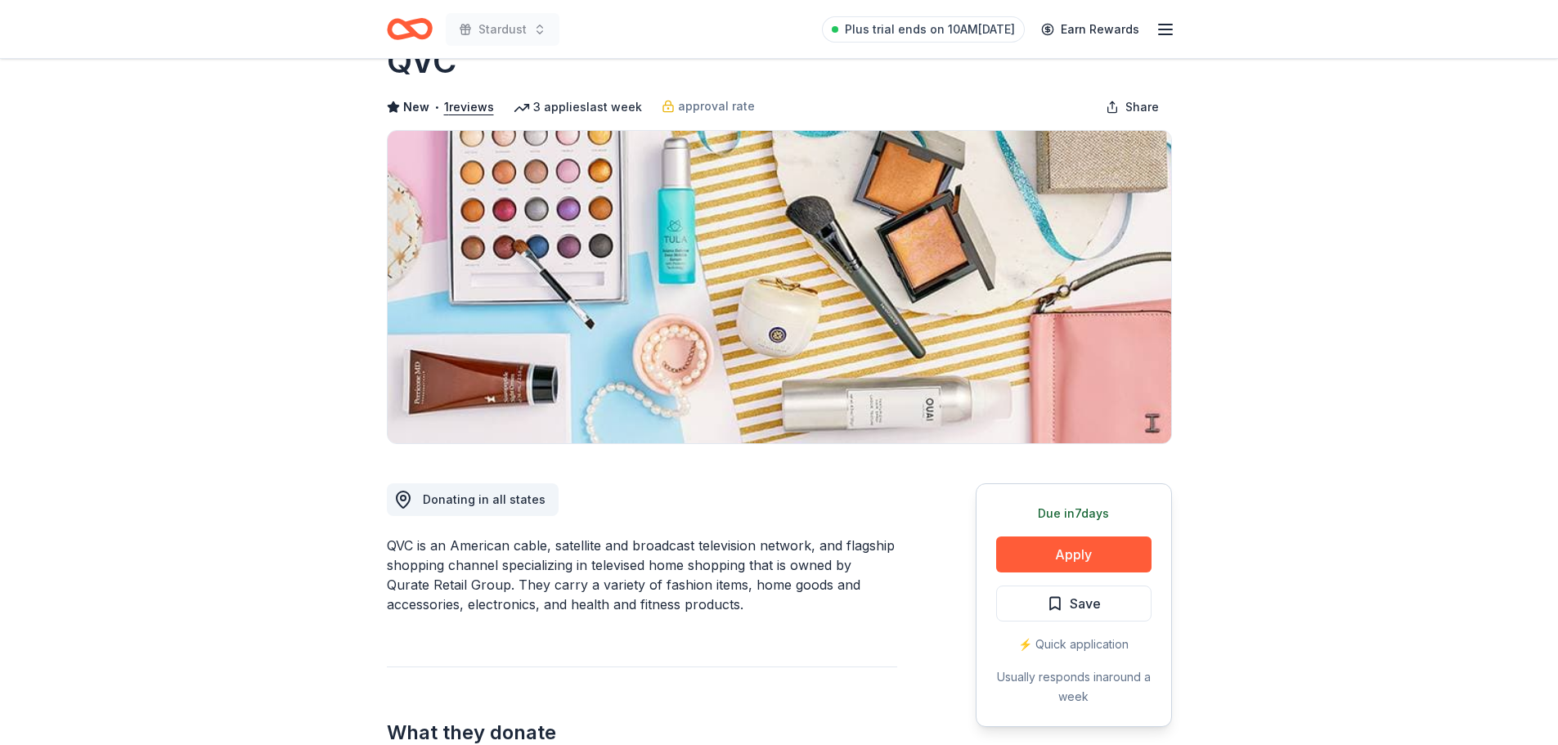
scroll to position [82, 0]
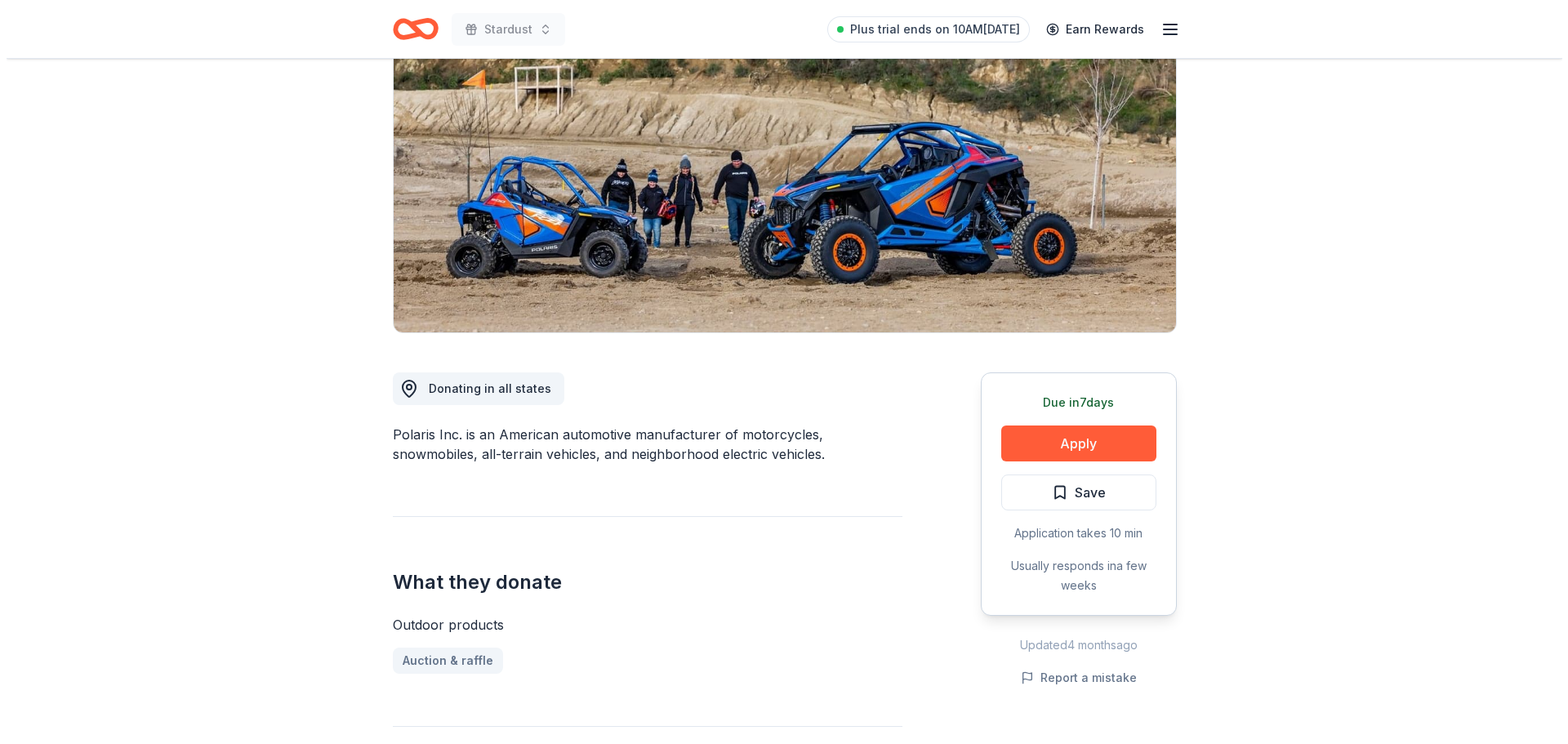
scroll to position [164, 0]
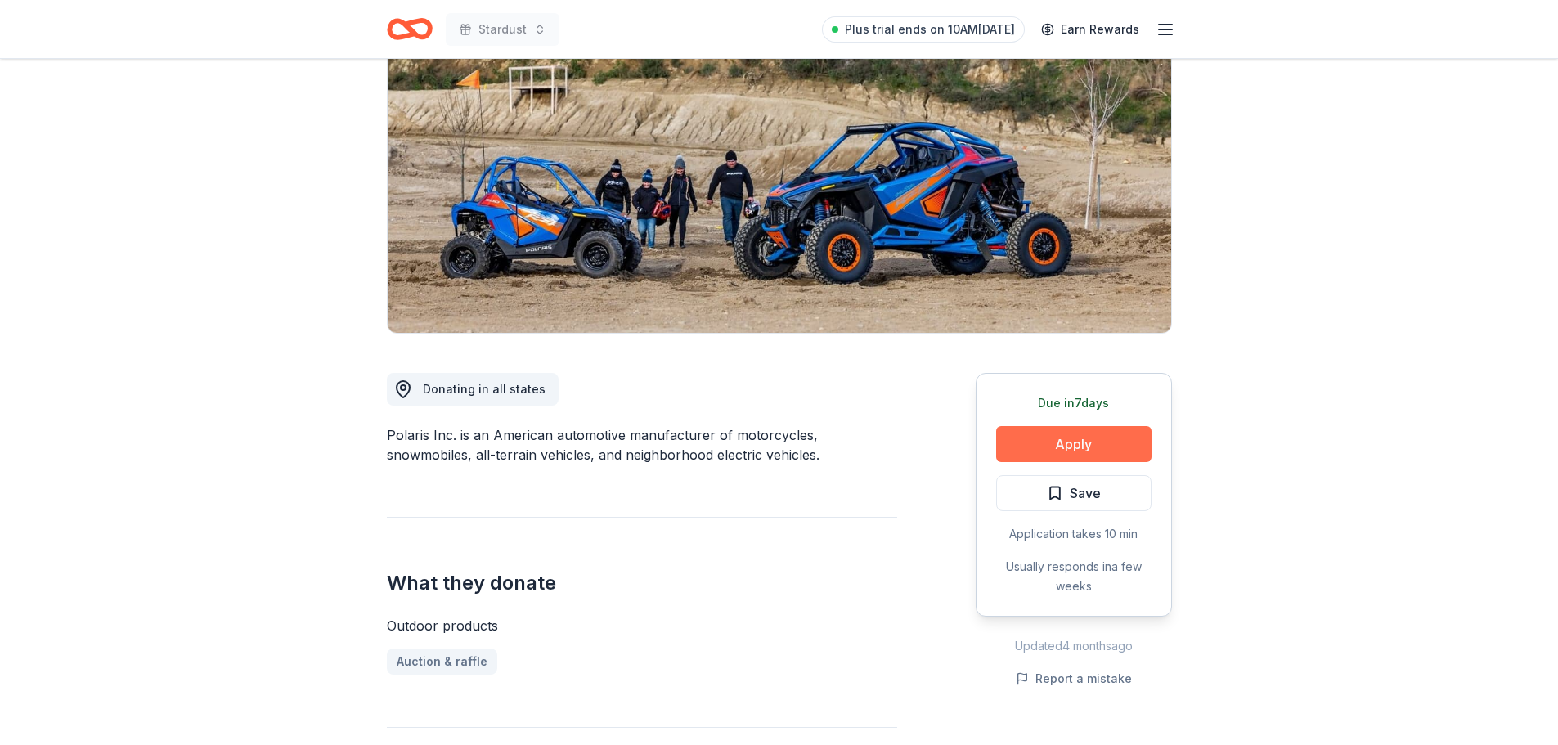
click at [1088, 439] on button "Apply" at bounding box center [1073, 444] width 155 height 36
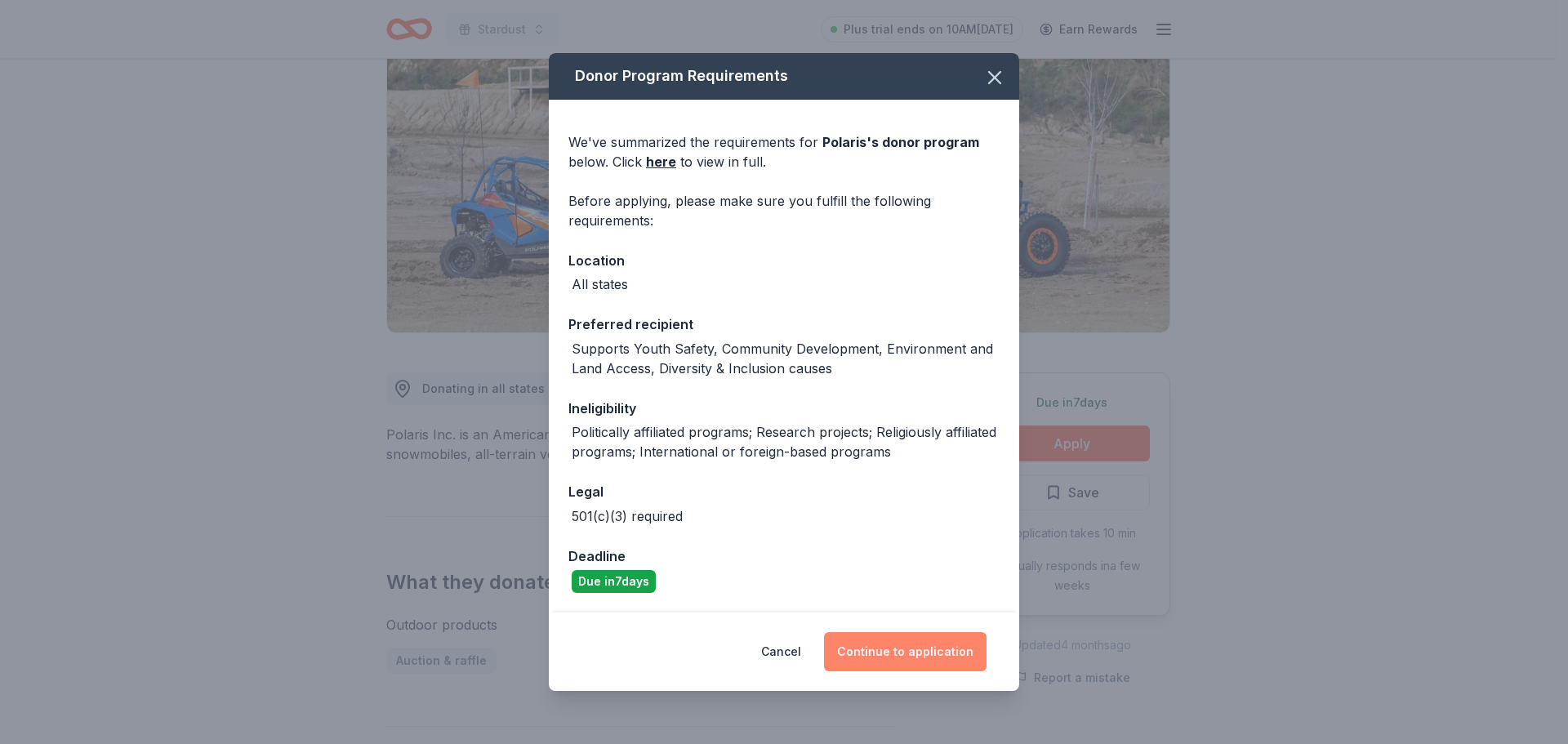
click at [890, 653] on button "Continue to application" at bounding box center [905, 651] width 163 height 39
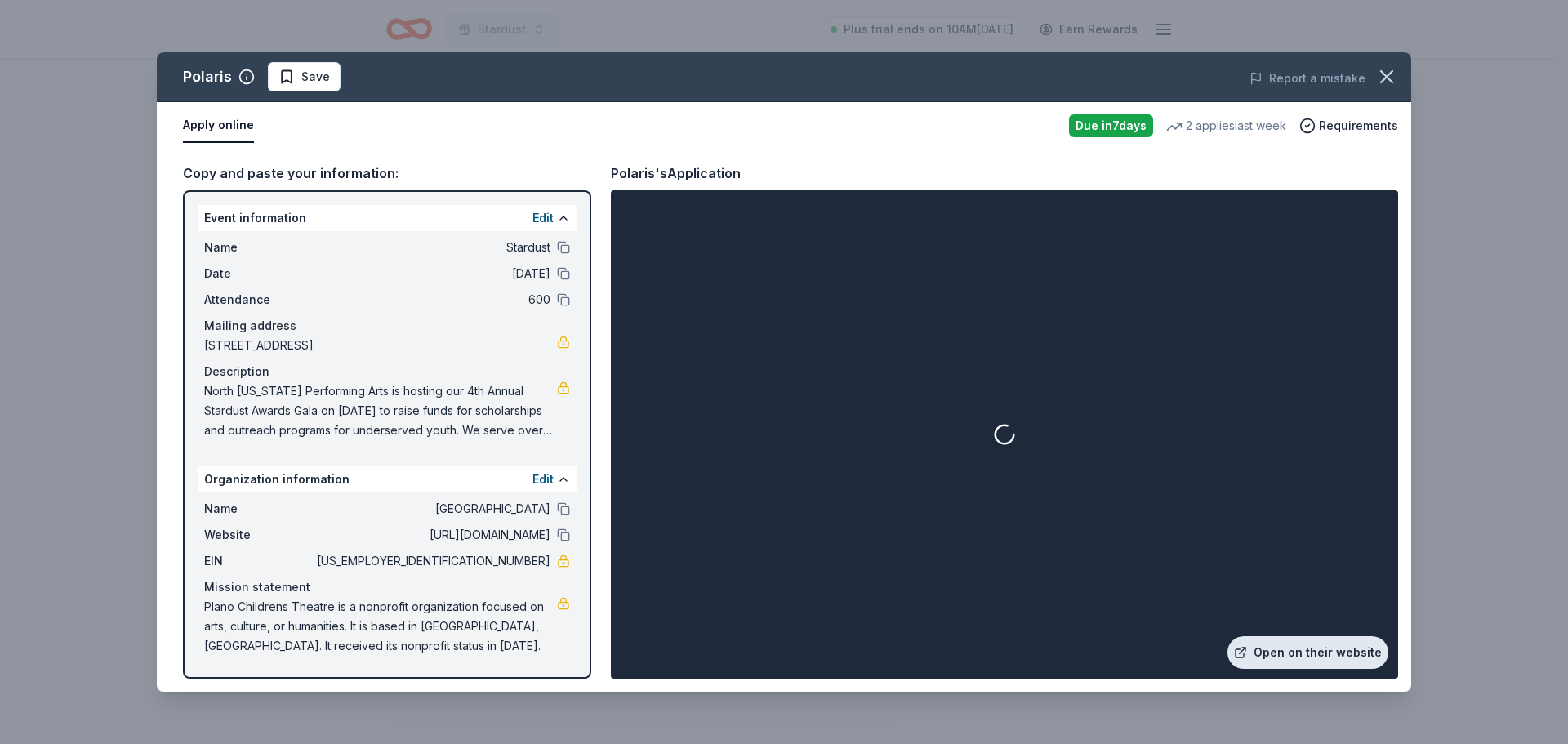
click at [1315, 653] on link "Open on their website" at bounding box center [1307, 652] width 161 height 33
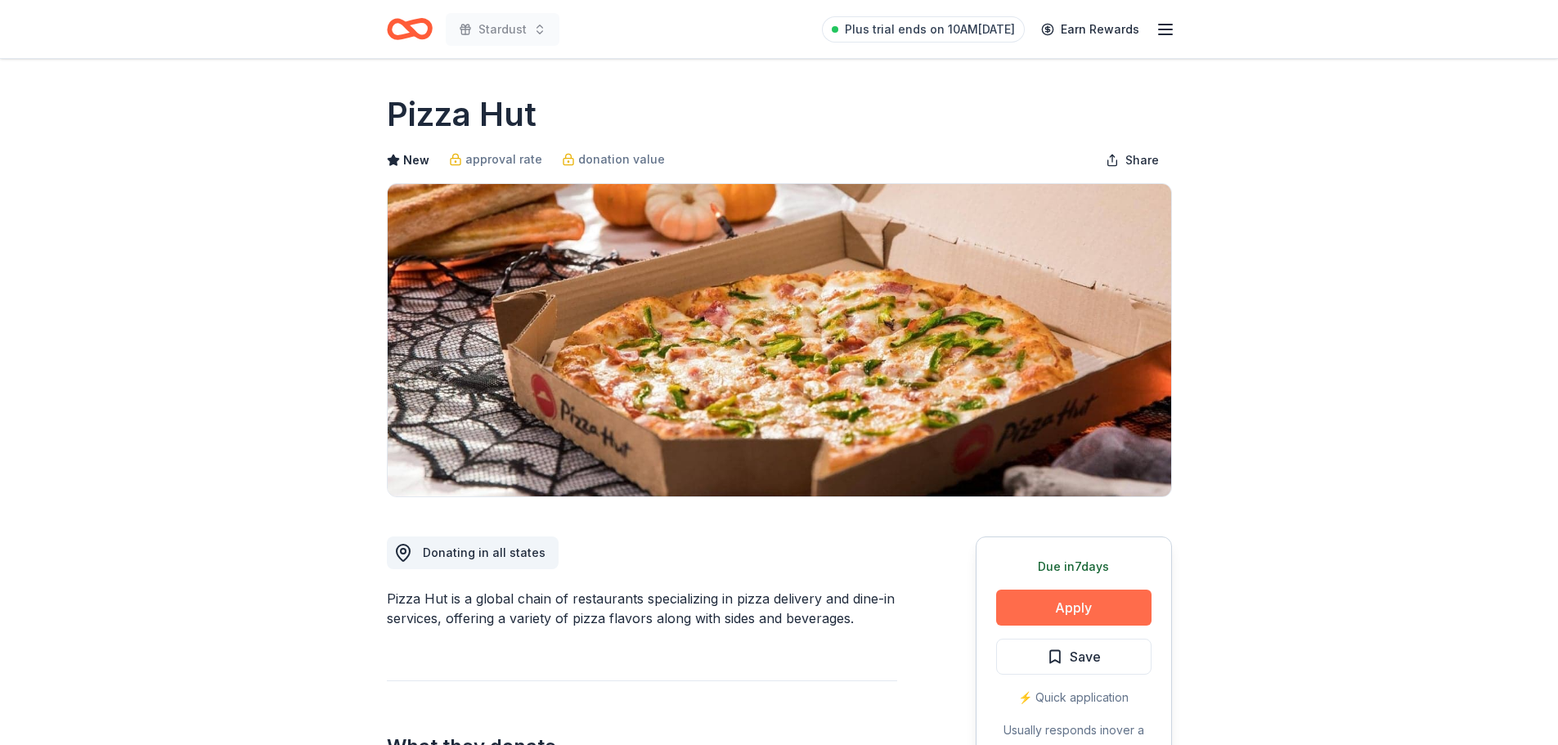
click at [1124, 602] on button "Apply" at bounding box center [1073, 608] width 155 height 36
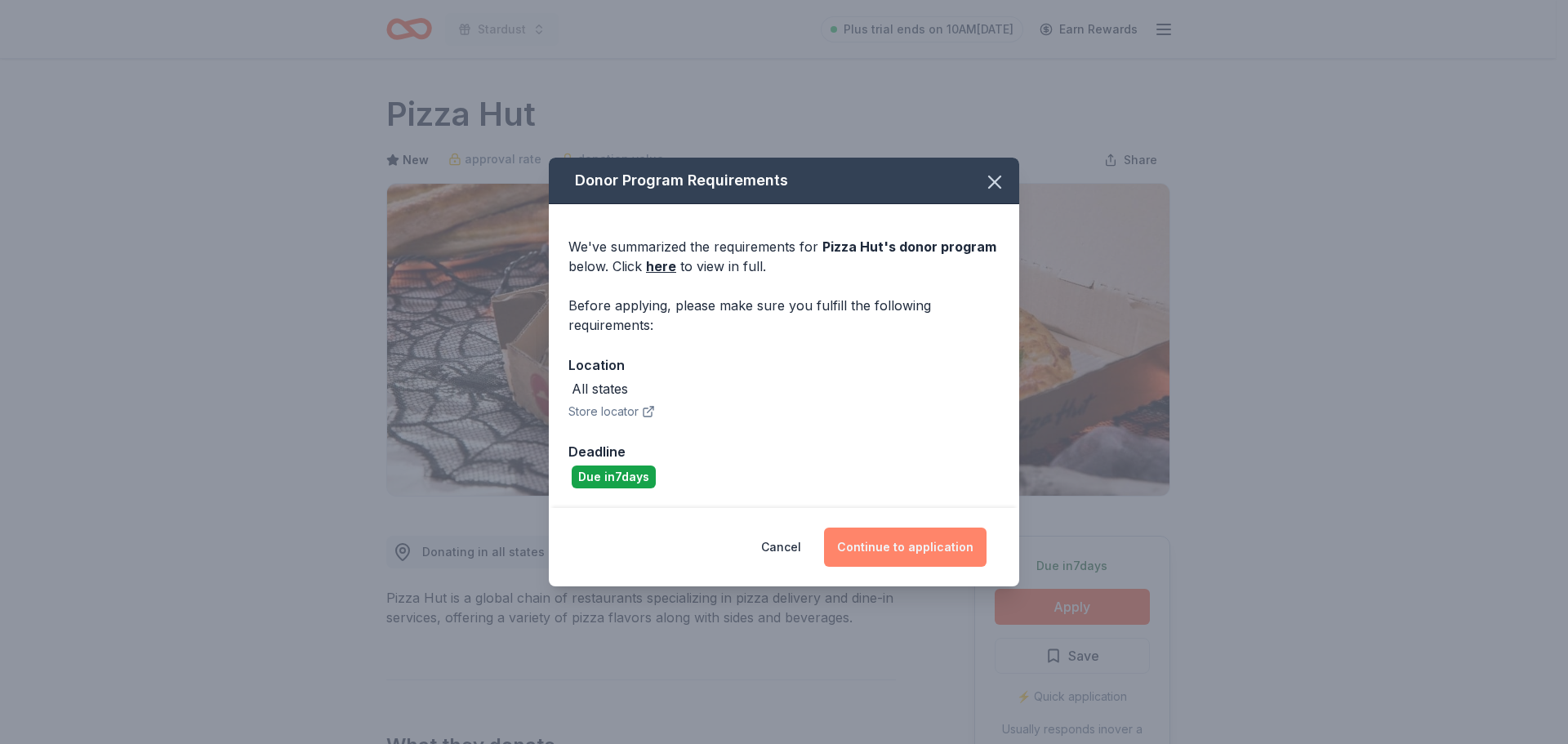
click at [953, 548] on button "Continue to application" at bounding box center [905, 546] width 163 height 39
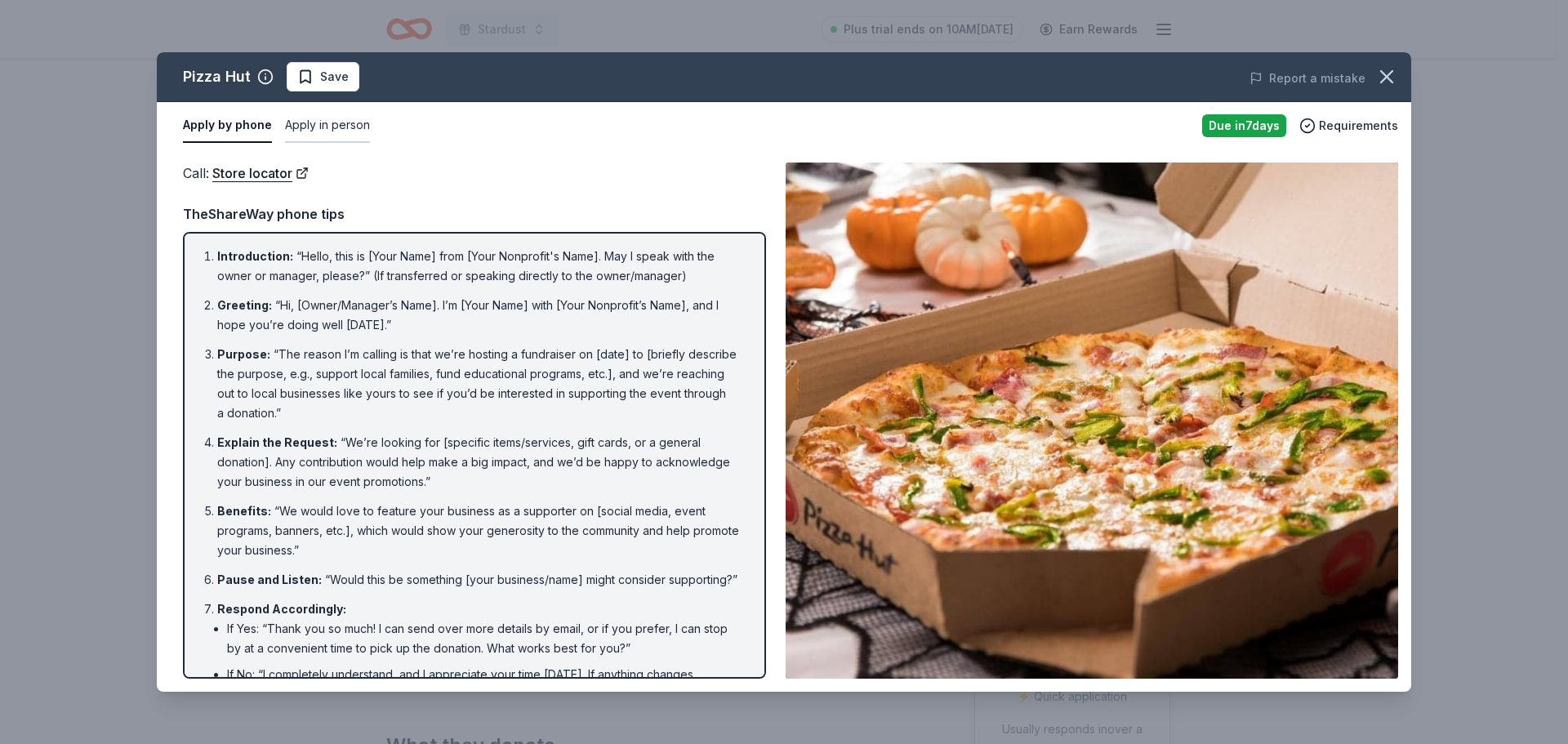
click at [336, 124] on button "Apply in person" at bounding box center [327, 126] width 85 height 34
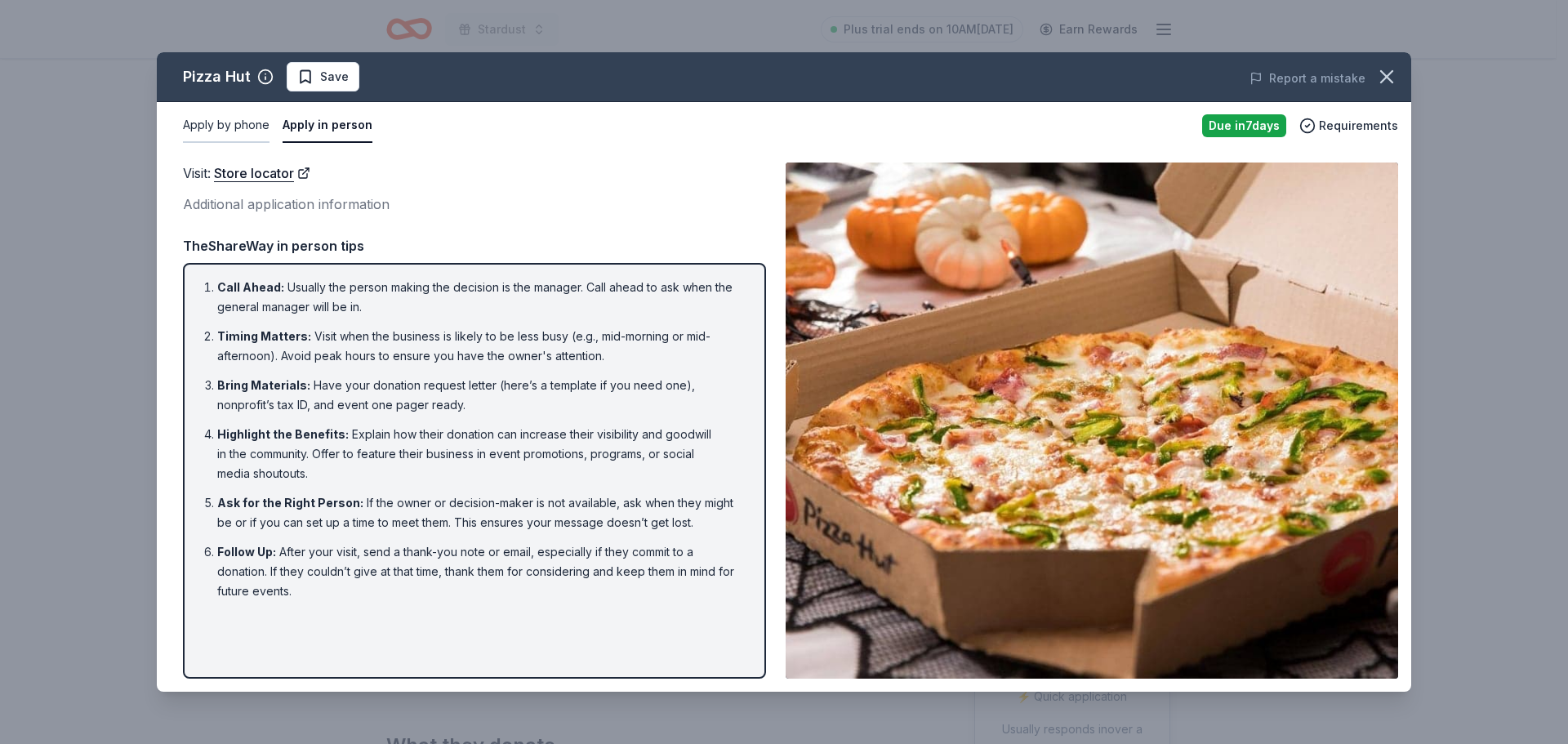
click at [249, 126] on button "Apply by phone" at bounding box center [226, 126] width 87 height 34
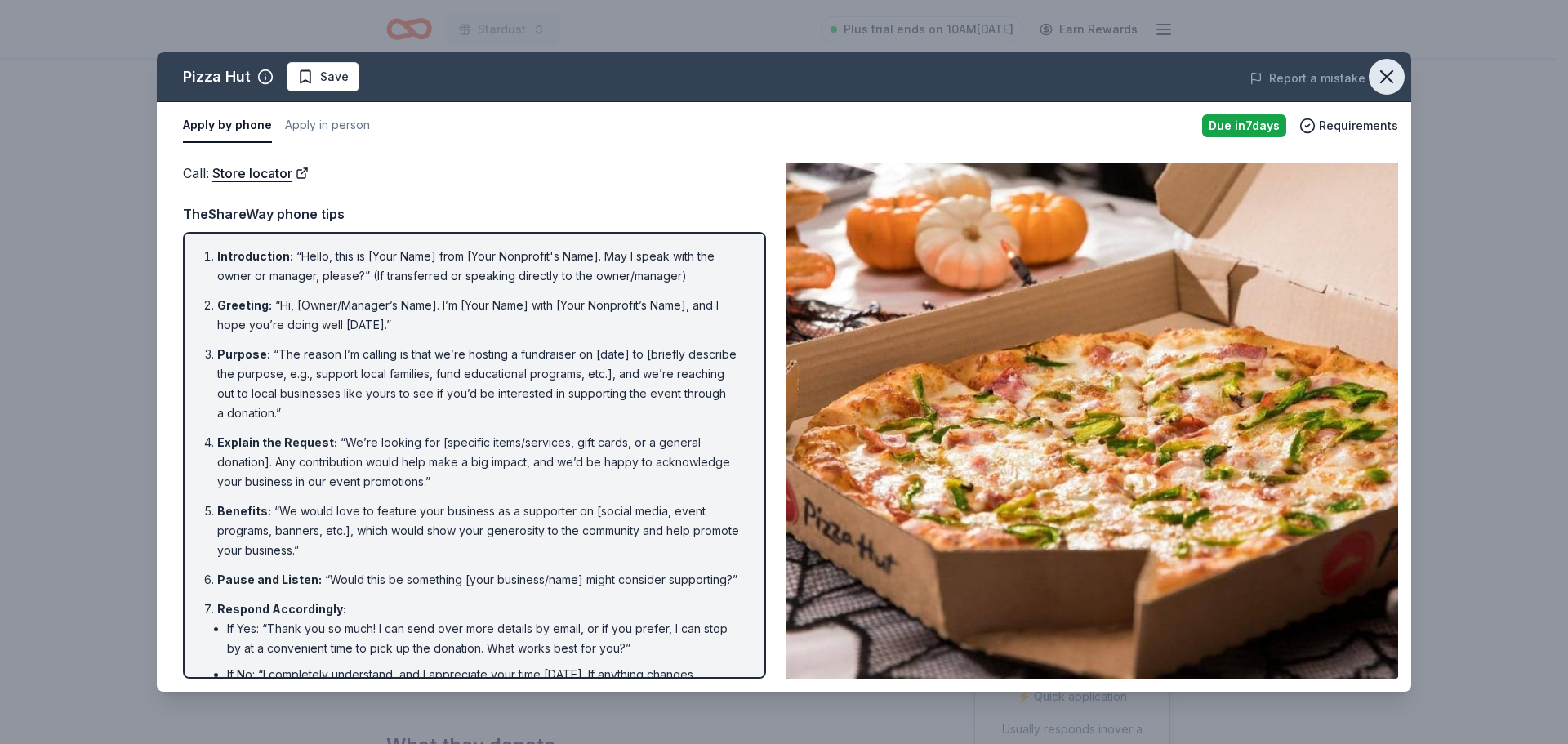
click at [1380, 66] on icon "button" at bounding box center [1386, 76] width 23 height 23
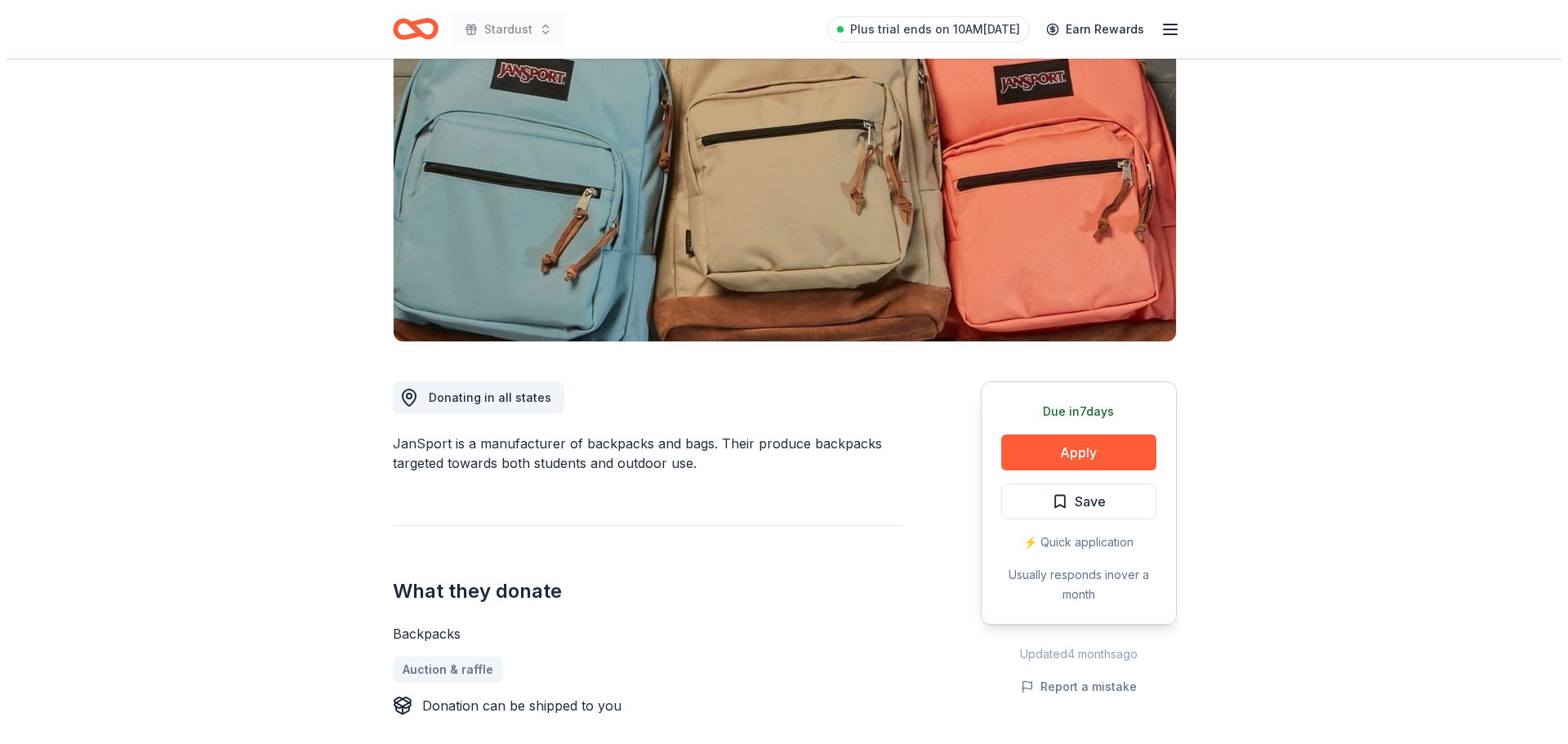
scroll to position [245, 0]
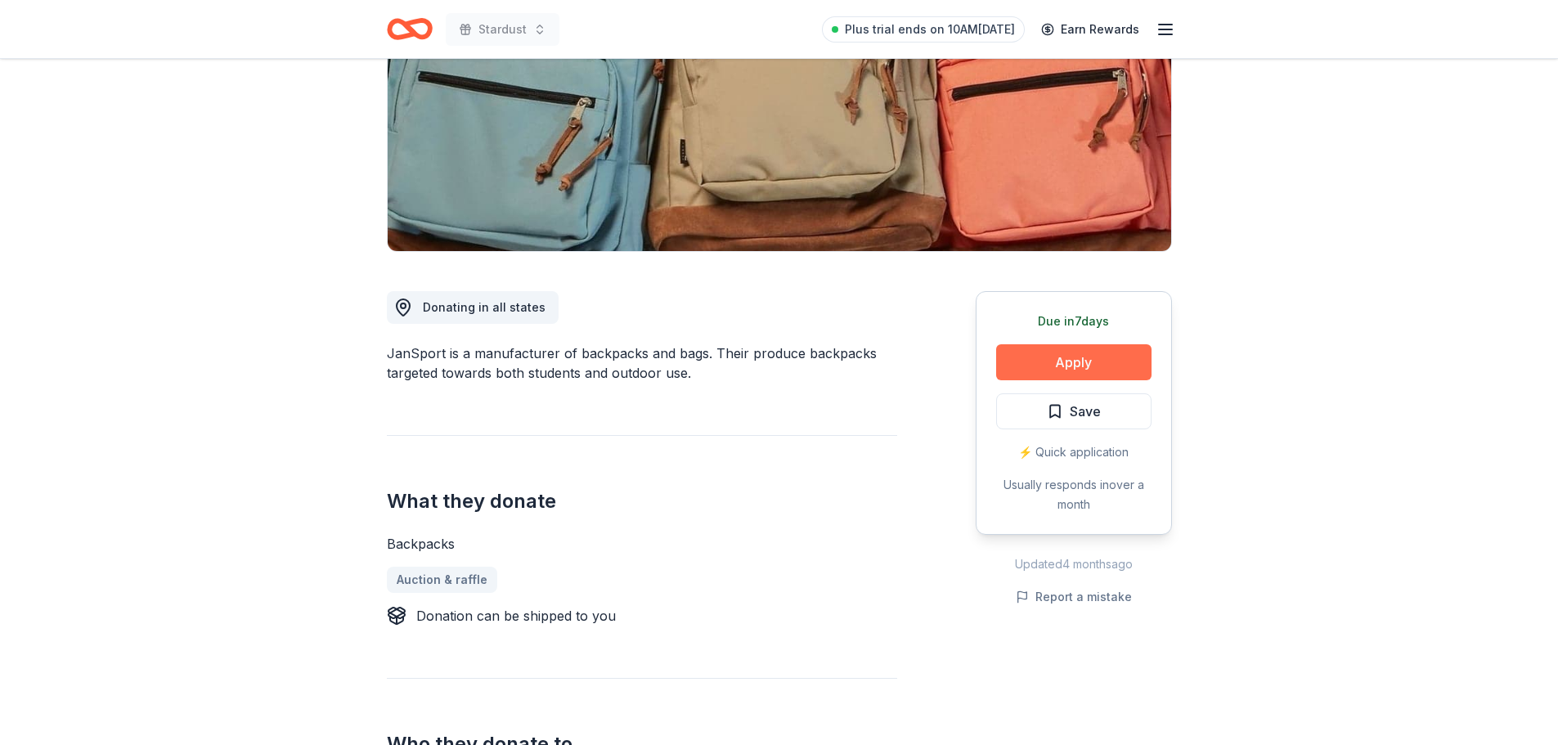
click at [1040, 359] on button "Apply" at bounding box center [1073, 362] width 155 height 36
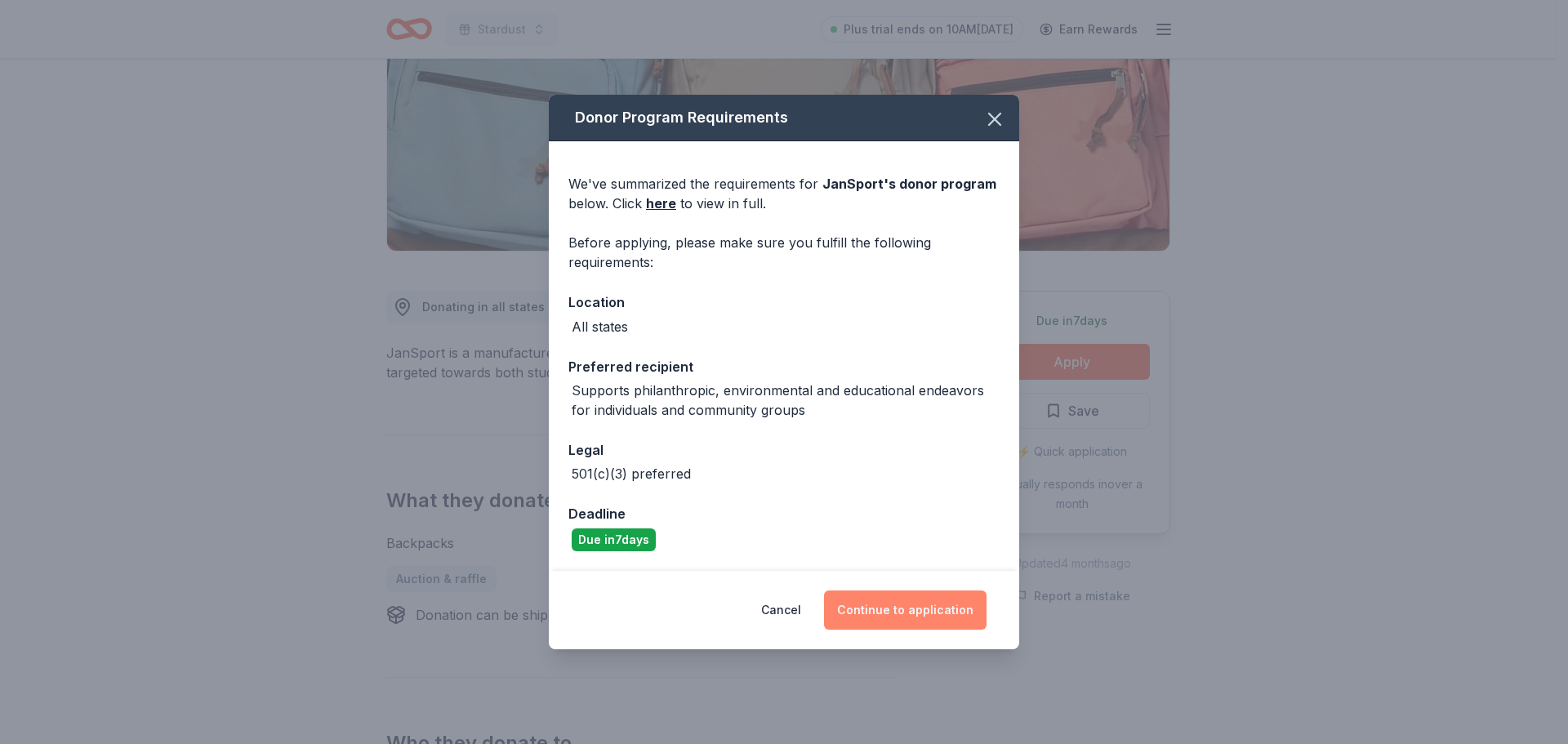
click at [904, 624] on button "Continue to application" at bounding box center [905, 609] width 163 height 39
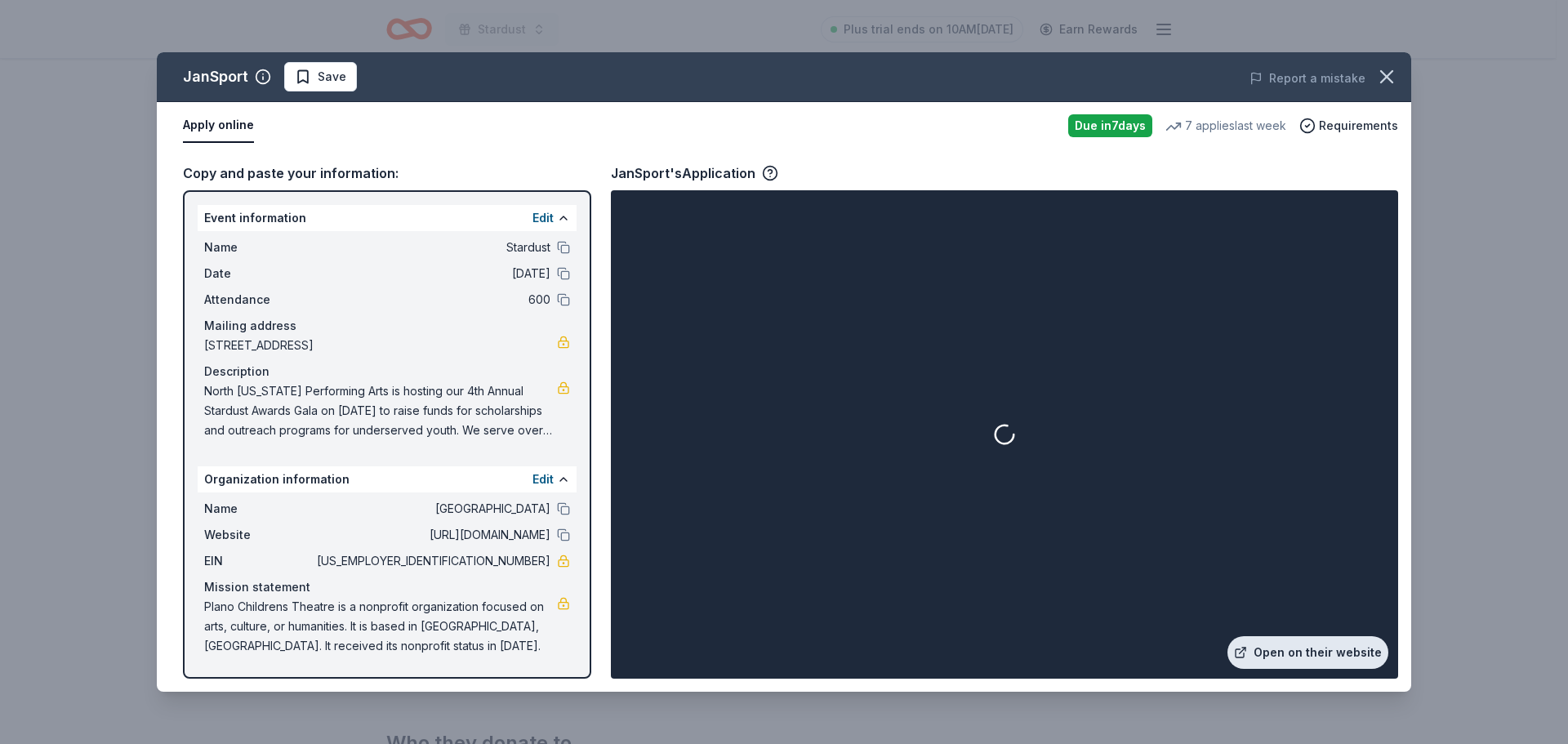
click at [1319, 656] on link "Open on their website" at bounding box center [1307, 652] width 161 height 33
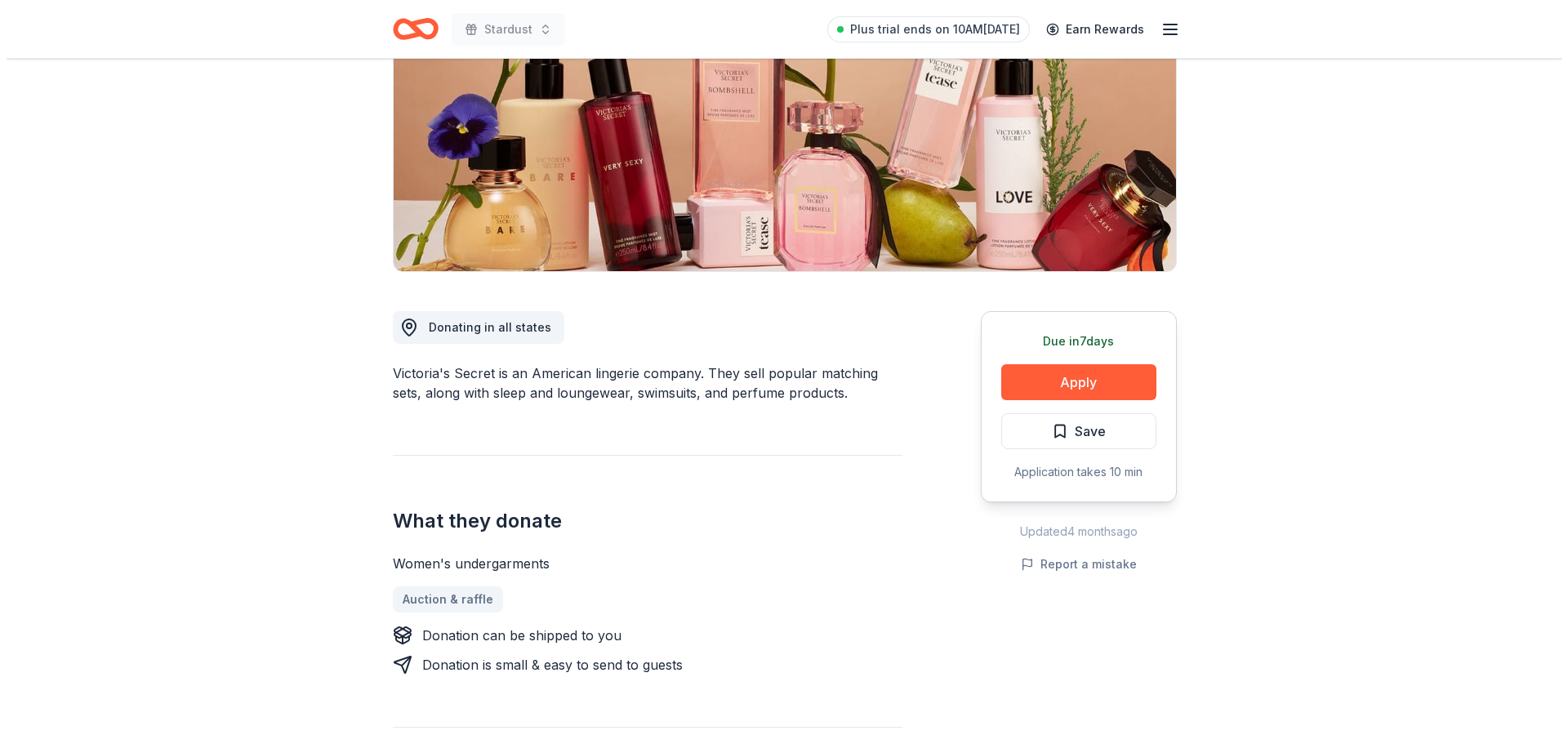
scroll to position [245, 0]
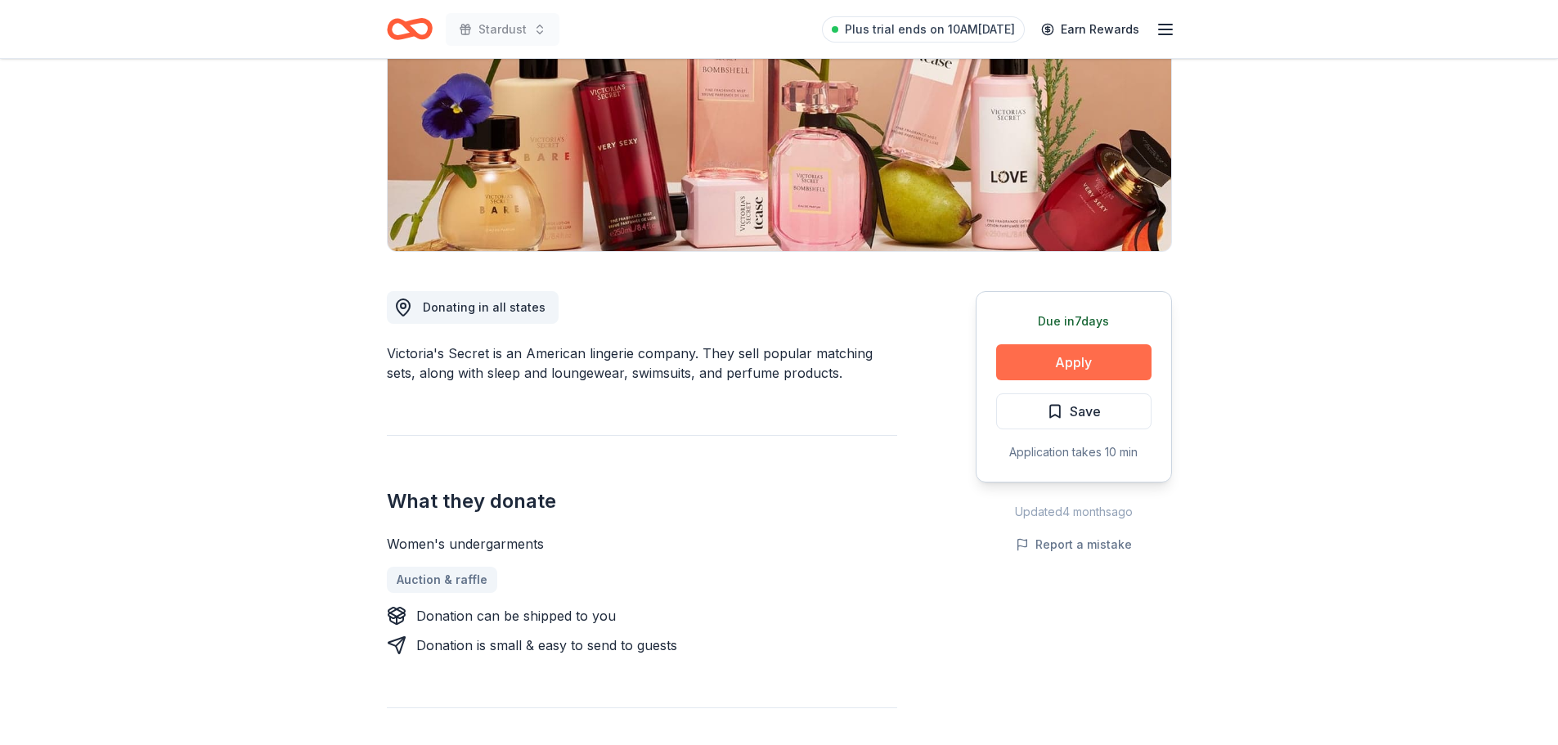
click at [1090, 363] on button "Apply" at bounding box center [1073, 362] width 155 height 36
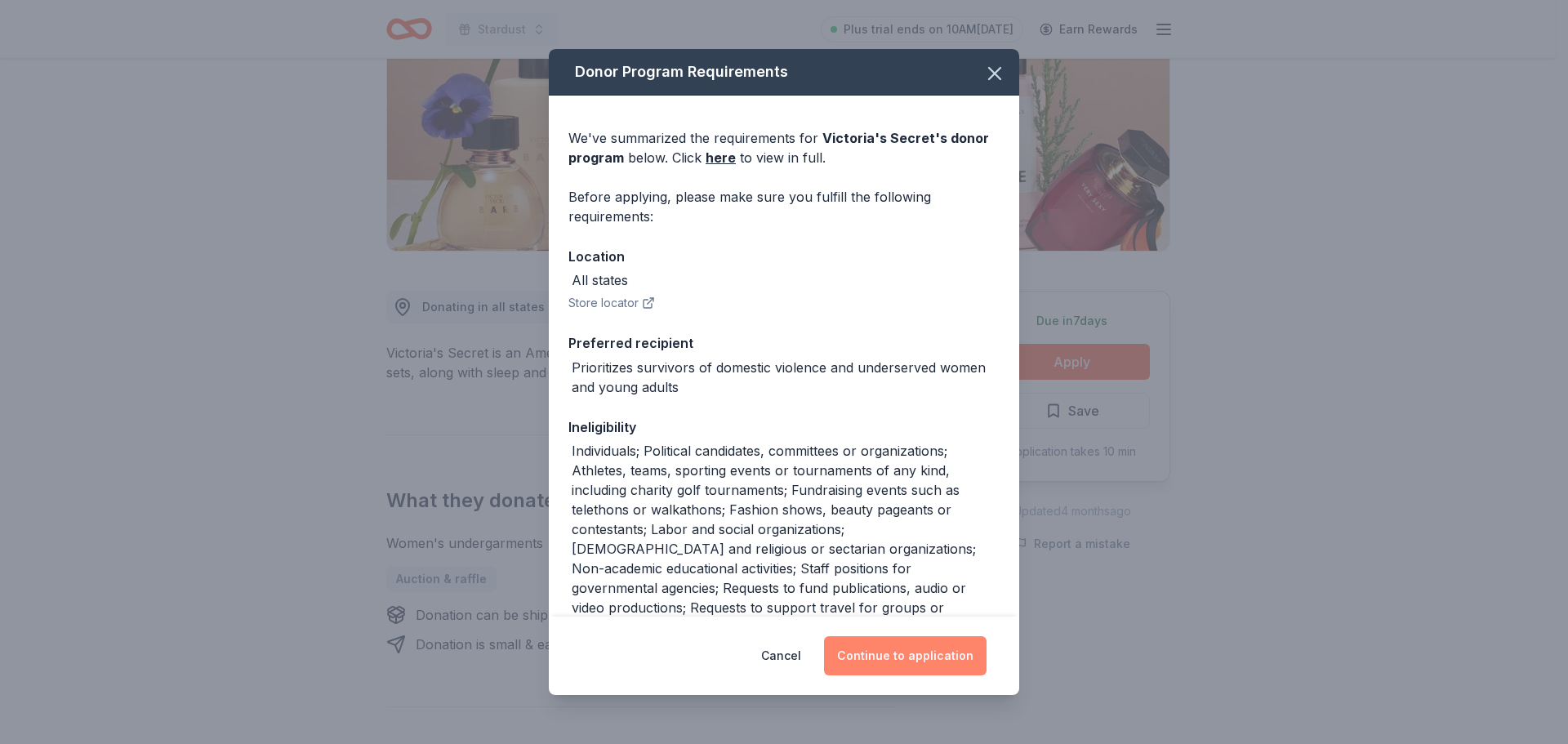
click at [943, 666] on button "Continue to application" at bounding box center [905, 655] width 163 height 39
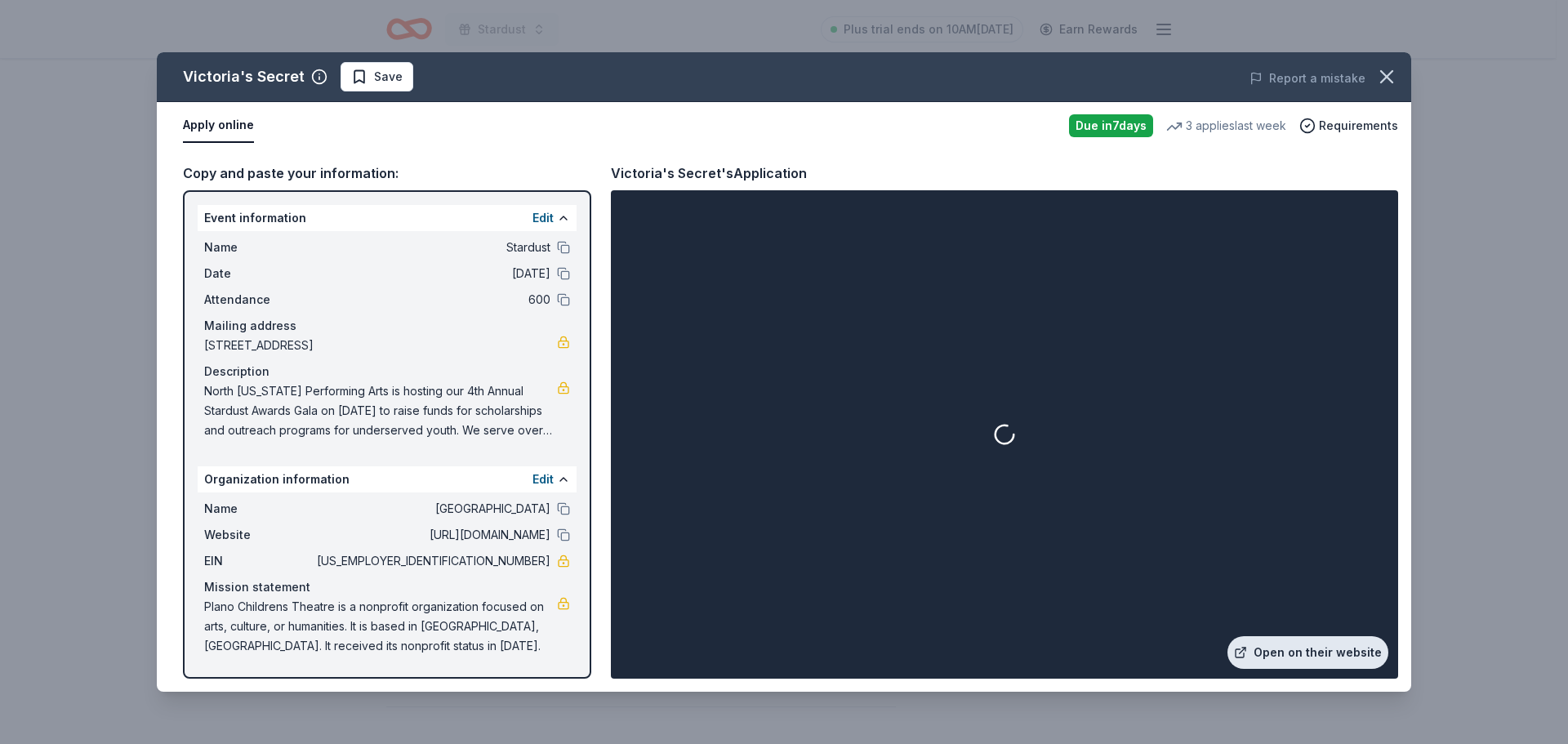
click at [1290, 655] on link "Open on their website" at bounding box center [1307, 652] width 161 height 33
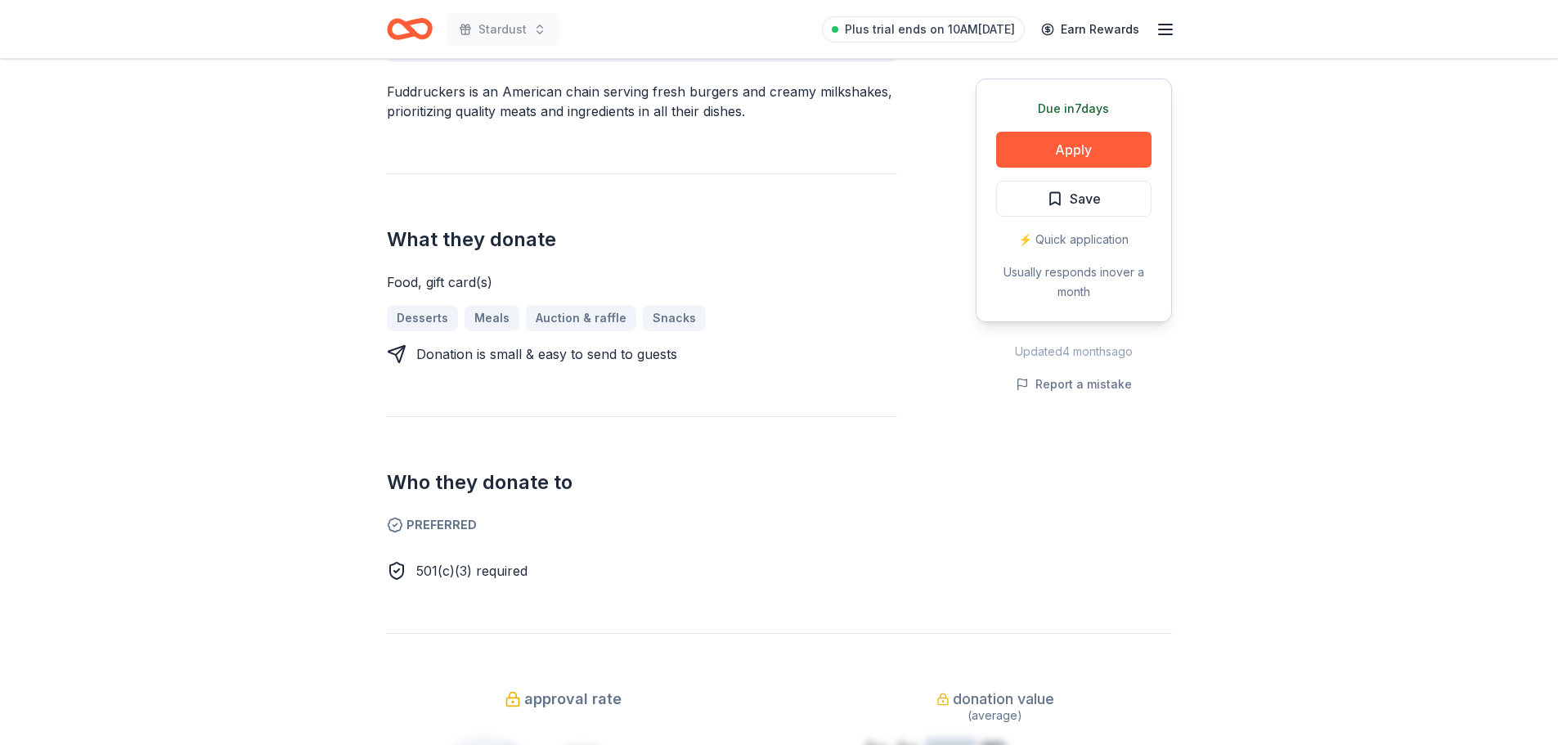
scroll to position [572, 0]
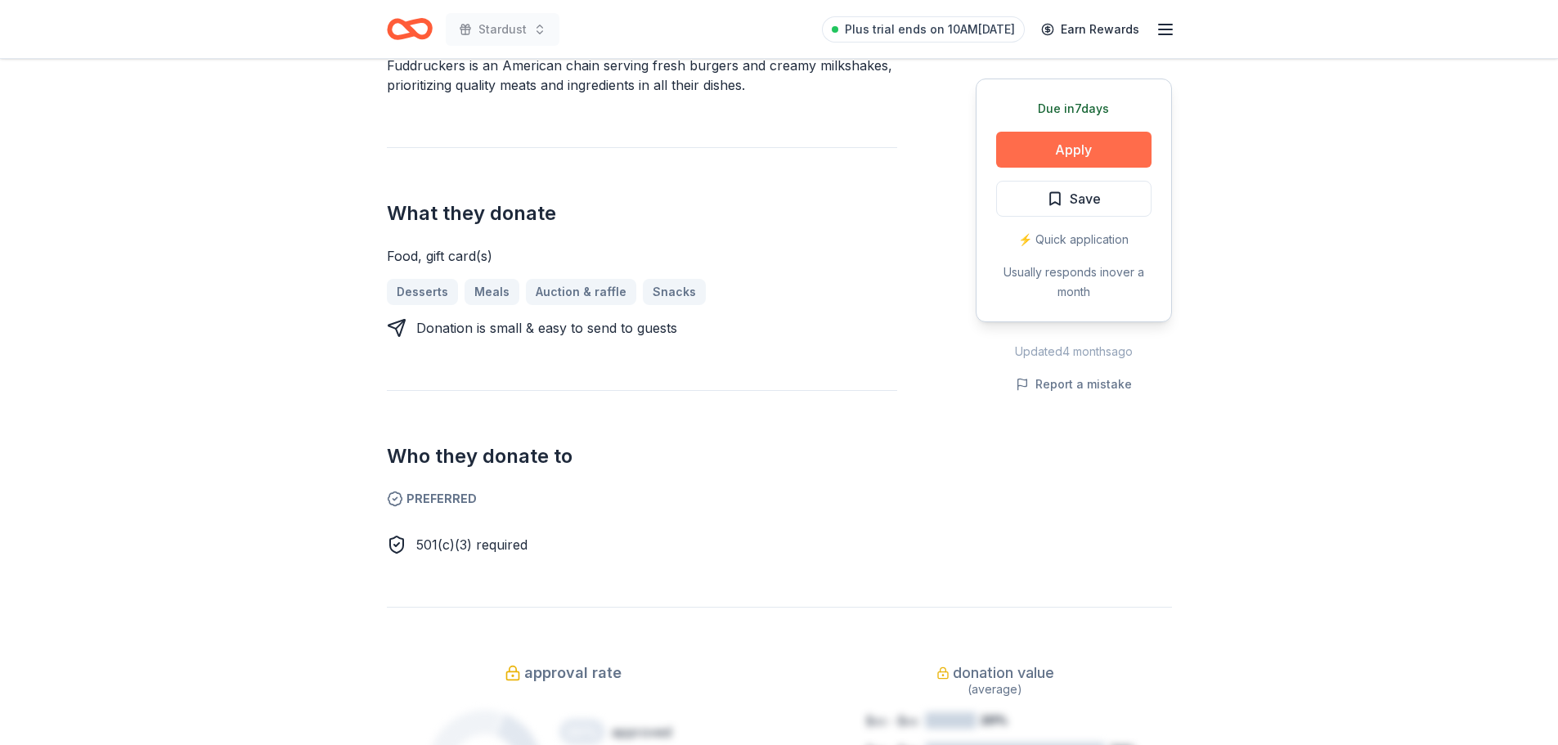
click at [1072, 149] on button "Apply" at bounding box center [1073, 150] width 155 height 36
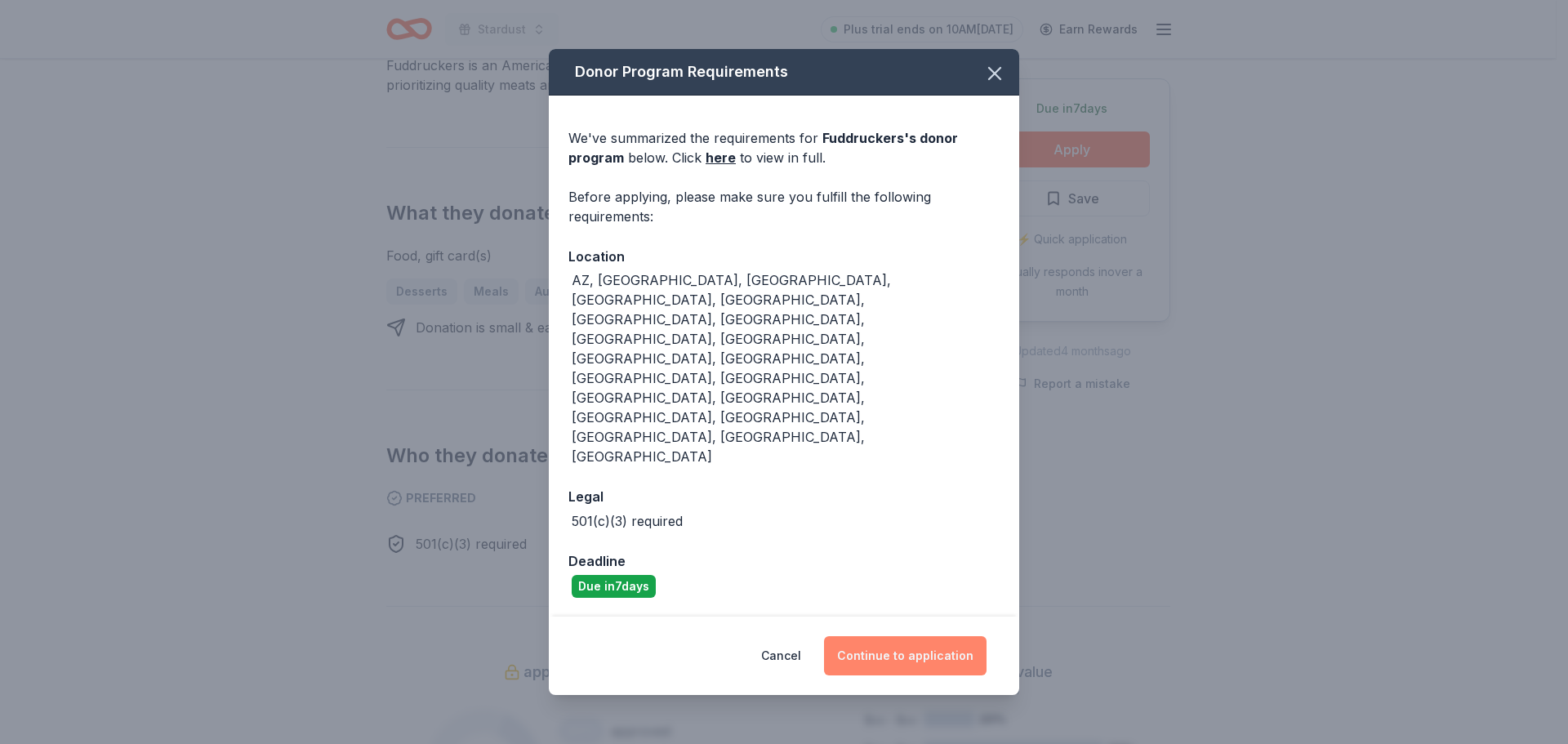
click at [894, 636] on button "Continue to application" at bounding box center [905, 655] width 163 height 39
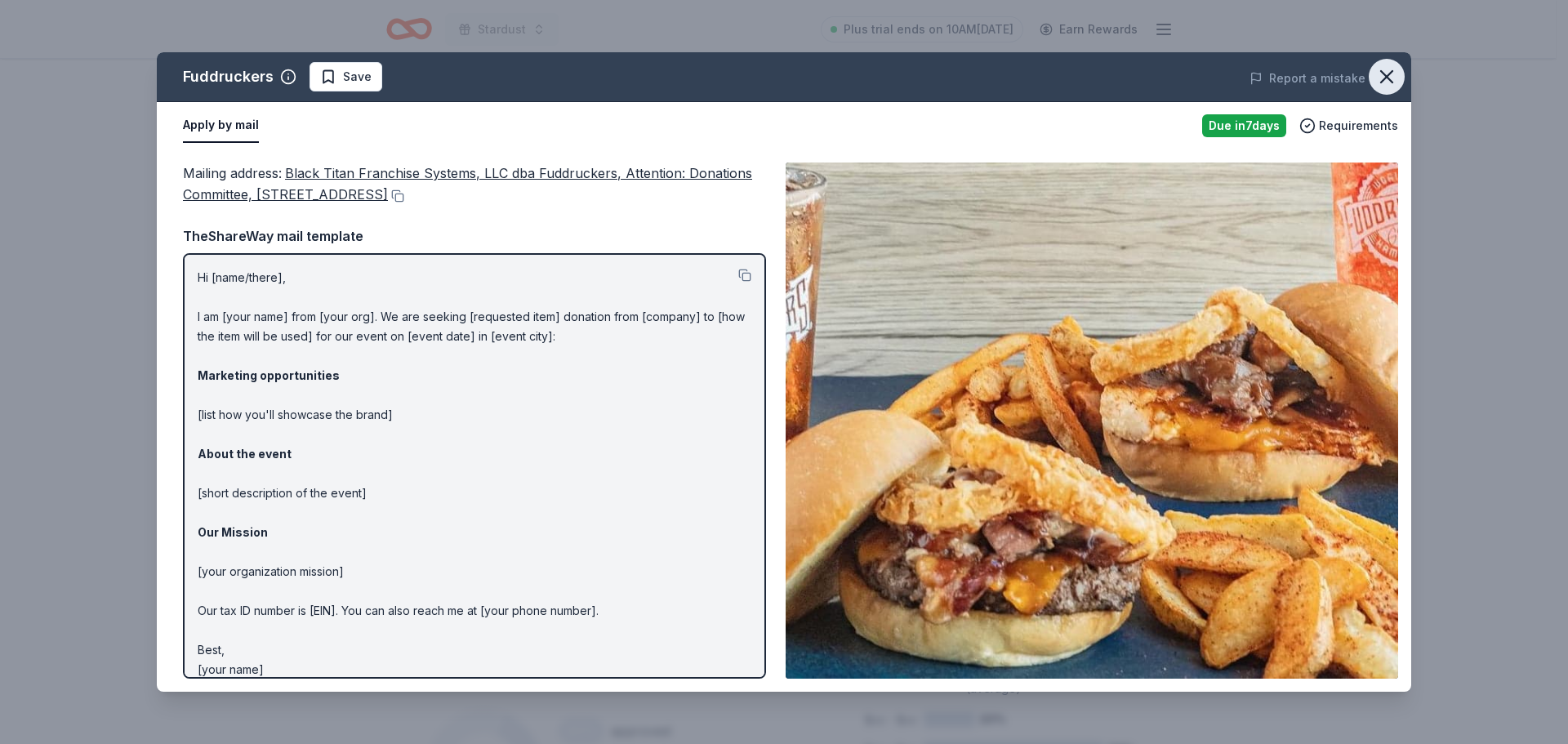
click at [1391, 75] on icon "button" at bounding box center [1386, 76] width 23 height 23
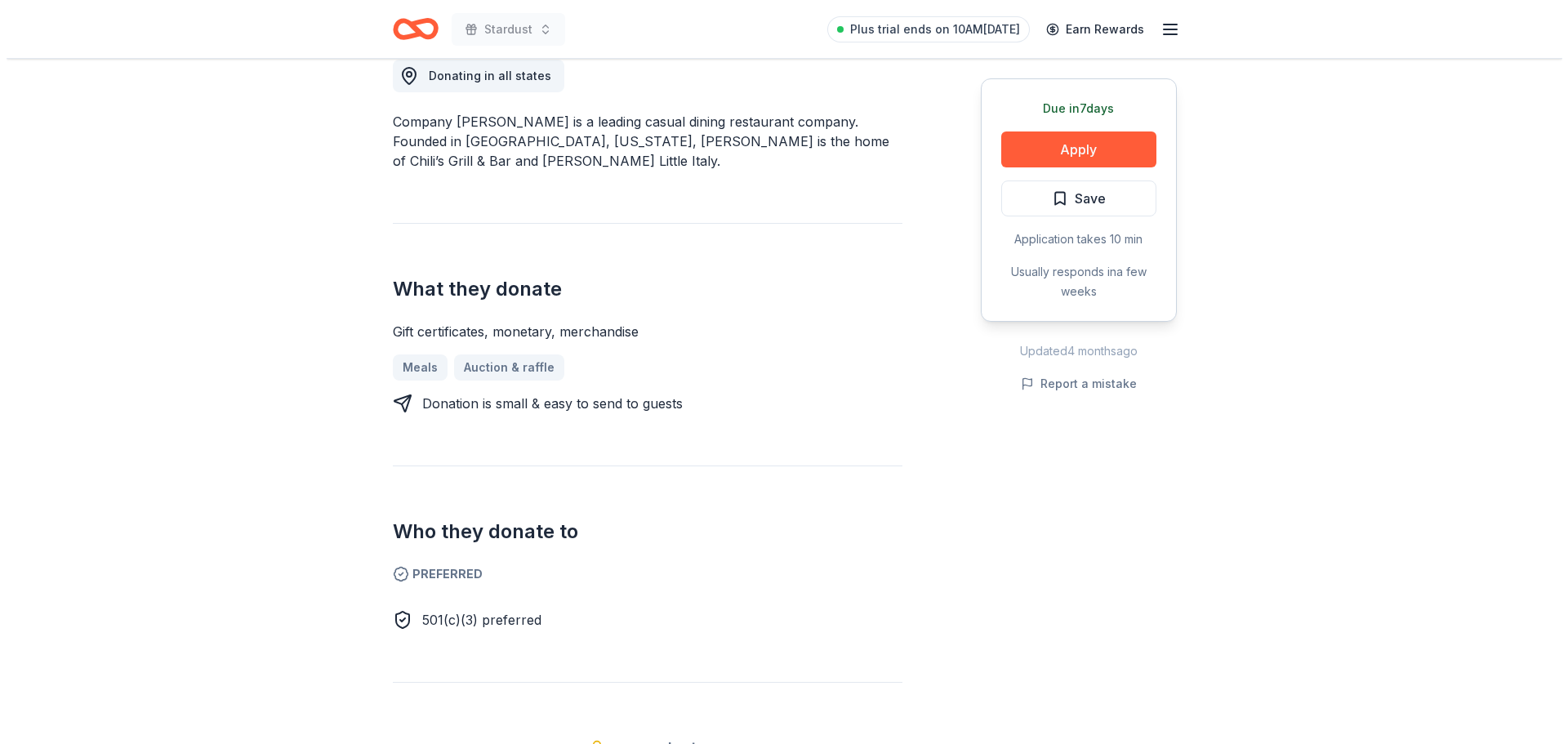
scroll to position [490, 0]
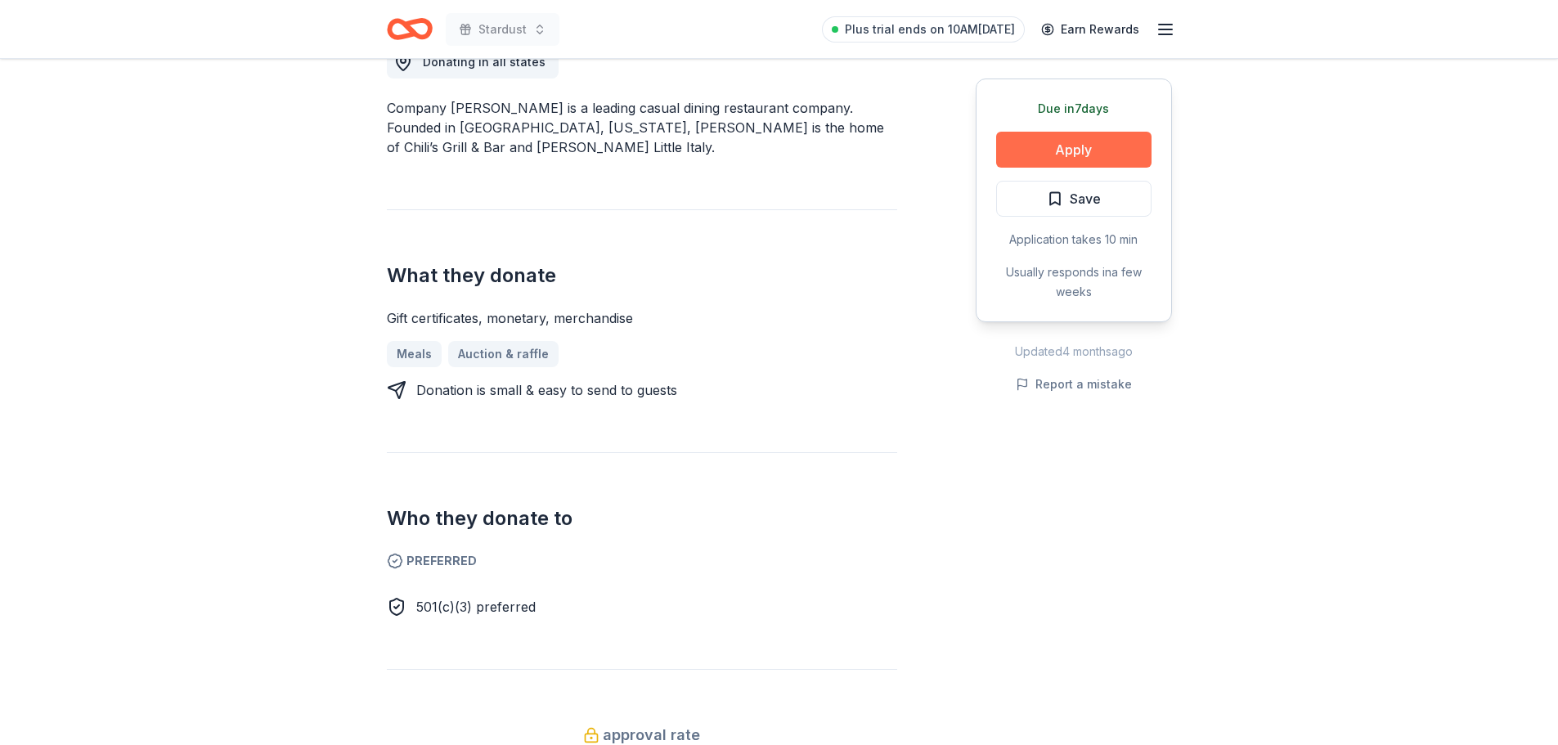
click at [1084, 144] on button "Apply" at bounding box center [1073, 150] width 155 height 36
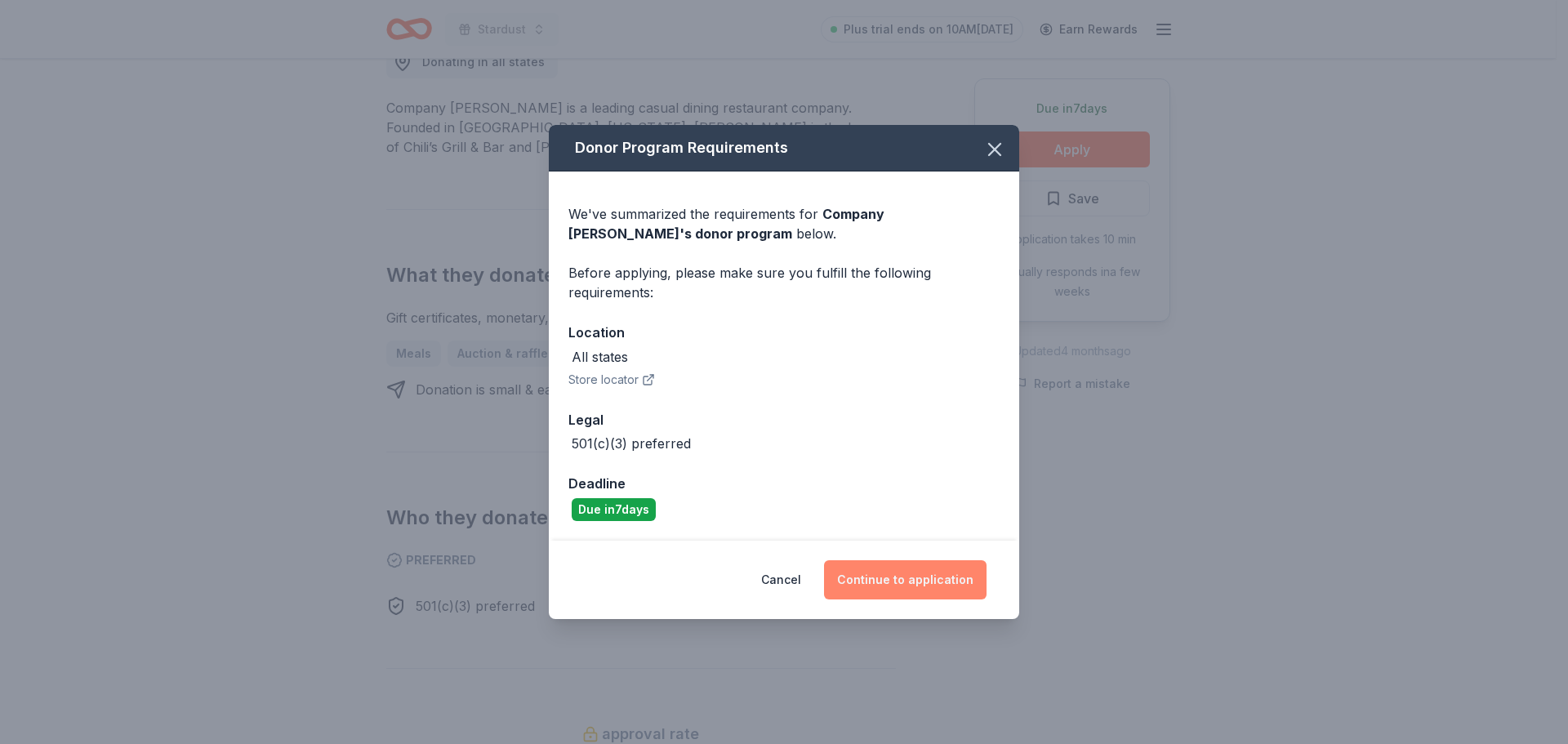
click at [933, 583] on button "Continue to application" at bounding box center [905, 579] width 163 height 39
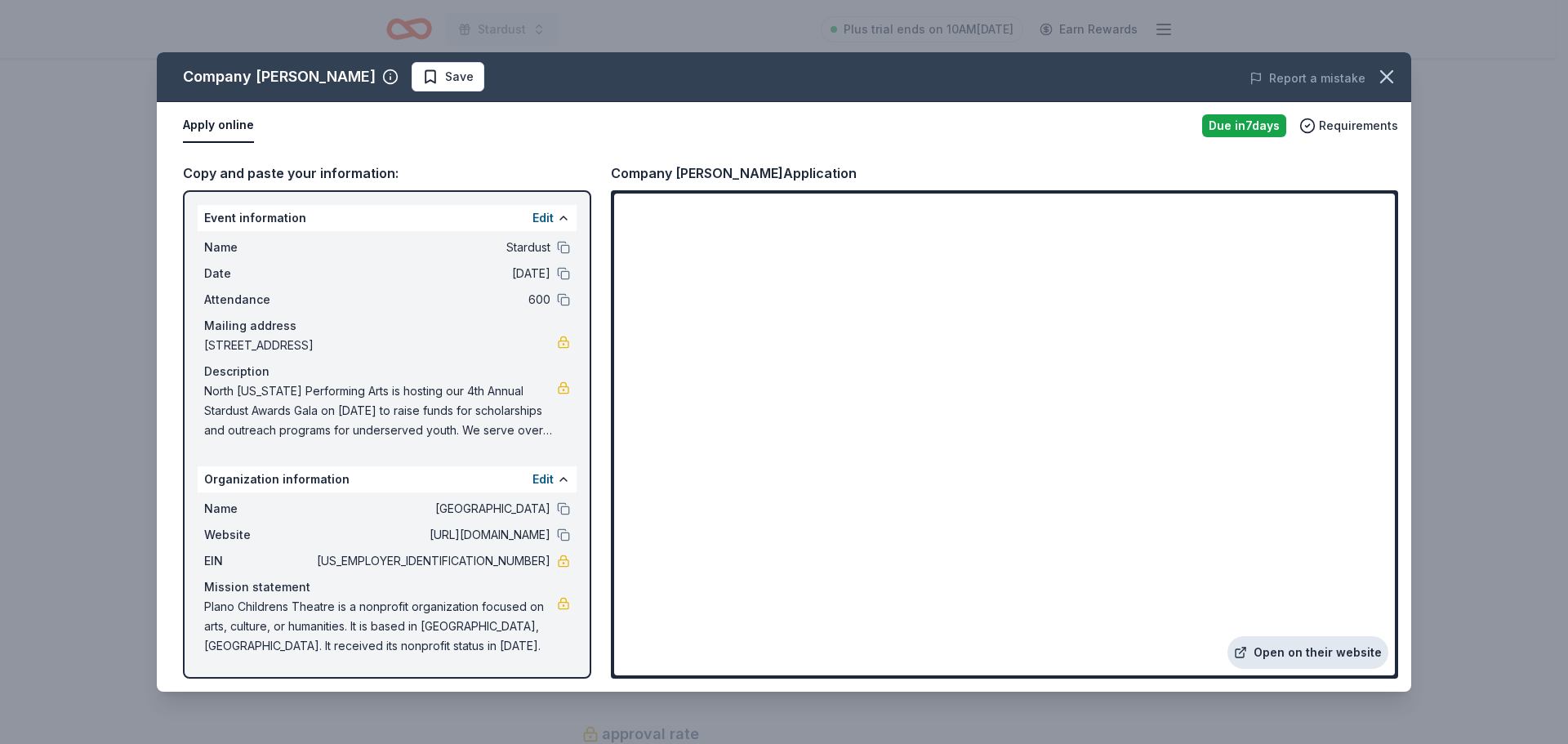
click at [1279, 653] on link "Open on their website" at bounding box center [1307, 652] width 161 height 33
